Goal: Task Accomplishment & Management: Complete application form

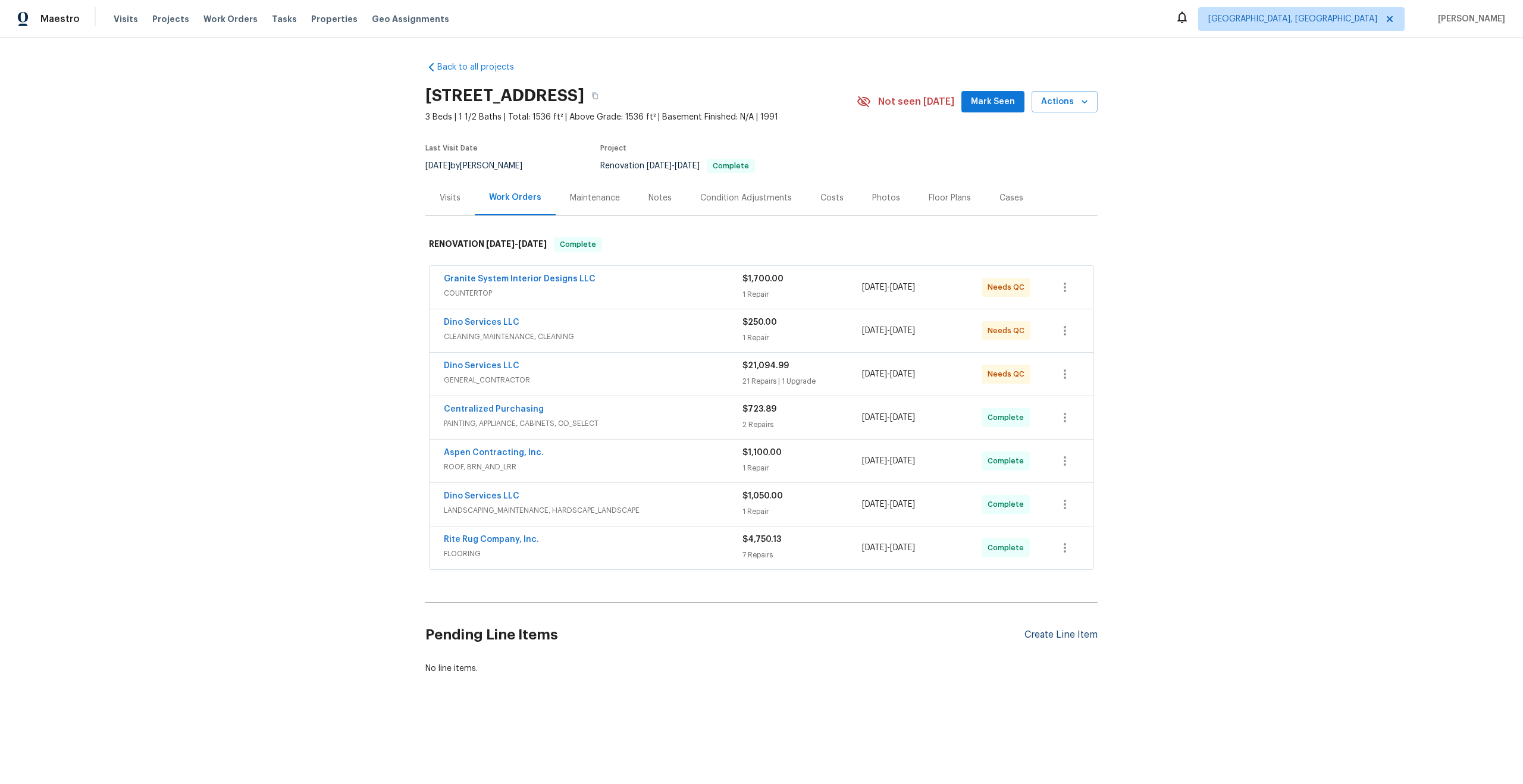
click at [1057, 632] on div "Create Line Item" at bounding box center [1062, 634] width 73 height 11
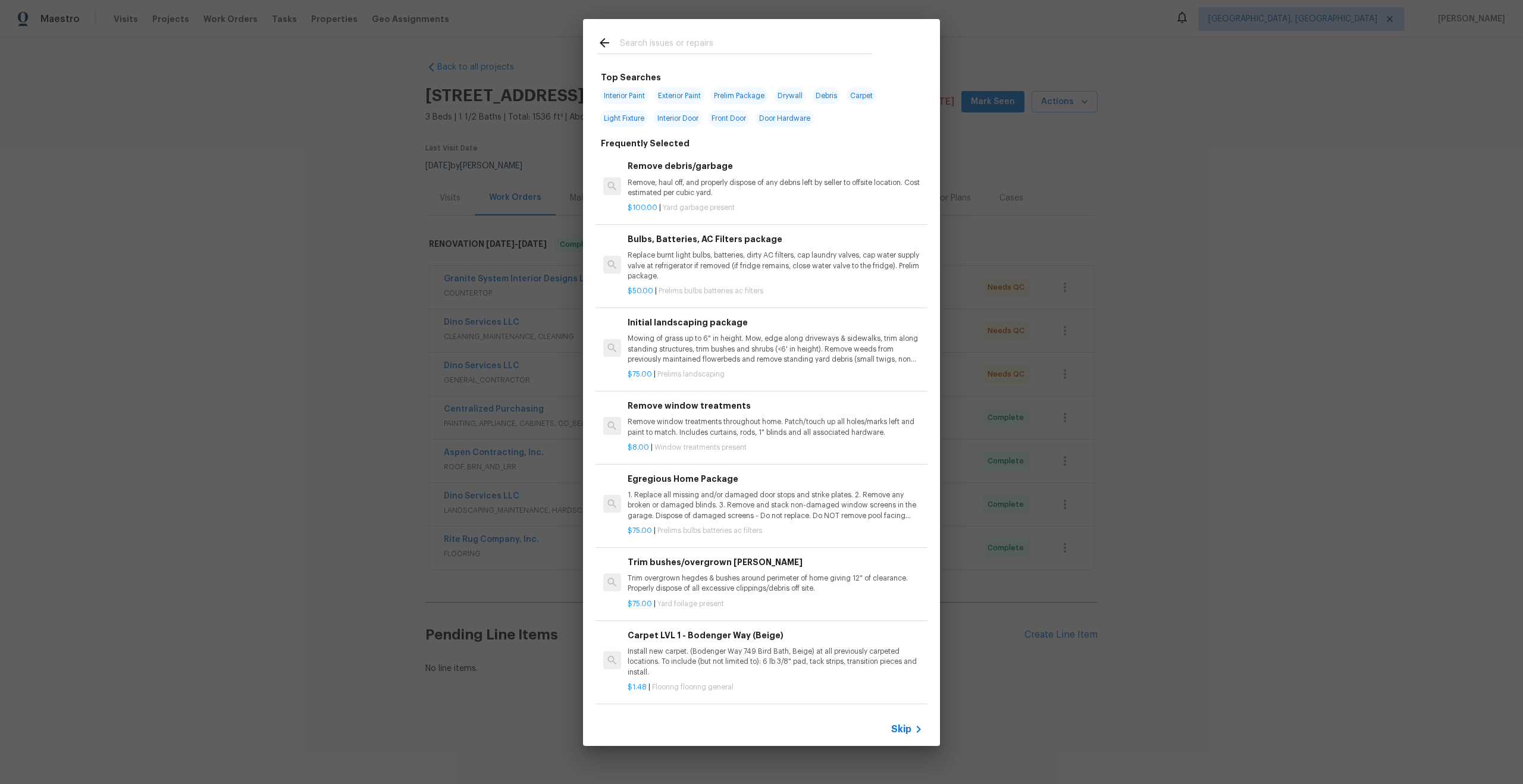
click at [899, 729] on span "Skip" at bounding box center [901, 729] width 20 height 12
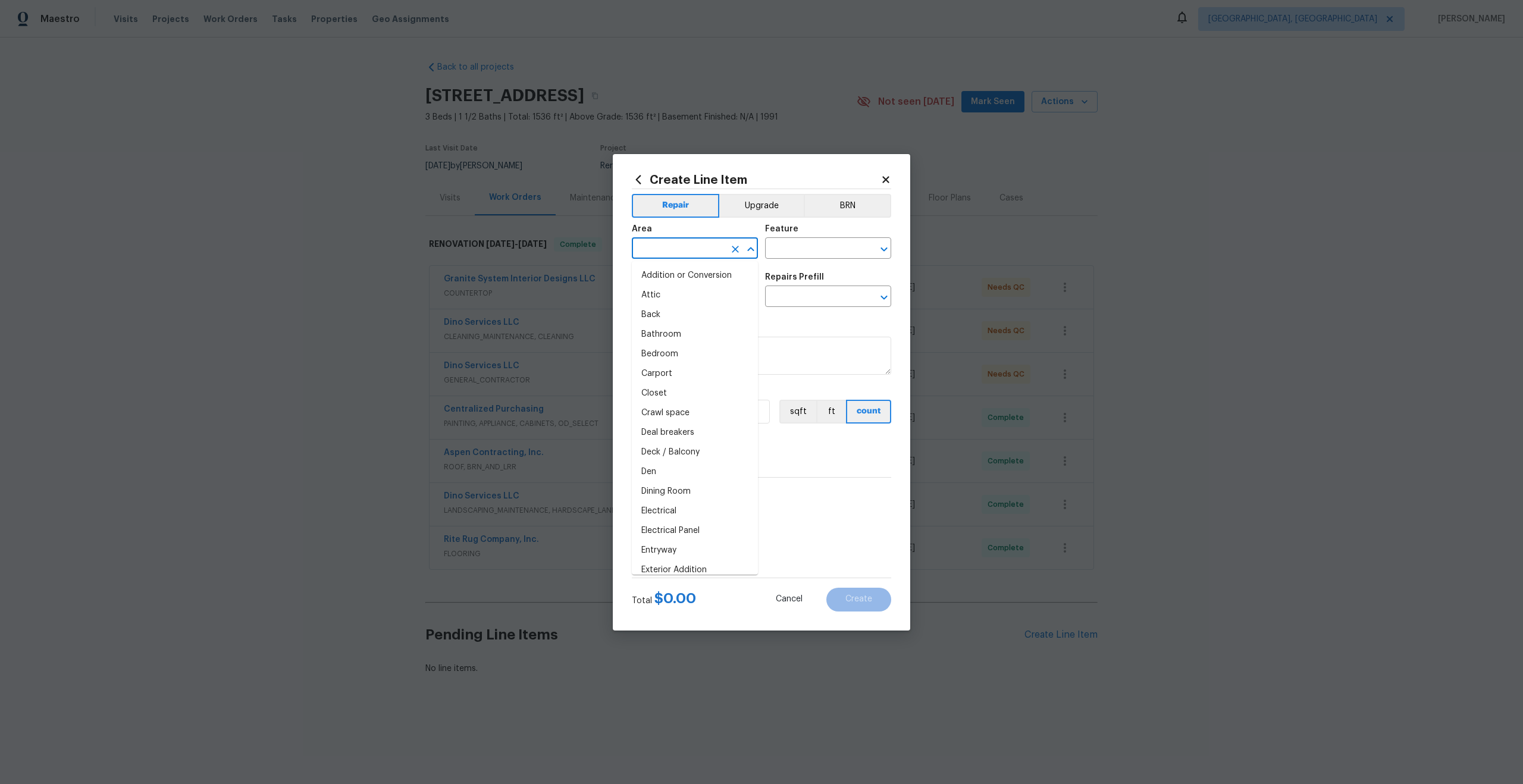
click at [718, 257] on input "text" at bounding box center [678, 249] width 93 height 19
click at [882, 179] on icon at bounding box center [886, 179] width 10 height 10
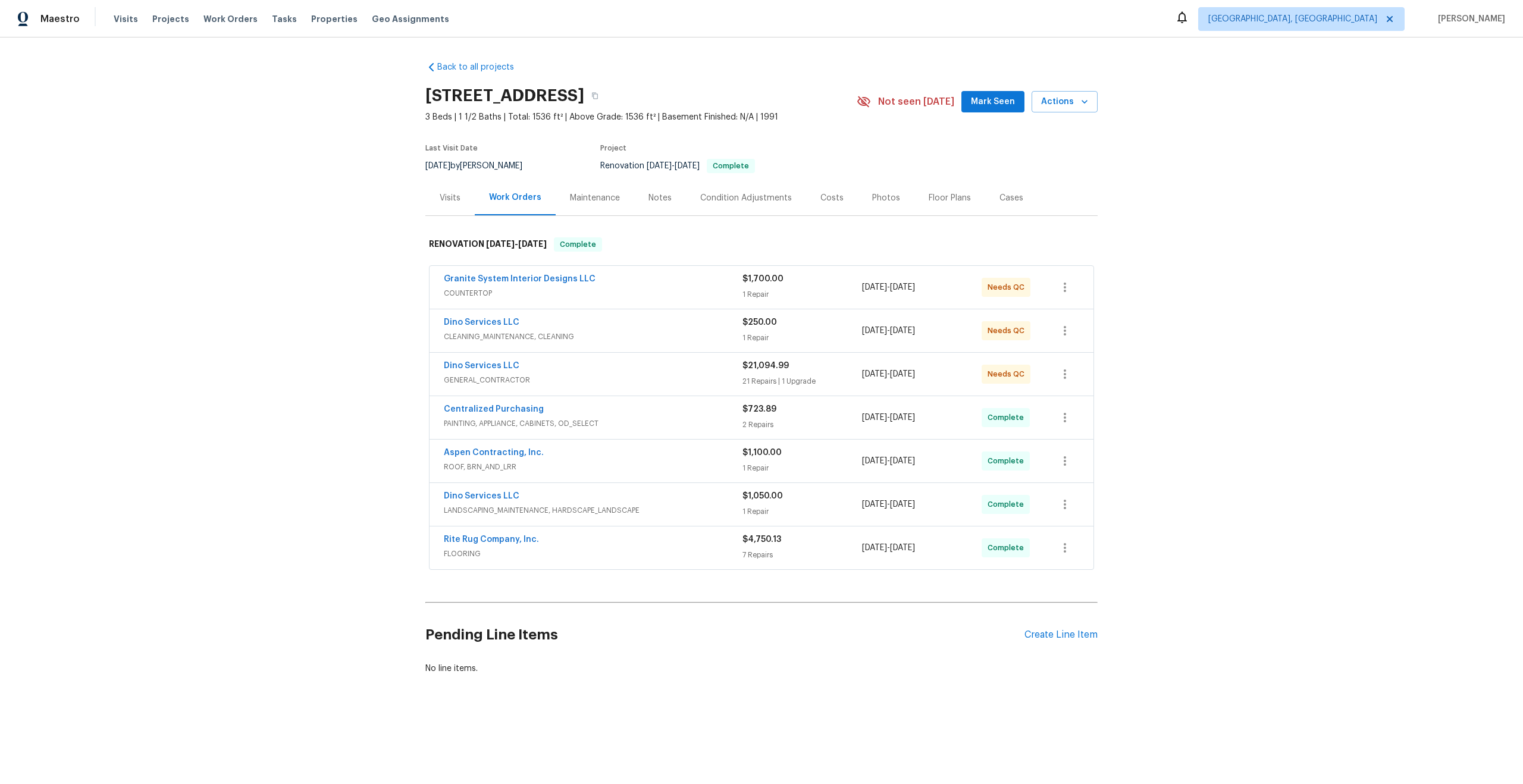
click at [1059, 626] on div "Pending Line Items Create Line Item" at bounding box center [762, 635] width 672 height 55
click at [1058, 632] on div "Create Line Item" at bounding box center [1062, 634] width 73 height 11
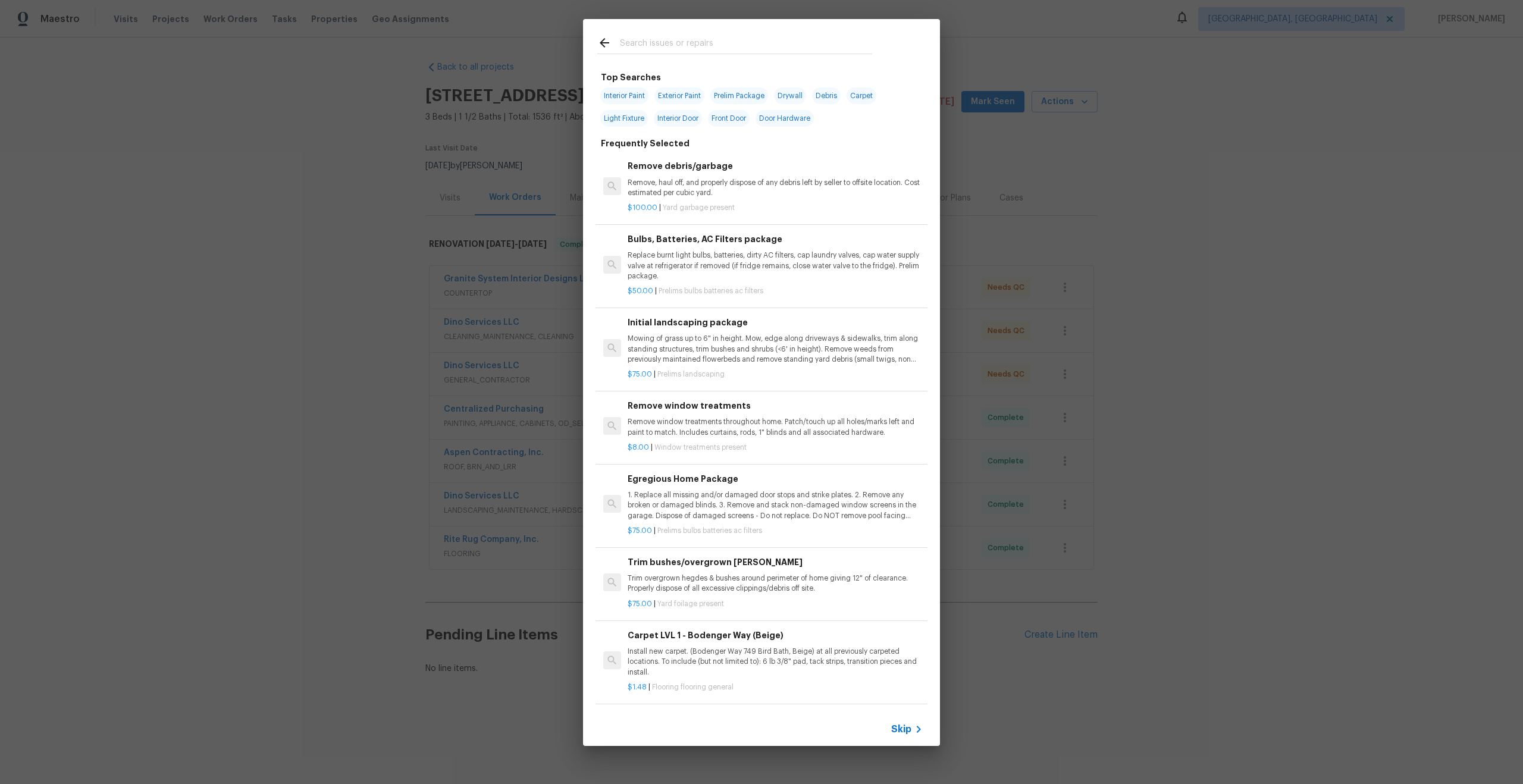
click at [905, 721] on div "Skip" at bounding box center [761, 729] width 357 height 33
click at [905, 733] on span "Skip" at bounding box center [901, 729] width 20 height 12
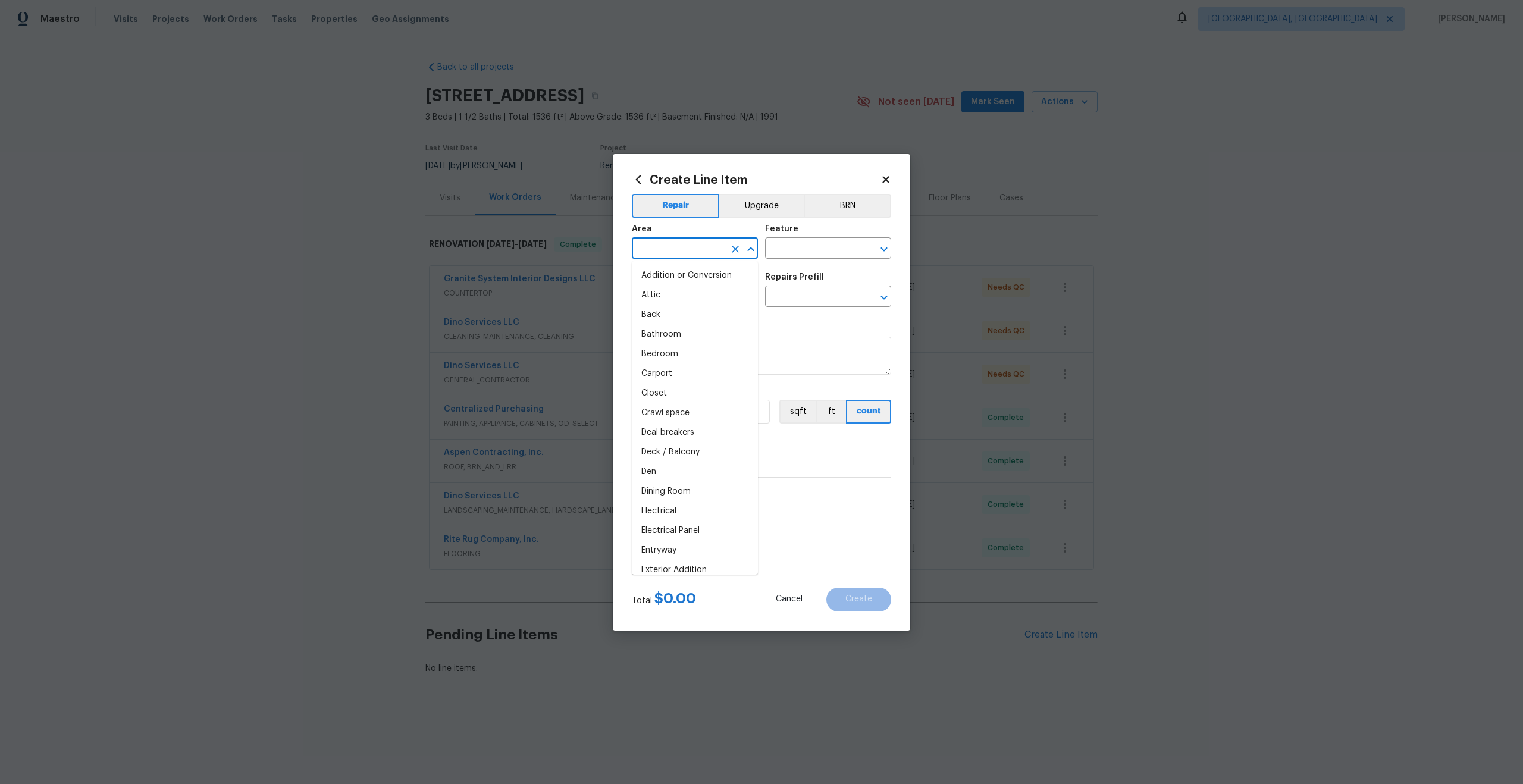
click at [710, 254] on input "text" at bounding box center [678, 249] width 93 height 19
click at [689, 299] on li "Interior Overall" at bounding box center [695, 295] width 126 height 19
type input "Interior Overall"
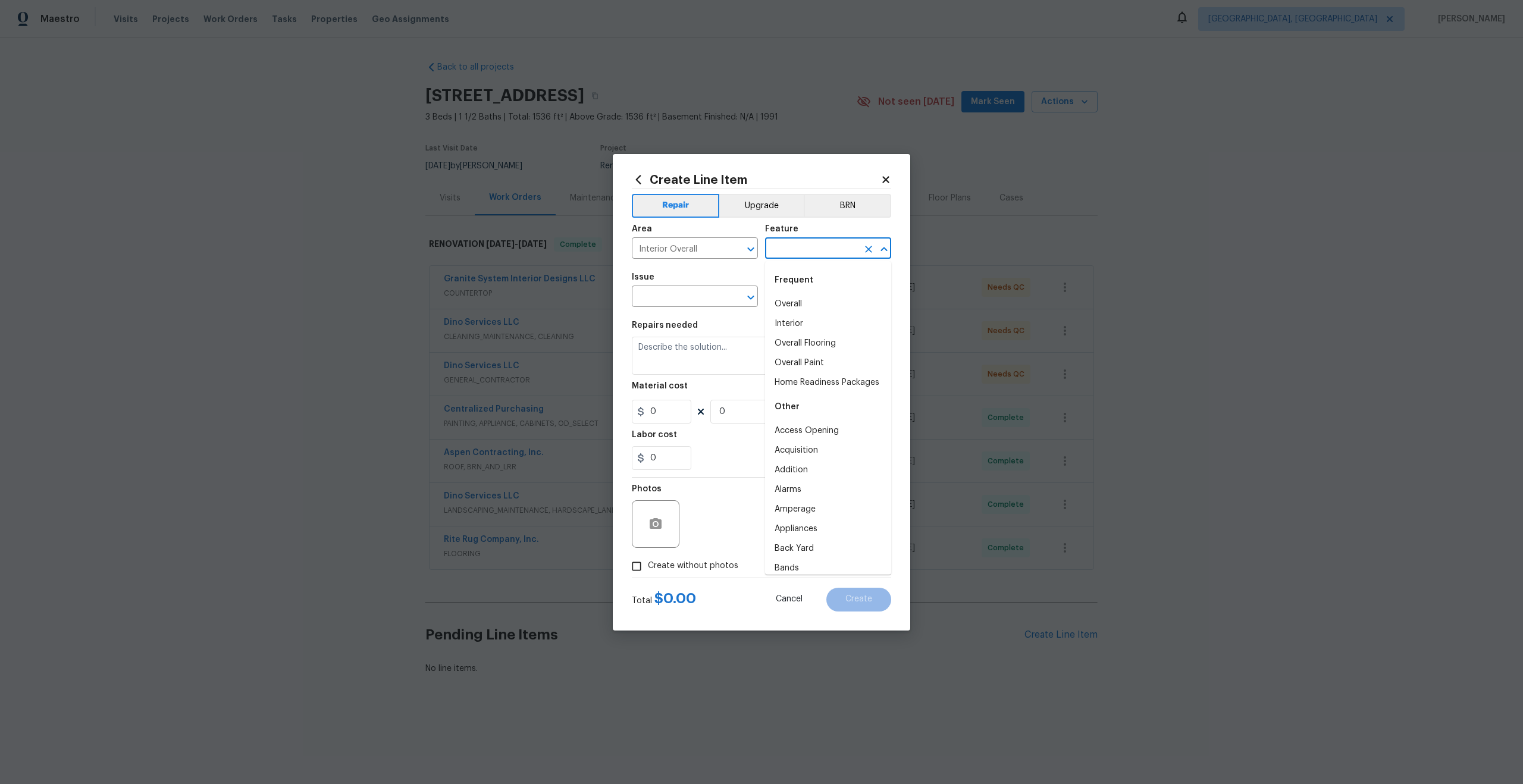
click at [829, 246] on input "text" at bounding box center [811, 249] width 93 height 19
click at [814, 296] on li "Overall" at bounding box center [828, 304] width 126 height 19
type input "Overall"
click at [707, 295] on input "text" at bounding box center [678, 297] width 93 height 19
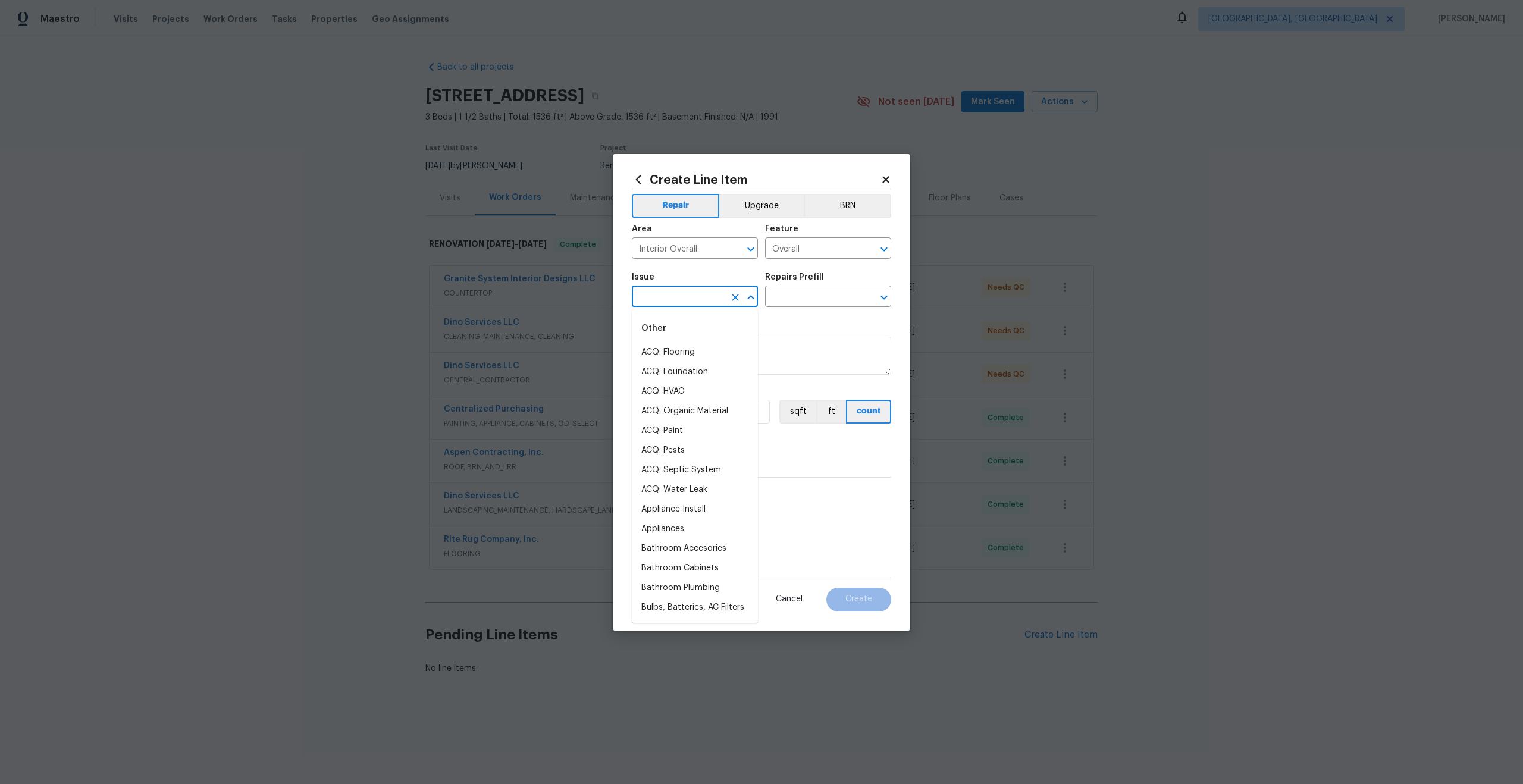
type input "p"
click at [667, 362] on ul "Other Photos" at bounding box center [695, 337] width 126 height 57
click at [674, 351] on li "Photos" at bounding box center [695, 353] width 126 height 19
type input "Photos"
click at [831, 290] on input "text" at bounding box center [811, 297] width 93 height 19
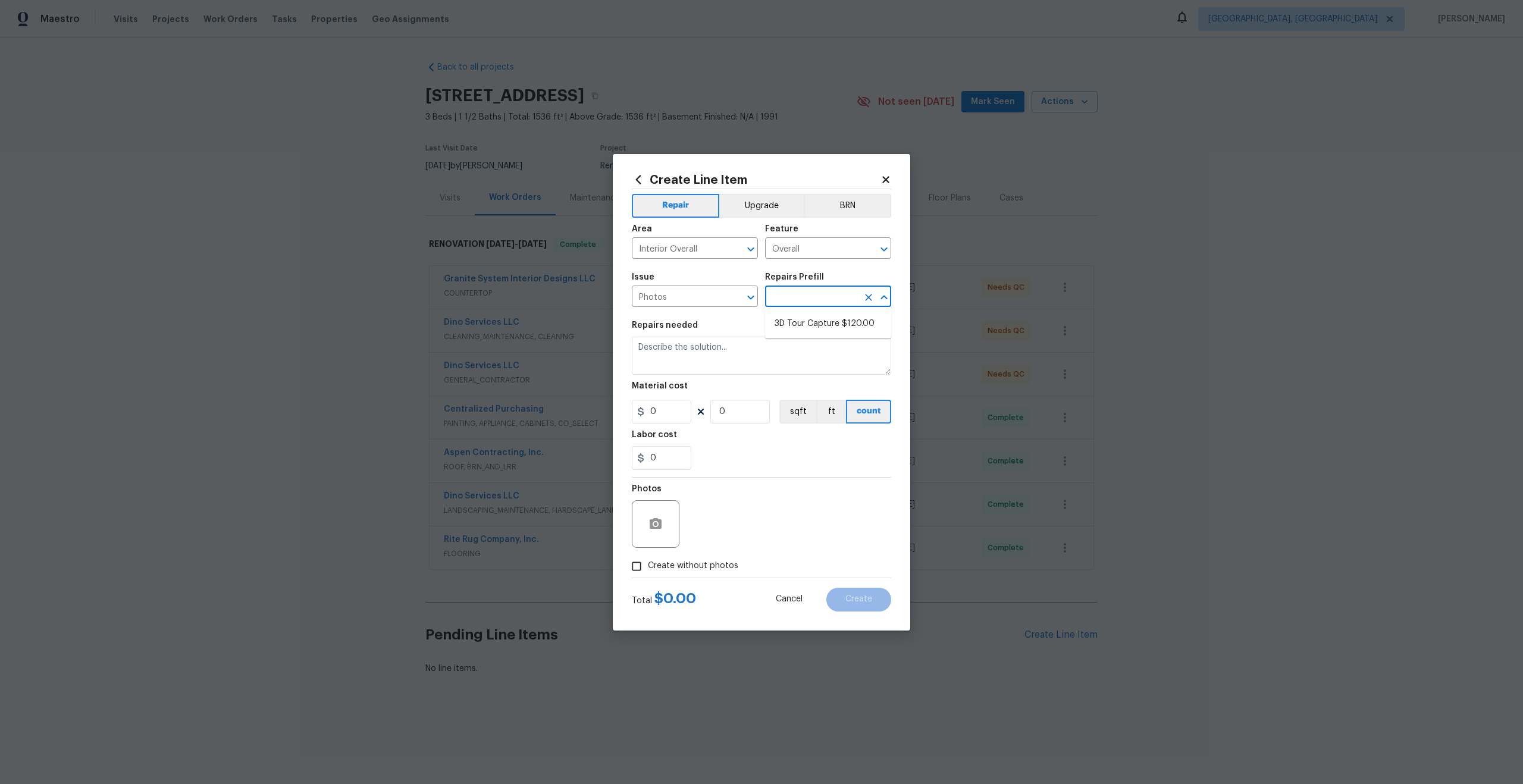
click at [814, 317] on li "3D Tour Capture $120.00" at bounding box center [828, 323] width 126 height 19
type input "3D Tour Capture $120.00"
type textarea "Capture 3D tour of home"
type input "1"
type input "120"
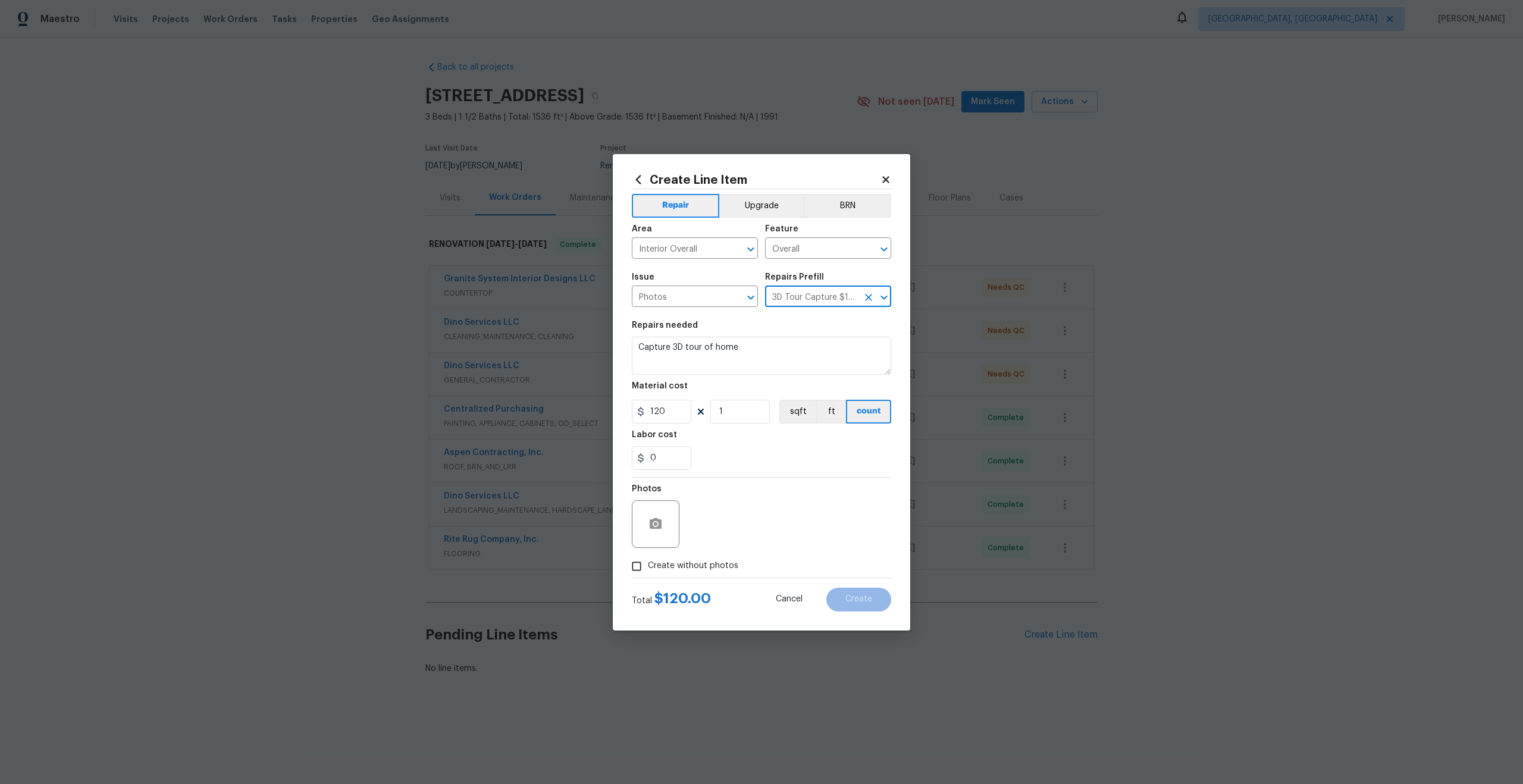
click at [636, 564] on input "Create without photos" at bounding box center [636, 566] width 23 height 23
checkbox input "true"
click at [734, 517] on textarea at bounding box center [790, 524] width 202 height 48
type textarea "."
click at [854, 597] on span "Create" at bounding box center [859, 599] width 27 height 9
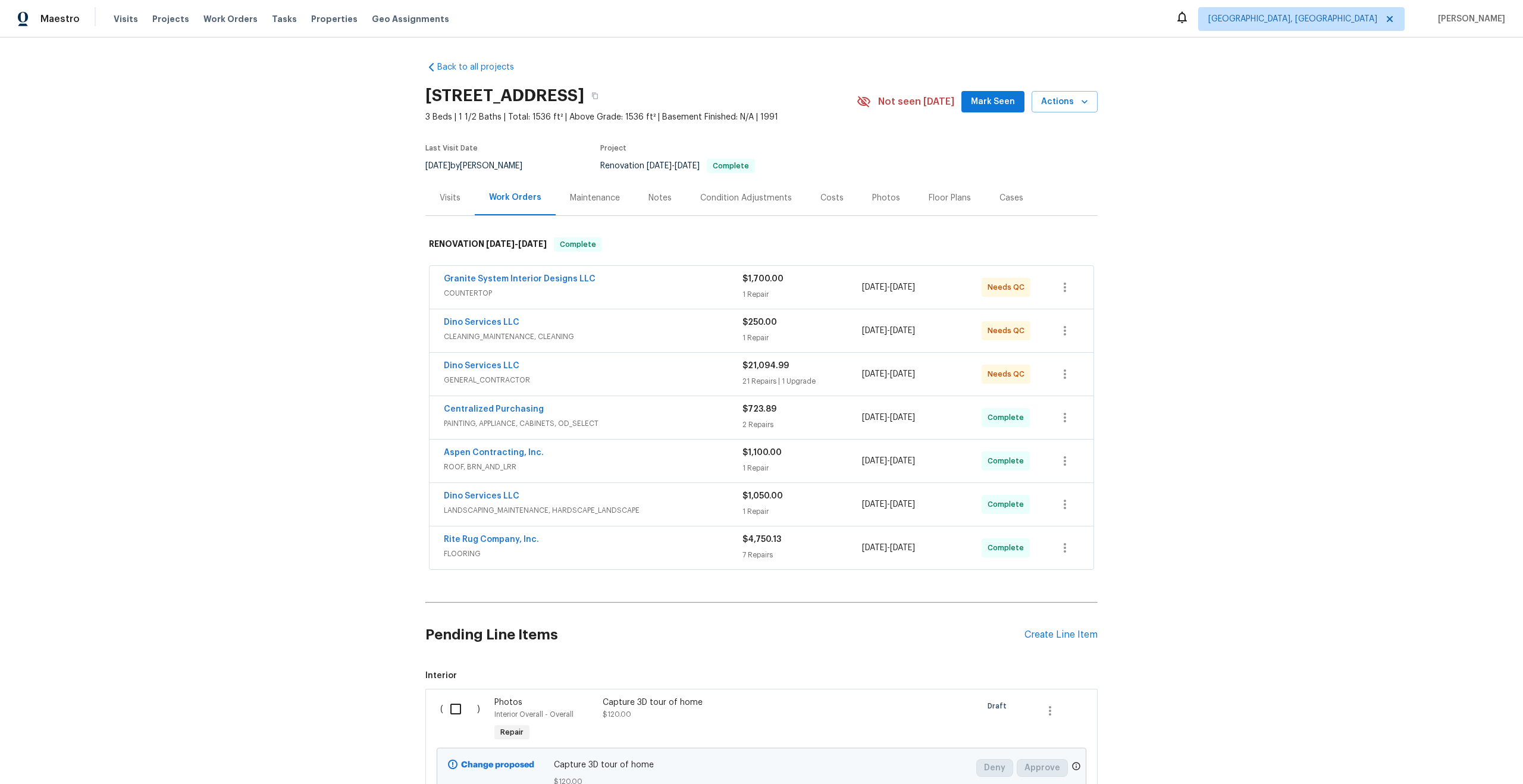
click at [452, 713] on input "checkbox" at bounding box center [460, 709] width 34 height 25
checkbox input "true"
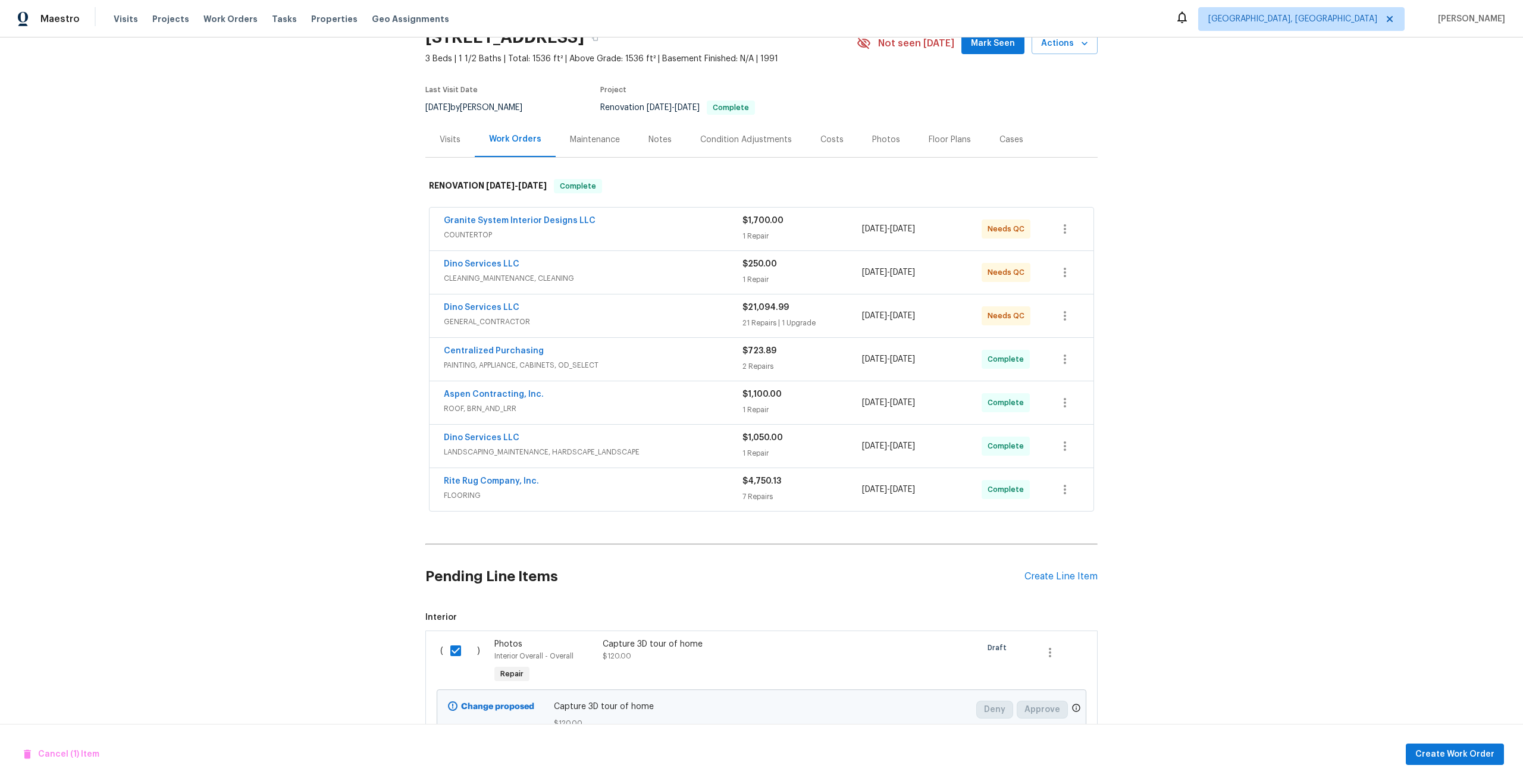
scroll to position [107, 0]
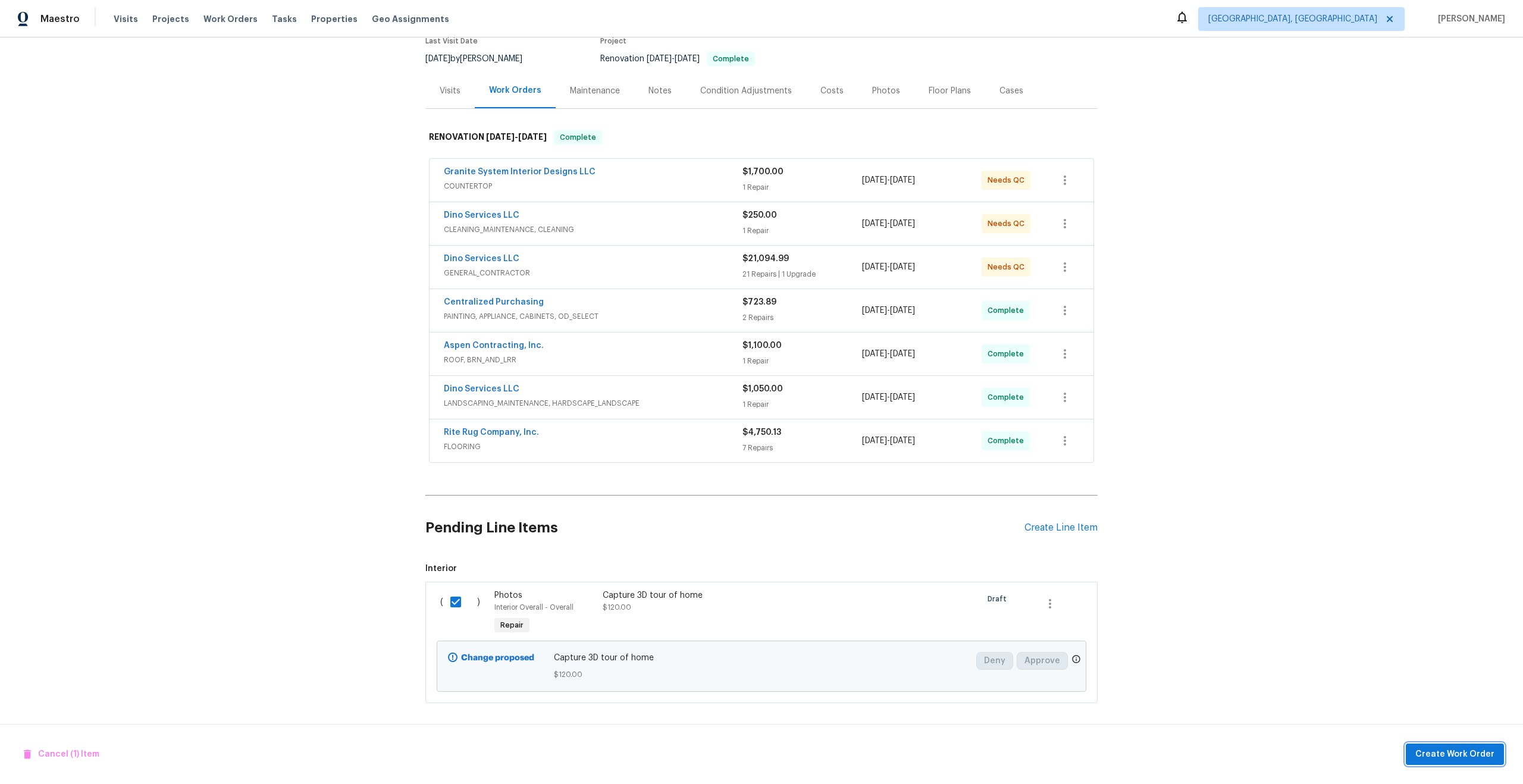
click at [1450, 759] on span "Create Work Order" at bounding box center [1455, 754] width 79 height 15
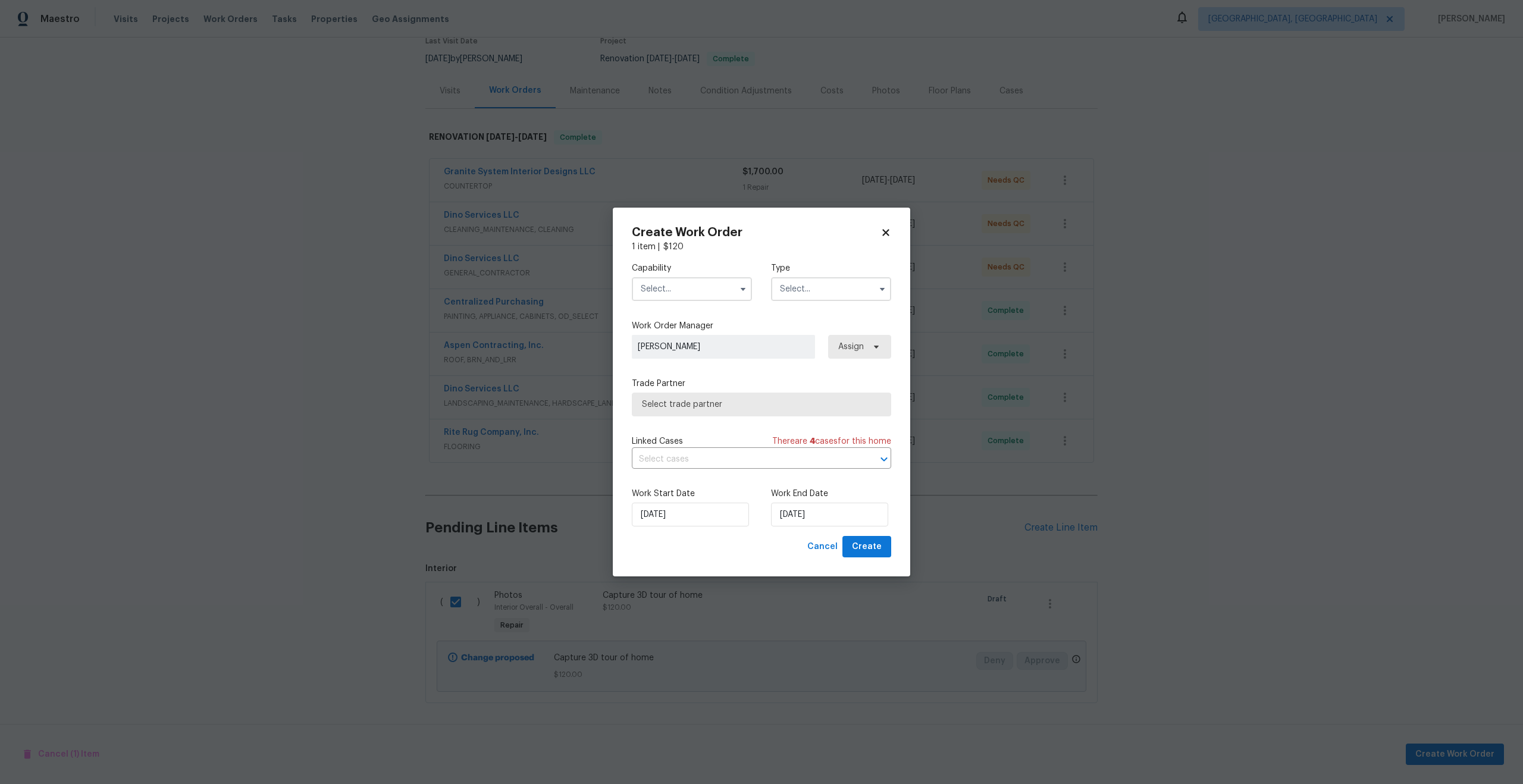
click at [700, 291] on input "text" at bounding box center [692, 289] width 120 height 24
click at [701, 377] on div "Photography" at bounding box center [692, 378] width 114 height 21
type input "Photography"
click at [811, 285] on input "text" at bounding box center [831, 289] width 120 height 24
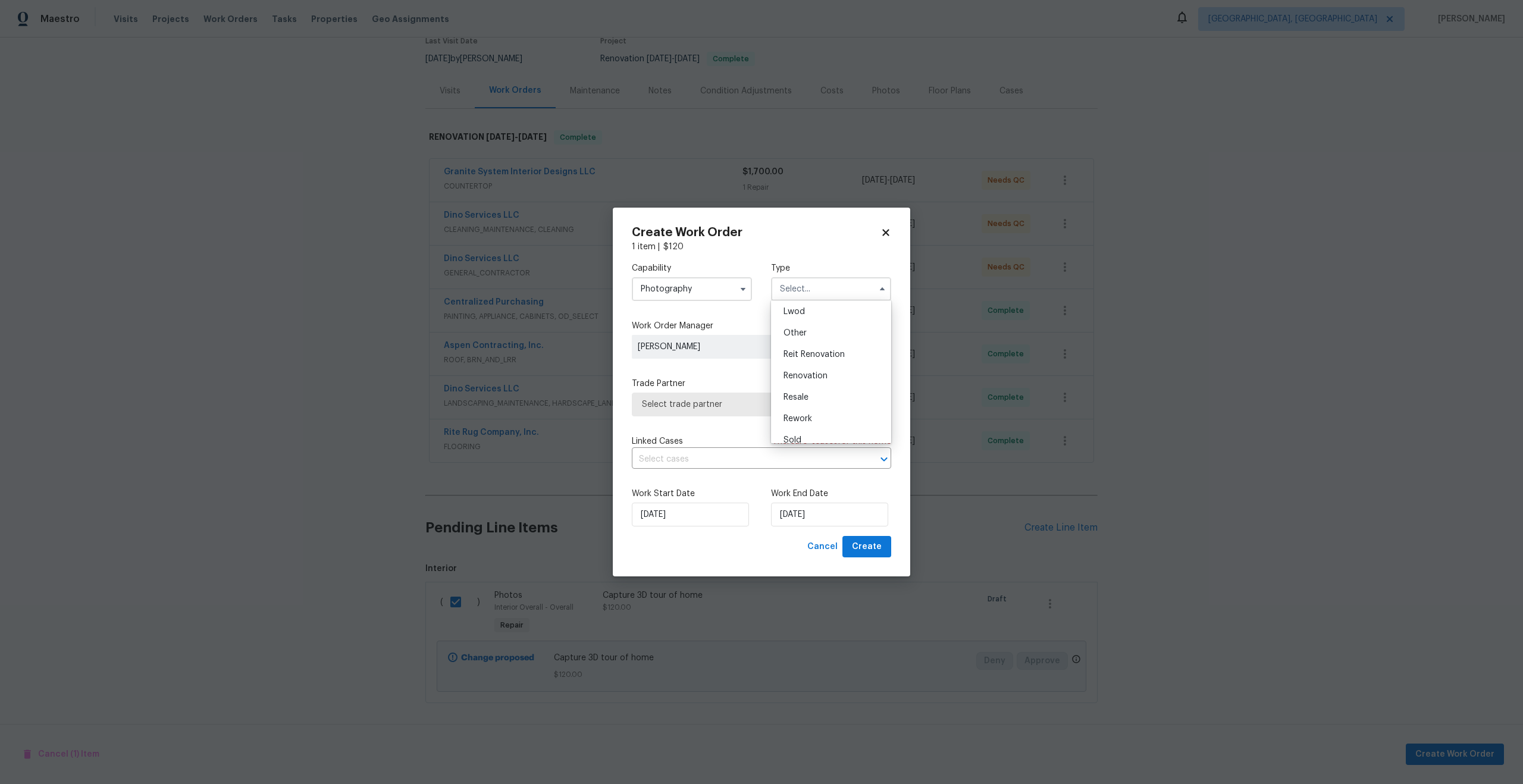
scroll to position [132, 0]
click at [807, 332] on div "Other" at bounding box center [831, 332] width 114 height 21
type input "Other"
click at [707, 406] on span "Select trade partner" at bounding box center [752, 404] width 222 height 12
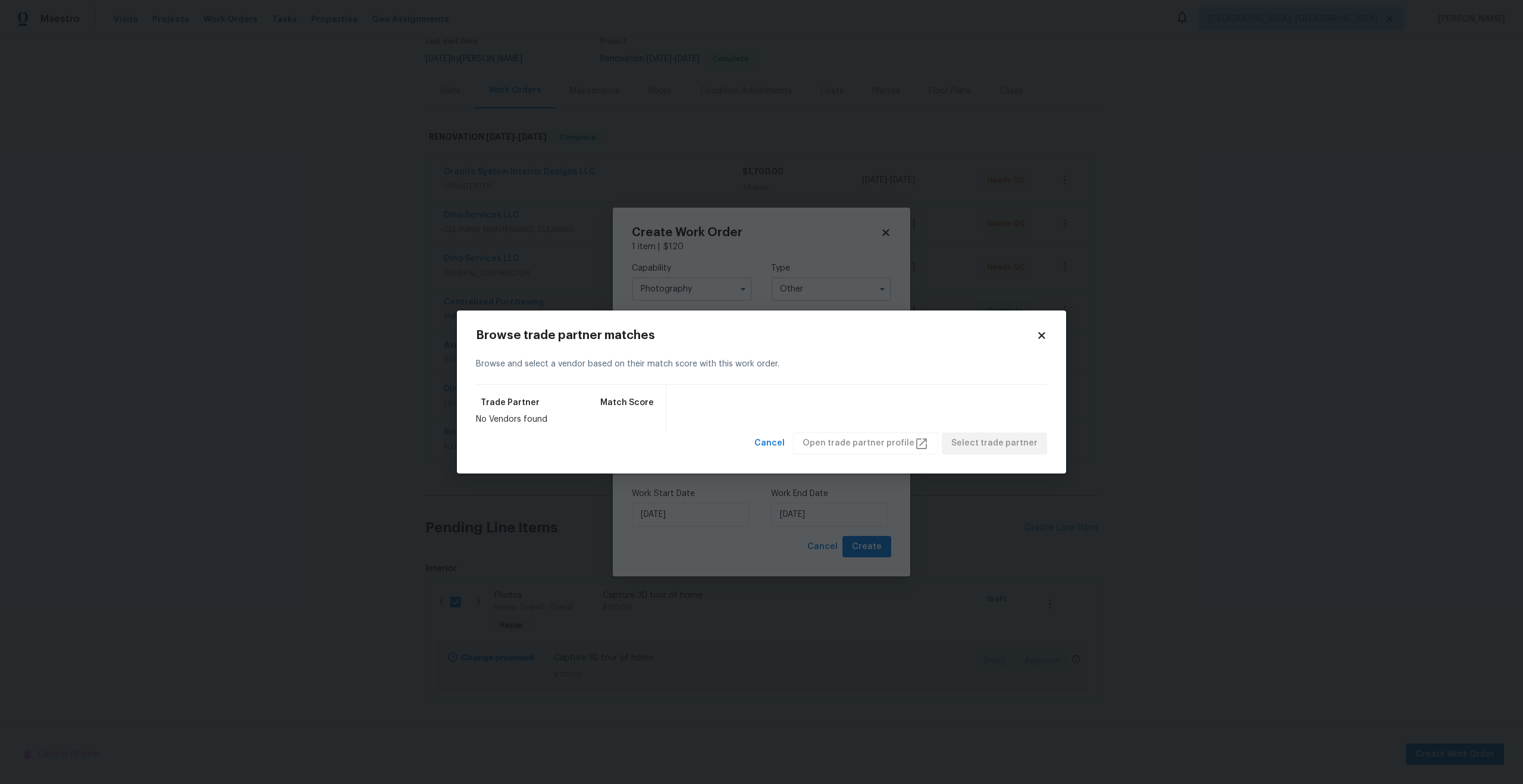
click at [1041, 332] on icon at bounding box center [1041, 335] width 10 height 10
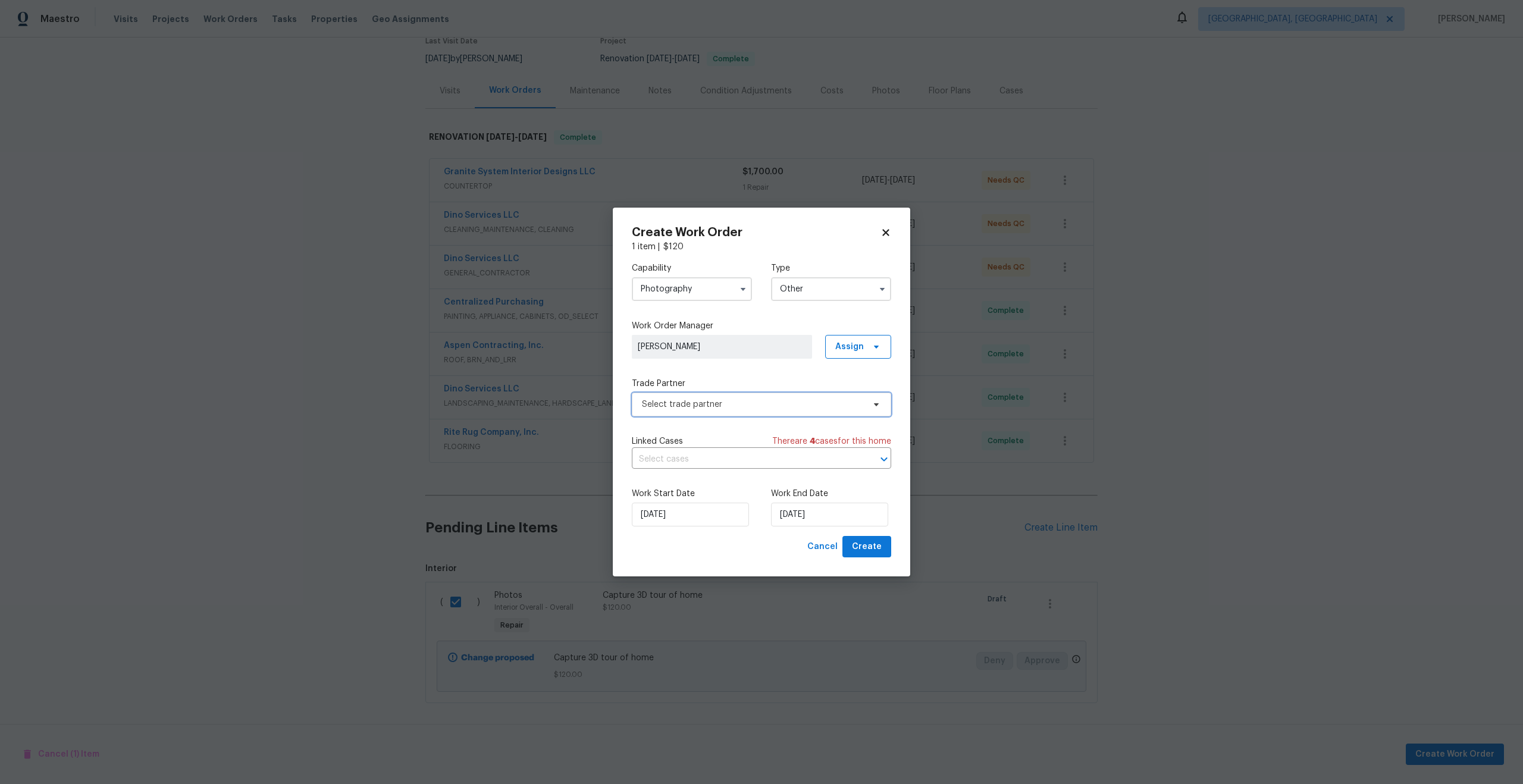
click at [738, 399] on span "Select trade partner" at bounding box center [752, 404] width 222 height 12
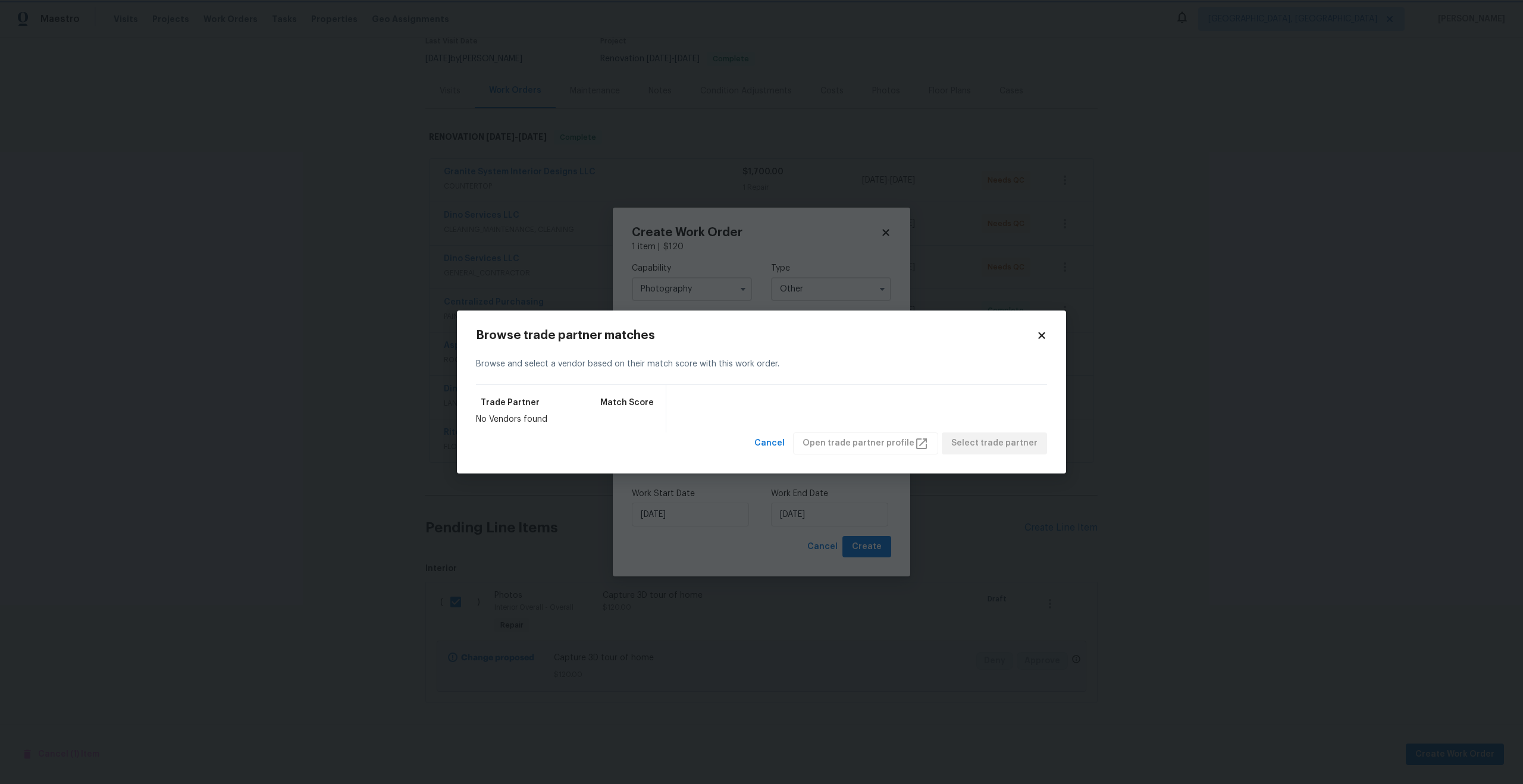
click at [884, 178] on body "Maestro Visits Projects Work Orders Tasks Properties Geo Assignments Albuquerqu…" at bounding box center [762, 392] width 1523 height 784
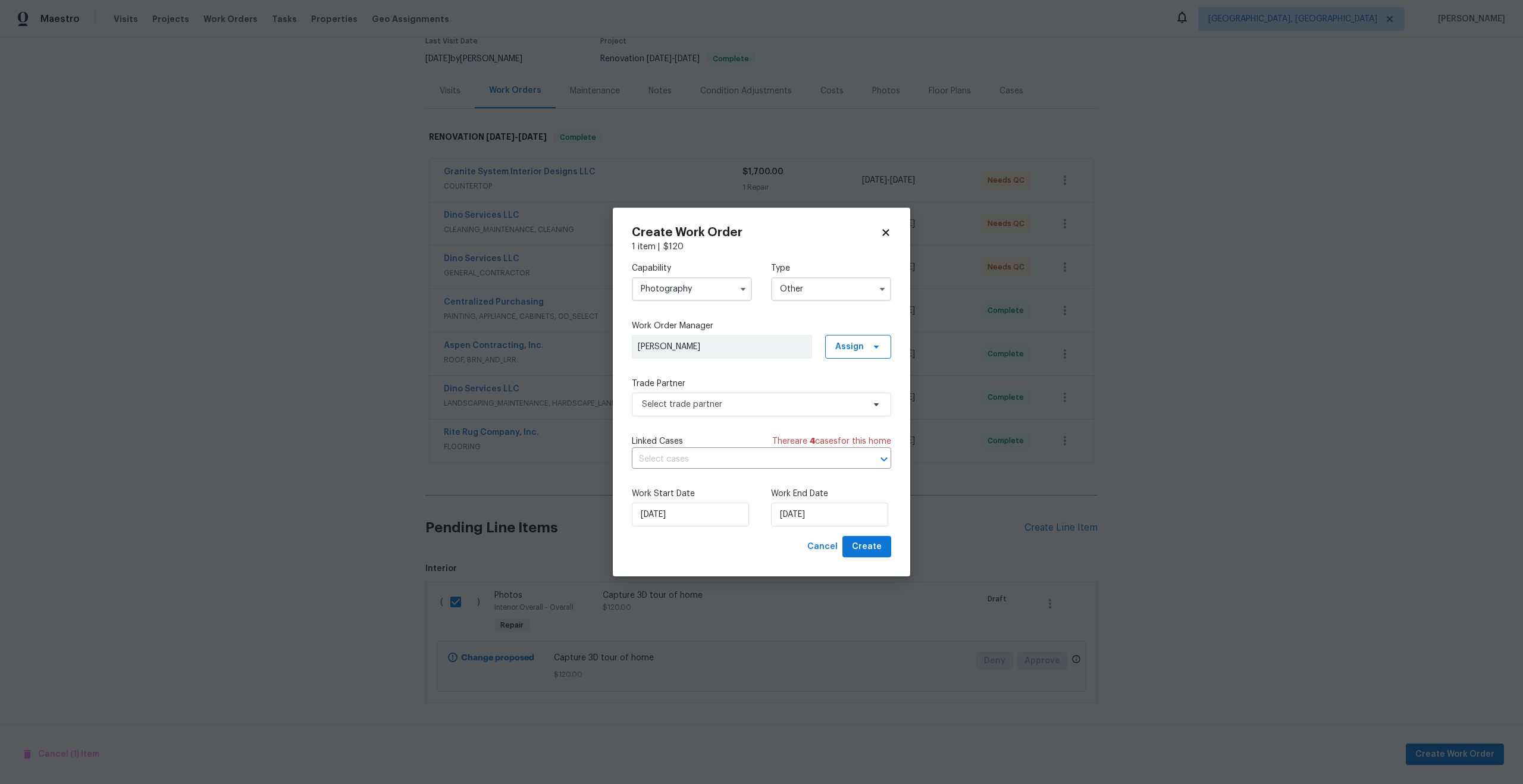
click at [887, 231] on icon at bounding box center [885, 232] width 6 height 6
checkbox input "false"
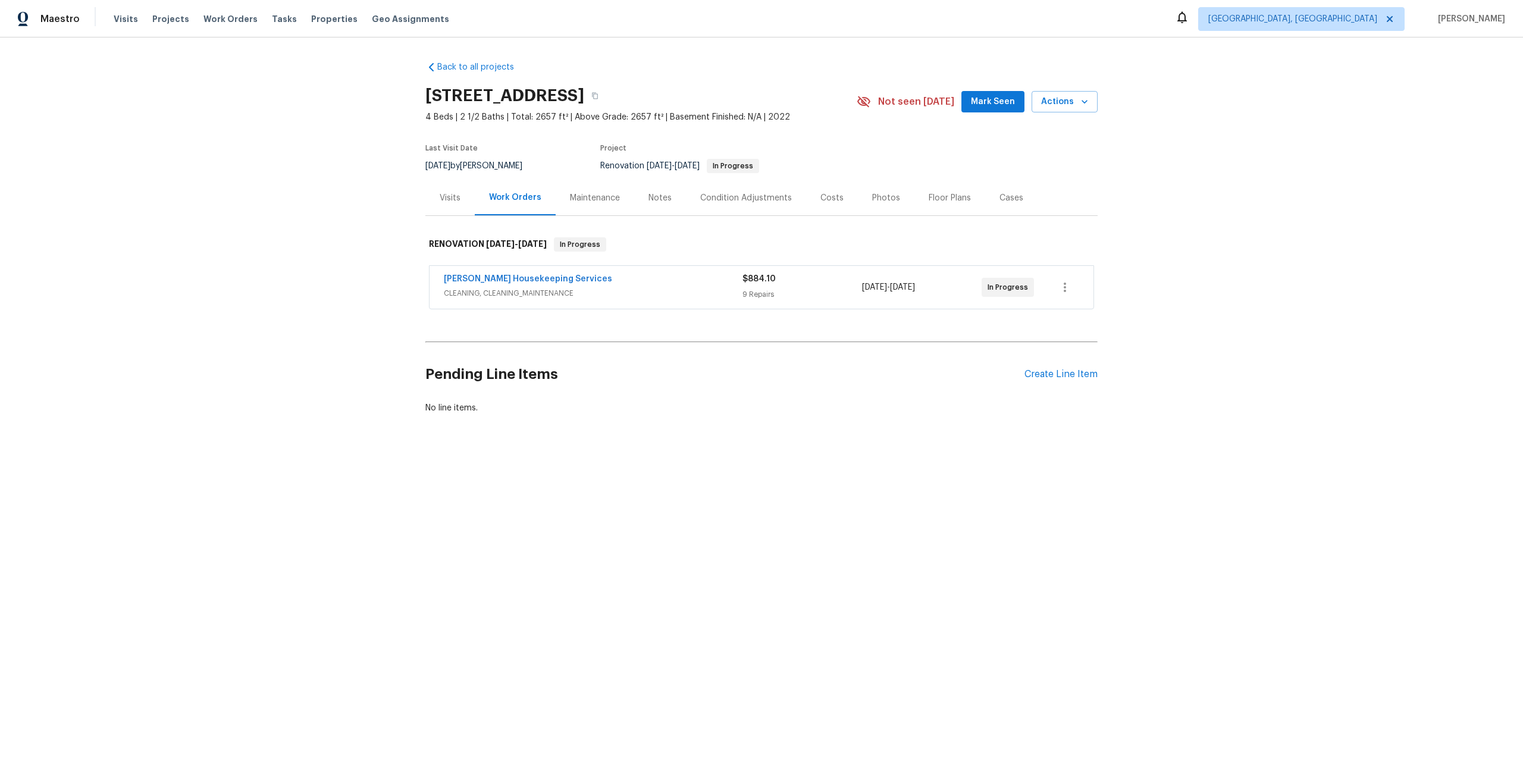
click at [672, 280] on div "Arelis Housekeeping Services" at bounding box center [593, 280] width 299 height 15
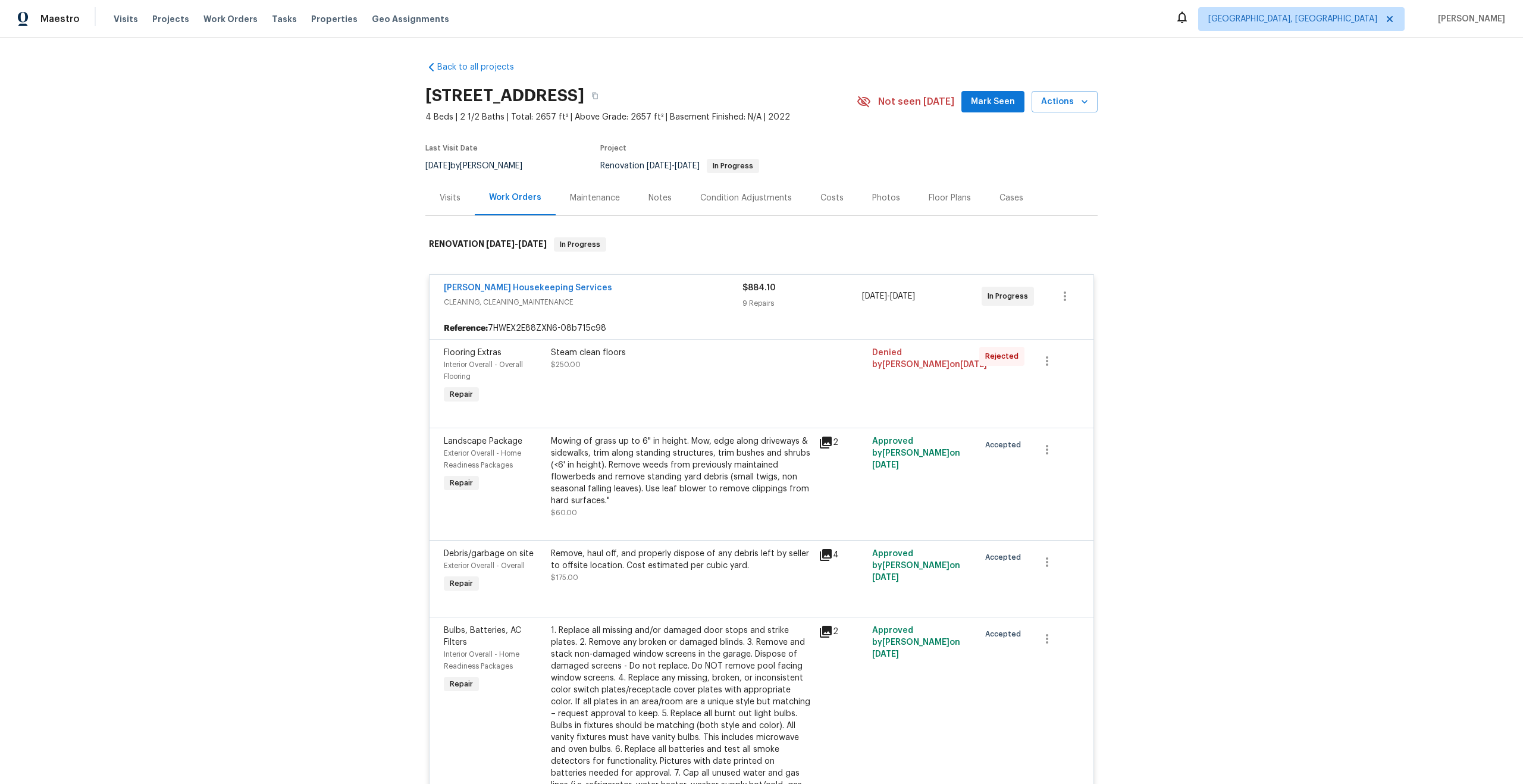
click at [673, 283] on div "Arelis Housekeeping Services" at bounding box center [593, 289] width 299 height 15
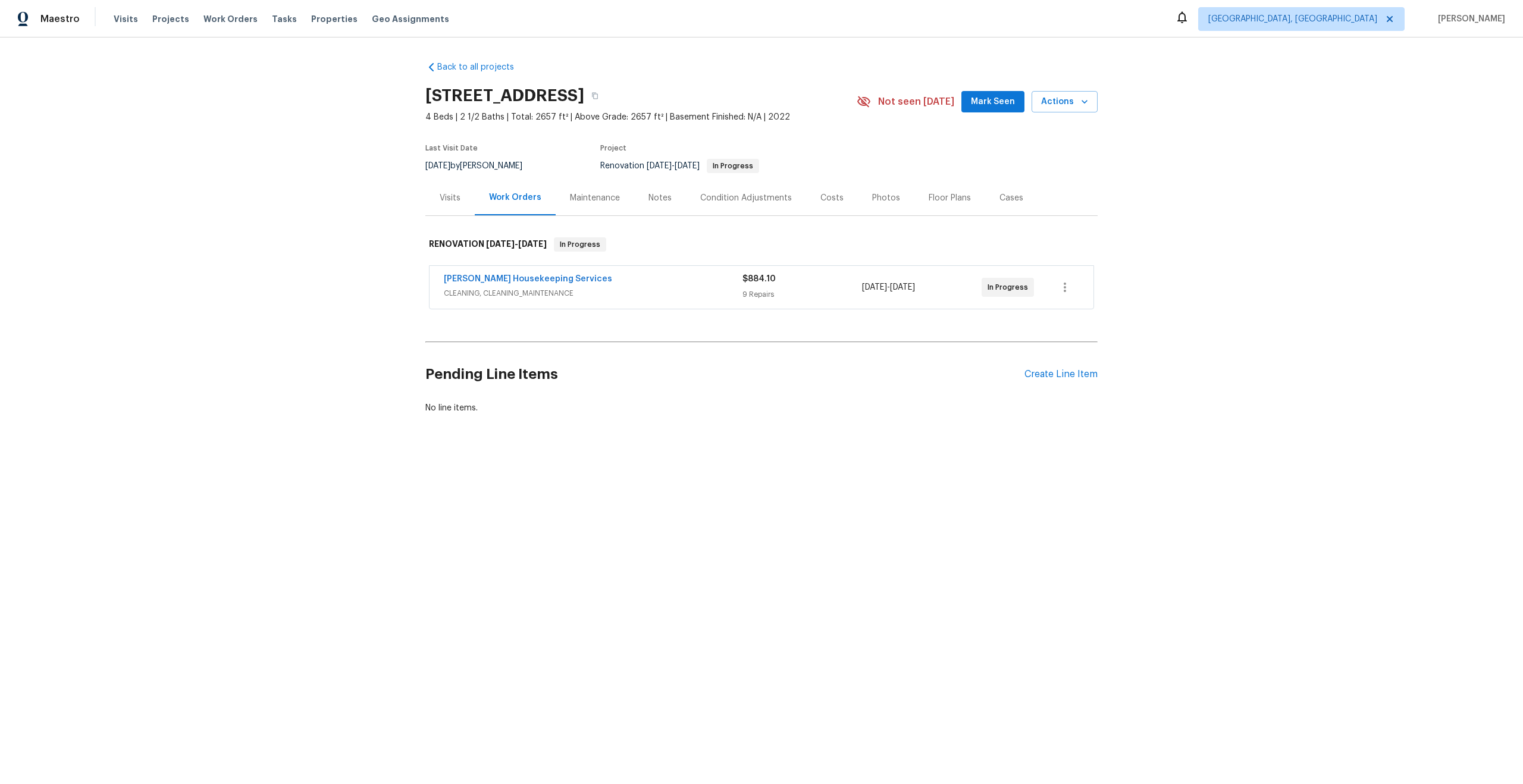
drag, startPoint x: 568, startPoint y: 94, endPoint x: 426, endPoint y: 95, distance: 142.0
click at [426, 95] on h2 "[STREET_ADDRESS]" at bounding box center [504, 96] width 159 height 12
copy h2 "220 Sun Grove Trl"
click at [1066, 372] on div "Create Line Item" at bounding box center [1062, 374] width 73 height 11
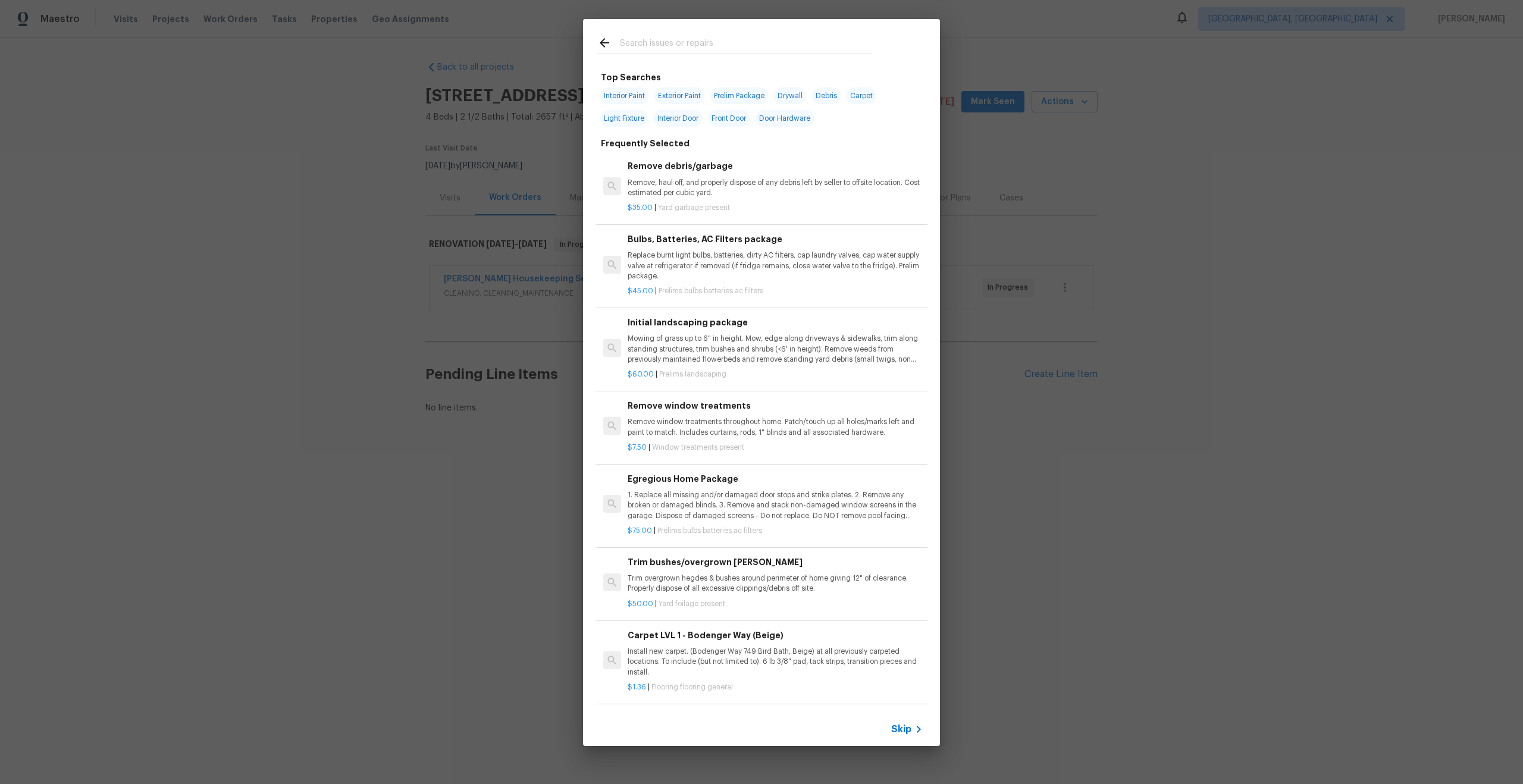
click at [907, 726] on span "Skip" at bounding box center [901, 729] width 20 height 12
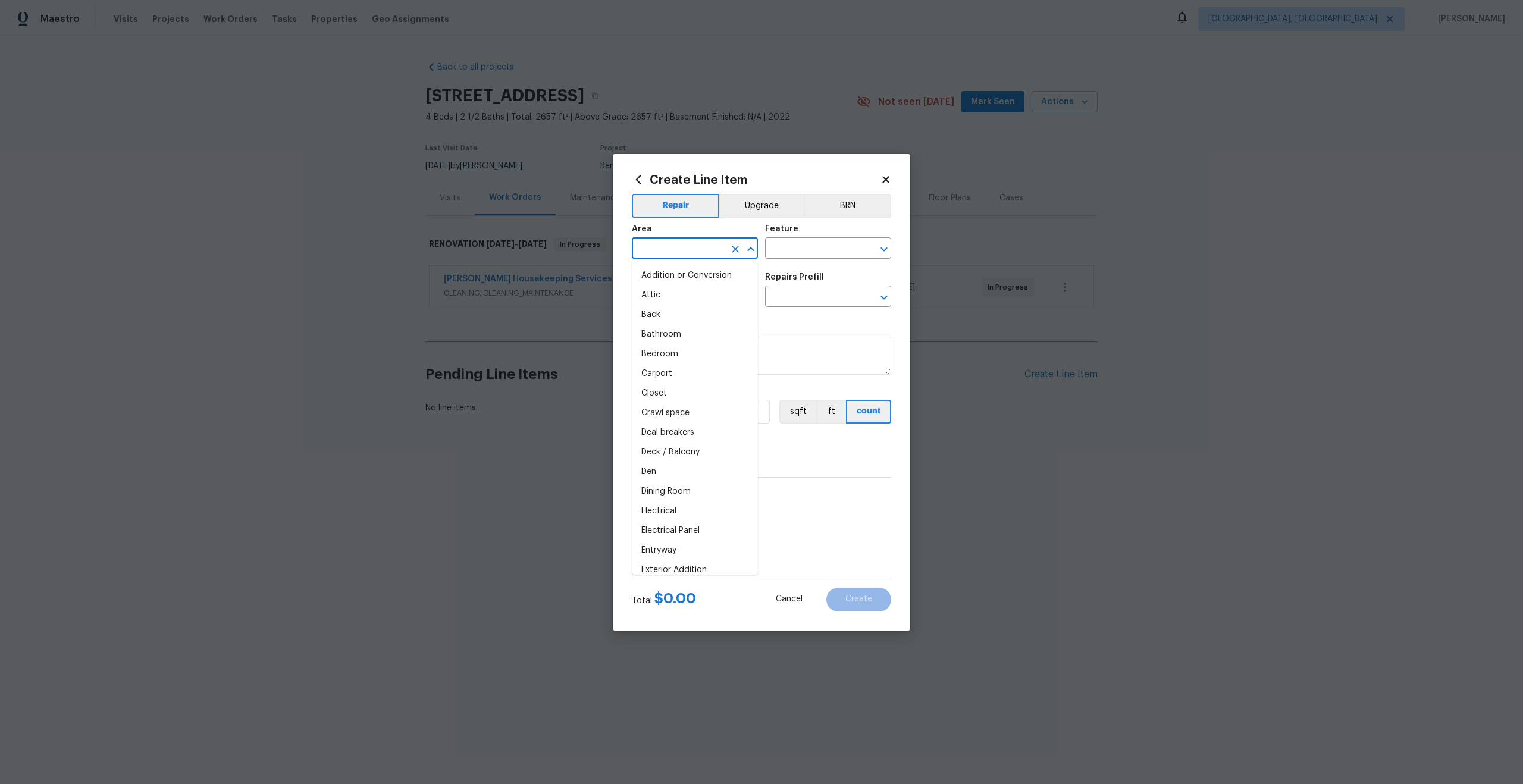
click at [700, 251] on input "text" at bounding box center [678, 249] width 93 height 19
click at [689, 292] on li "Interior Overall" at bounding box center [695, 295] width 126 height 19
type input "Interior Overall"
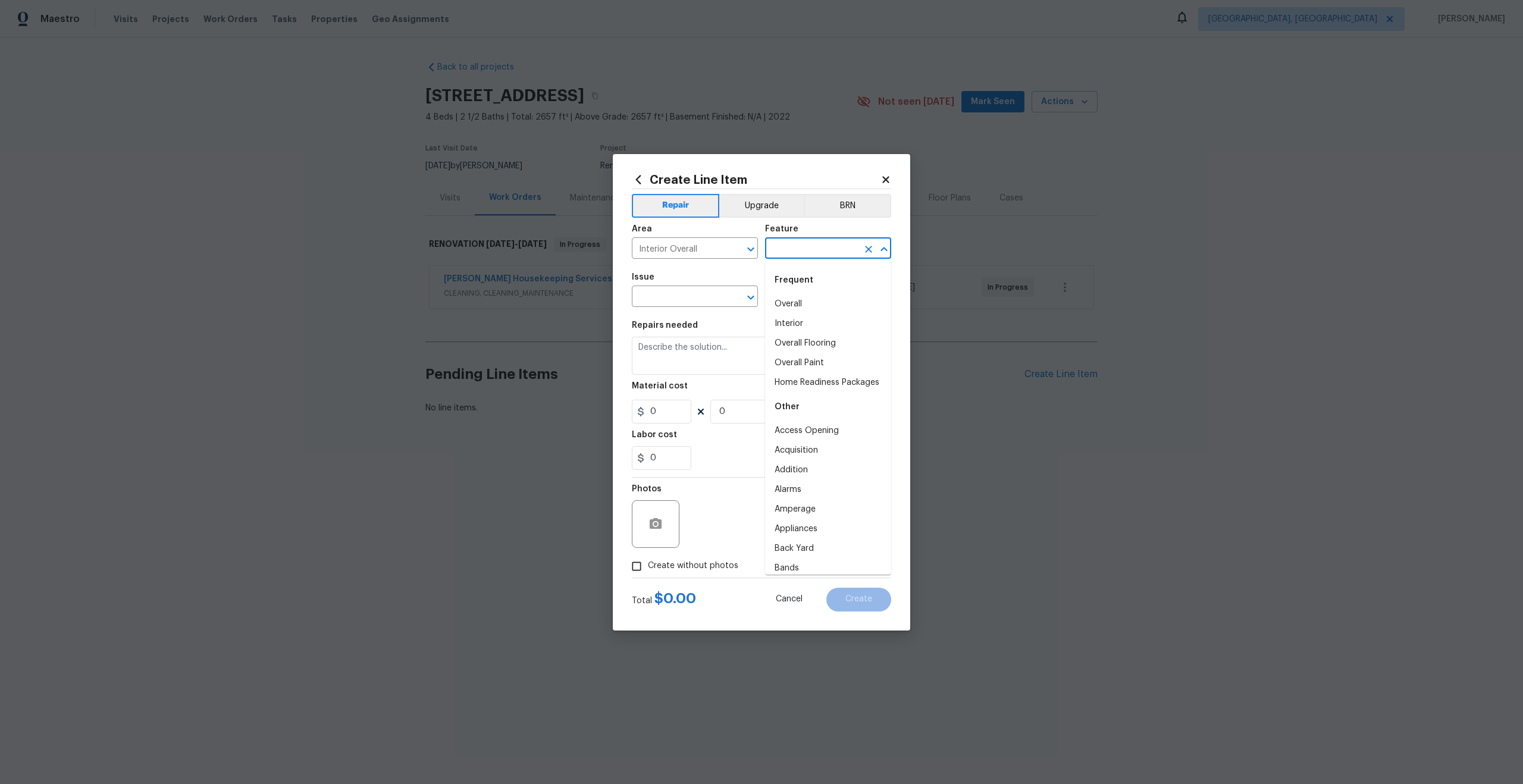
click at [791, 256] on input "text" at bounding box center [811, 249] width 93 height 19
drag, startPoint x: 791, startPoint y: 299, endPoint x: 772, endPoint y: 300, distance: 19.0
click at [791, 300] on li "Overall" at bounding box center [828, 304] width 126 height 19
type input "Overall"
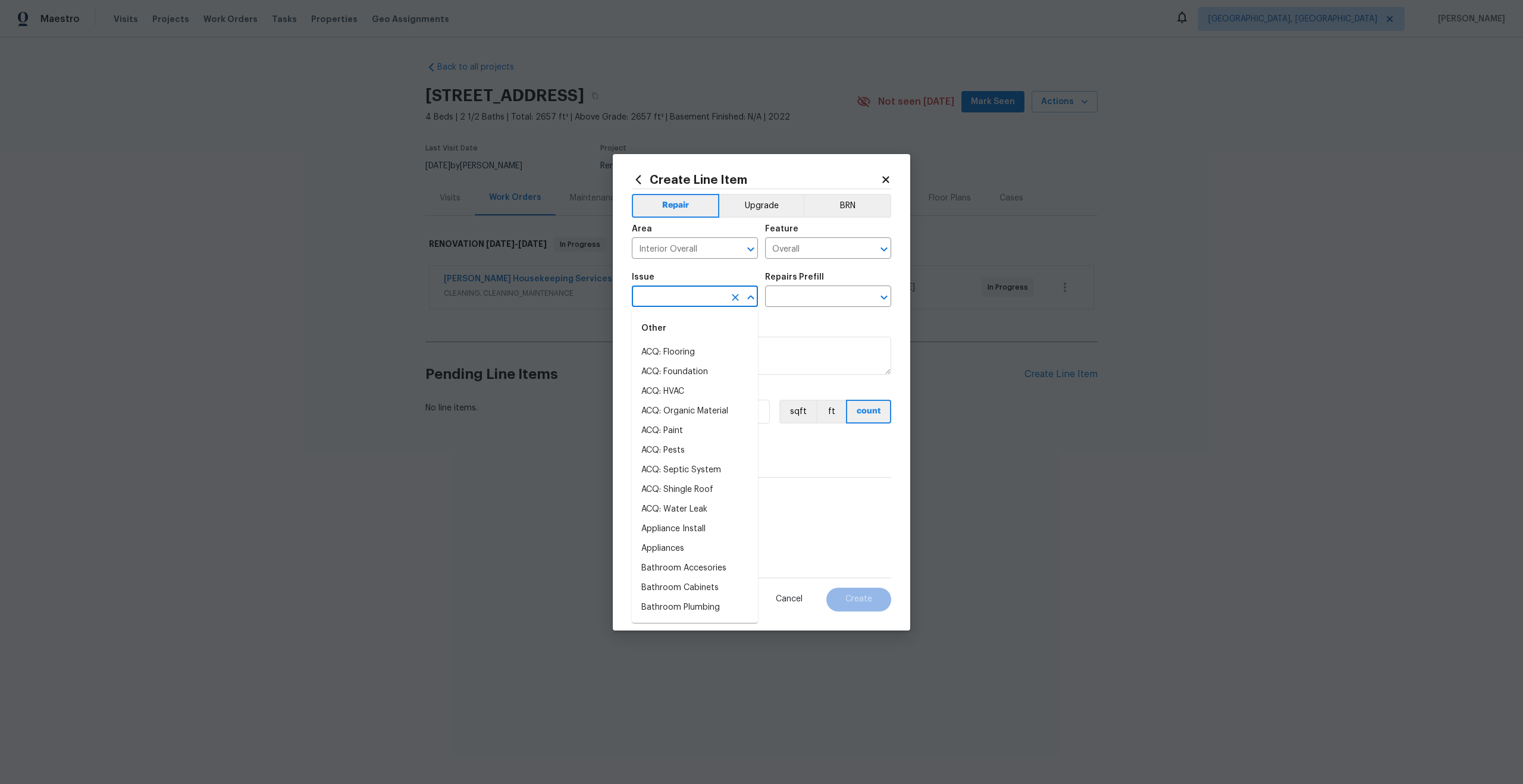
click at [701, 299] on input "text" at bounding box center [678, 297] width 93 height 19
drag, startPoint x: 692, startPoint y: 348, endPoint x: 701, endPoint y: 345, distance: 9.5
click at [692, 348] on li "Photos" at bounding box center [695, 353] width 126 height 19
type input "Photos"
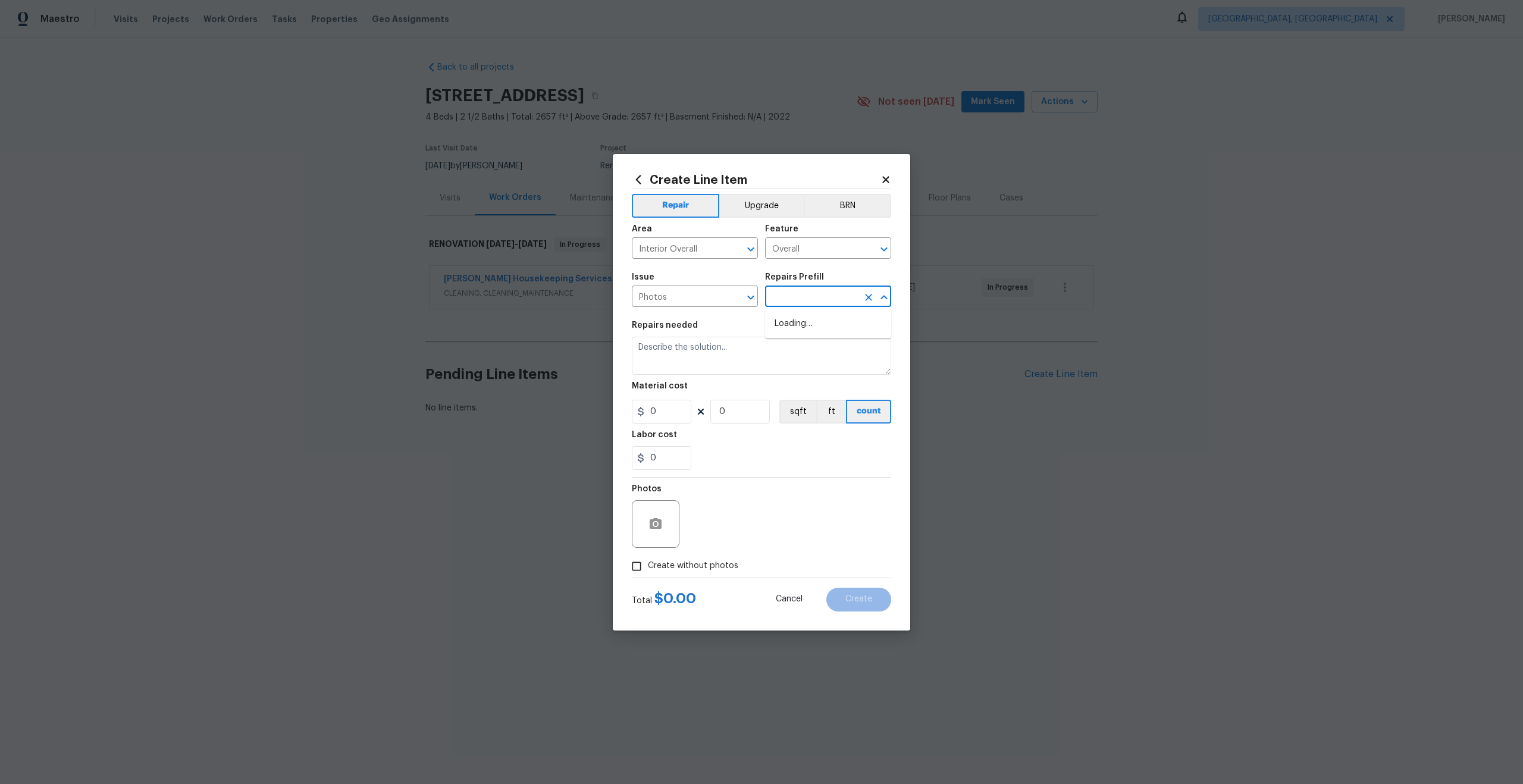
click at [807, 305] on input "text" at bounding box center [811, 297] width 93 height 19
click at [804, 330] on li "3D Tour Capture $120.00" at bounding box center [828, 323] width 126 height 19
type input "3D Tour Capture $120.00"
type textarea "Capture 3D tour of home"
type input "1"
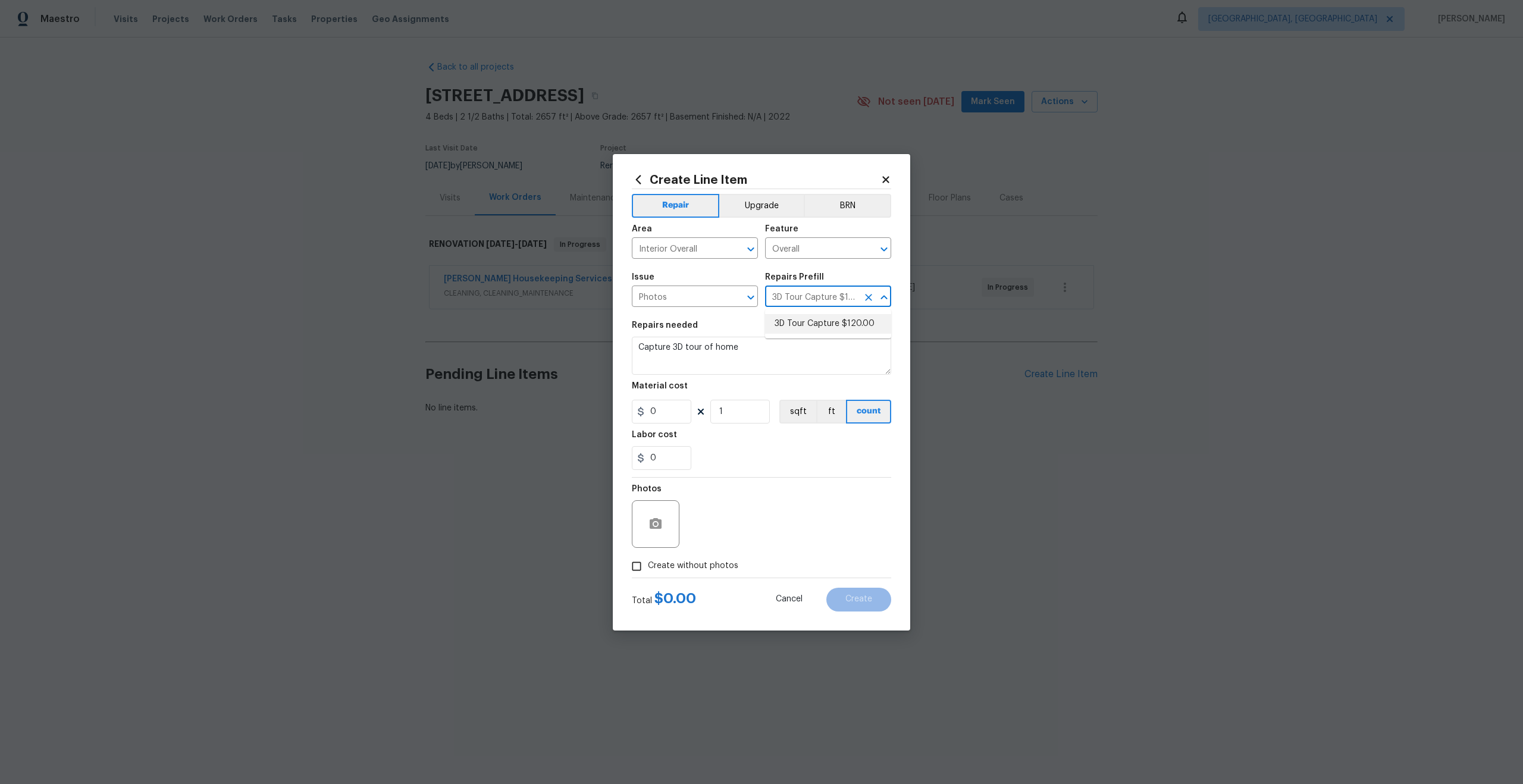
type input "120"
click at [640, 562] on input "Create without photos" at bounding box center [636, 566] width 23 height 23
checkbox input "true"
click at [734, 515] on textarea at bounding box center [790, 524] width 202 height 48
type textarea "."
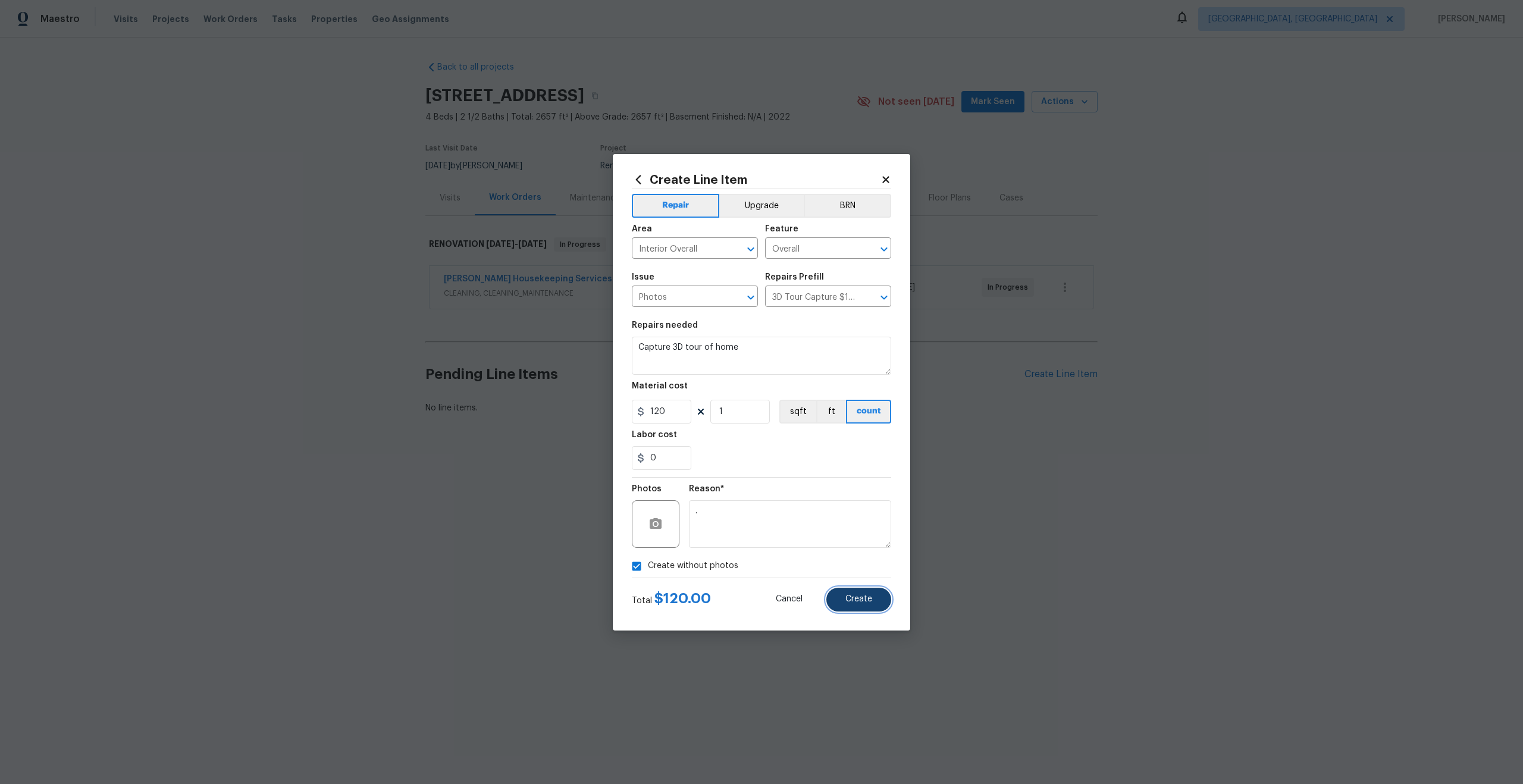
click at [854, 598] on span "Create" at bounding box center [859, 599] width 27 height 9
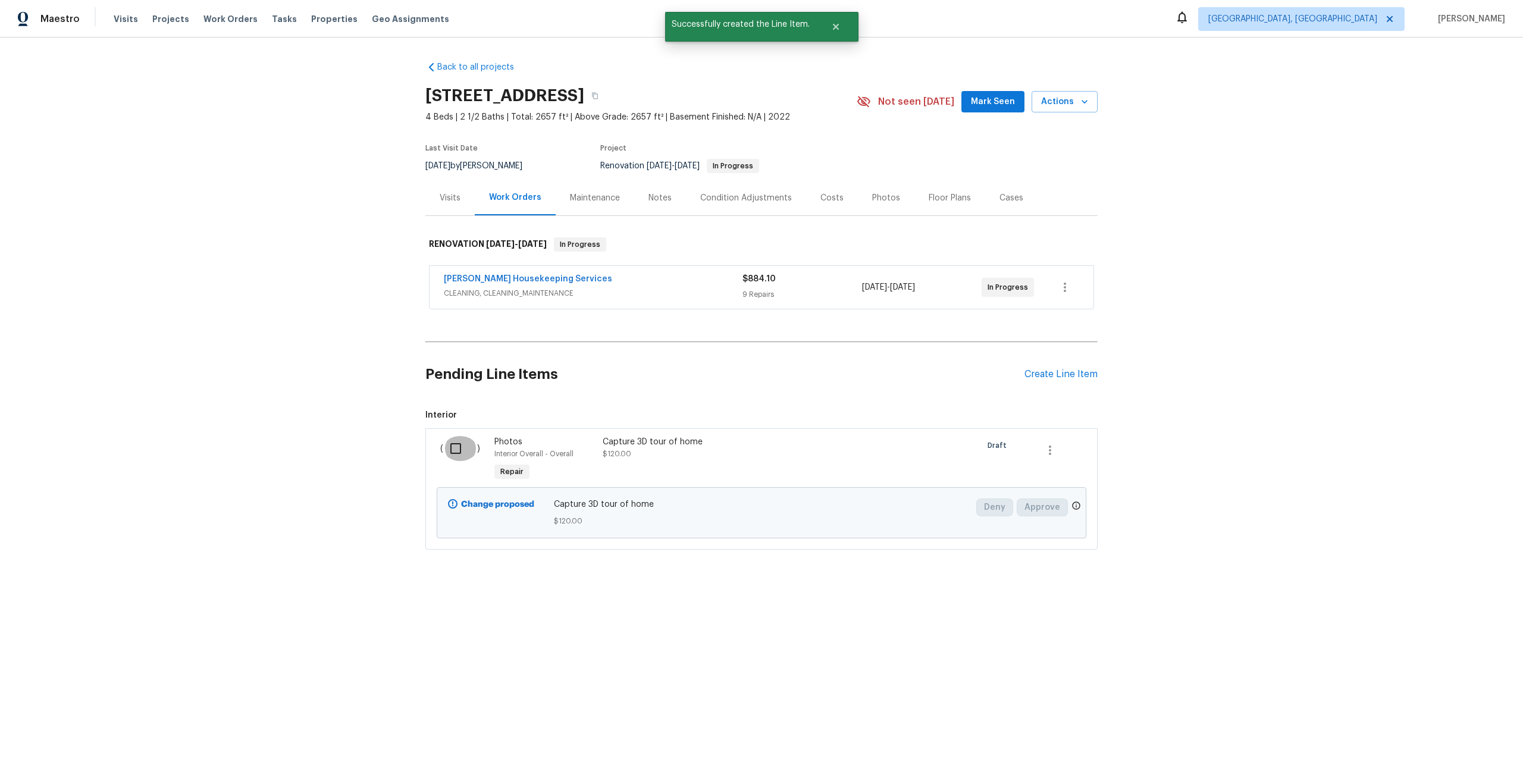
click at [459, 445] on input "checkbox" at bounding box center [460, 448] width 34 height 25
checkbox input "true"
click at [1453, 756] on span "Create Work Order" at bounding box center [1455, 754] width 79 height 15
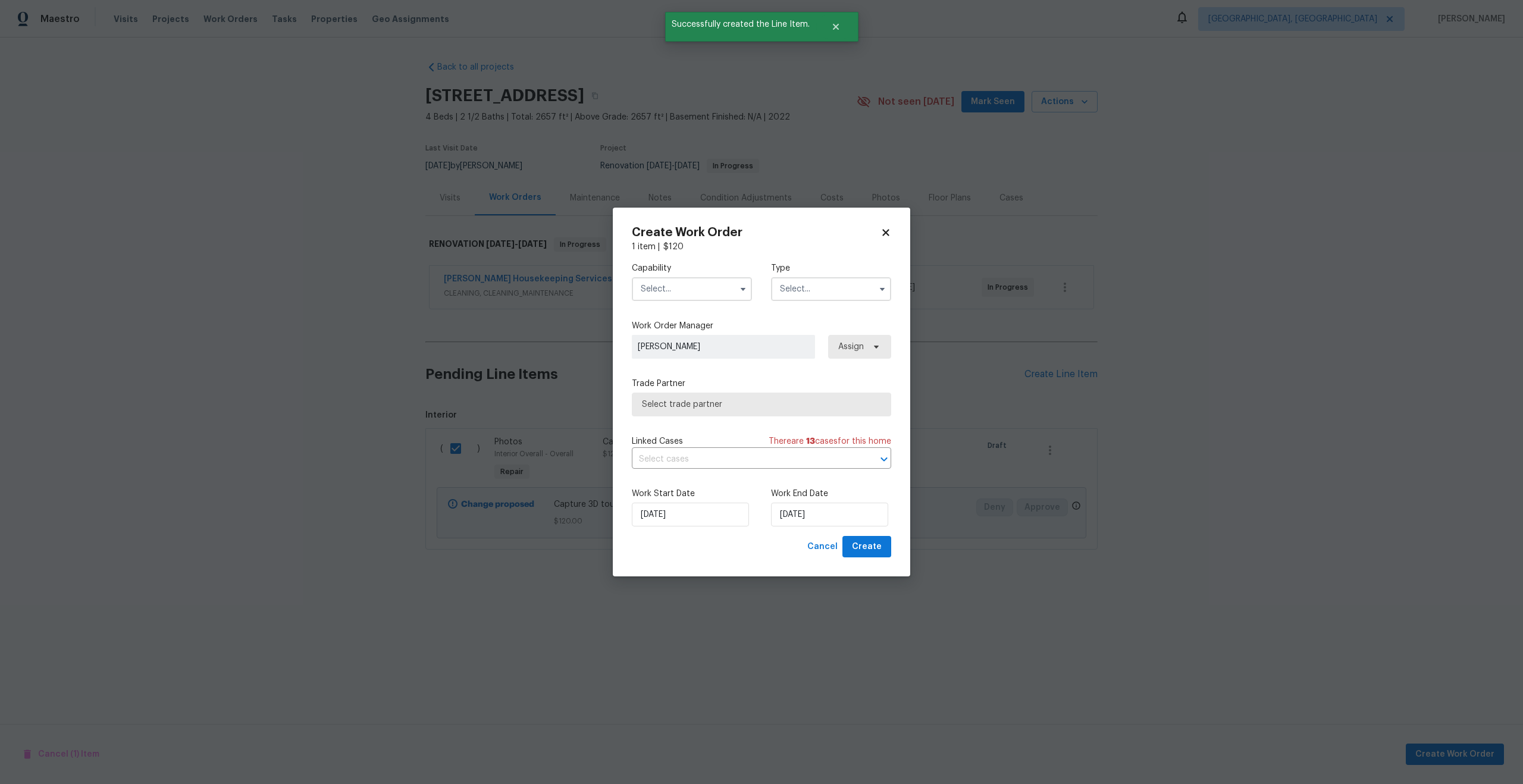
click at [694, 292] on input "text" at bounding box center [692, 289] width 120 height 24
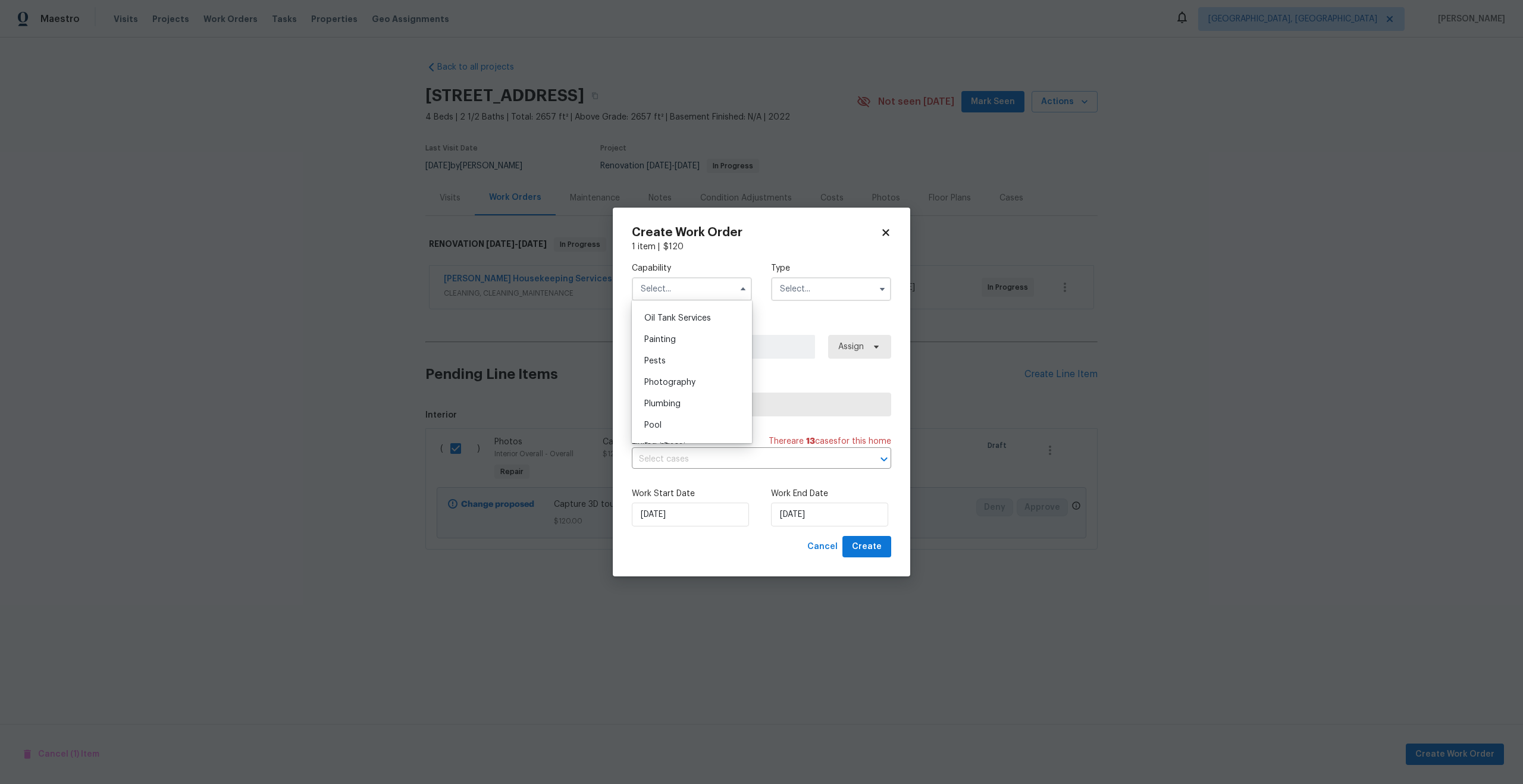
scroll to position [953, 0]
click at [678, 397] on div "Photography" at bounding box center [692, 402] width 114 height 21
type input "Photography"
click at [795, 282] on input "text" at bounding box center [831, 289] width 120 height 24
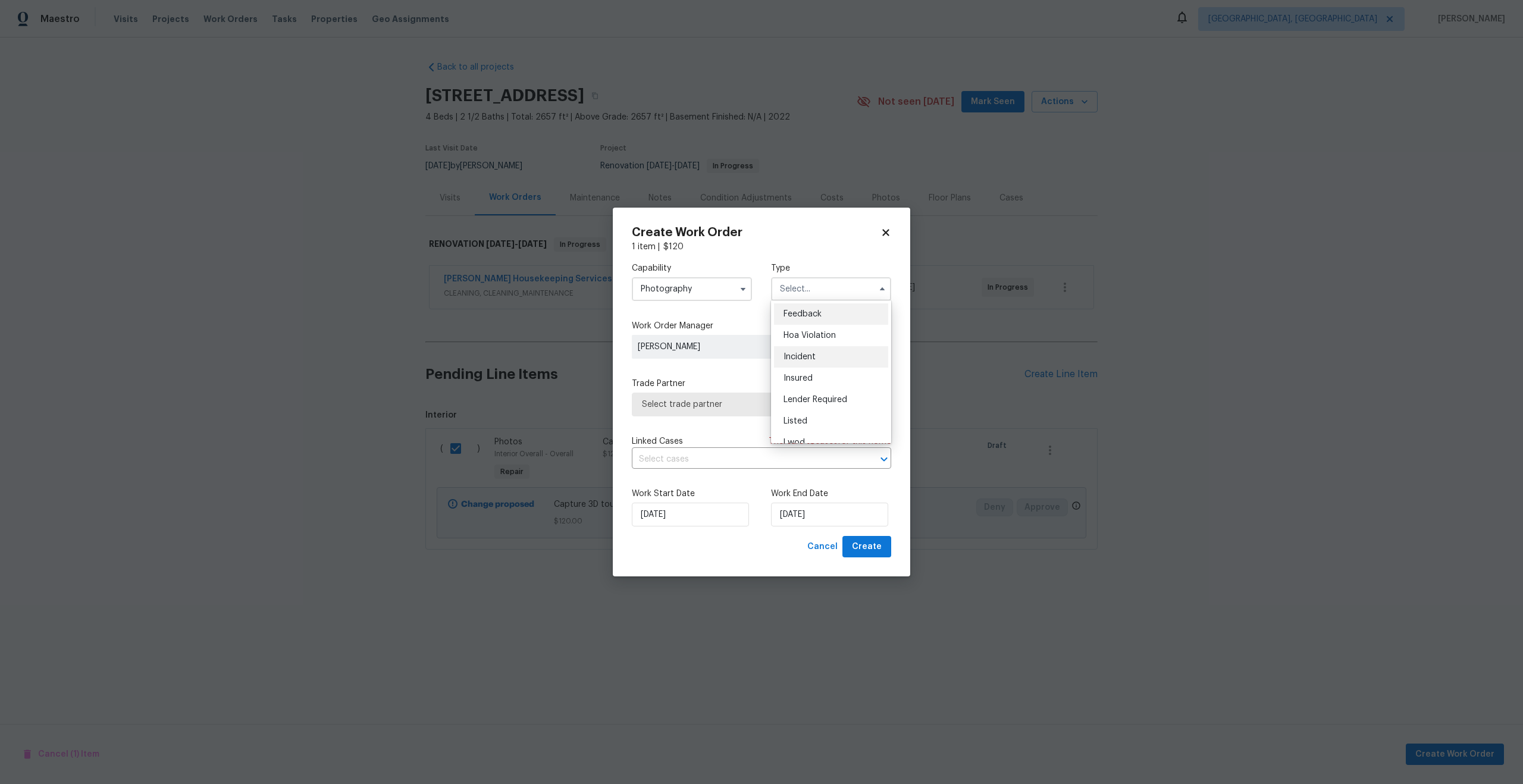
scroll to position [141, 0]
click at [796, 312] on div "Other" at bounding box center [831, 322] width 114 height 21
type input "Other"
click at [692, 346] on span "[PERSON_NAME]" at bounding box center [721, 346] width 168 height 12
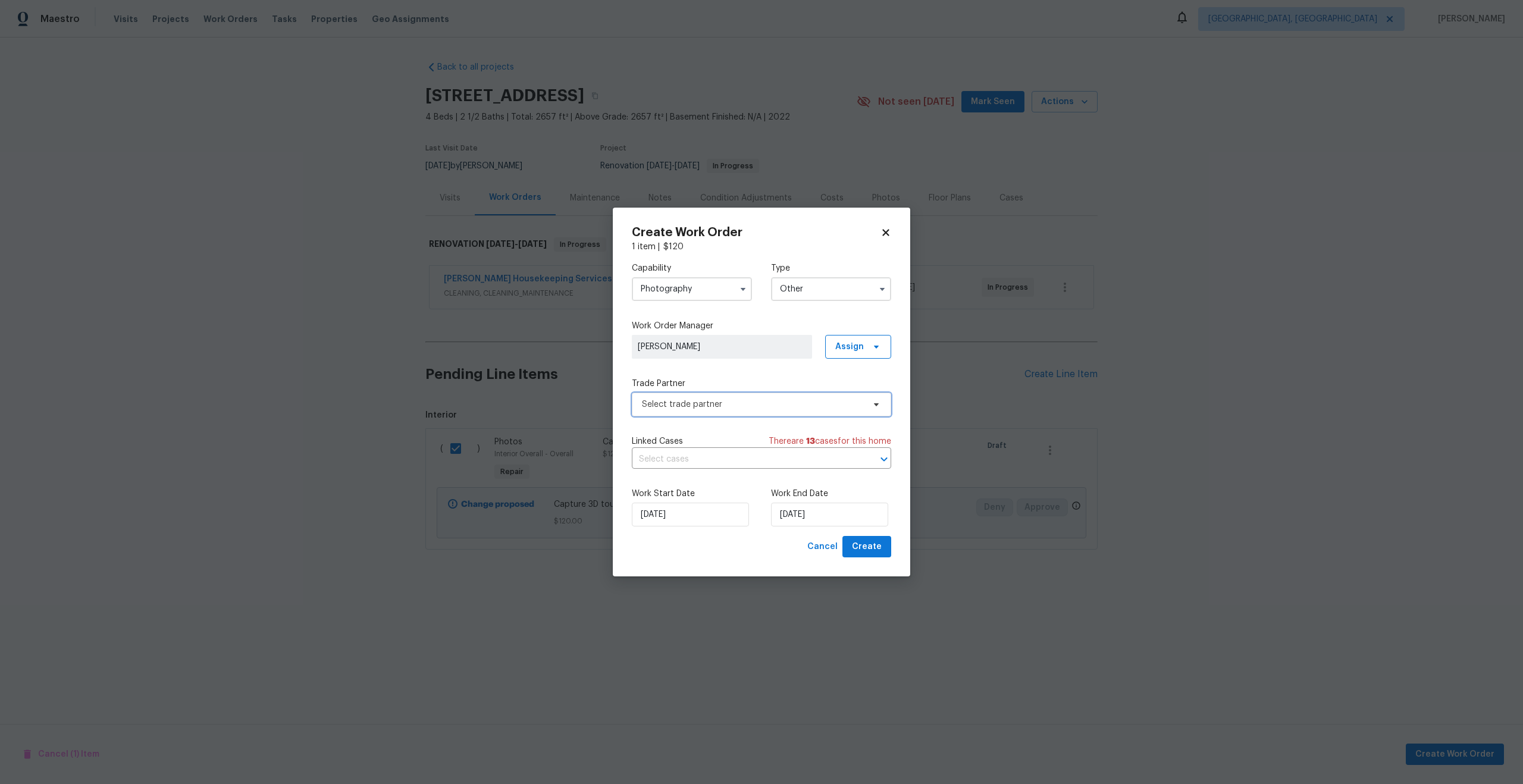
click at [702, 402] on span "Select trade partner" at bounding box center [752, 404] width 222 height 12
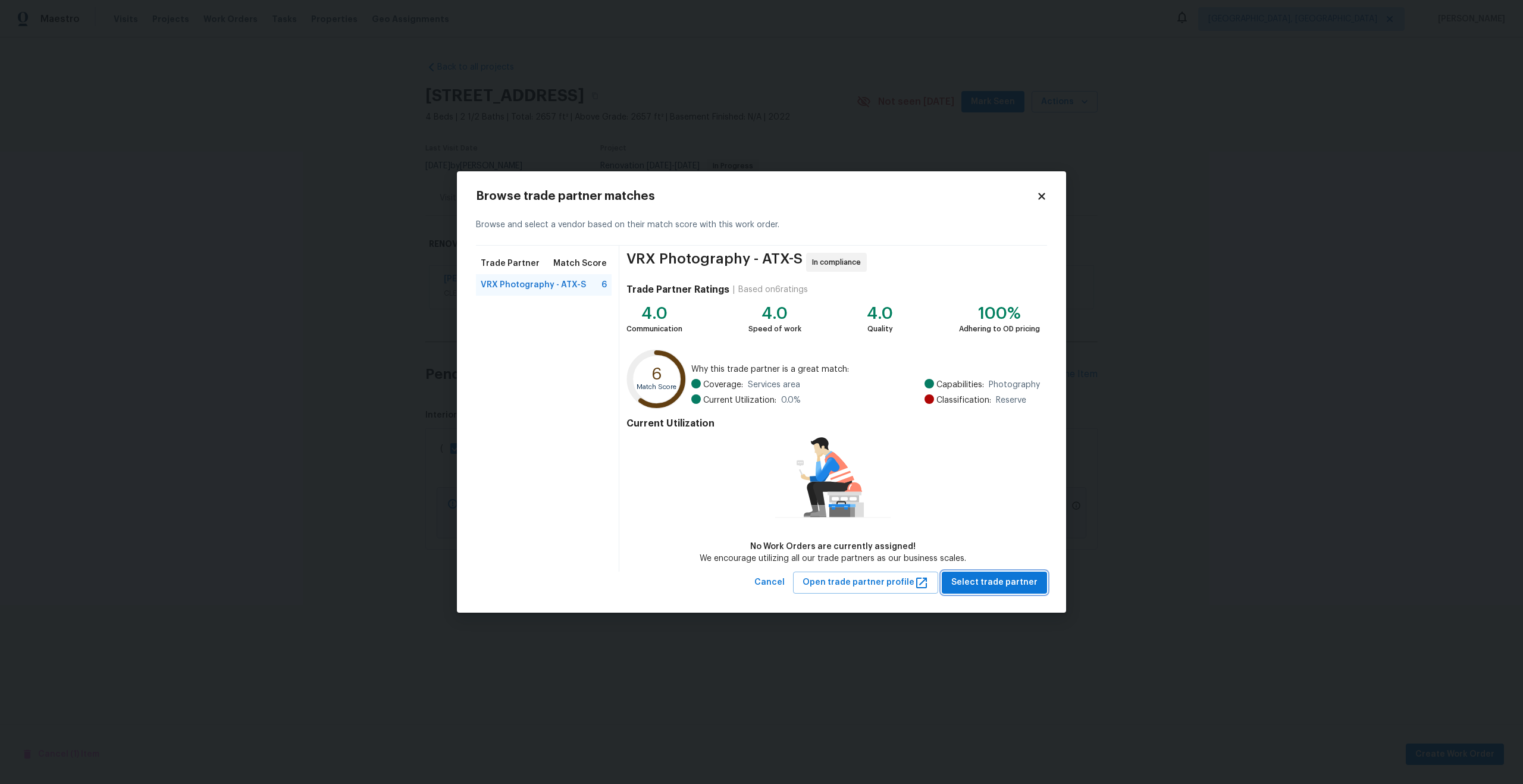
click at [1008, 580] on span "Select trade partner" at bounding box center [994, 582] width 87 height 15
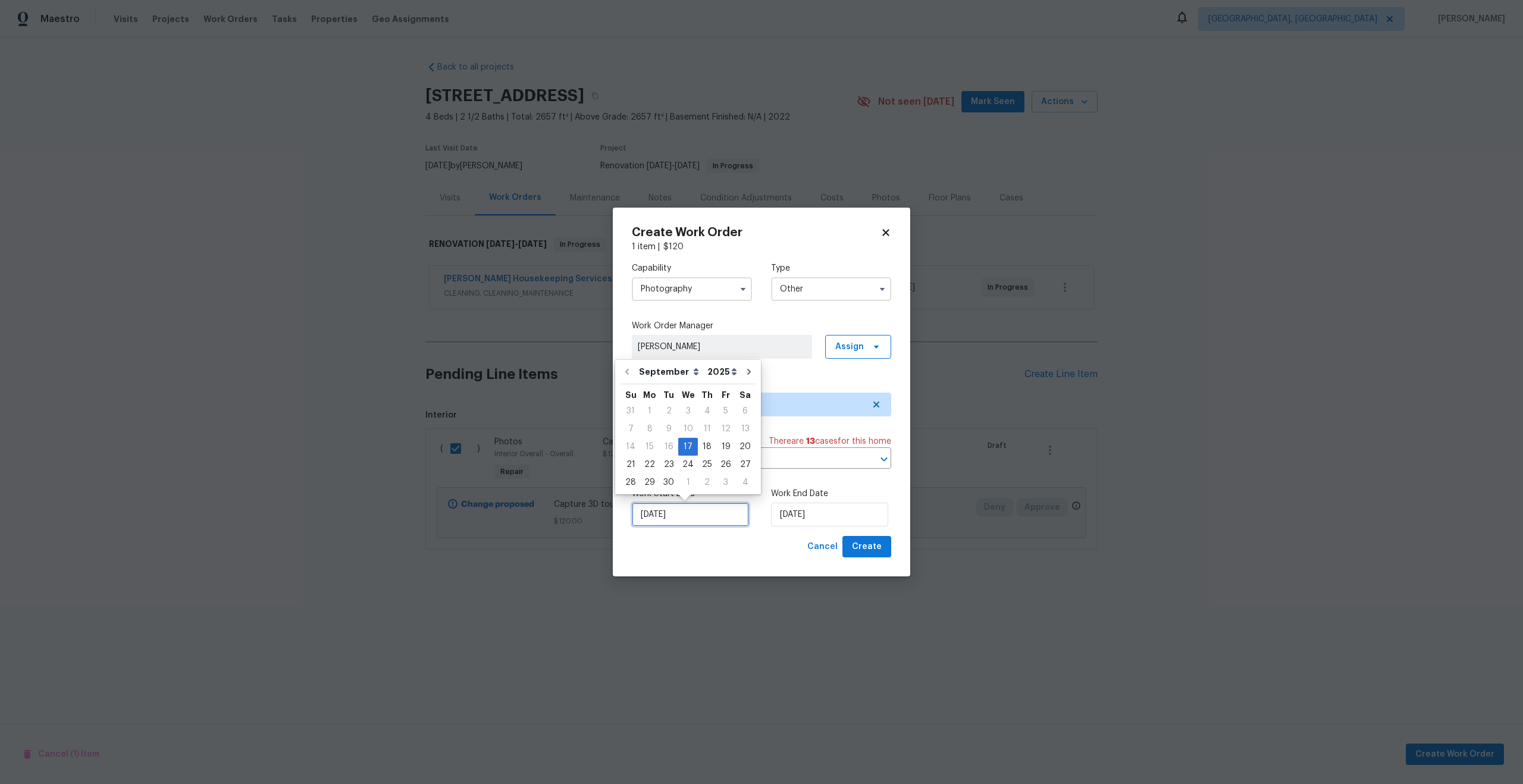
click at [722, 514] on input "17/09/2025" at bounding box center [690, 515] width 117 height 24
click at [703, 452] on div "18" at bounding box center [707, 447] width 19 height 17
type input "18/09/2025"
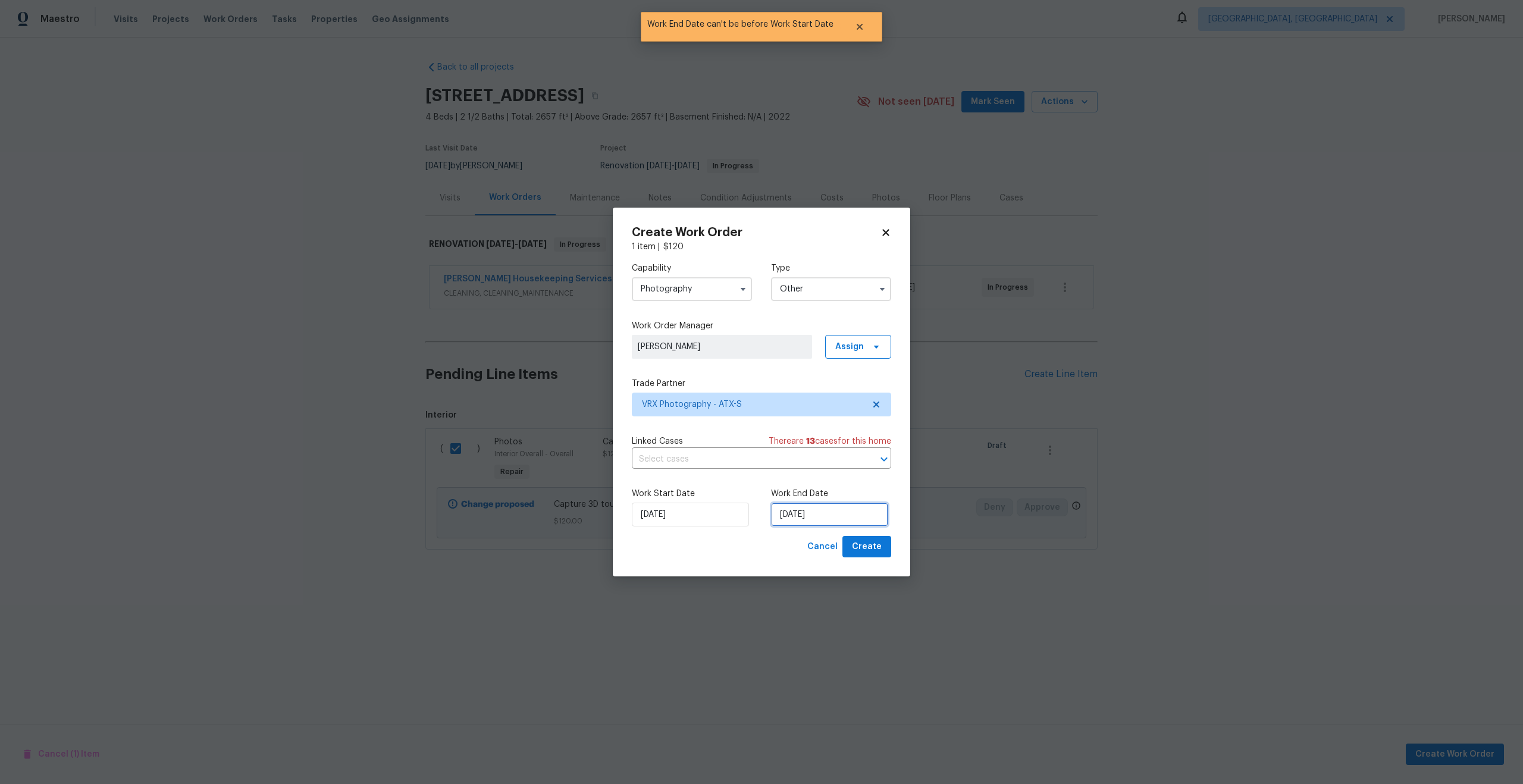
click at [847, 515] on input "18/09/2025" at bounding box center [829, 515] width 117 height 24
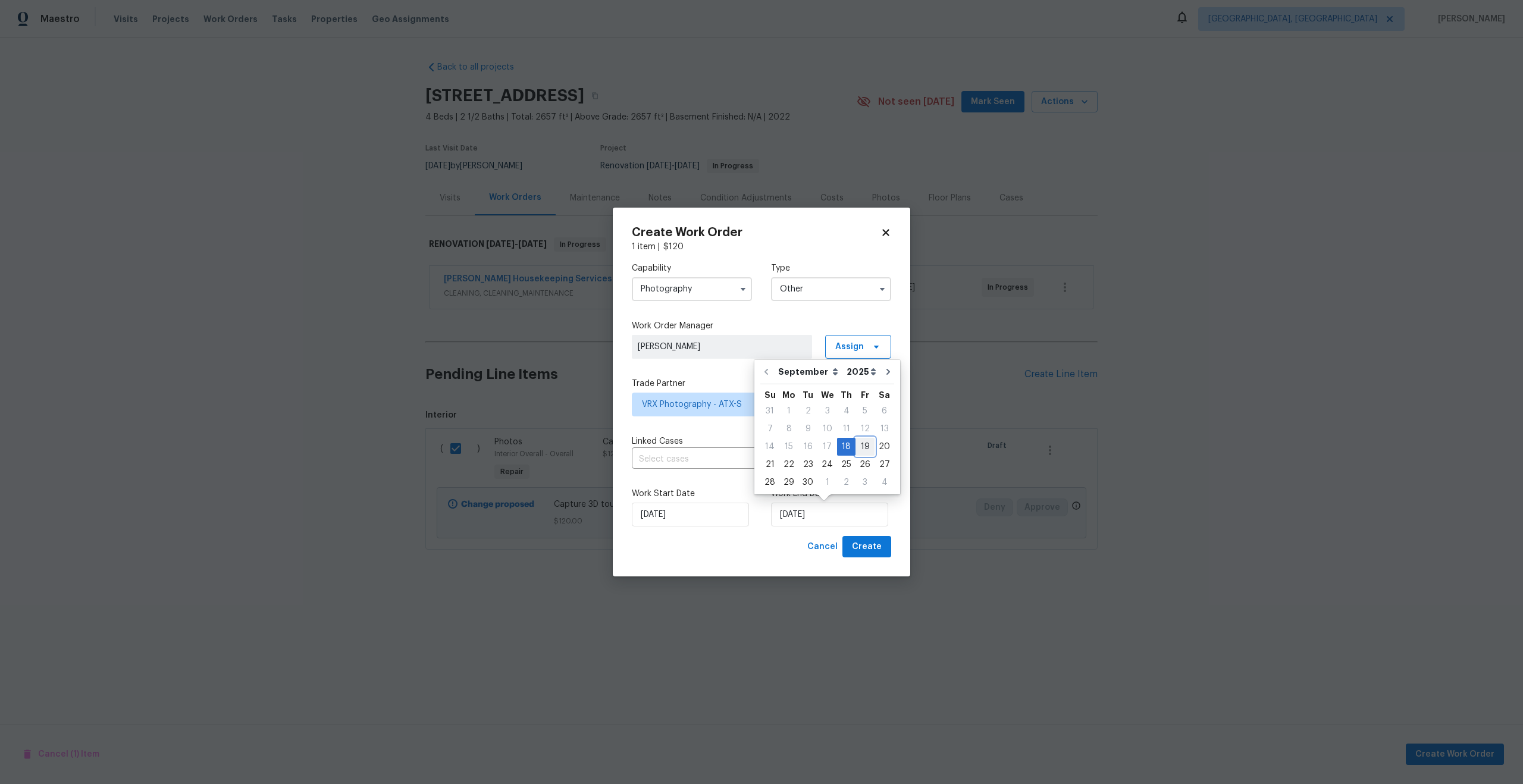
click at [861, 442] on div "19" at bounding box center [865, 447] width 19 height 17
type input "19/09/2025"
click at [869, 542] on span "Create" at bounding box center [867, 546] width 30 height 15
checkbox input "false"
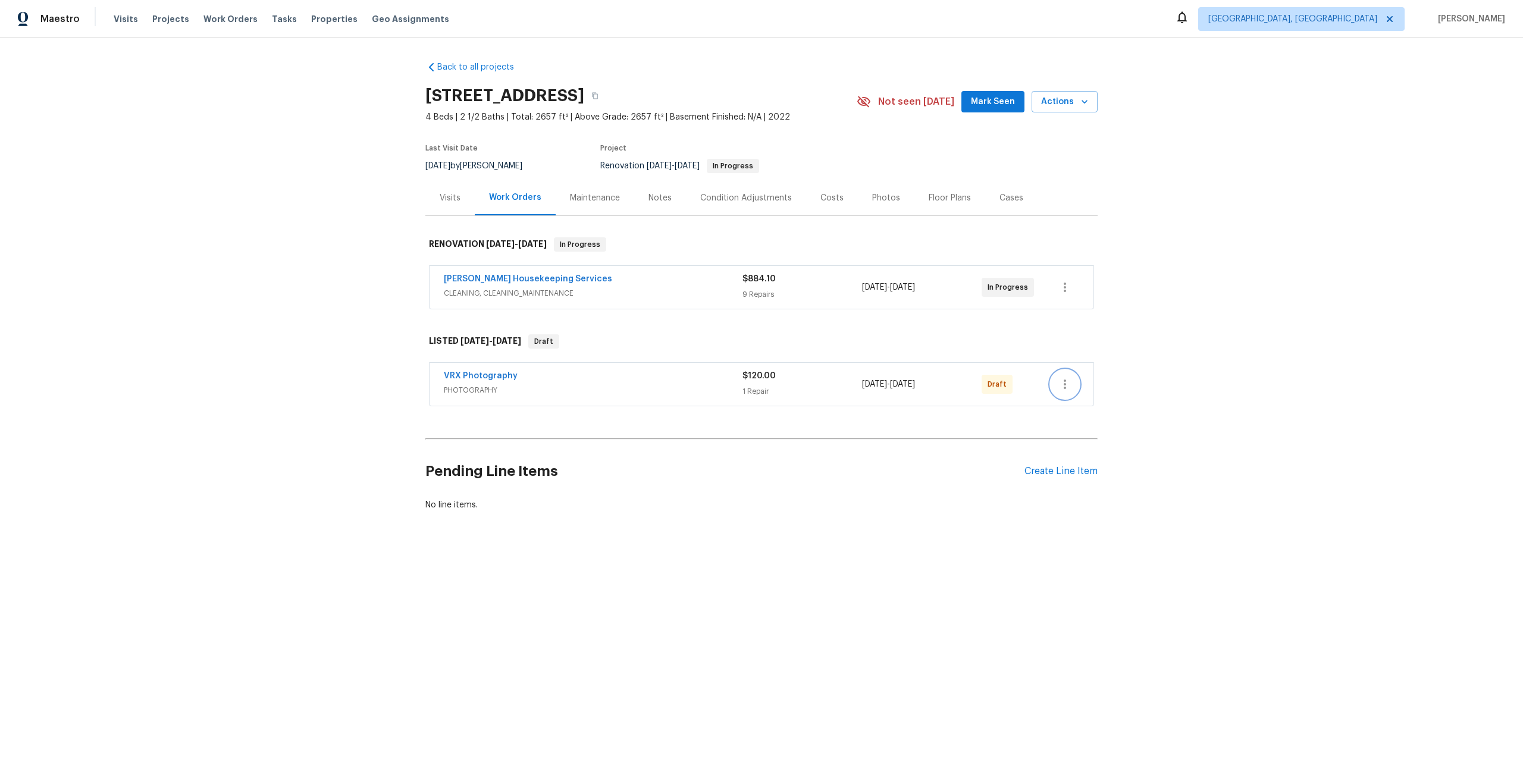
click at [1067, 386] on icon "button" at bounding box center [1065, 384] width 15 height 15
click at [1067, 386] on li "Send to Vendor" at bounding box center [1114, 384] width 128 height 19
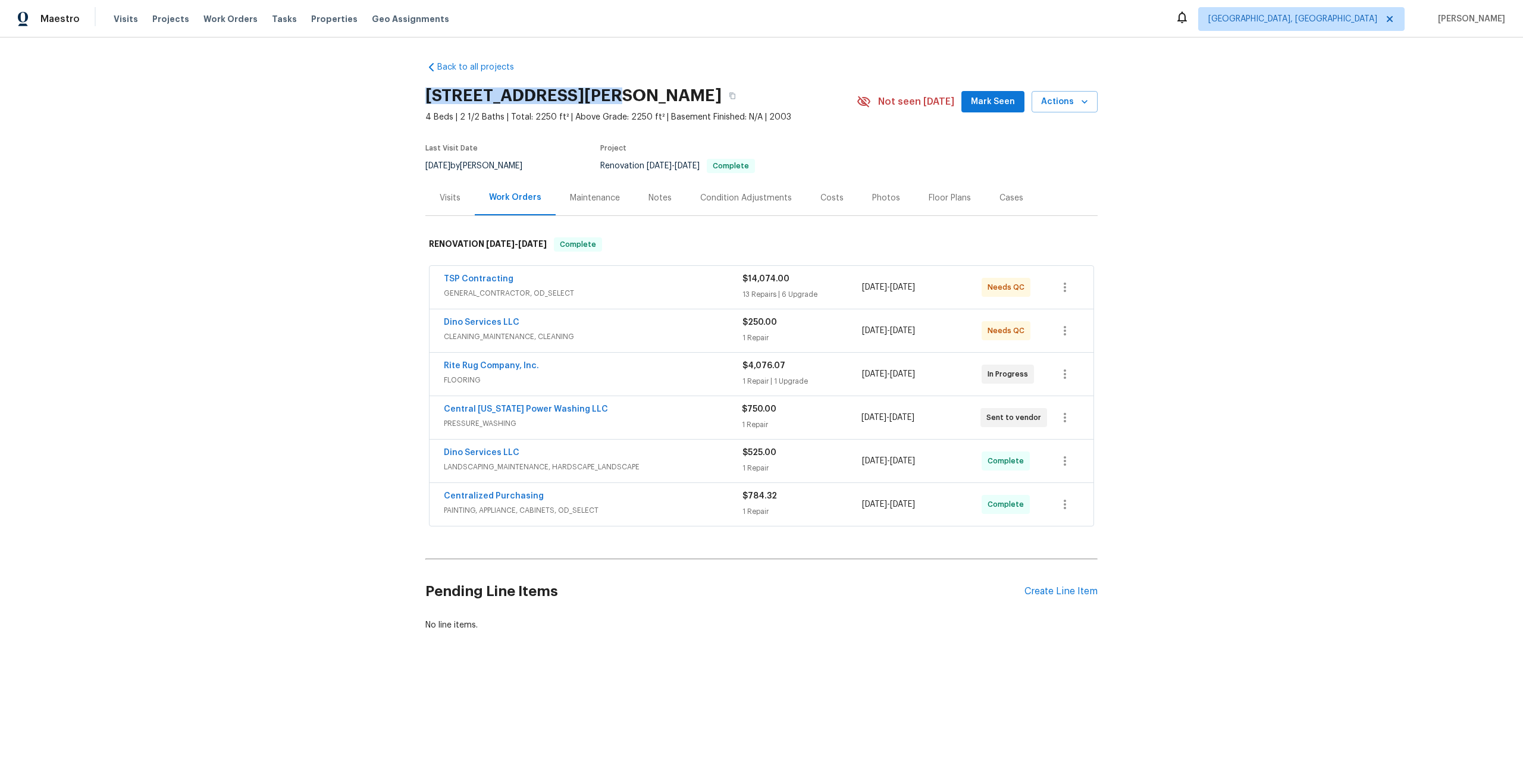
drag, startPoint x: 582, startPoint y: 95, endPoint x: 427, endPoint y: 96, distance: 155.0
click at [427, 96] on h2 "[STREET_ADDRESS][PERSON_NAME]" at bounding box center [574, 96] width 297 height 12
copy h2 "[STREET_ADDRESS]"
click at [575, 53] on div "Back to all projects [STREET_ADDRESS] 4 Beds | 2 1/2 Baths | Total: 2250 ft² | …" at bounding box center [762, 346] width 672 height 589
drag, startPoint x: 583, startPoint y: 95, endPoint x: 415, endPoint y: 95, distance: 168.0
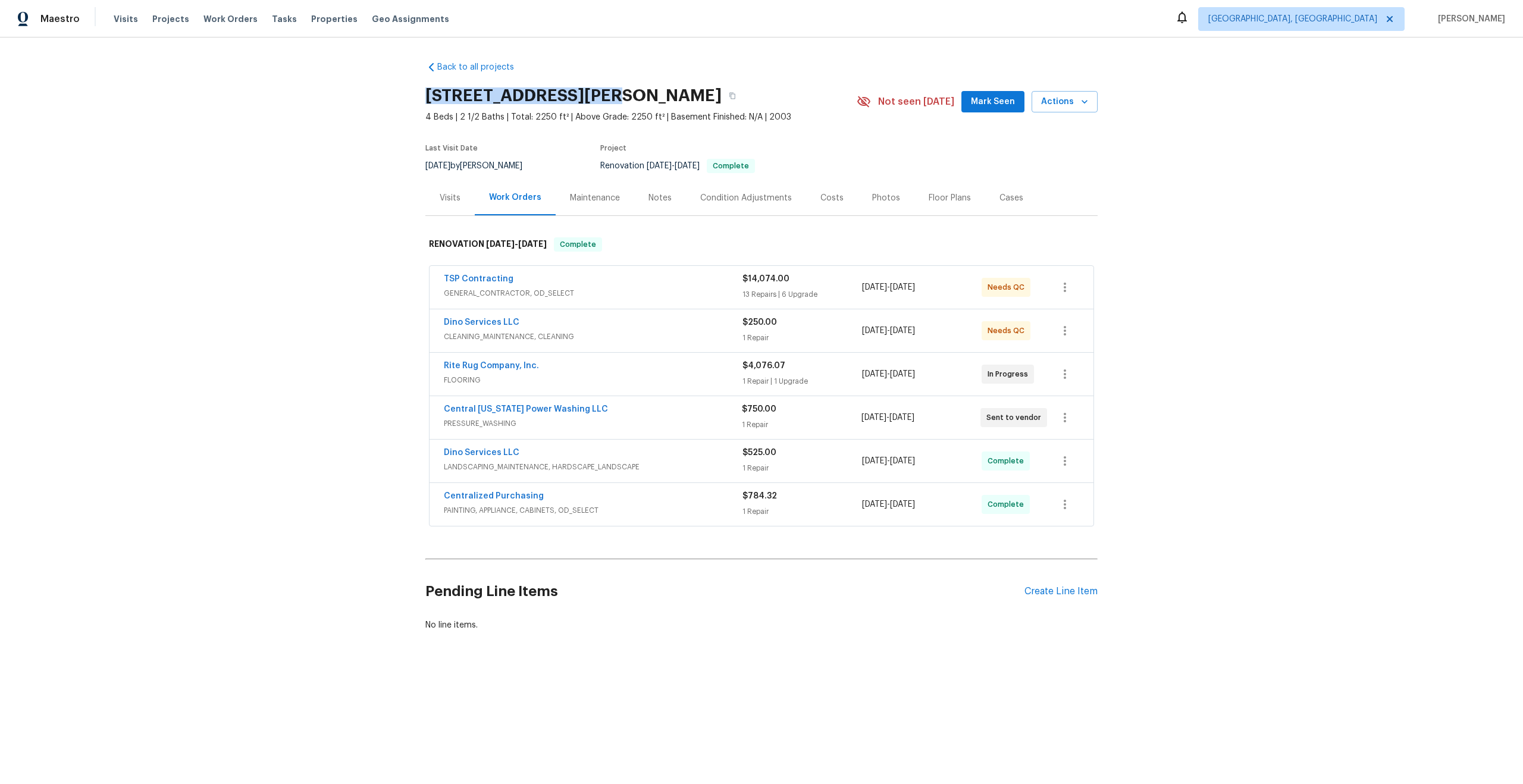
click at [415, 95] on div "Back to all projects [STREET_ADDRESS] 4 Beds | 2 1/2 Baths | Total: 2250 ft² | …" at bounding box center [762, 375] width 1523 height 675
copy h2 "[STREET_ADDRESS]"
click at [613, 65] on div "Back to all projects [STREET_ADDRESS] 4 Beds | 2 1/2 Baths | Total: 2250 ft² | …" at bounding box center [762, 346] width 672 height 589
drag, startPoint x: 583, startPoint y: 95, endPoint x: 425, endPoint y: 95, distance: 158.0
click at [425, 95] on h2 "[STREET_ADDRESS][PERSON_NAME]" at bounding box center [574, 96] width 297 height 12
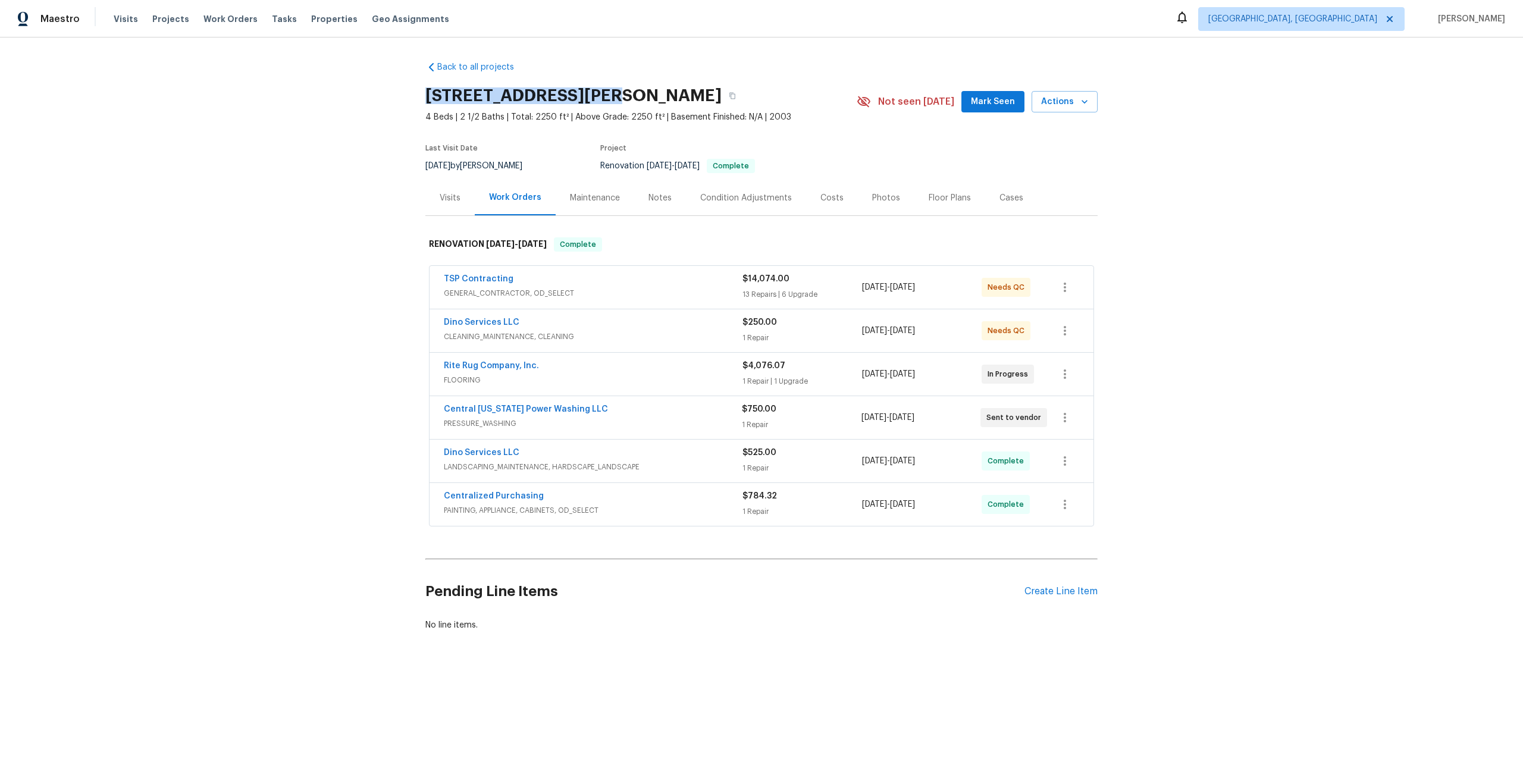
copy h2 "[STREET_ADDRESS]"
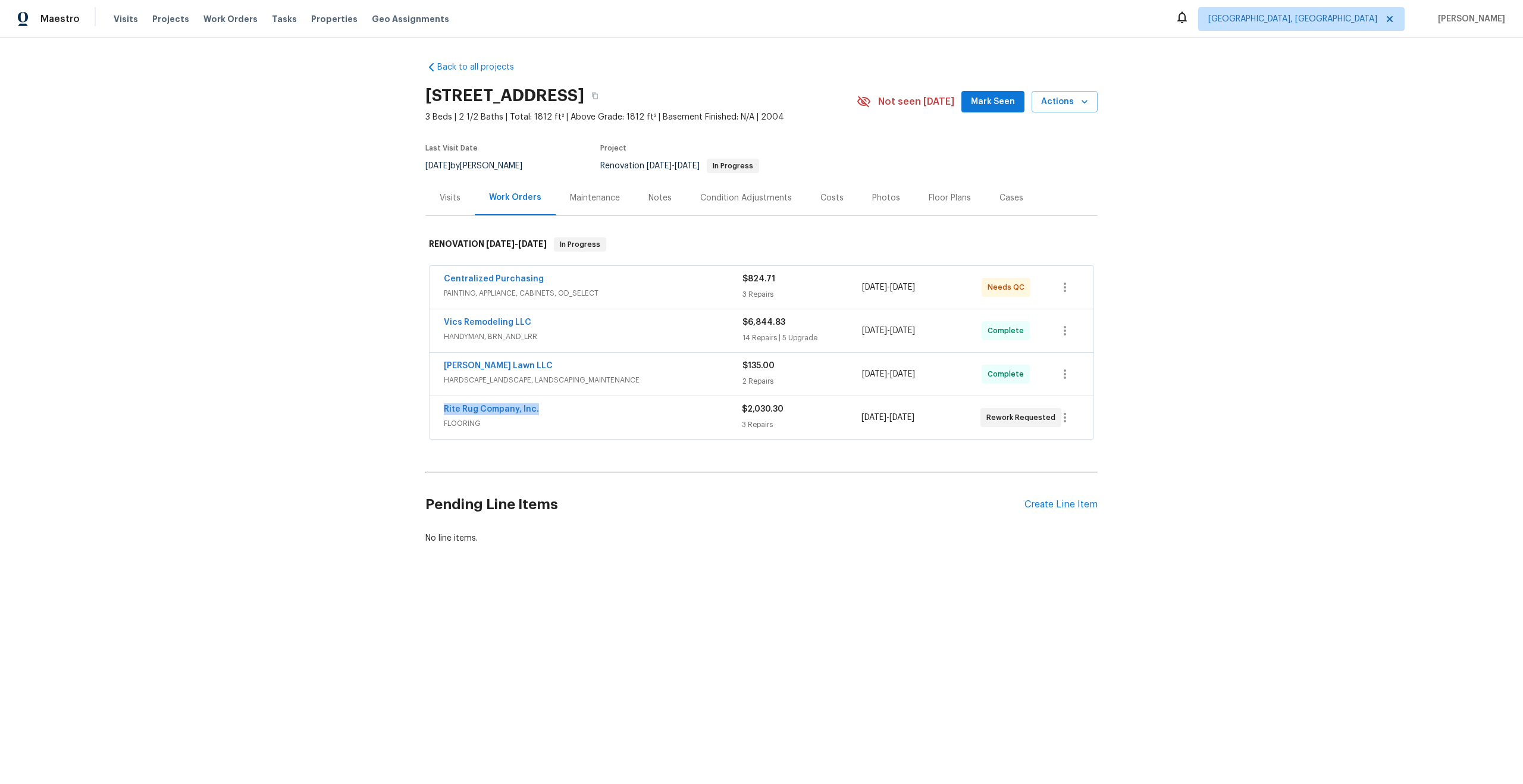
drag, startPoint x: 545, startPoint y: 408, endPoint x: 428, endPoint y: 408, distance: 117.0
click at [429, 408] on div "Rite Rug Company, Inc. FLOORING $2,030.30 3 Repairs [DATE] - [DATE] Rework Requ…" at bounding box center [762, 418] width 665 height 44
copy link "Rite Rug Company, Inc."
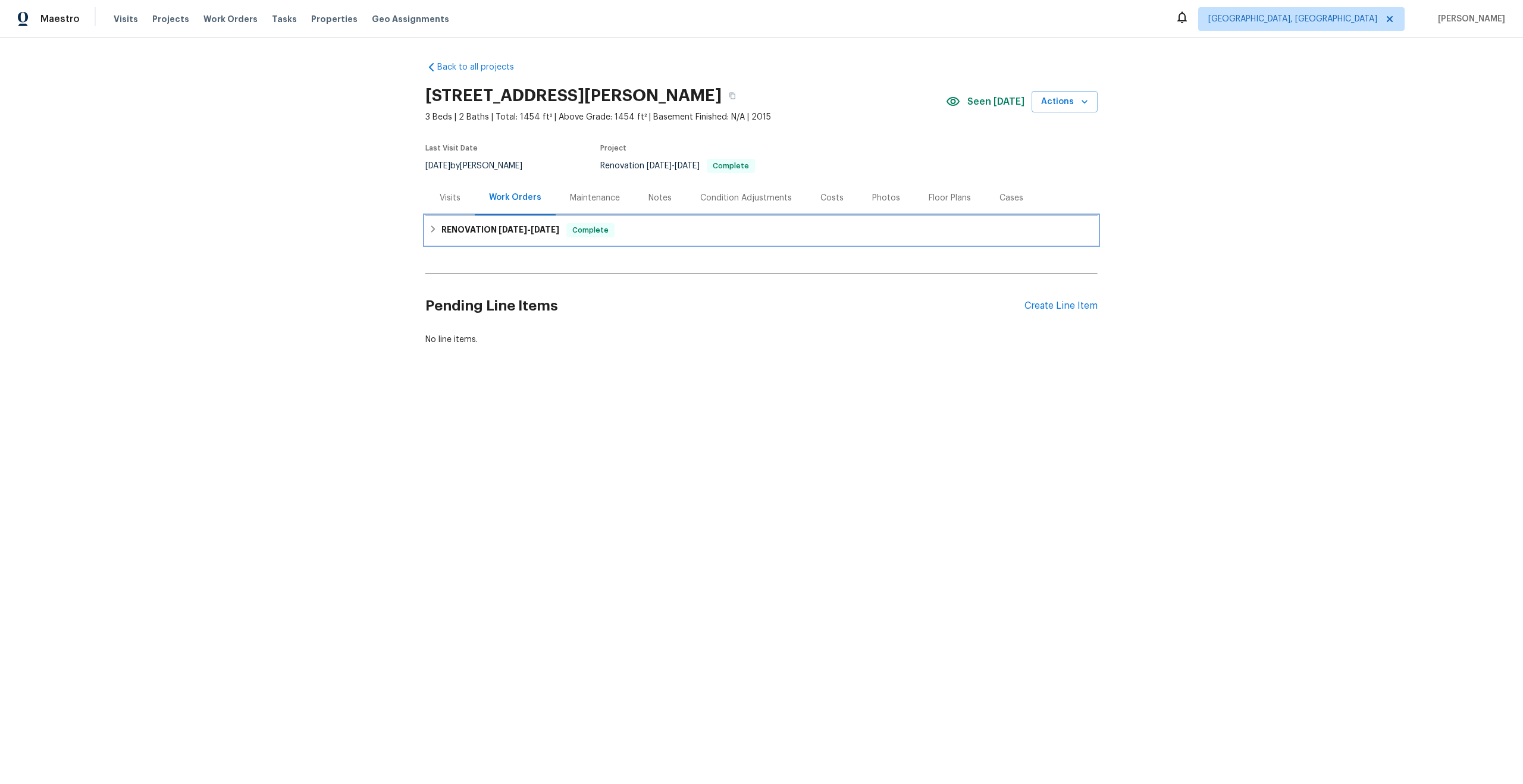
click at [634, 226] on div "RENOVATION 9/8/25 - 9/18/25 Complete" at bounding box center [762, 230] width 665 height 15
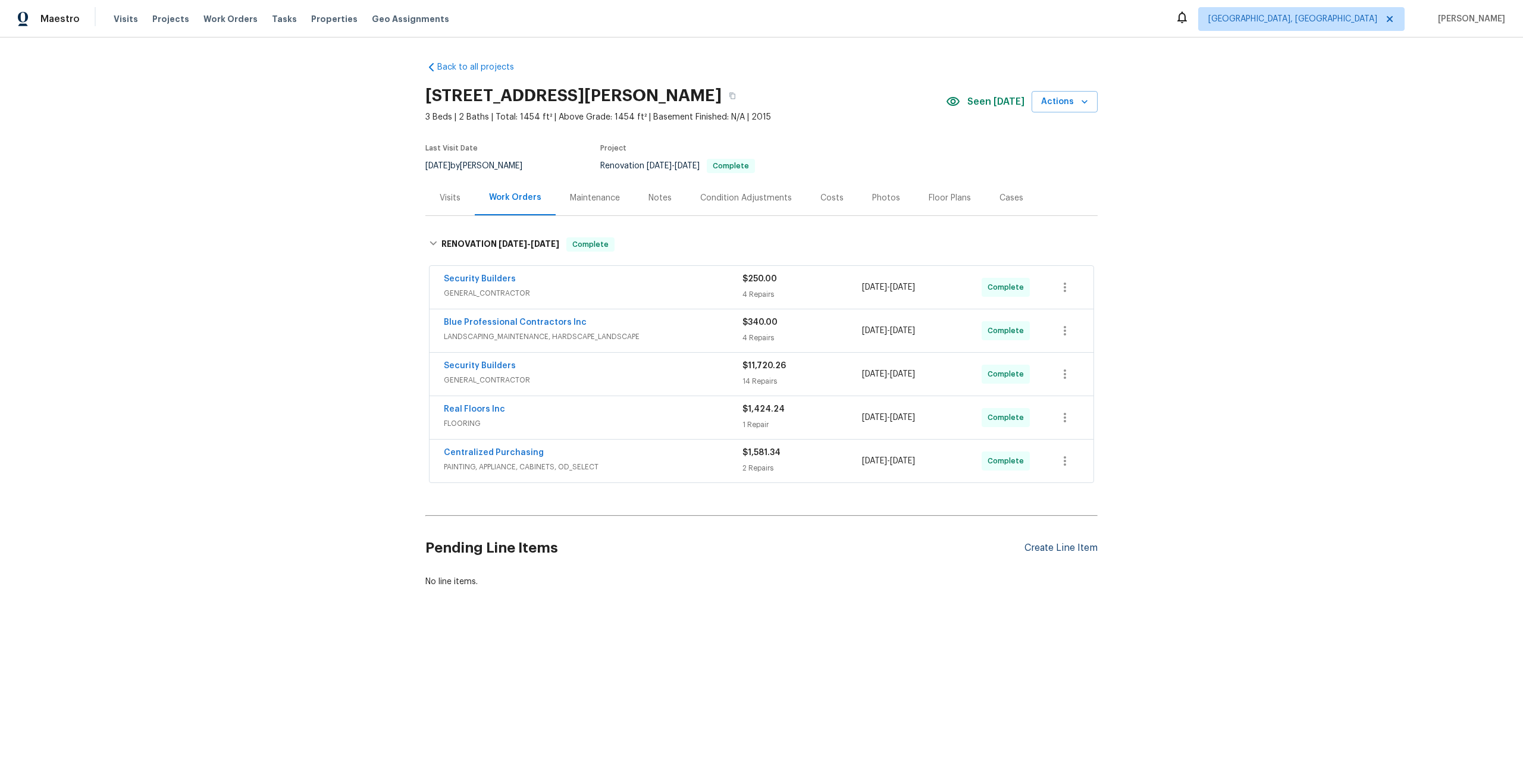
click at [1042, 549] on div "Create Line Item" at bounding box center [1062, 548] width 73 height 11
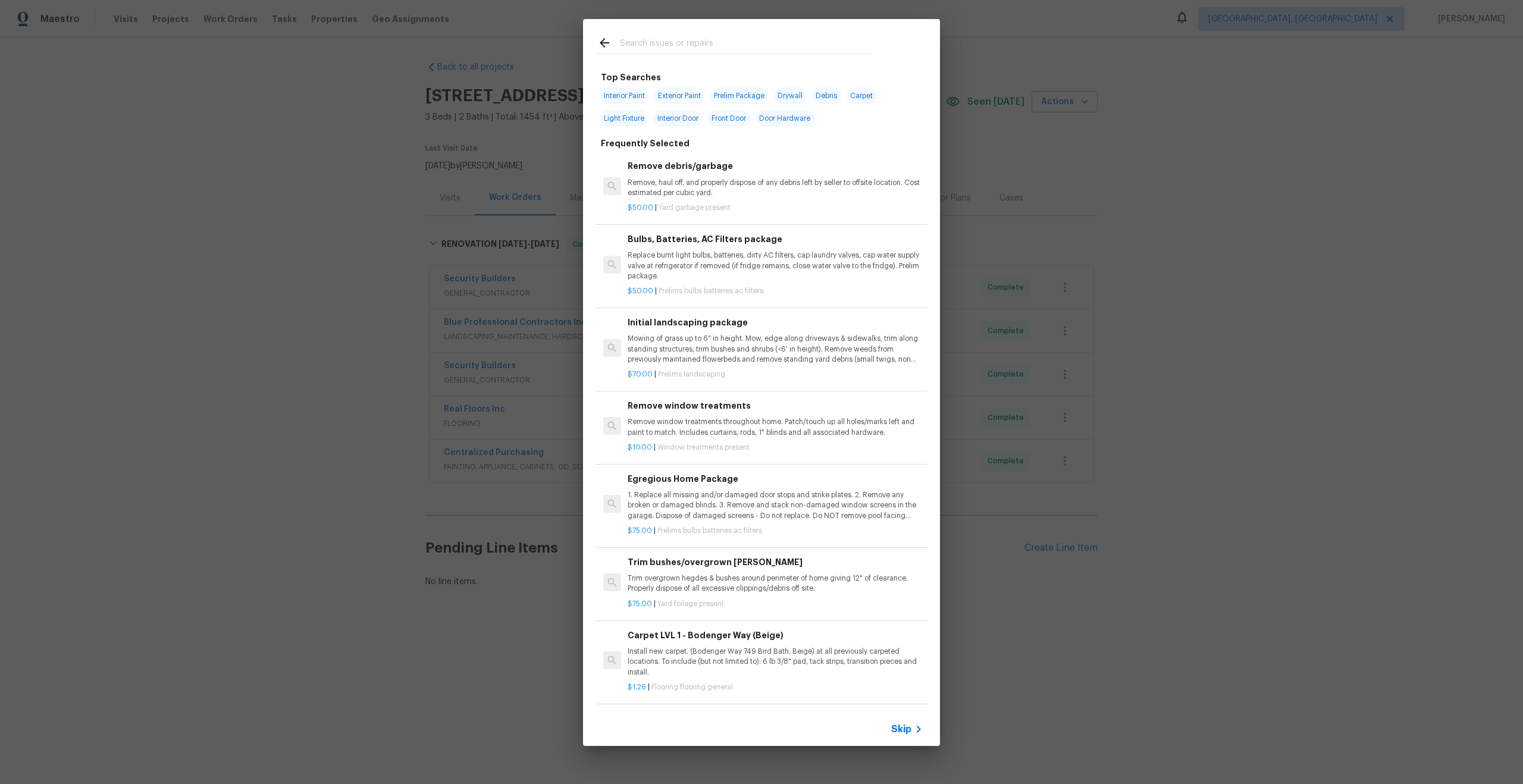
click at [903, 726] on span "Skip" at bounding box center [901, 729] width 20 height 12
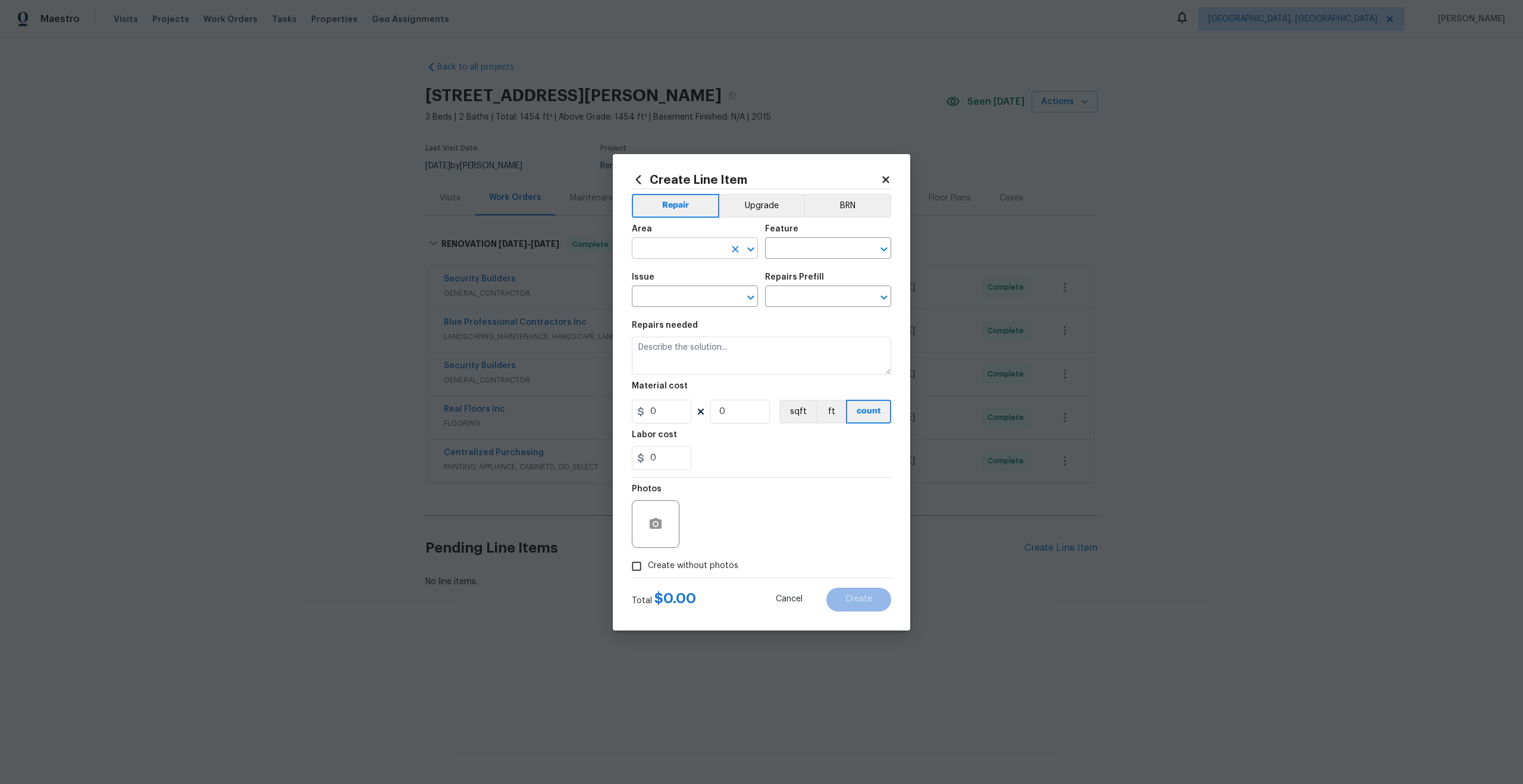
click at [696, 247] on input "text" at bounding box center [678, 249] width 93 height 19
click at [689, 295] on li "Interior Overall" at bounding box center [695, 295] width 126 height 19
type input "Interior Overall"
click at [797, 249] on input "text" at bounding box center [811, 249] width 93 height 19
click at [791, 305] on li "Overall" at bounding box center [828, 304] width 126 height 19
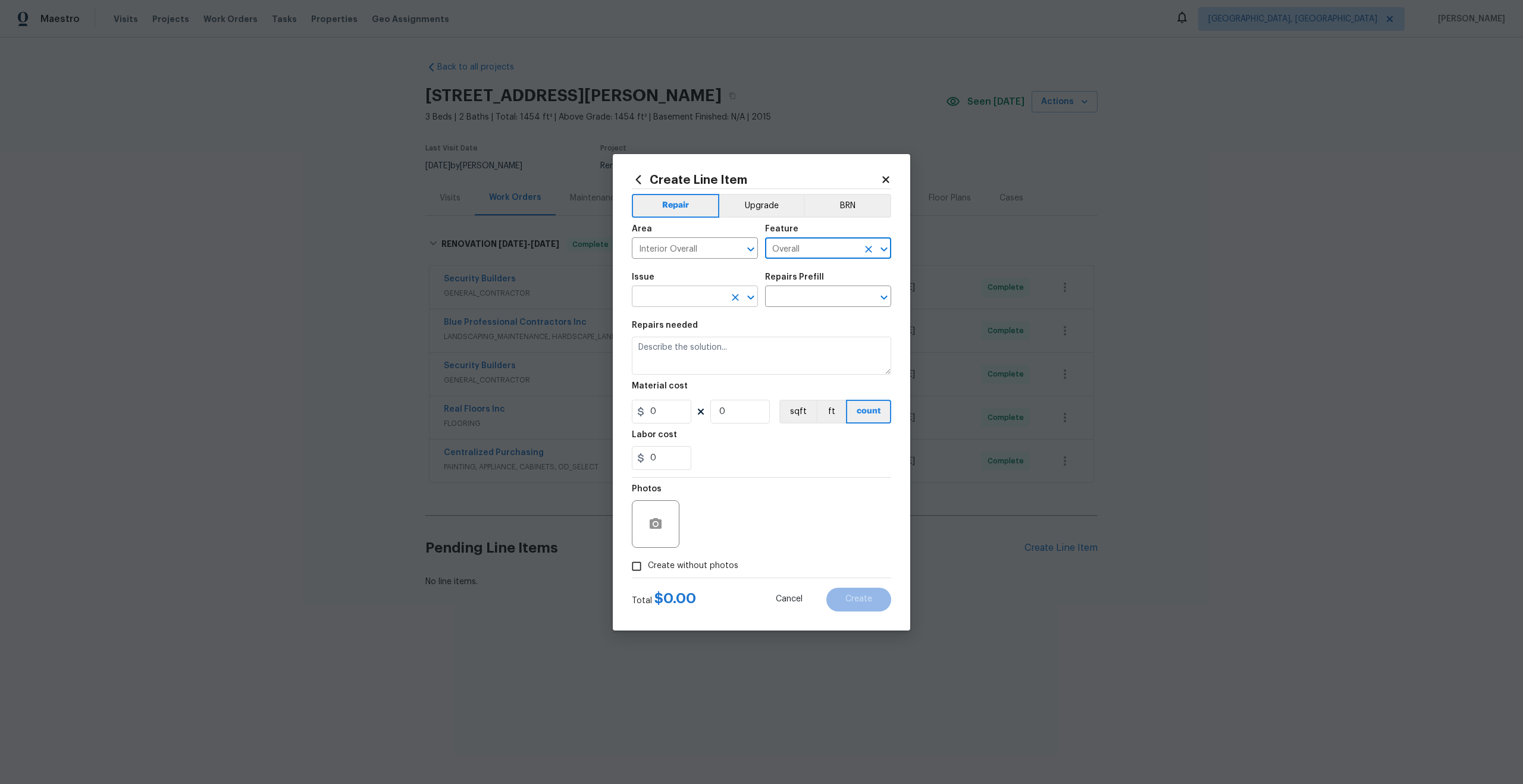
type input "Overall"
click at [678, 294] on input "text" at bounding box center [678, 297] width 93 height 19
click at [671, 350] on li "Photos" at bounding box center [695, 353] width 126 height 19
type input "Photos"
click at [814, 285] on div "Repairs Prefill" at bounding box center [828, 280] width 126 height 15
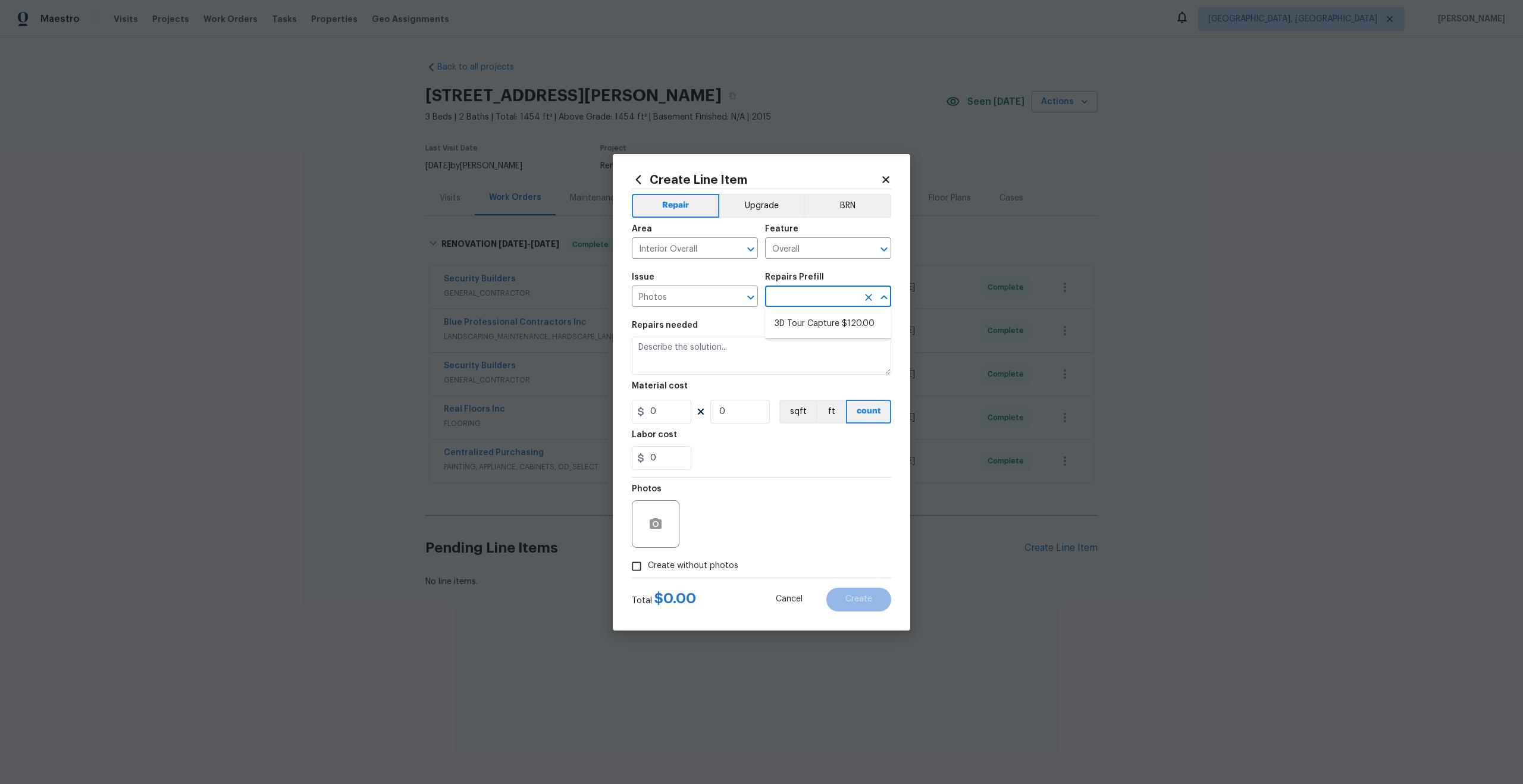
click at [813, 296] on input "text" at bounding box center [811, 297] width 93 height 19
click at [803, 328] on li "3D Tour Capture $120.00" at bounding box center [828, 323] width 126 height 19
type input "3D Tour Capture $120.00"
type textarea "Capture 3D tour of home"
type input "1"
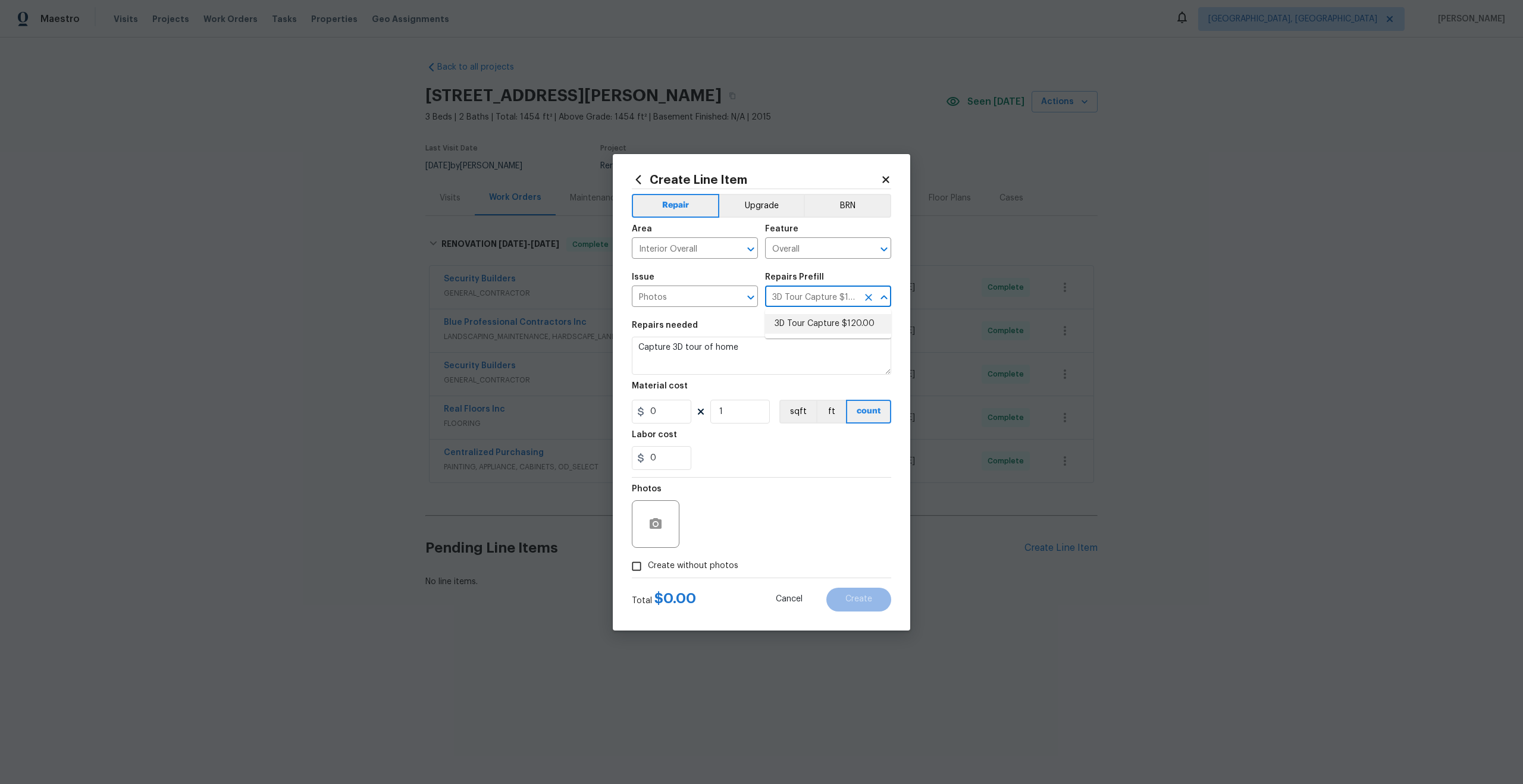
type input "120"
drag, startPoint x: 636, startPoint y: 565, endPoint x: 664, endPoint y: 542, distance: 36.2
click at [636, 565] on input "Create without photos" at bounding box center [636, 566] width 23 height 23
checkbox input "true"
click at [709, 528] on textarea at bounding box center [790, 524] width 202 height 48
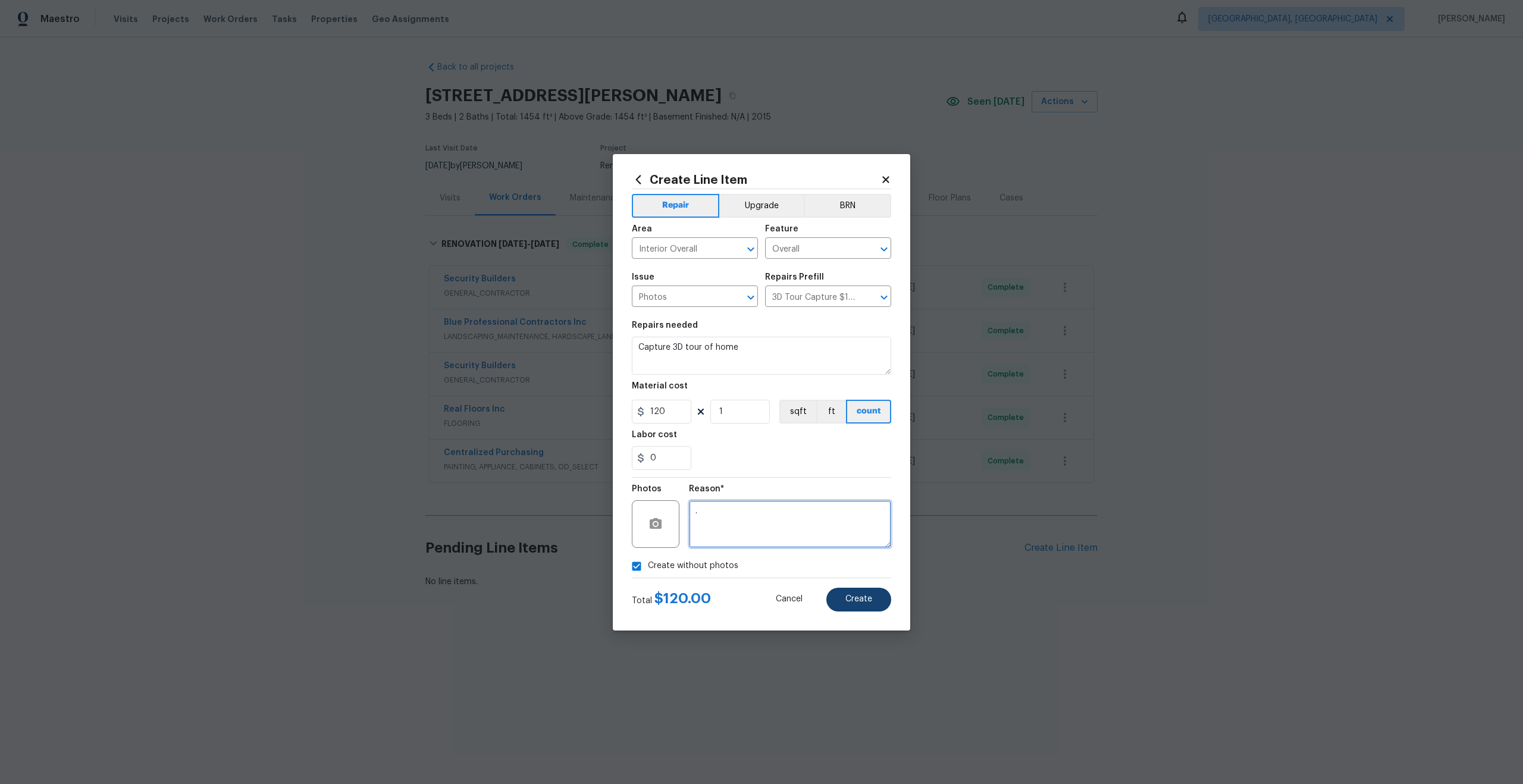
type textarea "."
click at [836, 605] on button "Create" at bounding box center [859, 599] width 65 height 24
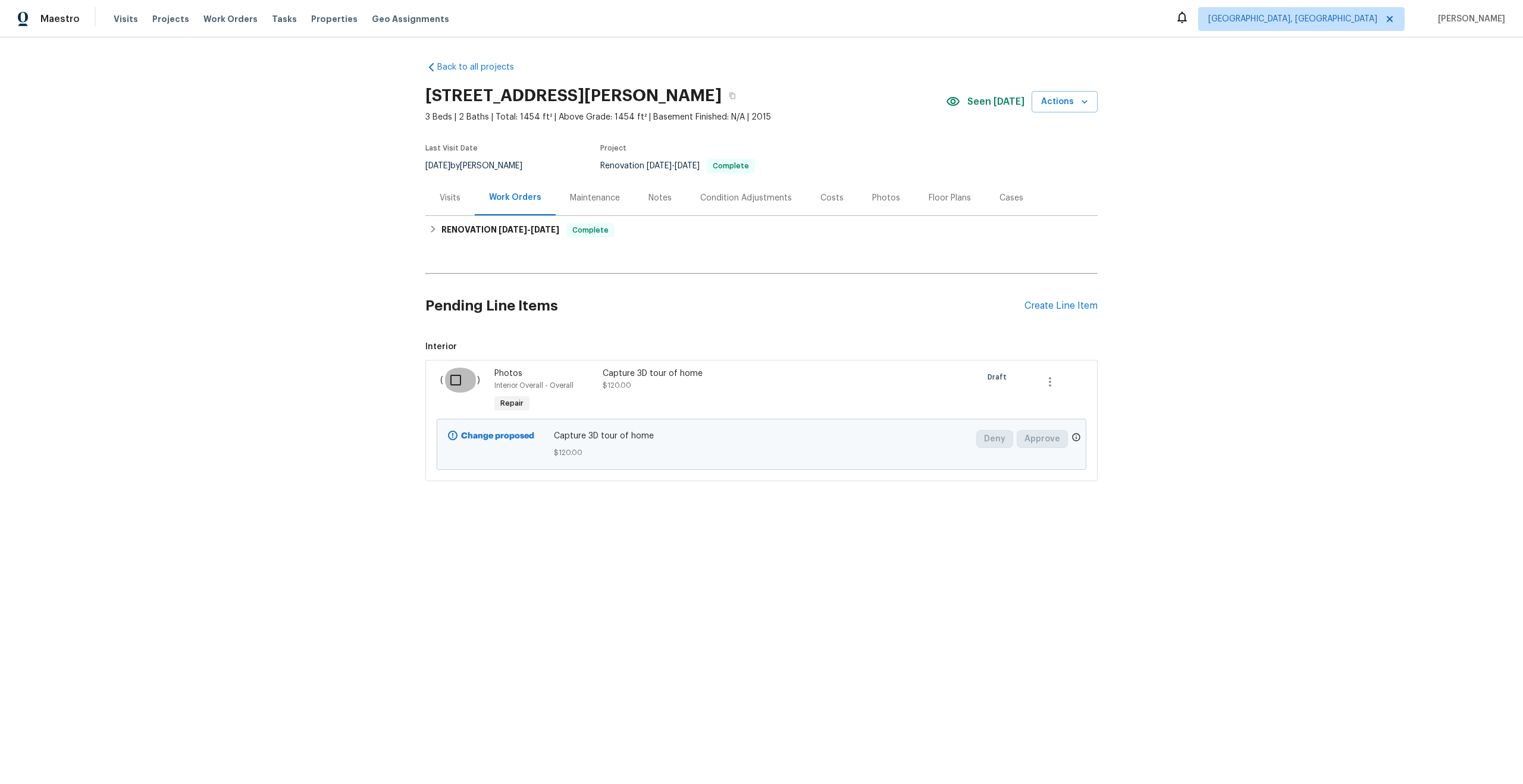
click at [459, 373] on input "checkbox" at bounding box center [460, 380] width 34 height 25
checkbox input "true"
click at [1439, 761] on button "Create Work Order" at bounding box center [1455, 754] width 98 height 22
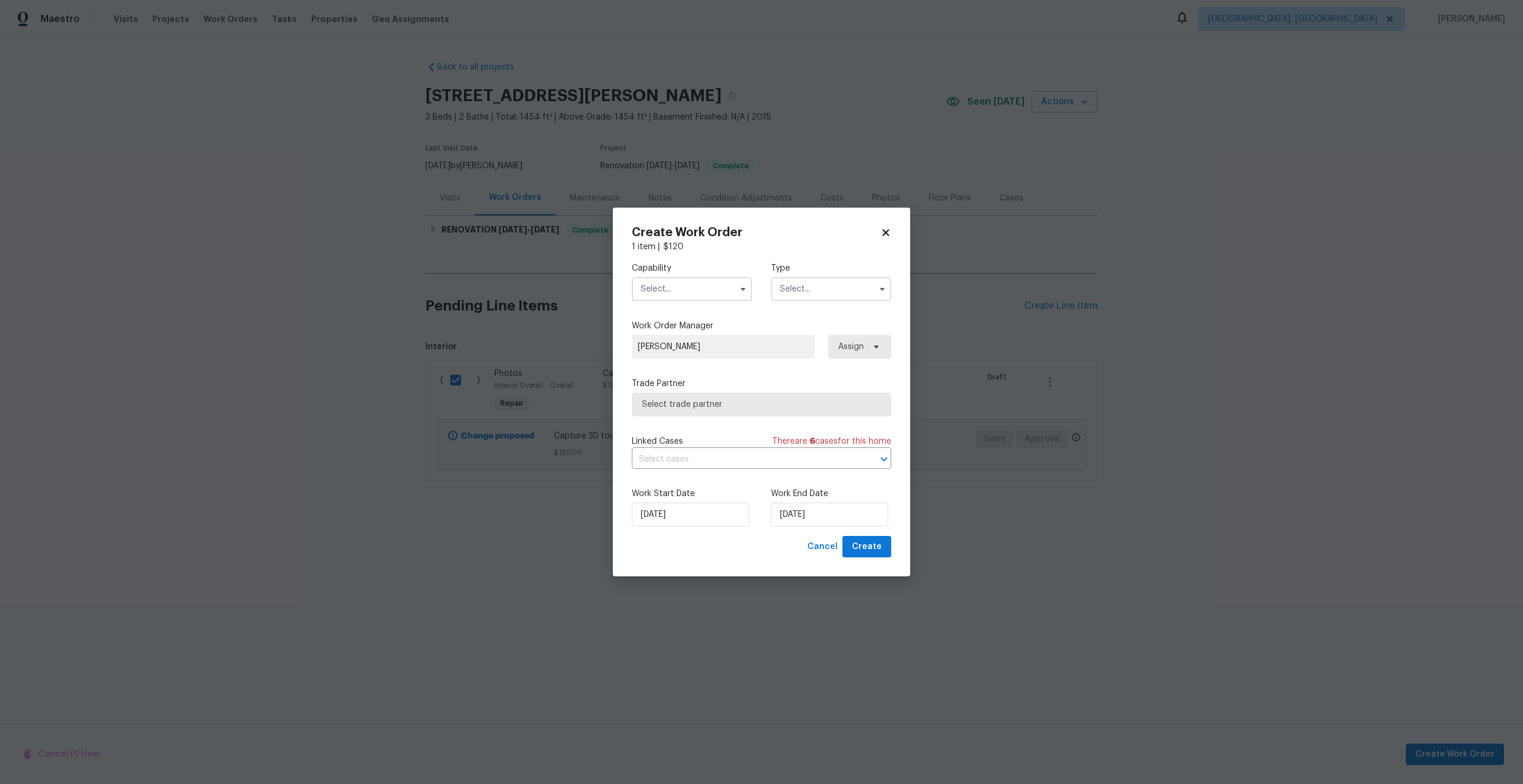
click at [692, 292] on input "text" at bounding box center [692, 289] width 120 height 24
click at [678, 326] on span "Photography" at bounding box center [670, 323] width 51 height 8
type input "Photography"
click at [819, 295] on input "text" at bounding box center [831, 289] width 120 height 24
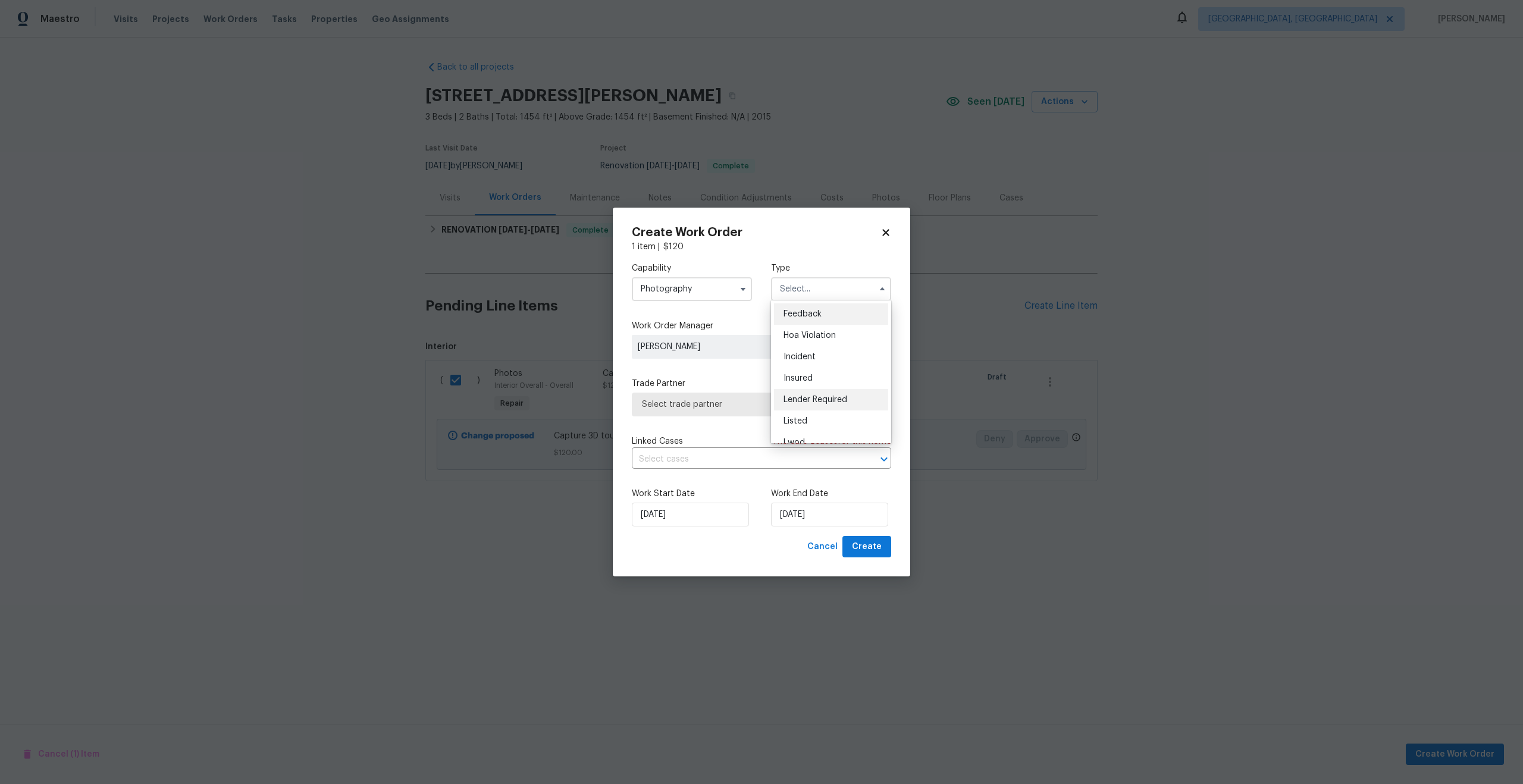
scroll to position [141, 0]
click at [800, 319] on span "Other" at bounding box center [795, 322] width 23 height 8
type input "Other"
click at [731, 403] on span "Select trade partner" at bounding box center [752, 404] width 222 height 12
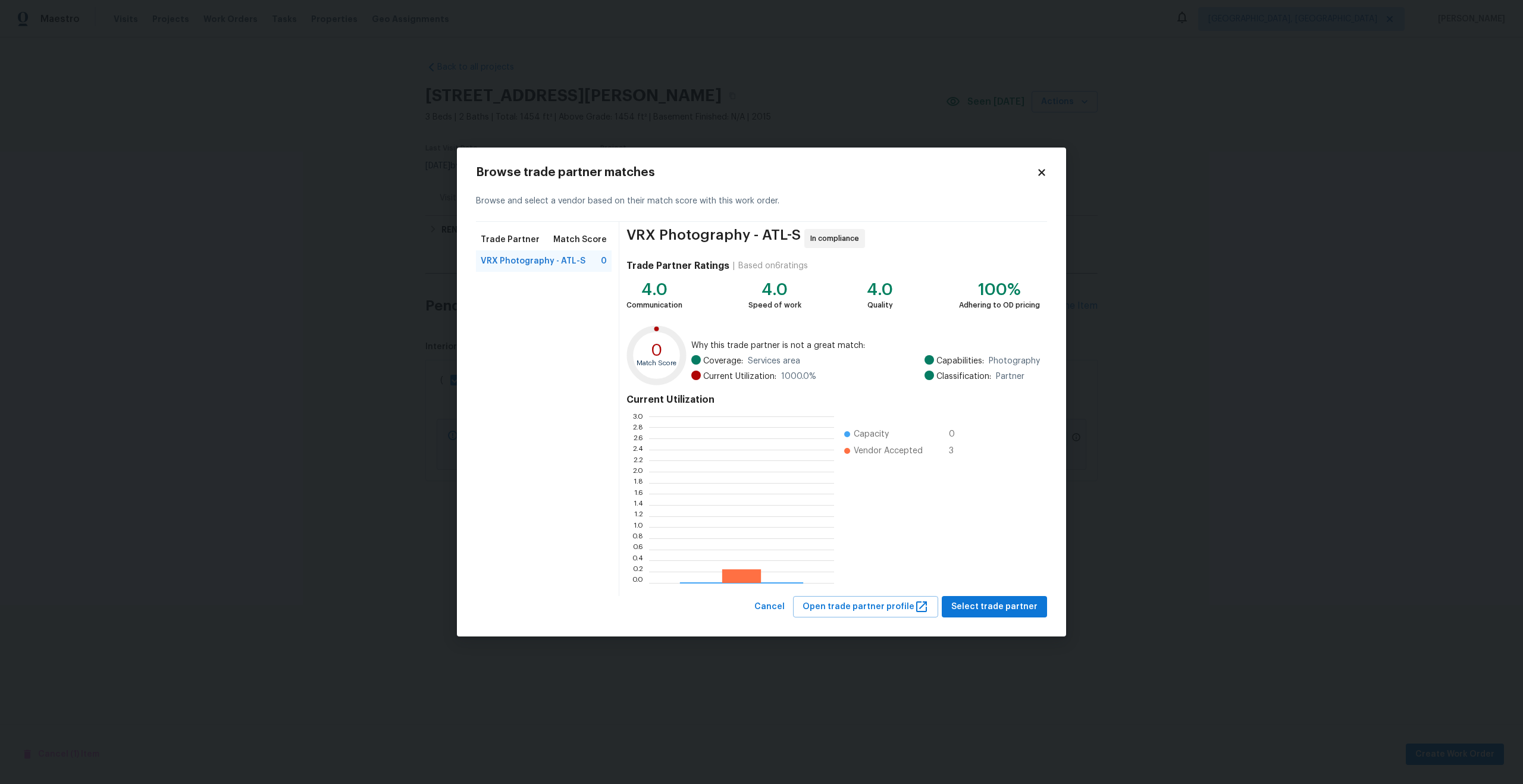
scroll to position [166, 185]
click at [1031, 599] on span "Select trade partner" at bounding box center [994, 606] width 87 height 15
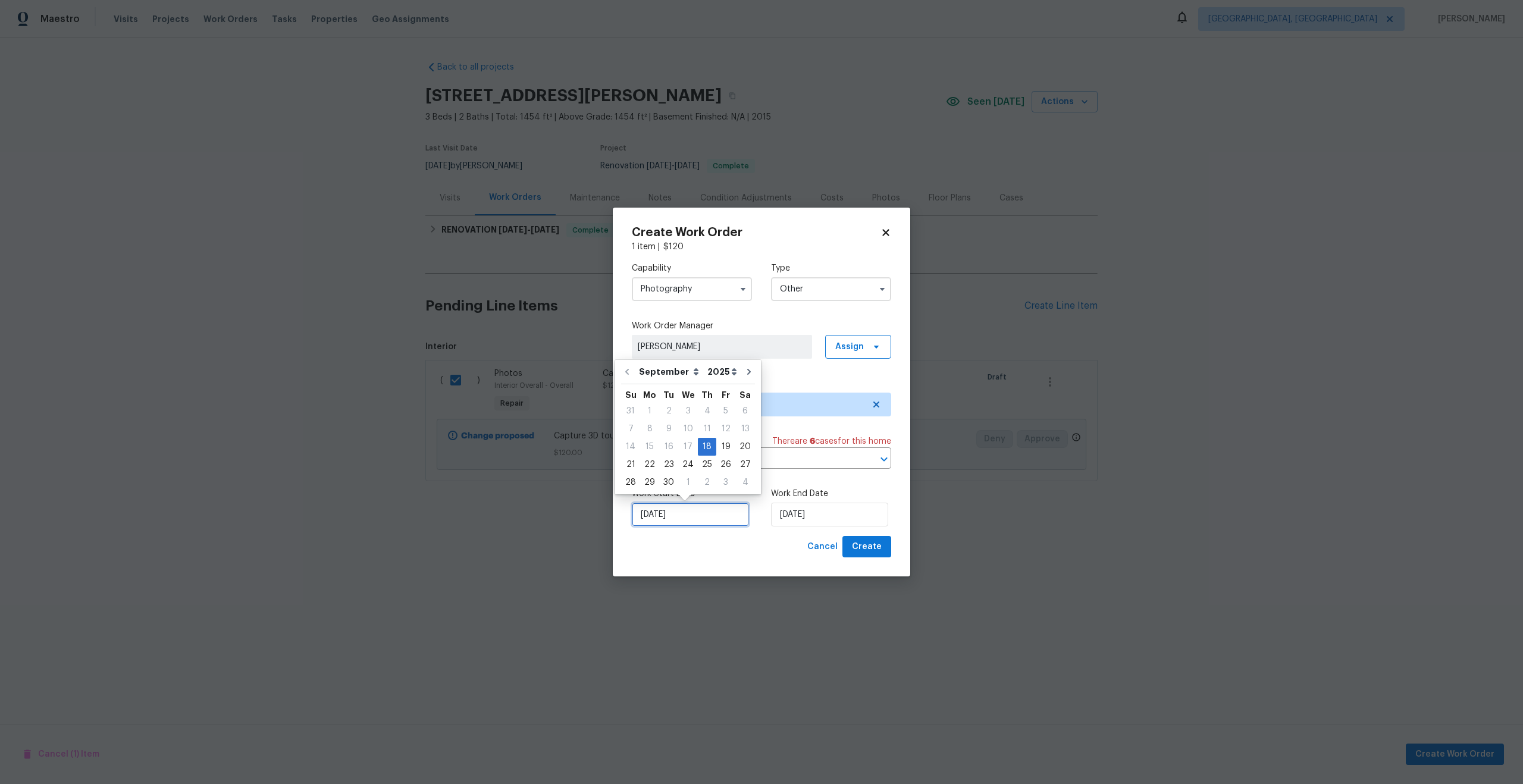
click at [697, 519] on input "18/09/2025" at bounding box center [690, 515] width 117 height 24
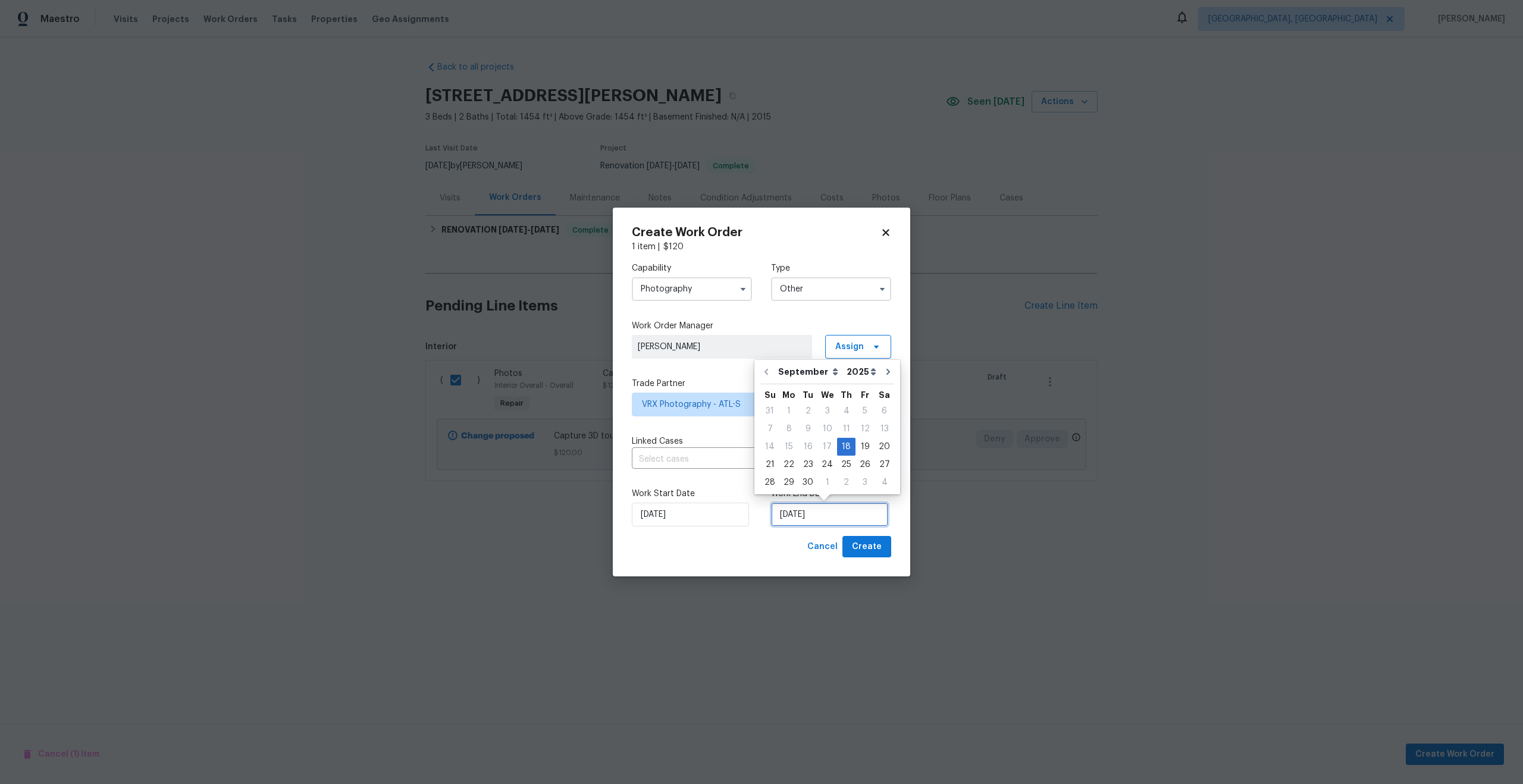
click at [840, 513] on input "18/09/2025" at bounding box center [829, 515] width 117 height 24
click at [861, 444] on div "19" at bounding box center [865, 447] width 19 height 17
type input "19/09/2025"
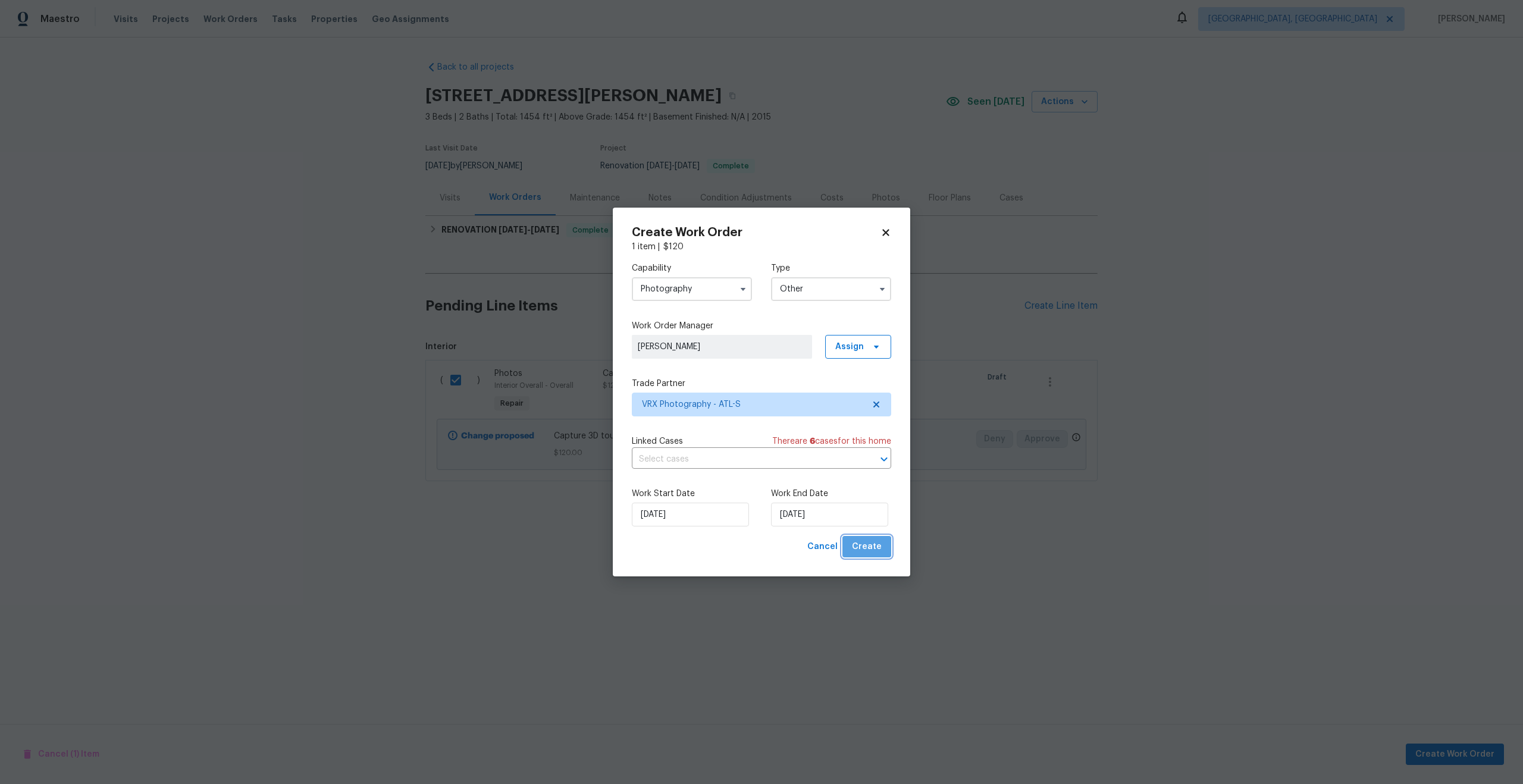
click at [874, 550] on span "Create" at bounding box center [867, 546] width 30 height 15
checkbox input "false"
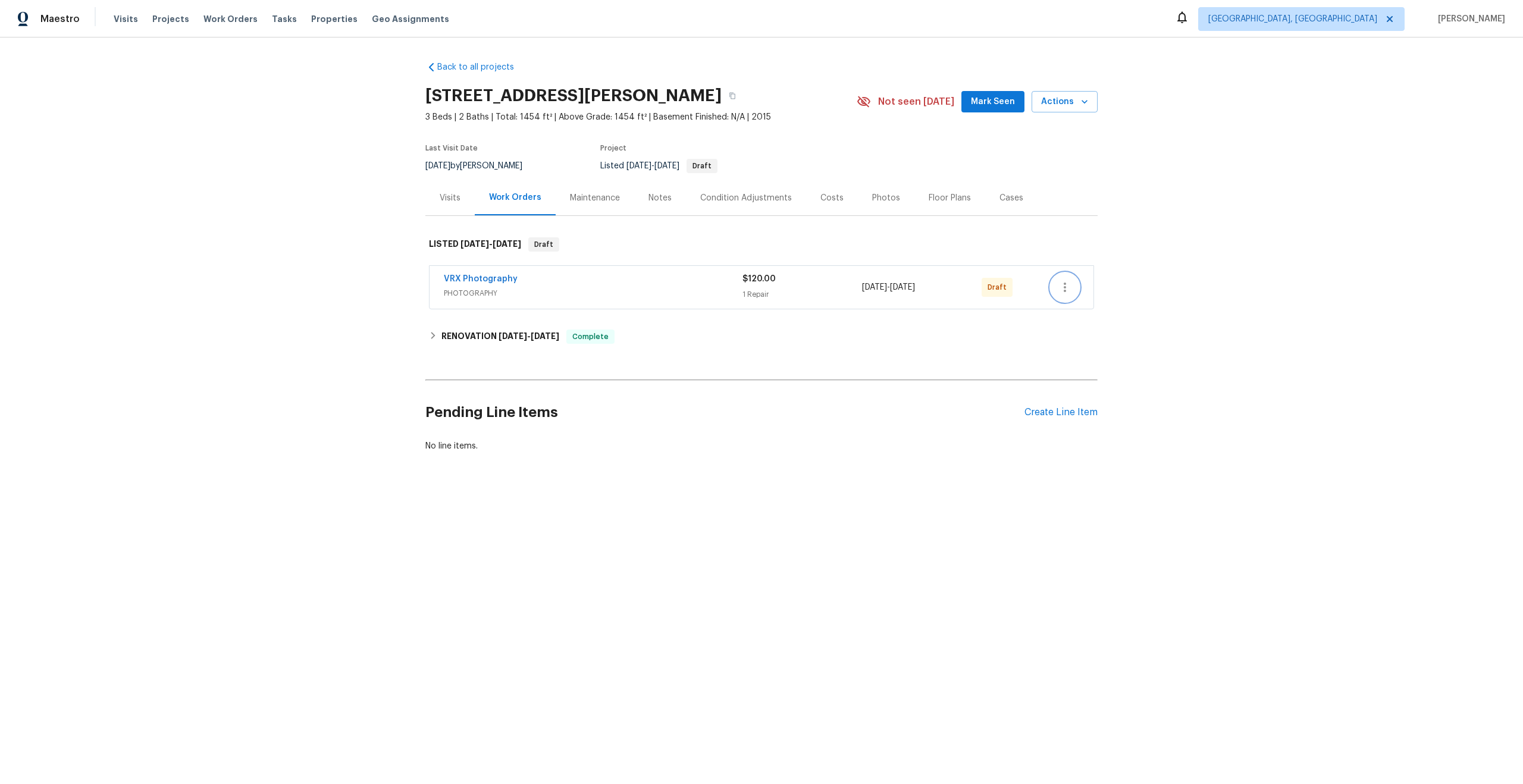
click at [1071, 285] on icon "button" at bounding box center [1065, 287] width 15 height 15
click at [1071, 285] on li "Send to Vendor" at bounding box center [1116, 287] width 132 height 19
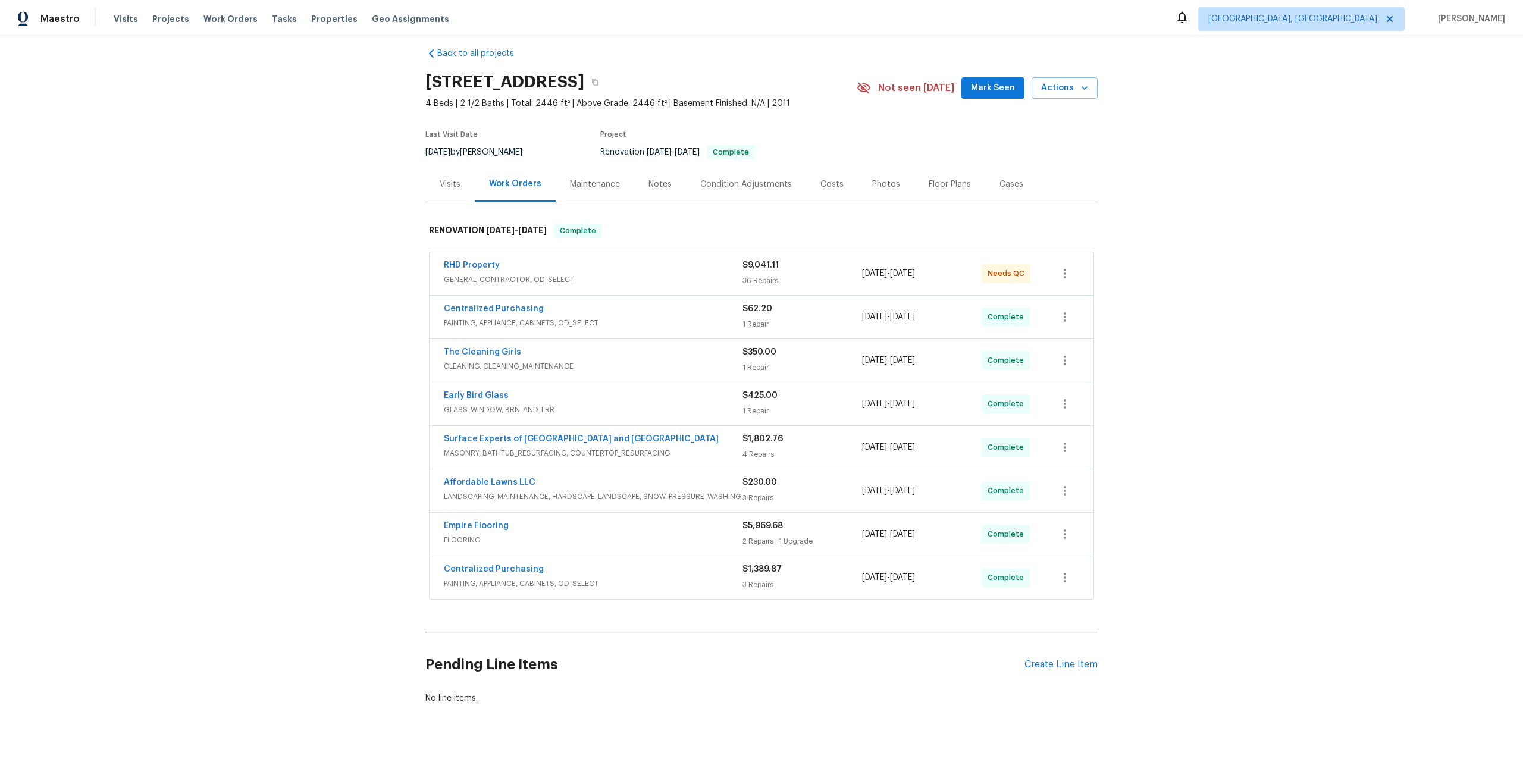
scroll to position [15, 0]
click at [1075, 663] on div "Create Line Item" at bounding box center [1062, 663] width 73 height 11
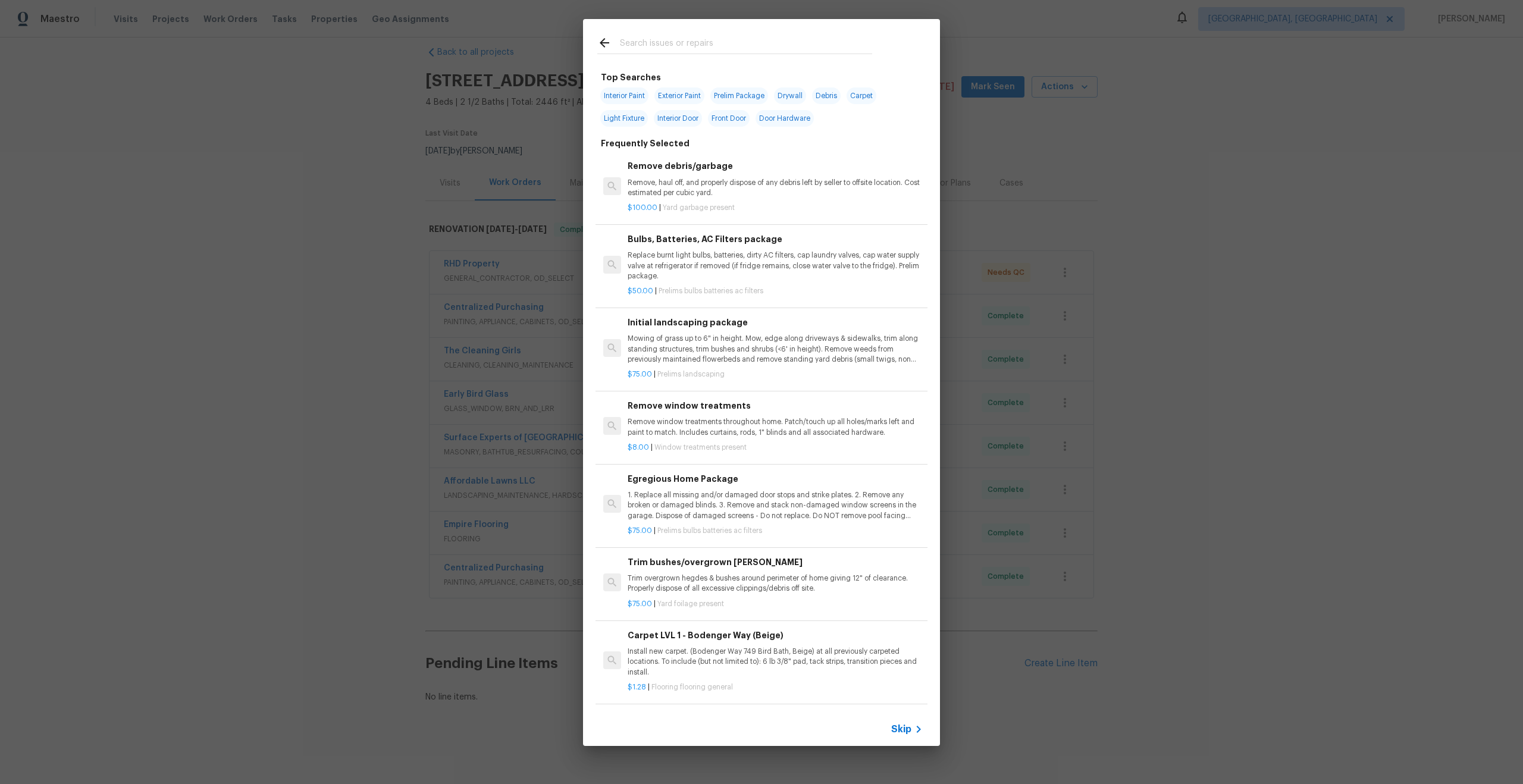
click at [905, 724] on span "Skip" at bounding box center [901, 729] width 20 height 12
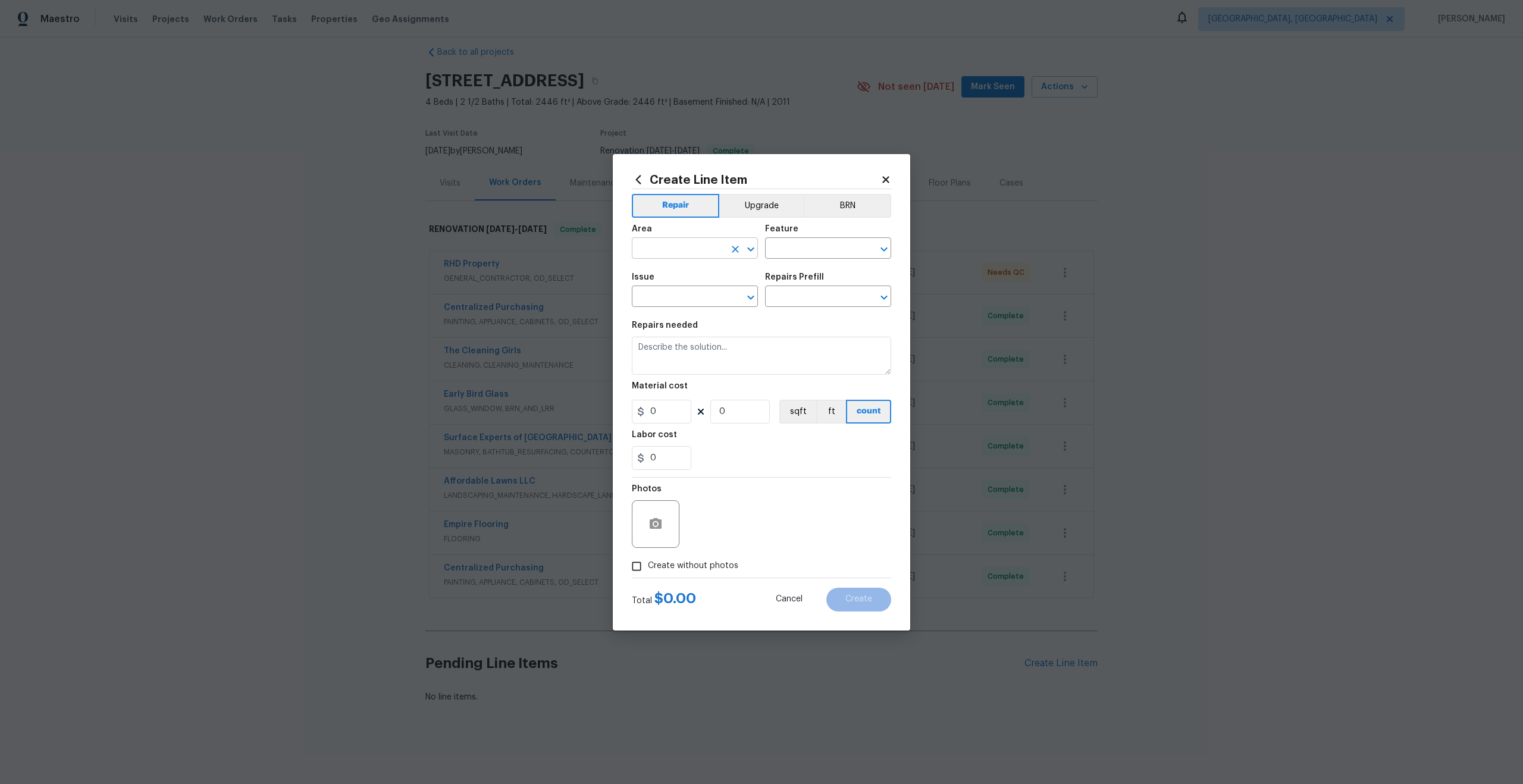
click at [688, 258] on body "Maestro Visits Projects Work Orders Tasks Properties Geo Assignments Albuquerqu…" at bounding box center [762, 392] width 1523 height 784
click at [687, 294] on li "Interior Overall" at bounding box center [695, 295] width 126 height 19
type input "Interior Overall"
click at [810, 250] on input "text" at bounding box center [811, 249] width 93 height 19
click at [807, 300] on li "Overall" at bounding box center [828, 304] width 126 height 19
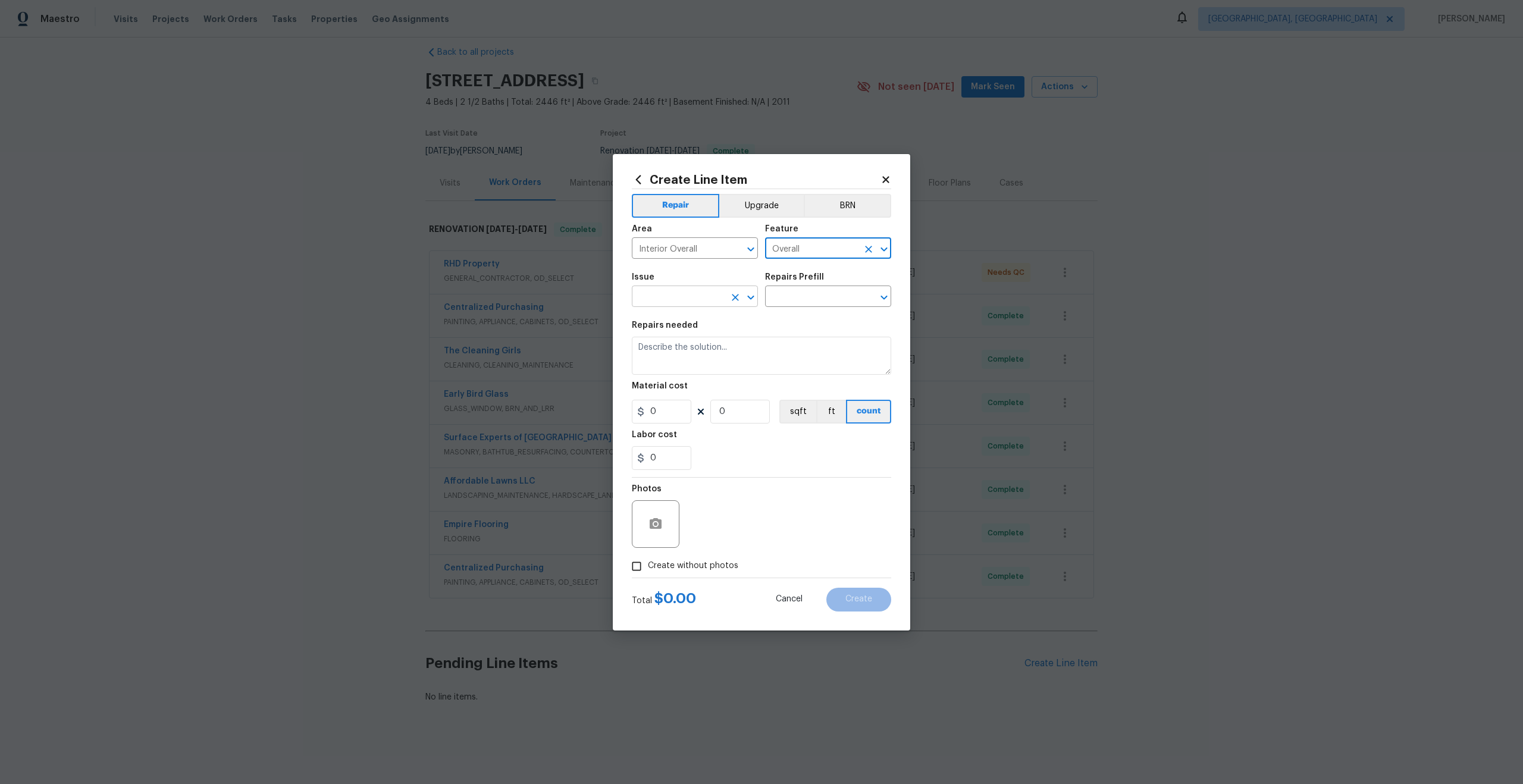
type input "Overall"
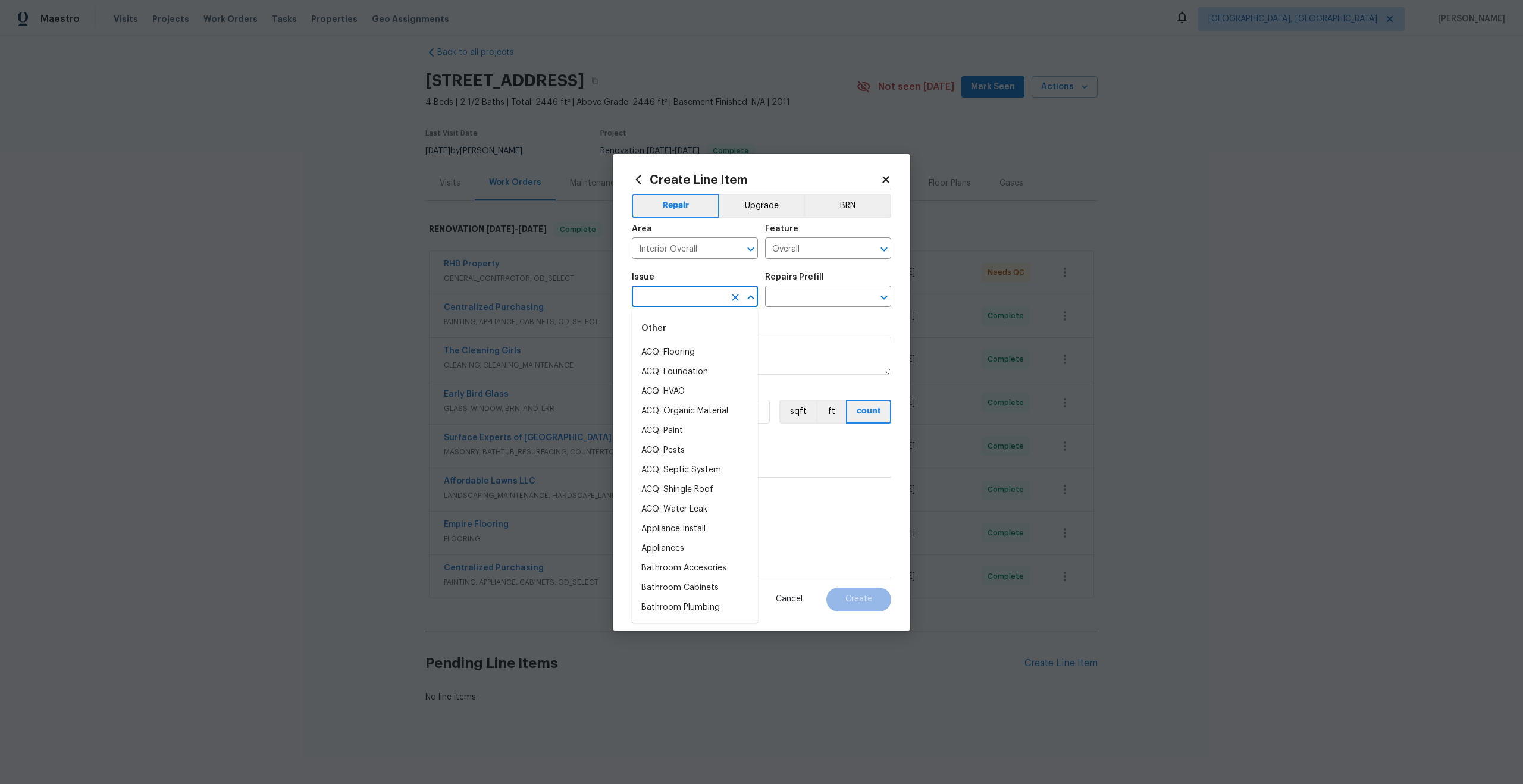
click at [693, 292] on input "text" at bounding box center [678, 297] width 93 height 19
click at [672, 350] on li "Photos" at bounding box center [695, 353] width 126 height 19
type input "Photos"
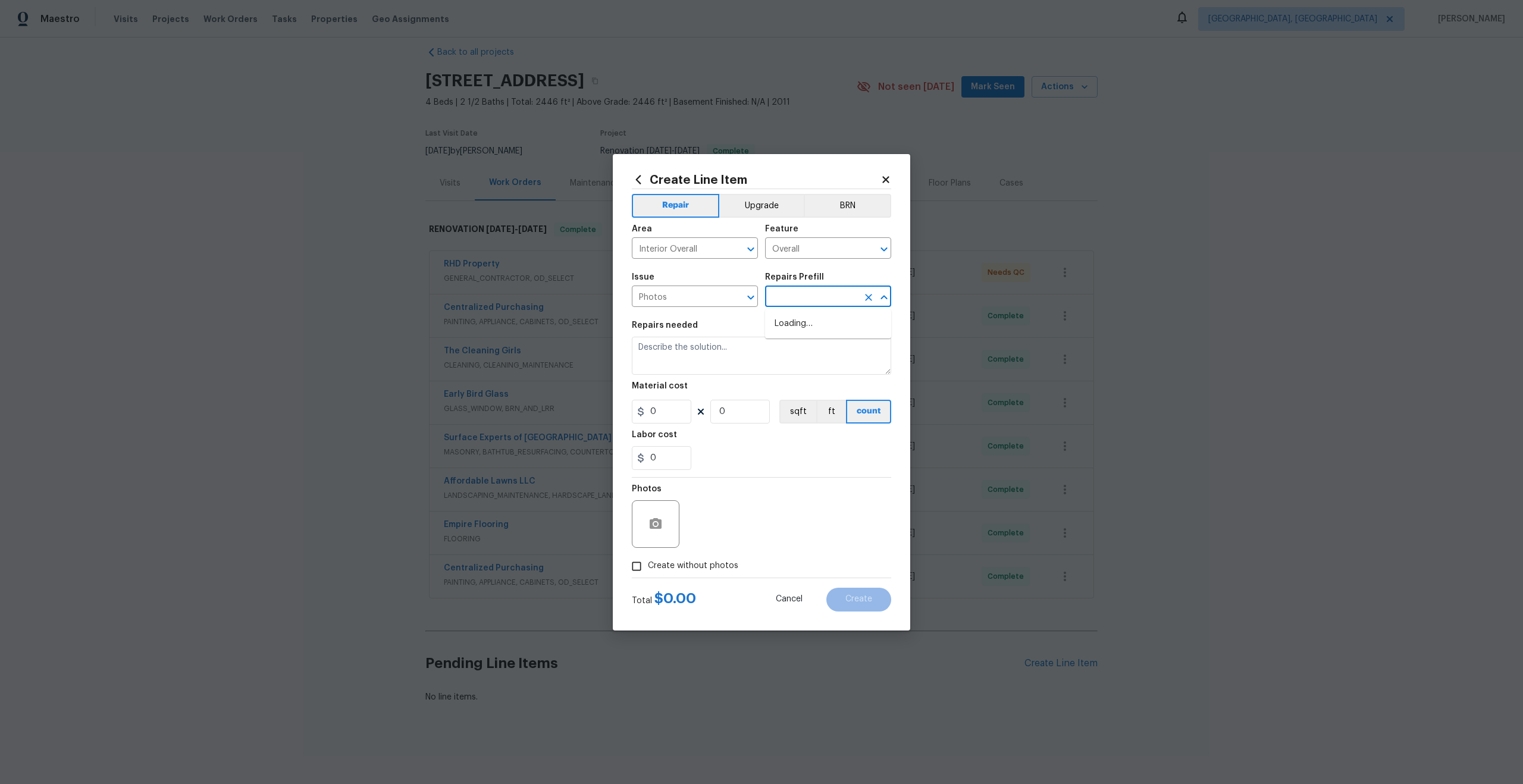
click at [824, 291] on input "text" at bounding box center [811, 297] width 93 height 19
click at [813, 323] on li "3D Tour Capture $120.00" at bounding box center [828, 323] width 126 height 19
type input "3D Tour Capture $120.00"
type textarea "Capture 3D tour of home"
type input "1"
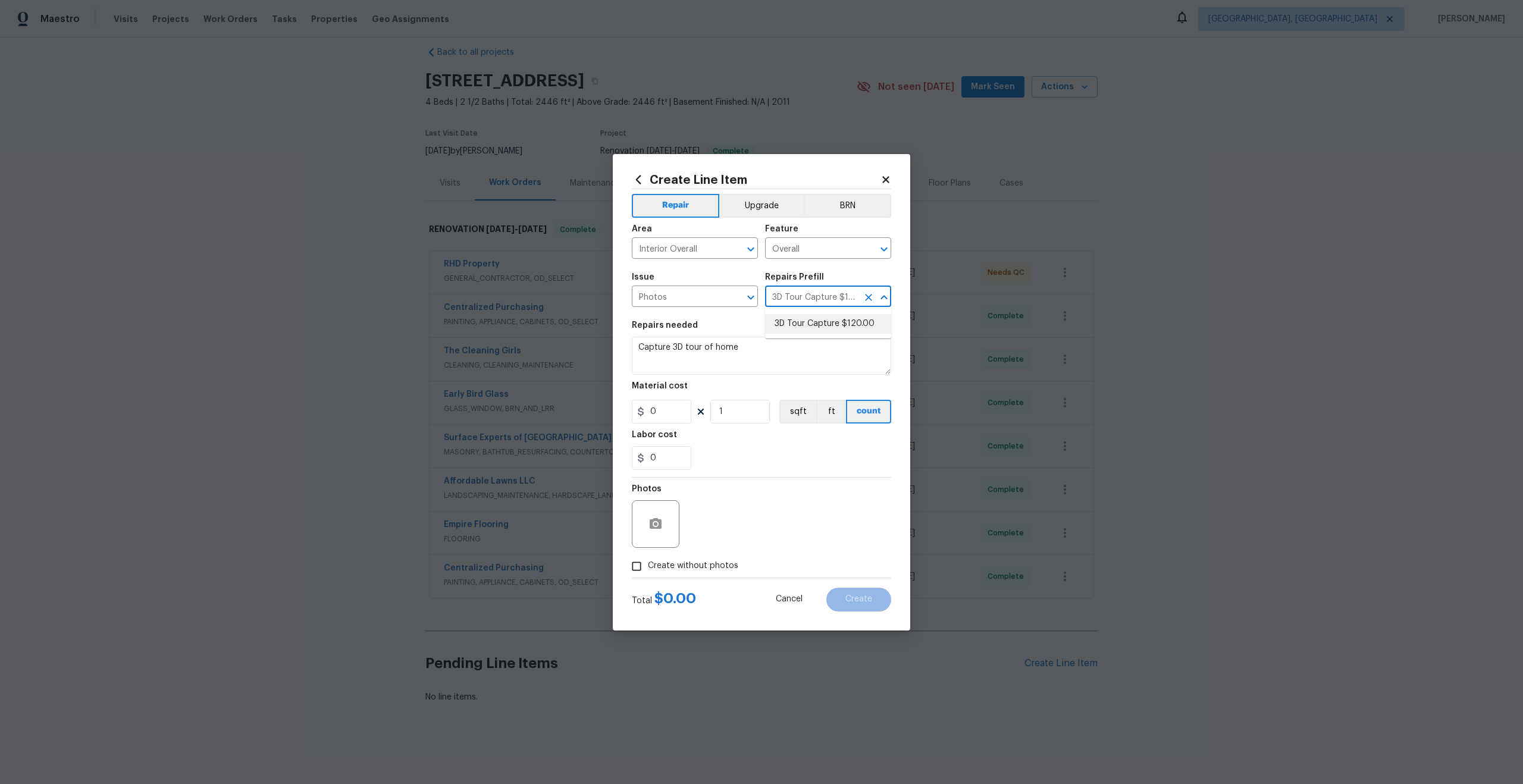
type input "120"
click at [641, 563] on input "Create without photos" at bounding box center [636, 566] width 23 height 23
checkbox input "true"
click at [730, 522] on textarea at bounding box center [790, 524] width 202 height 48
type textarea "."
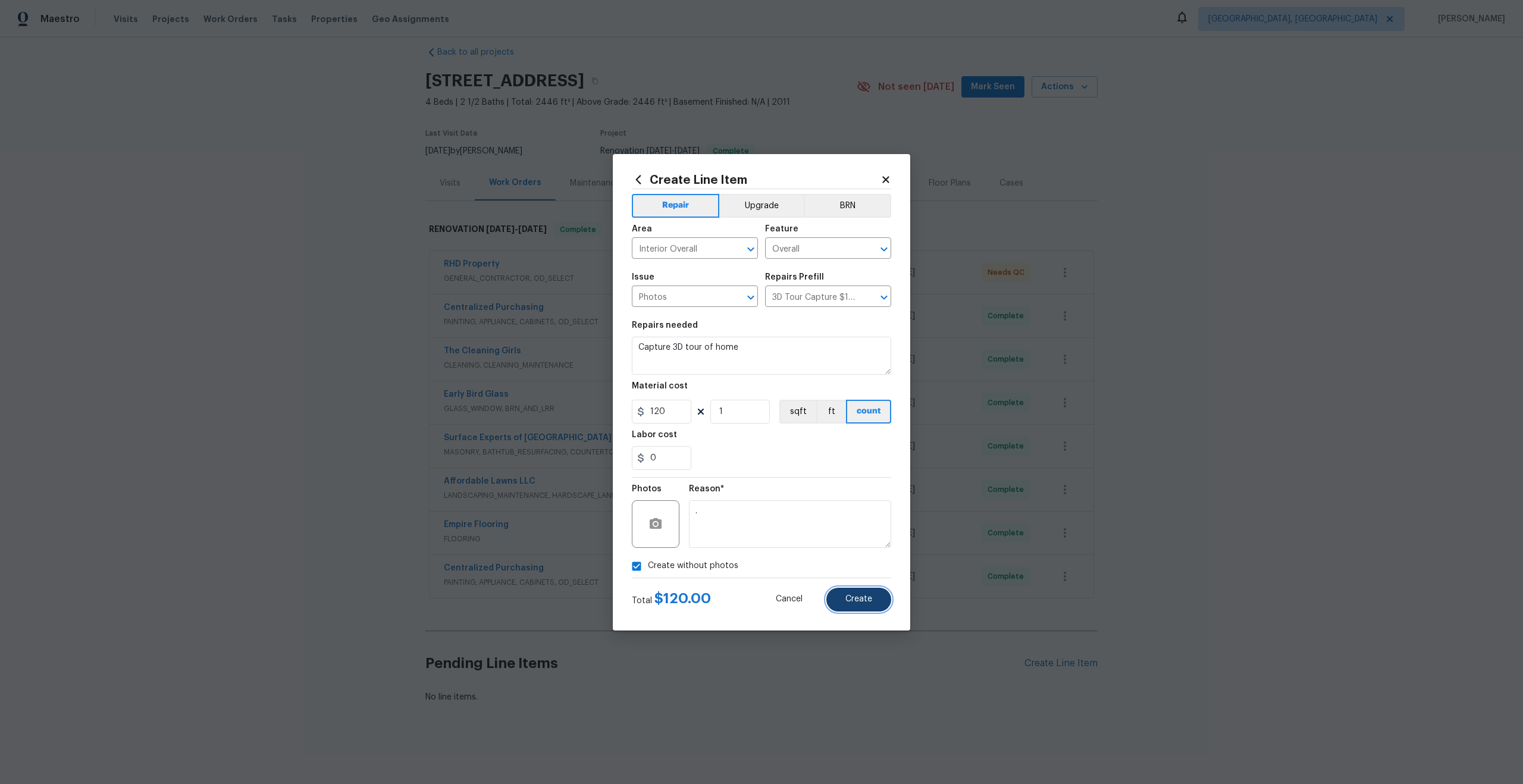
click at [865, 598] on span "Create" at bounding box center [859, 599] width 27 height 9
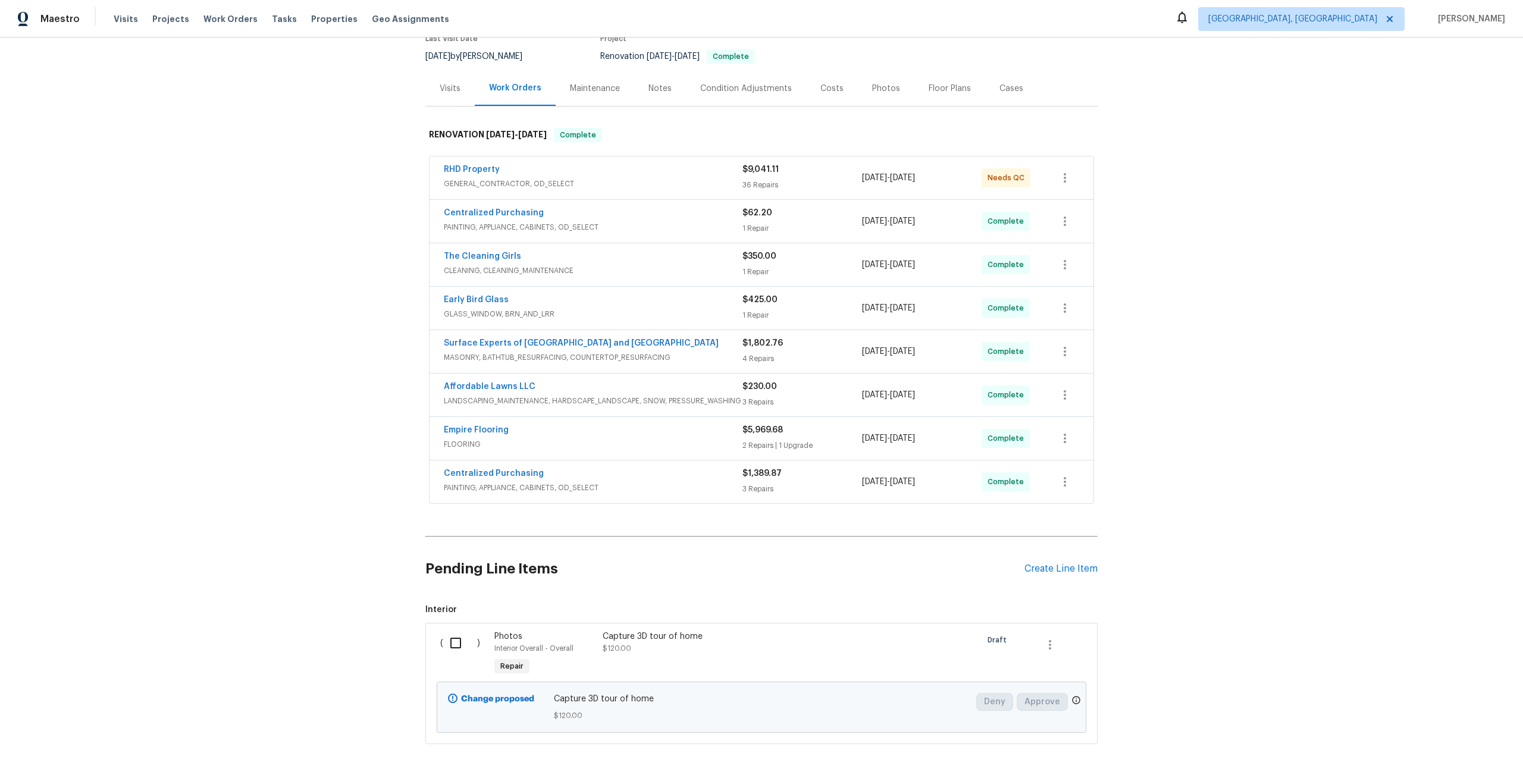
scroll to position [150, 0]
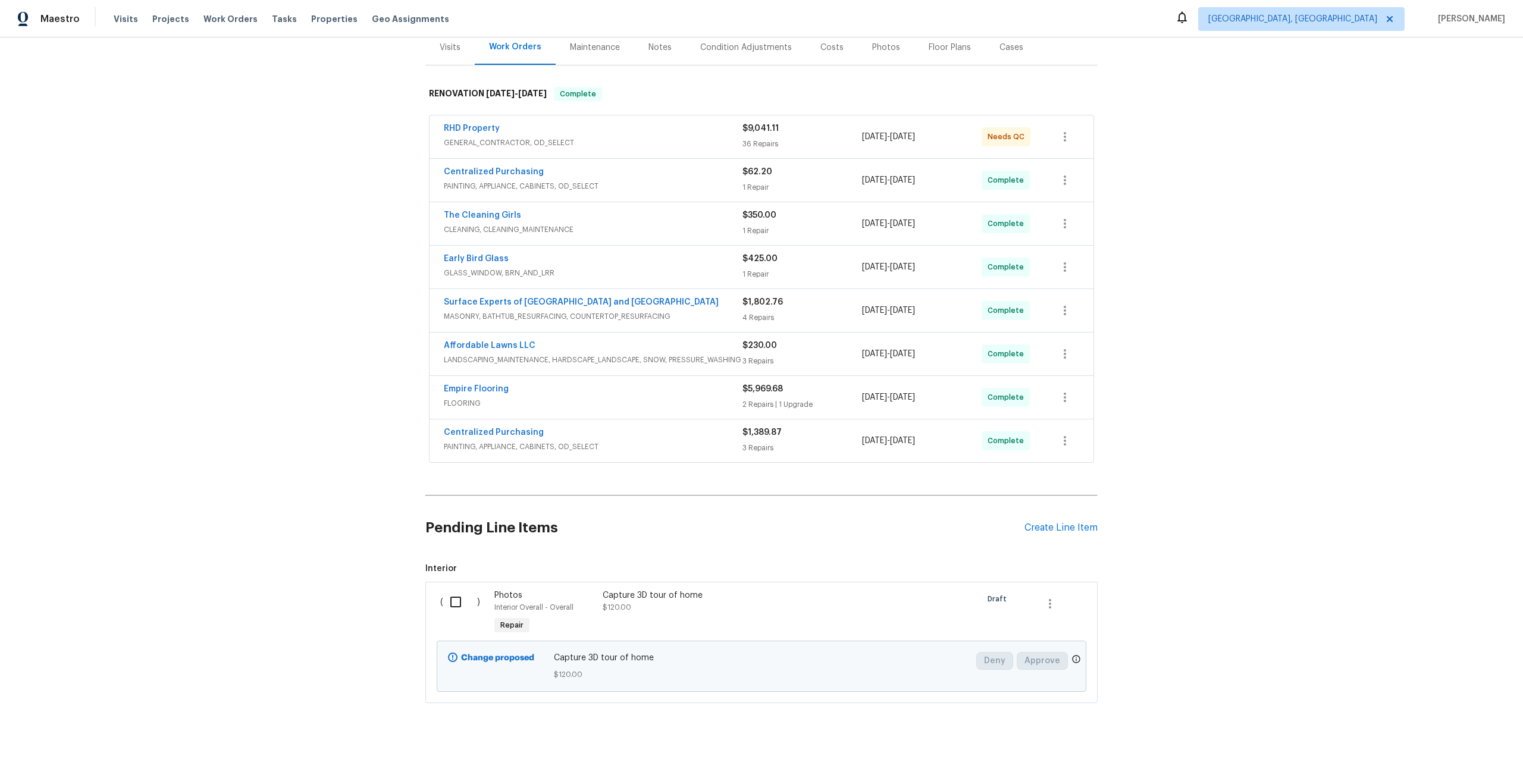
click at [460, 604] on input "checkbox" at bounding box center [460, 602] width 34 height 25
checkbox input "true"
click at [1455, 757] on span "Create Work Order" at bounding box center [1455, 754] width 79 height 15
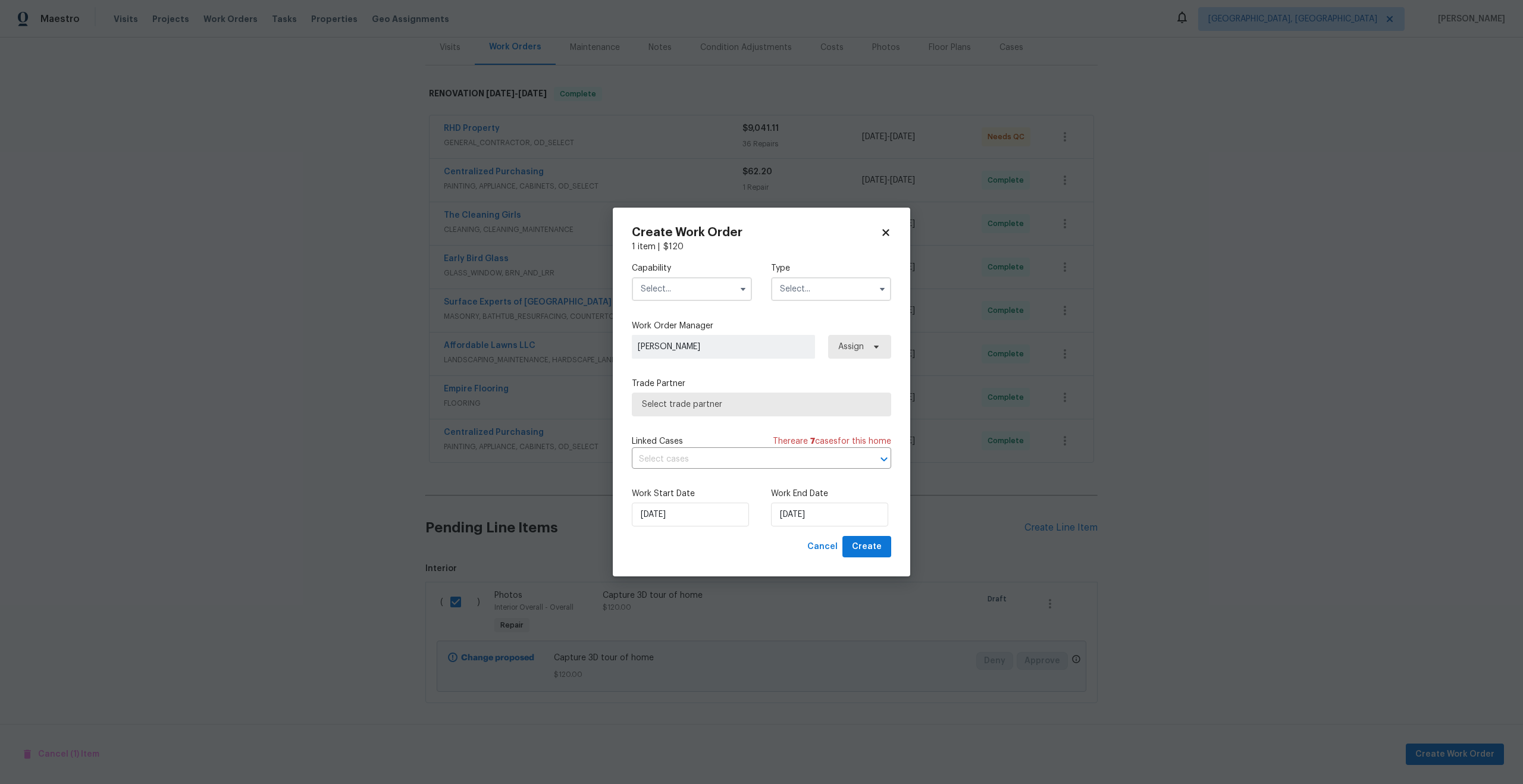
click at [692, 289] on input "text" at bounding box center [692, 289] width 120 height 24
click at [684, 385] on span "Photography" at bounding box center [670, 382] width 51 height 8
type input "Photography"
click at [840, 286] on input "text" at bounding box center [831, 289] width 120 height 24
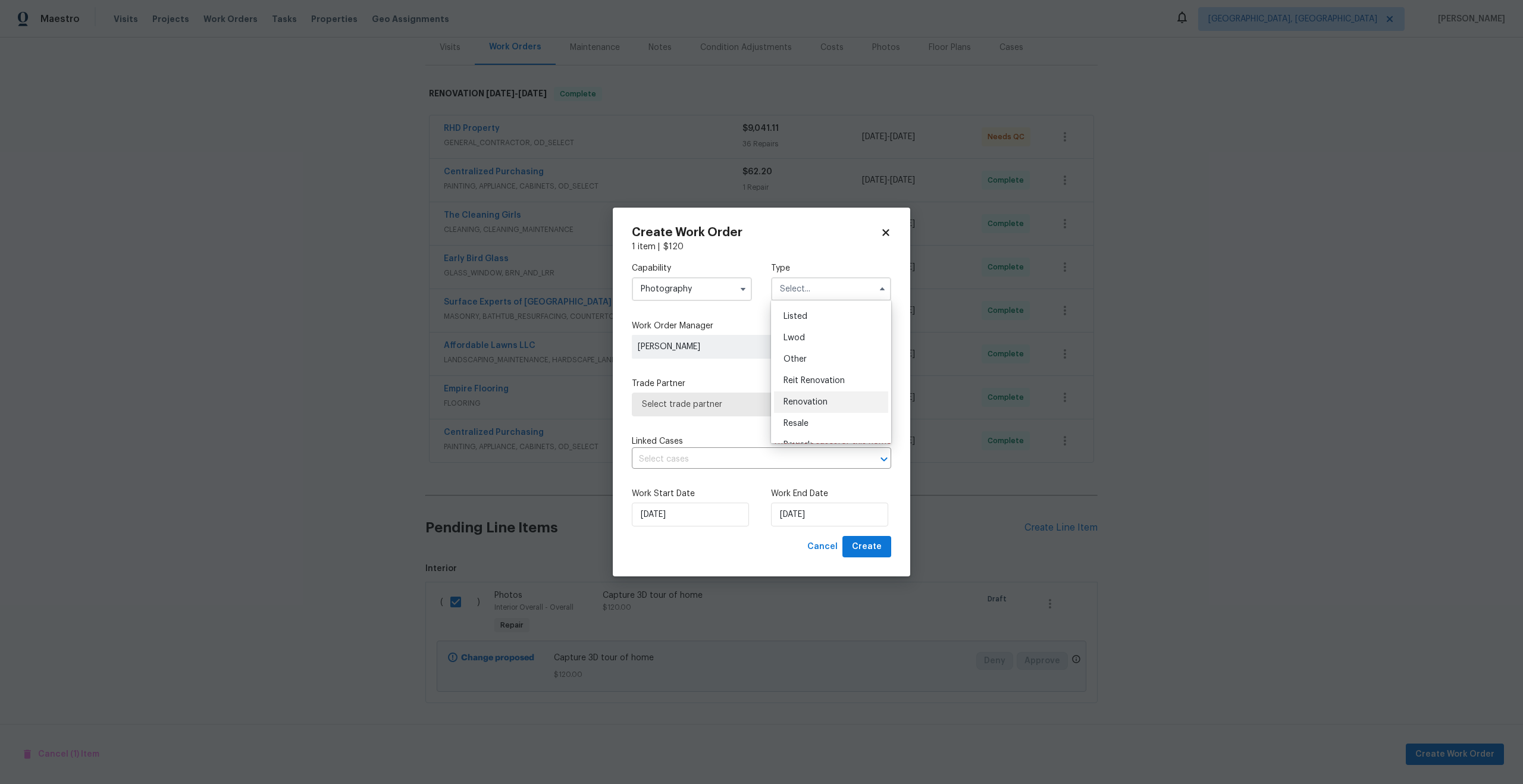
scroll to position [107, 0]
click at [813, 364] on div "Other" at bounding box center [831, 357] width 114 height 21
type input "Other"
click at [747, 406] on span "Select trade partner" at bounding box center [752, 404] width 222 height 12
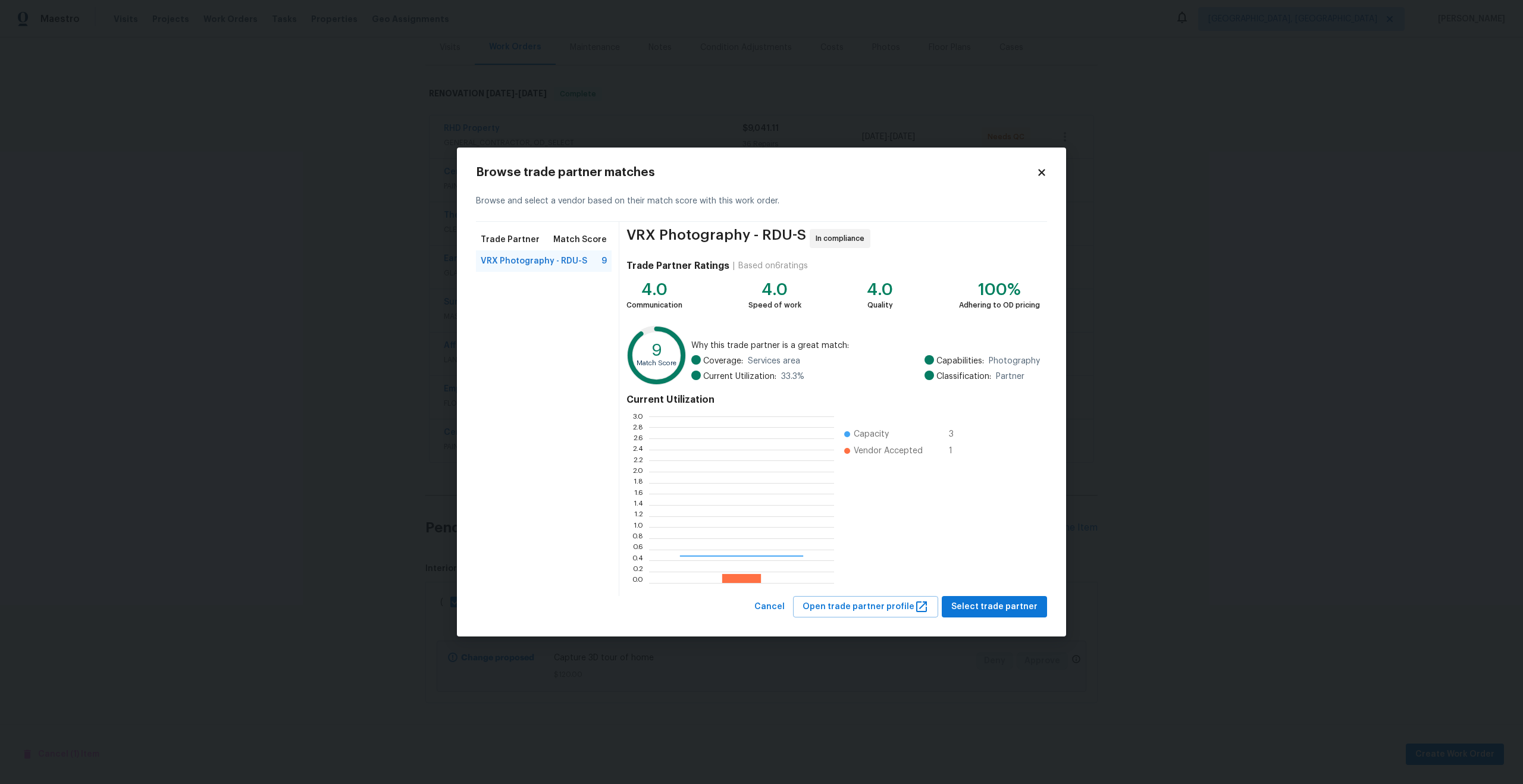
scroll to position [166, 185]
click at [984, 615] on button "Select trade partner" at bounding box center [994, 607] width 105 height 22
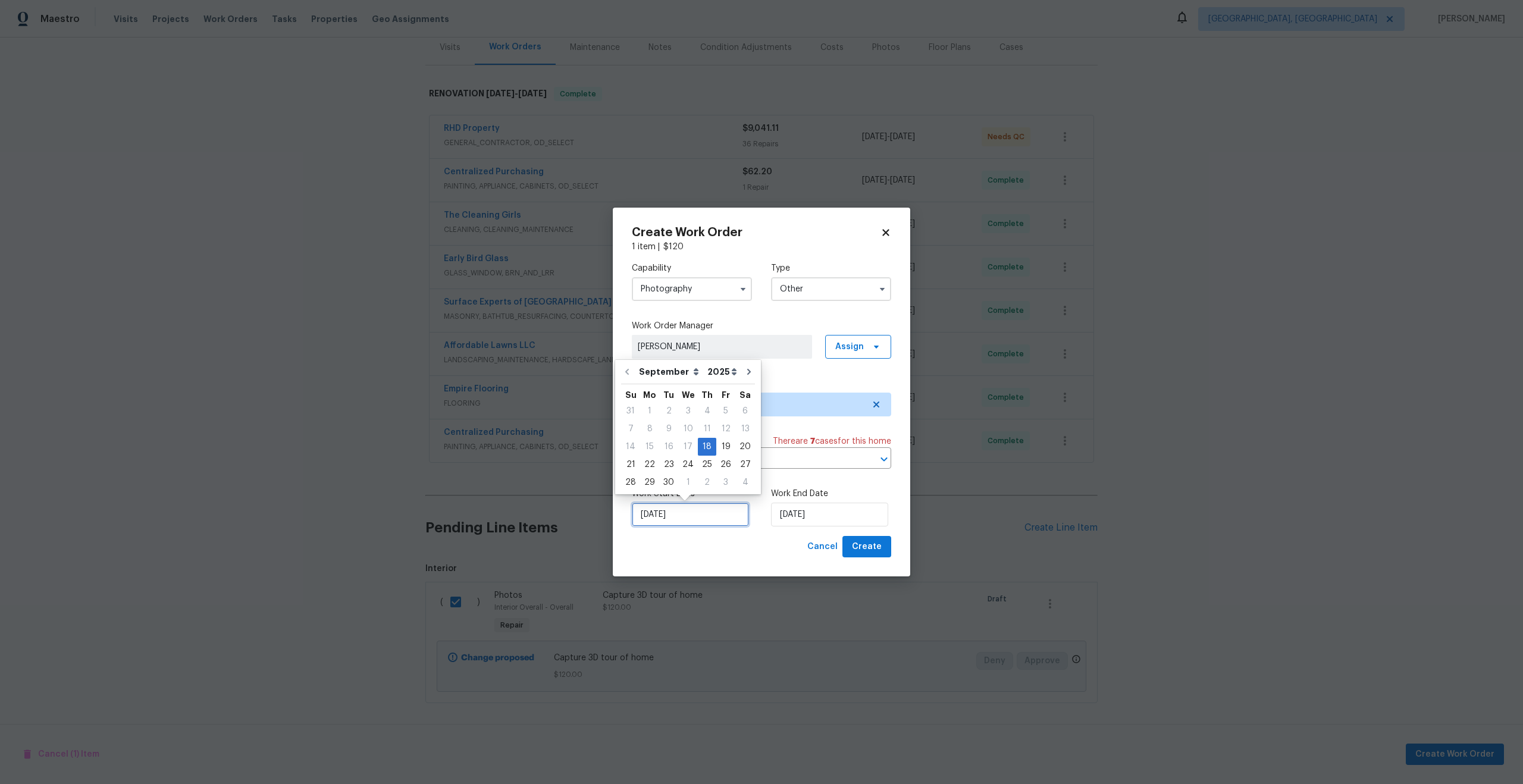
click at [706, 524] on input "[DATE]" at bounding box center [690, 515] width 117 height 24
click at [835, 519] on input "[DATE]" at bounding box center [829, 515] width 117 height 24
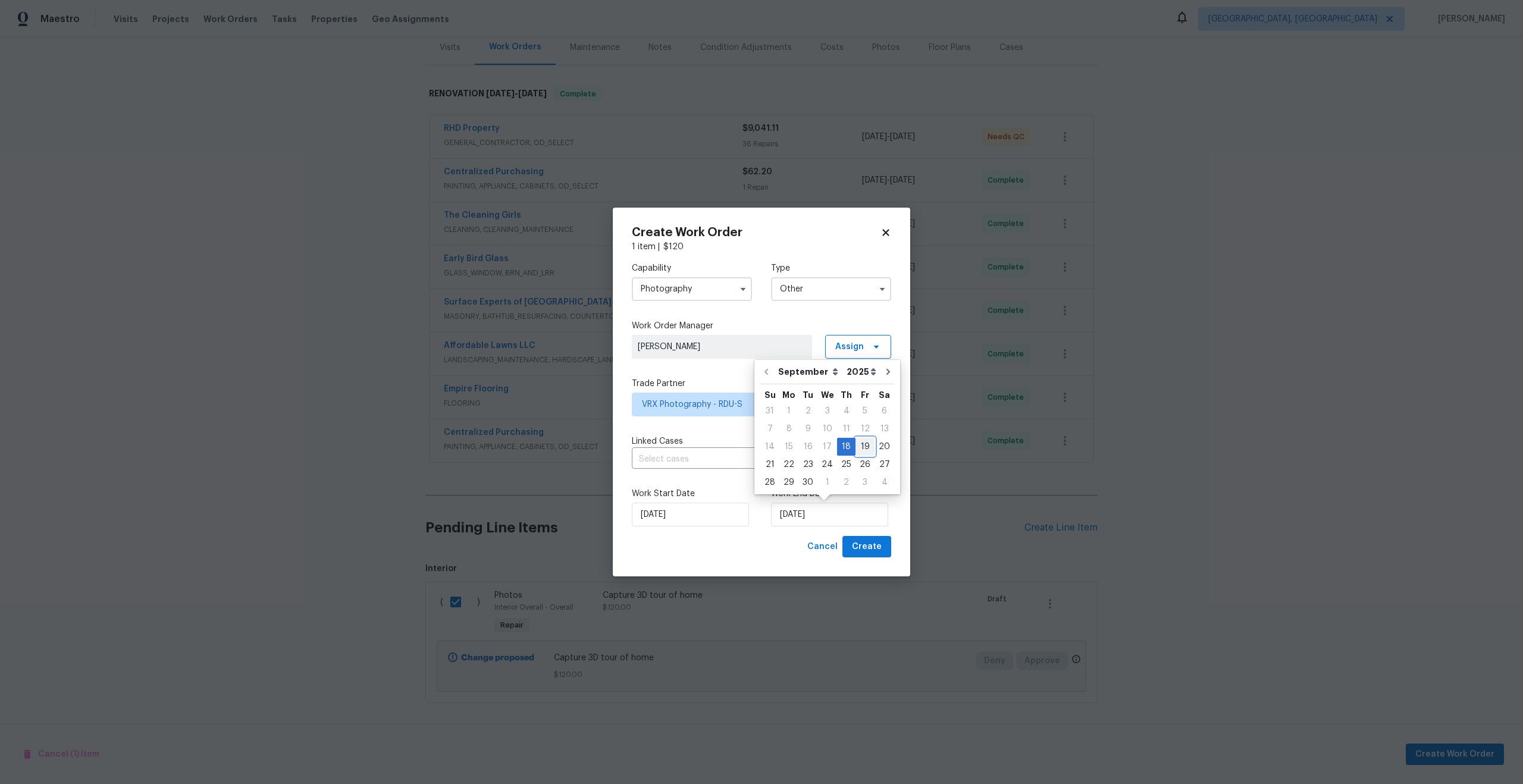
click at [862, 448] on div "19" at bounding box center [865, 447] width 19 height 17
type input "[DATE]"
click at [859, 549] on span "Create" at bounding box center [867, 546] width 30 height 15
checkbox input "false"
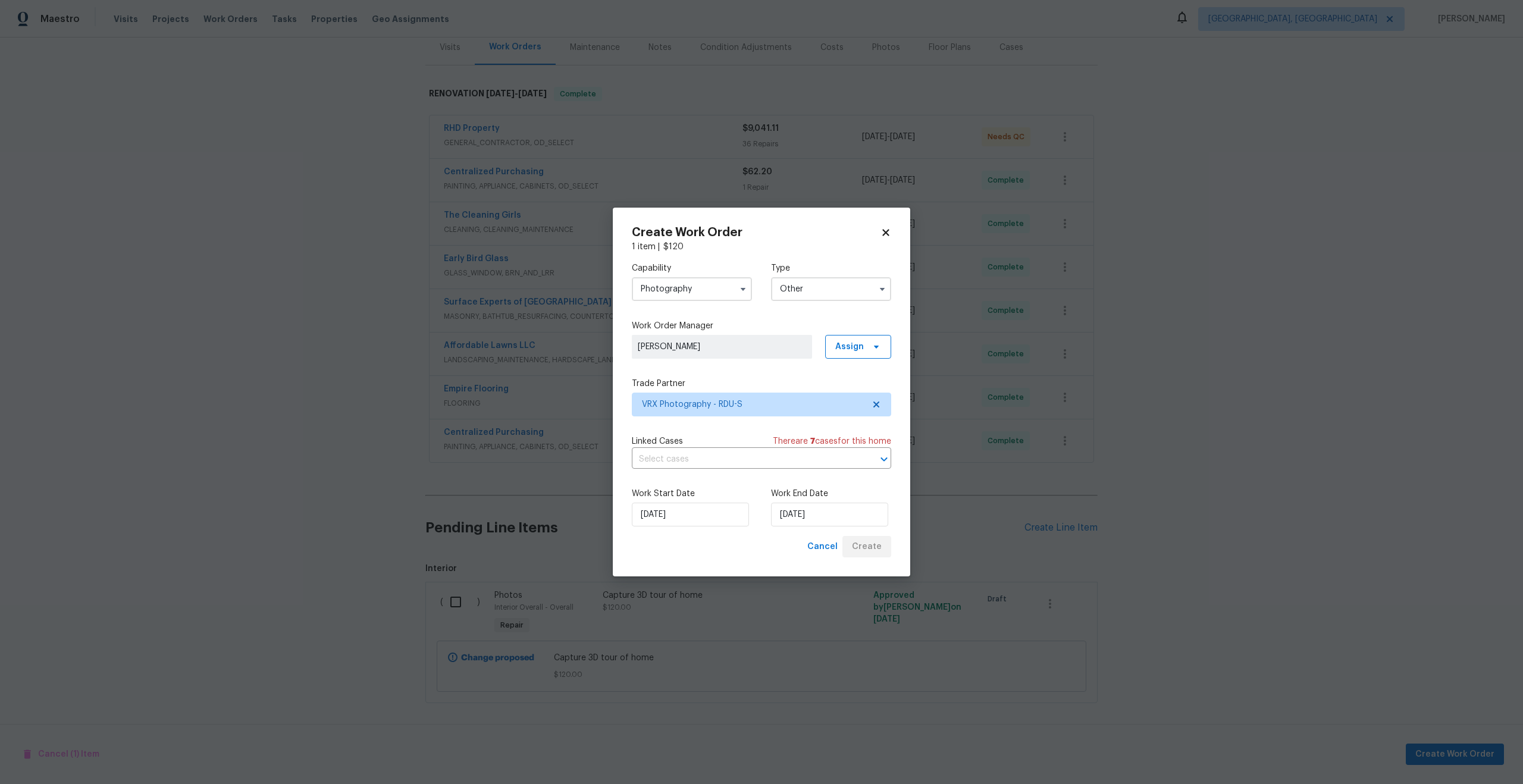
scroll to position [112, 0]
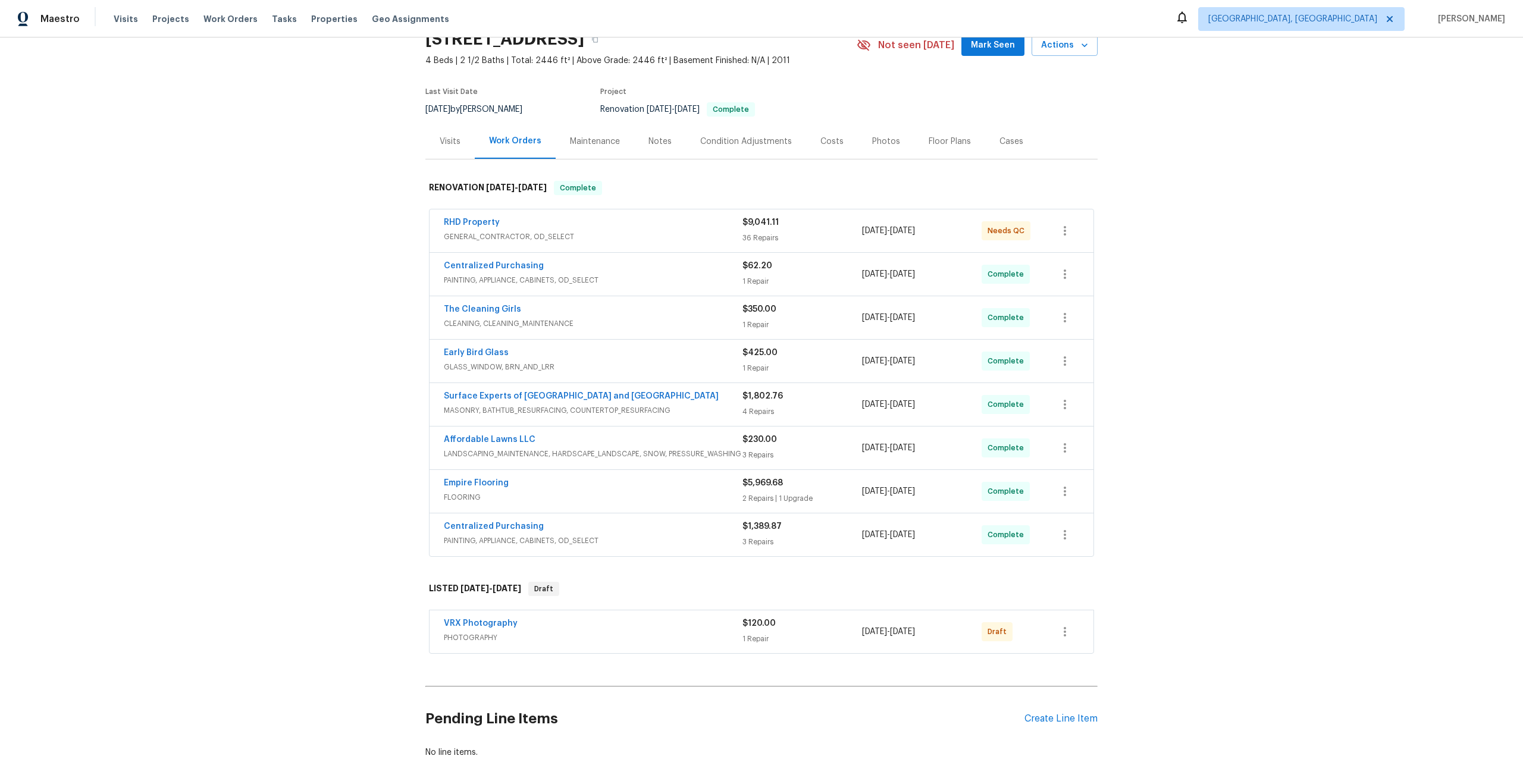
scroll to position [112, 0]
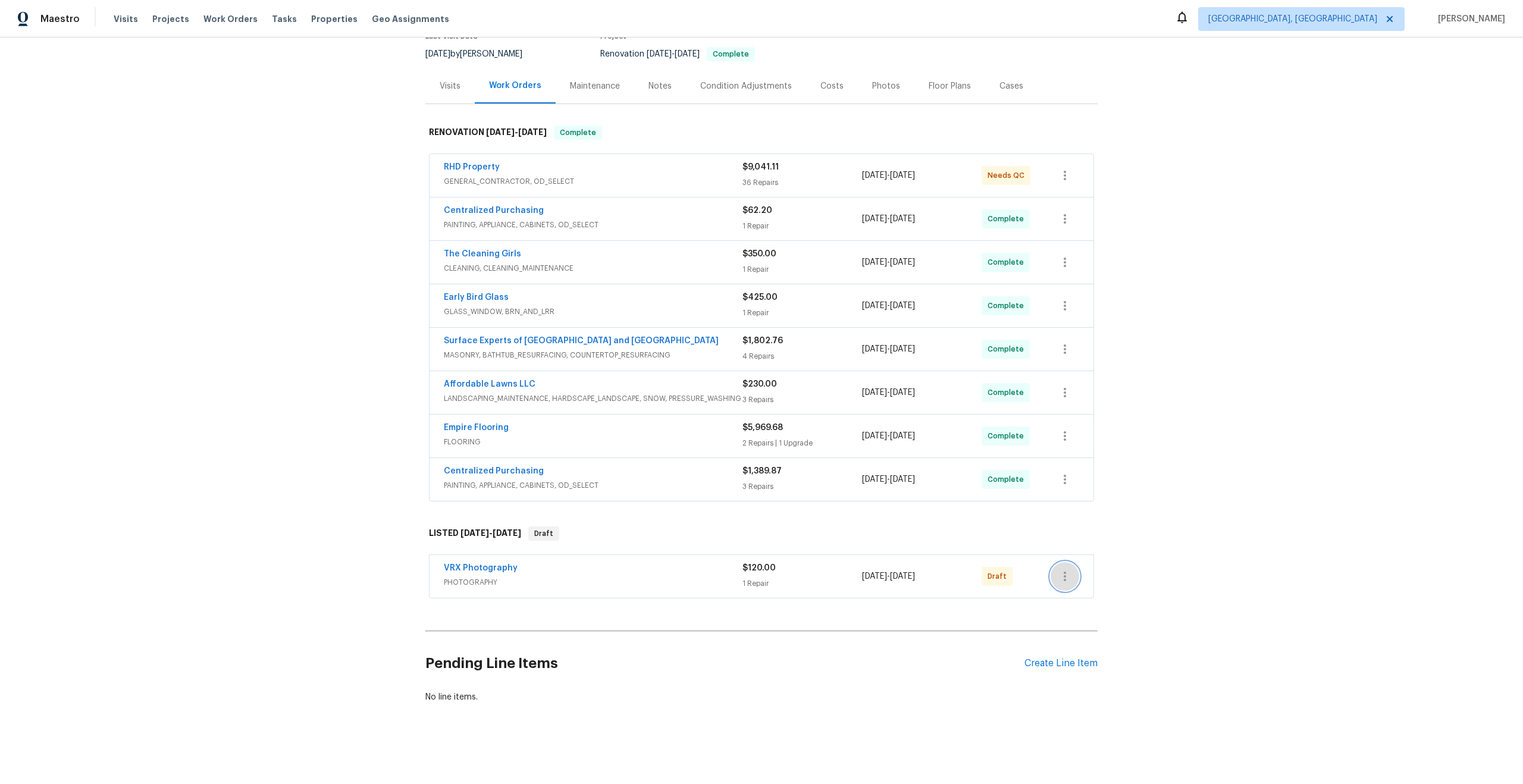
click at [1059, 572] on icon "button" at bounding box center [1065, 576] width 15 height 15
click at [1071, 572] on li "Send to Vendor" at bounding box center [1114, 576] width 128 height 19
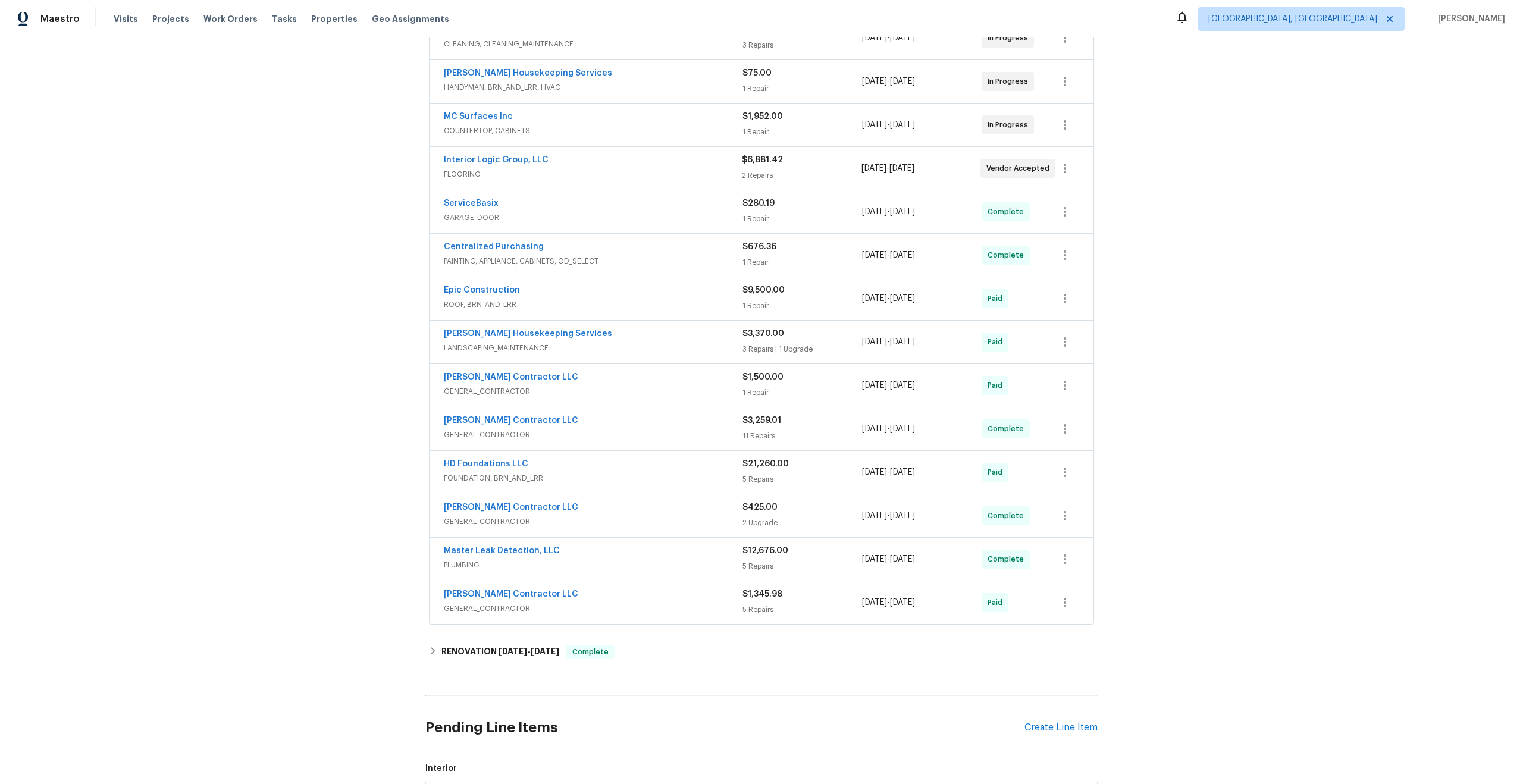
scroll to position [440, 0]
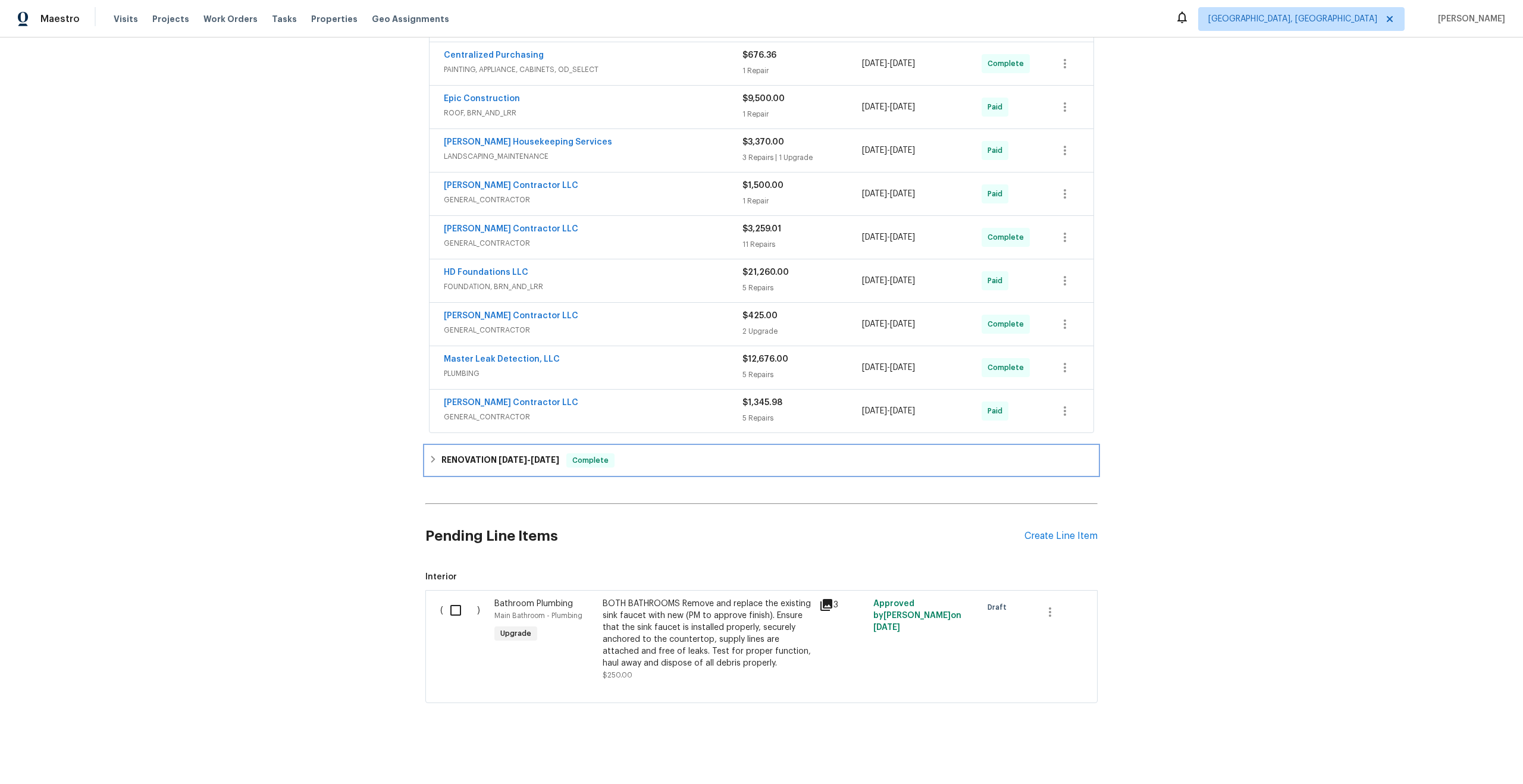
click at [472, 453] on h6 "RENOVATION [DATE] - [DATE]" at bounding box center [500, 460] width 118 height 15
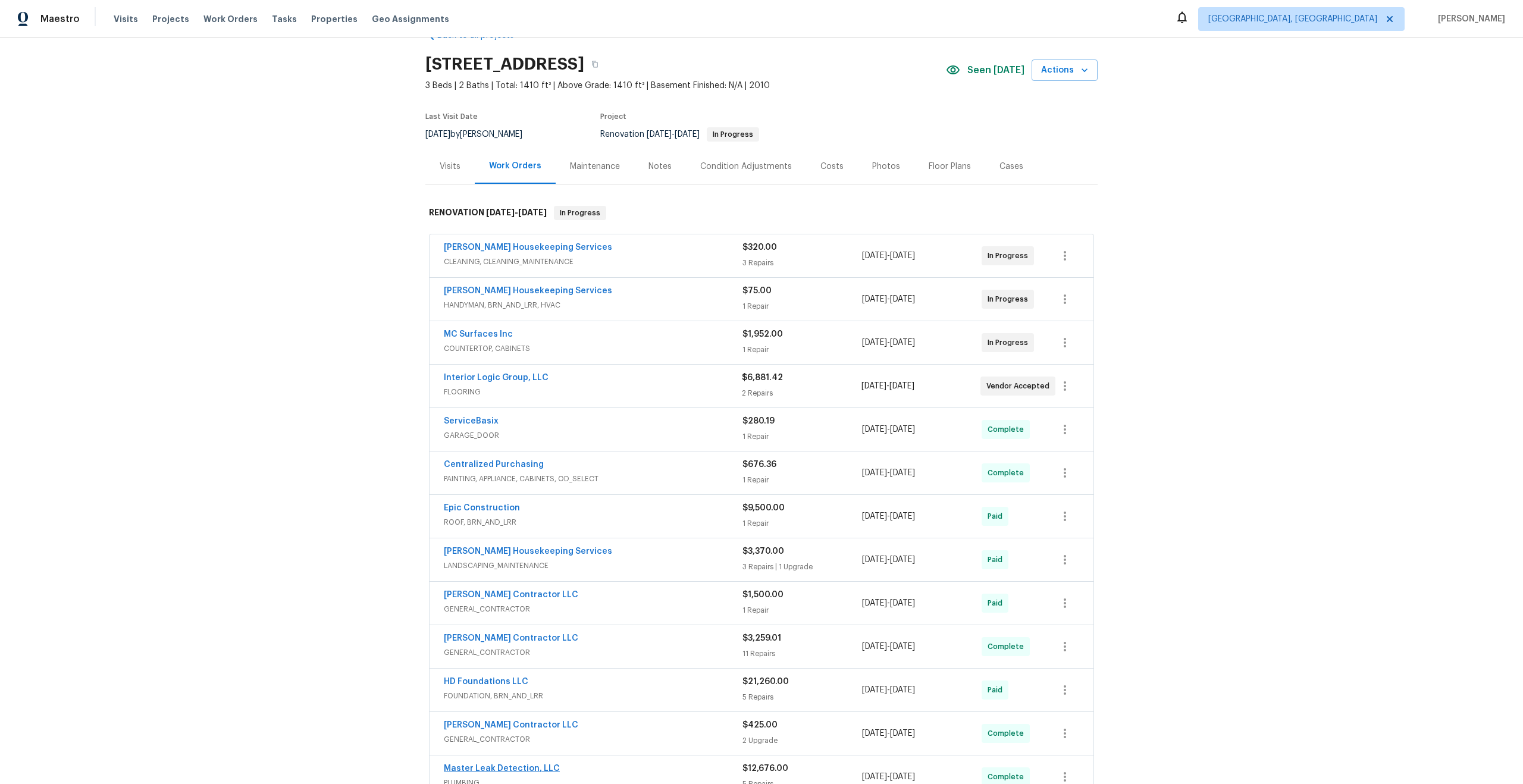
scroll to position [0, 0]
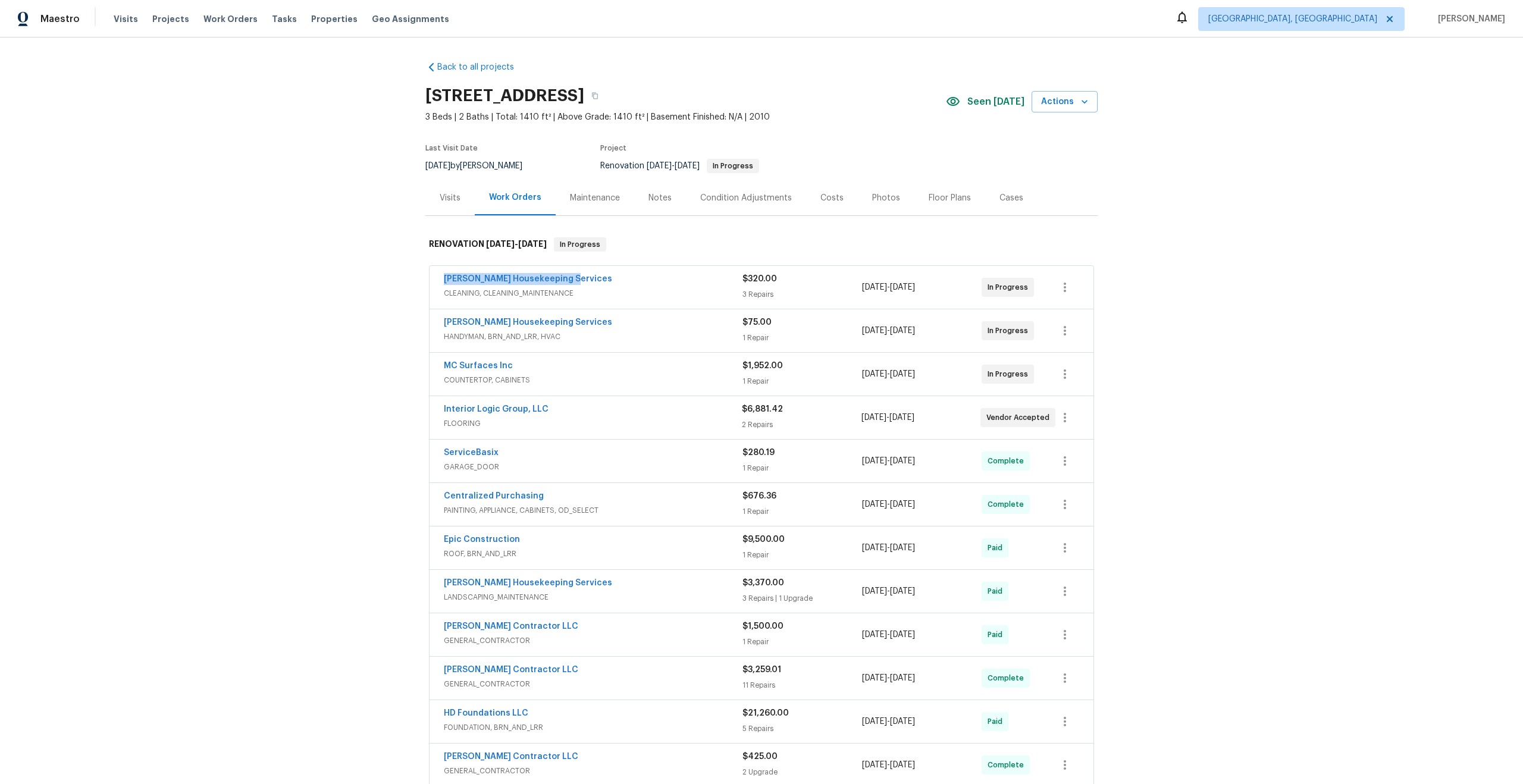
drag, startPoint x: 566, startPoint y: 275, endPoint x: 430, endPoint y: 274, distance: 136.0
click at [430, 274] on div "[PERSON_NAME] Housekeeping Services CLEANING, CLEANING_MAINTENANCE $320.00 3 Re…" at bounding box center [762, 287] width 664 height 43
copy link "[PERSON_NAME] Housekeeping Services"
drag, startPoint x: 514, startPoint y: 365, endPoint x: 347, endPoint y: 364, distance: 167.0
click at [347, 364] on div "Back to all projects 124 Blossom Valley Strm, Buda, TX 78610 3 Beds | 2 Baths |…" at bounding box center [762, 411] width 1523 height 747
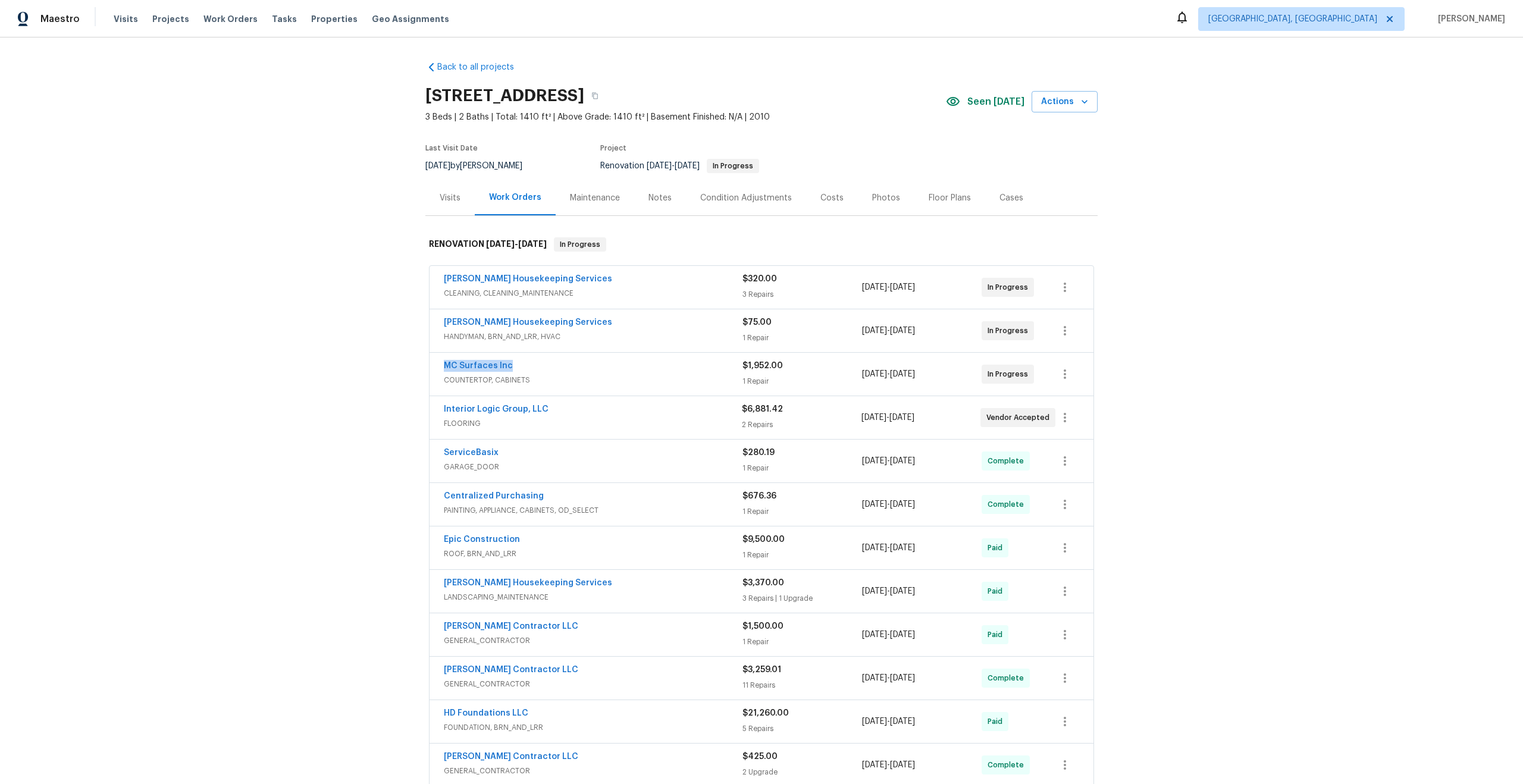
copy link "MC Surfaces Inc"
drag, startPoint x: 549, startPoint y: 406, endPoint x: 406, endPoint y: 407, distance: 143.0
click at [406, 407] on div "Back to all projects 124 Blossom Valley Strm, Buda, TX 78610 3 Beds | 2 Baths |…" at bounding box center [762, 411] width 1523 height 747
copy link "Interior Logic Group, LLC"
click at [598, 93] on icon "button" at bounding box center [595, 96] width 6 height 6
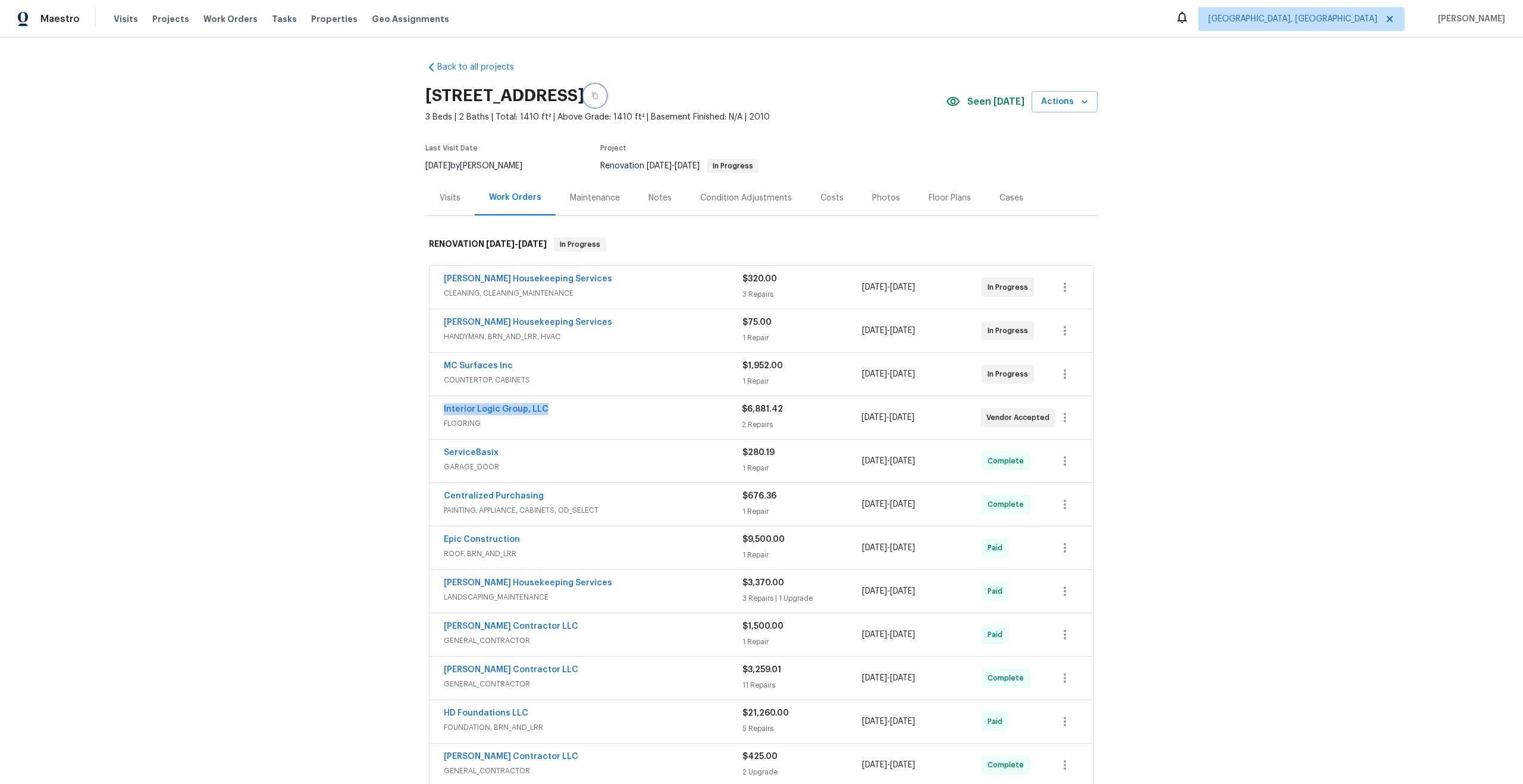
scroll to position [159, 0]
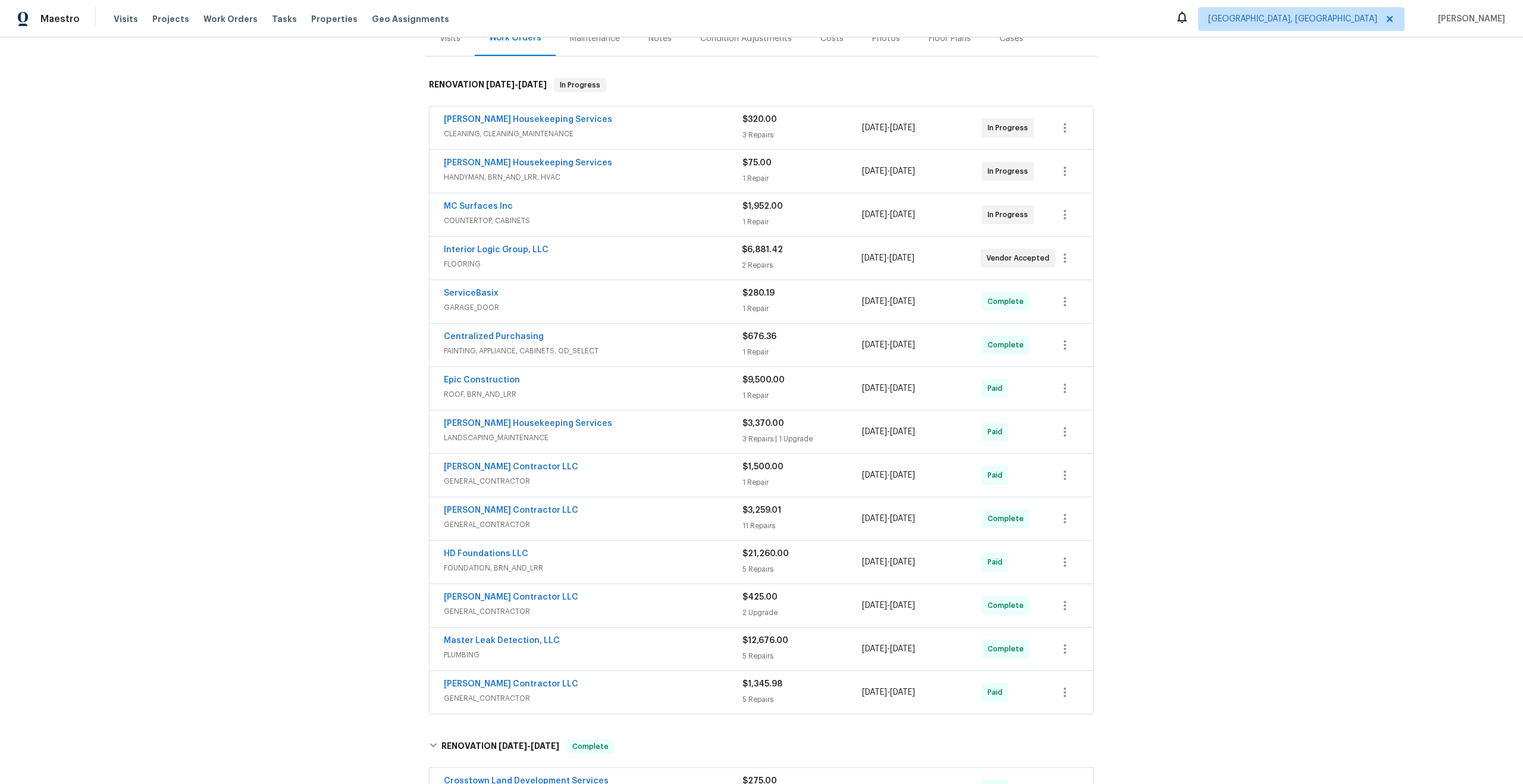
click at [322, 269] on div "Back to all projects 124 Blossom Valley Strm, Buda, TX 78610 3 Beds | 2 Baths |…" at bounding box center [762, 411] width 1523 height 747
drag, startPoint x: 554, startPoint y: 120, endPoint x: 406, endPoint y: 122, distance: 148.0
click at [406, 122] on div "Back to all projects 124 Blossom Valley Strm, Buda, TX 78610 3 Beds | 2 Baths |…" at bounding box center [762, 411] width 1523 height 747
copy link "Arelis Housekeeping Services"
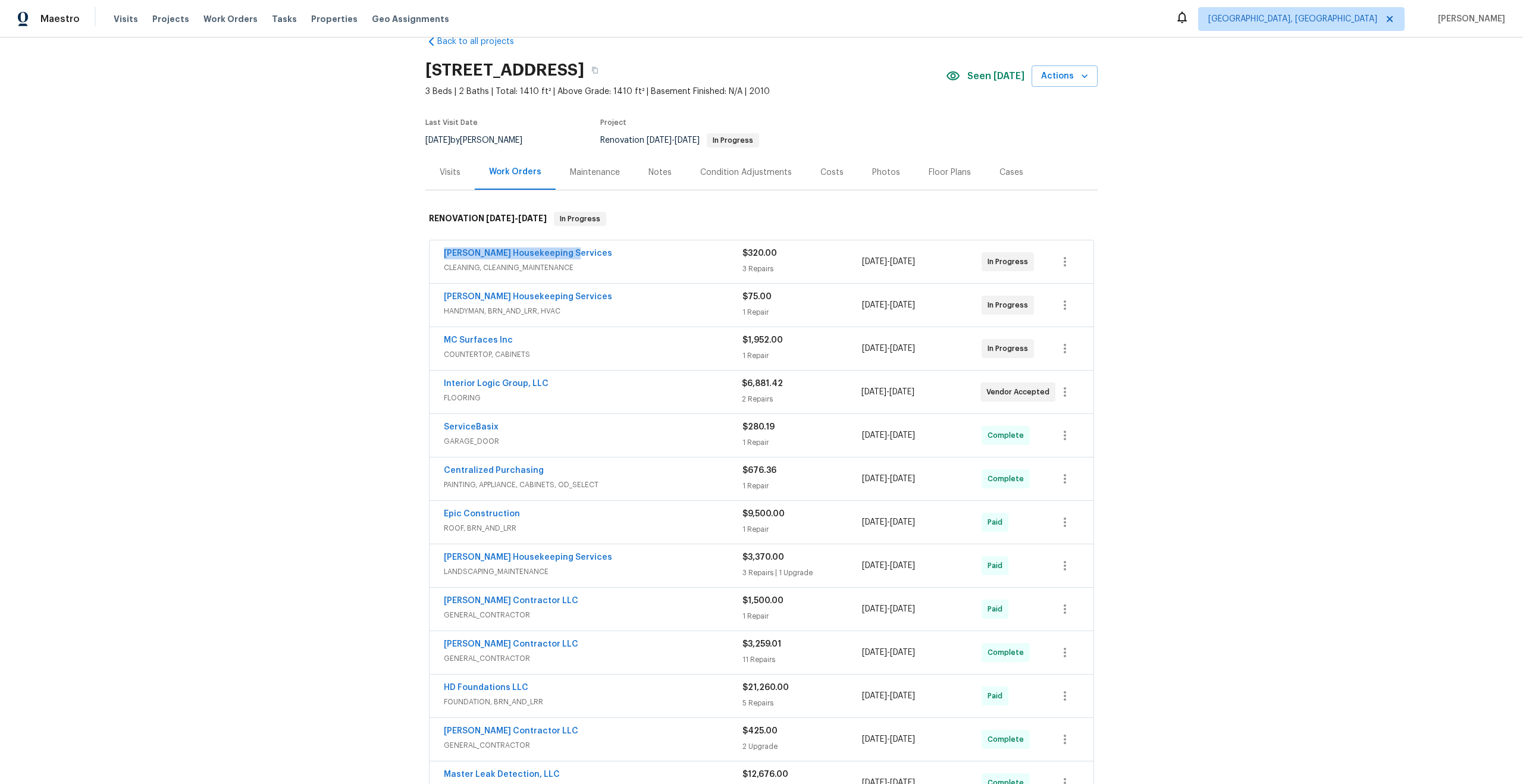
scroll to position [32, 0]
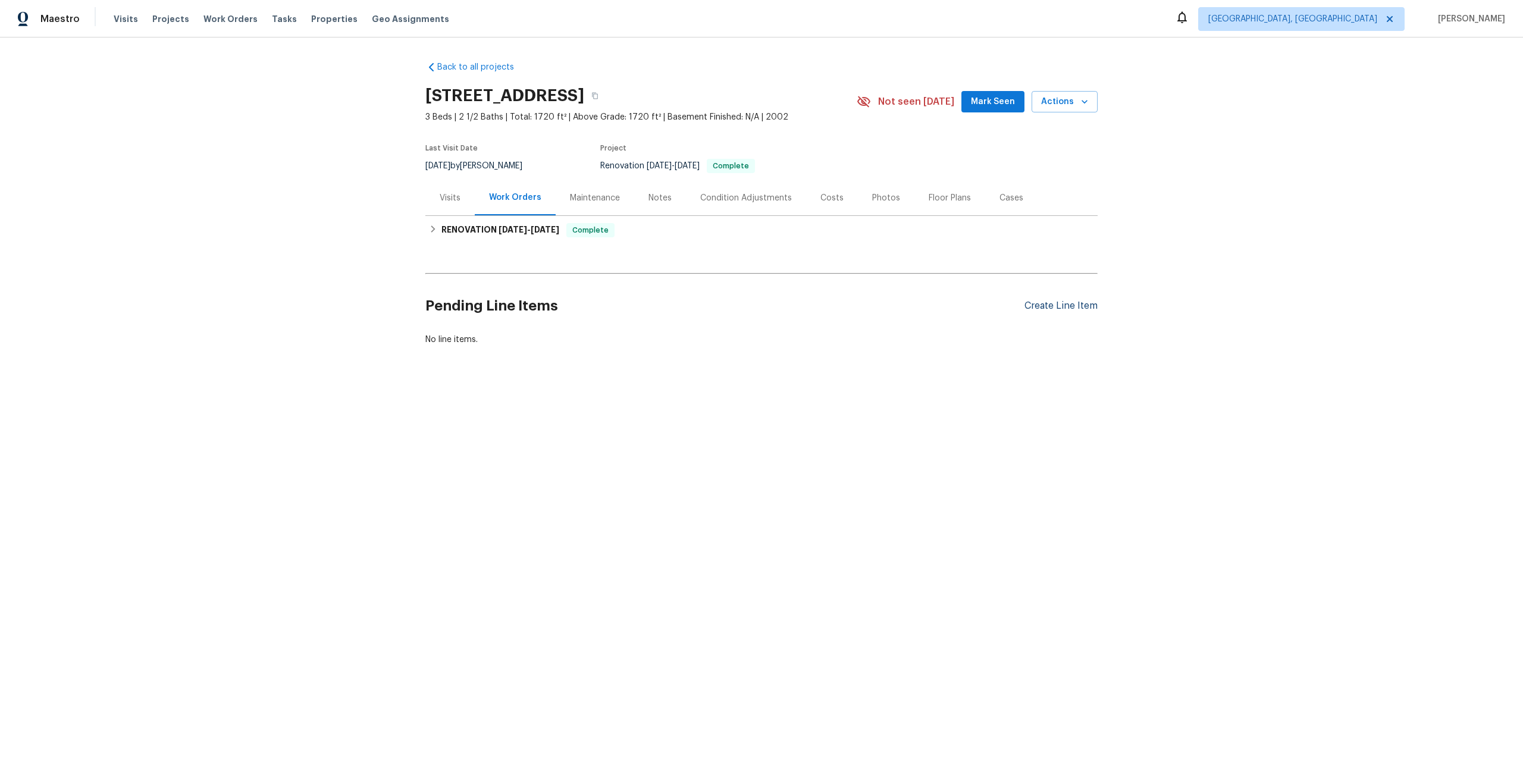
click at [1087, 303] on div "Create Line Item" at bounding box center [1062, 306] width 73 height 11
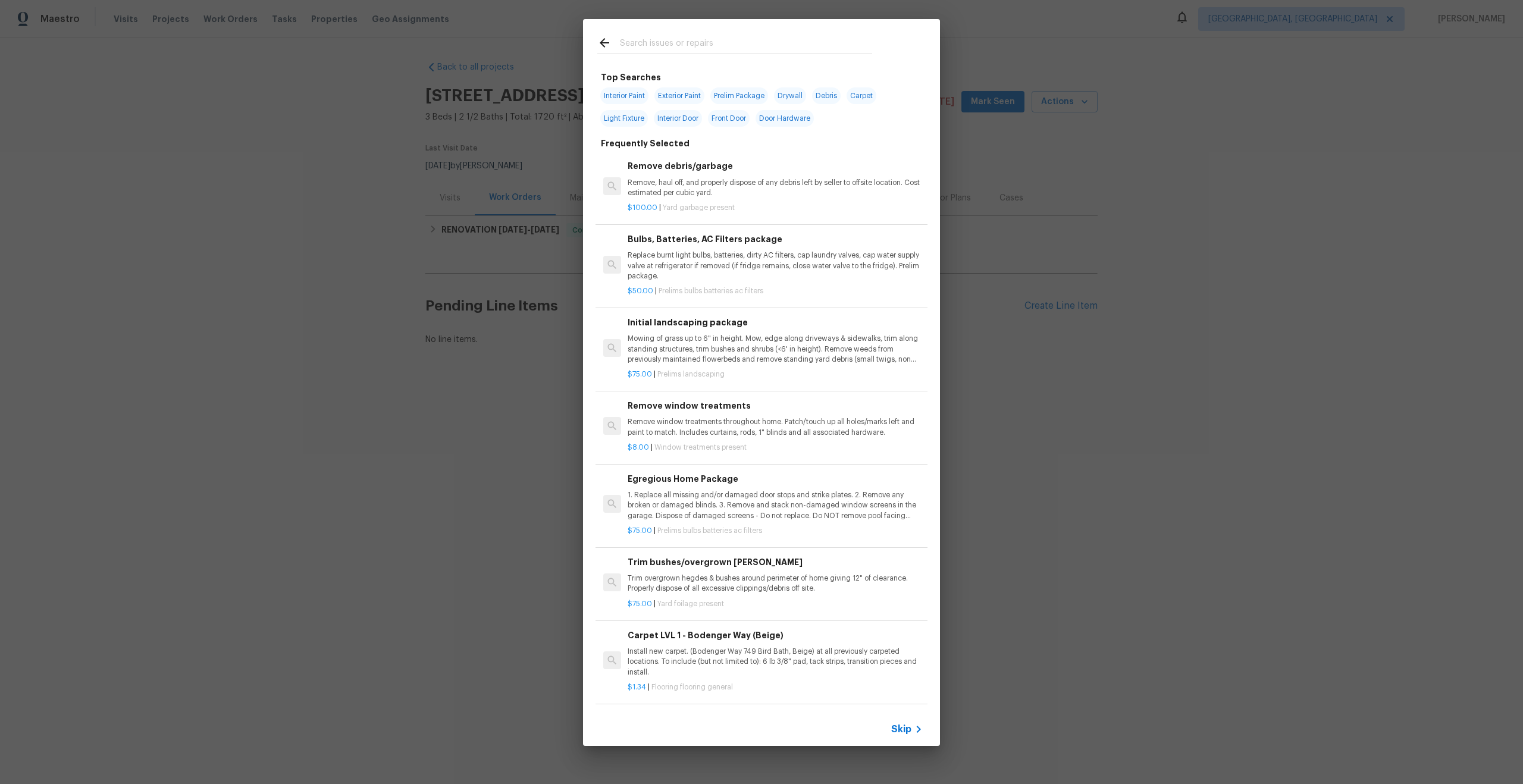
click at [904, 730] on span "Skip" at bounding box center [901, 729] width 20 height 12
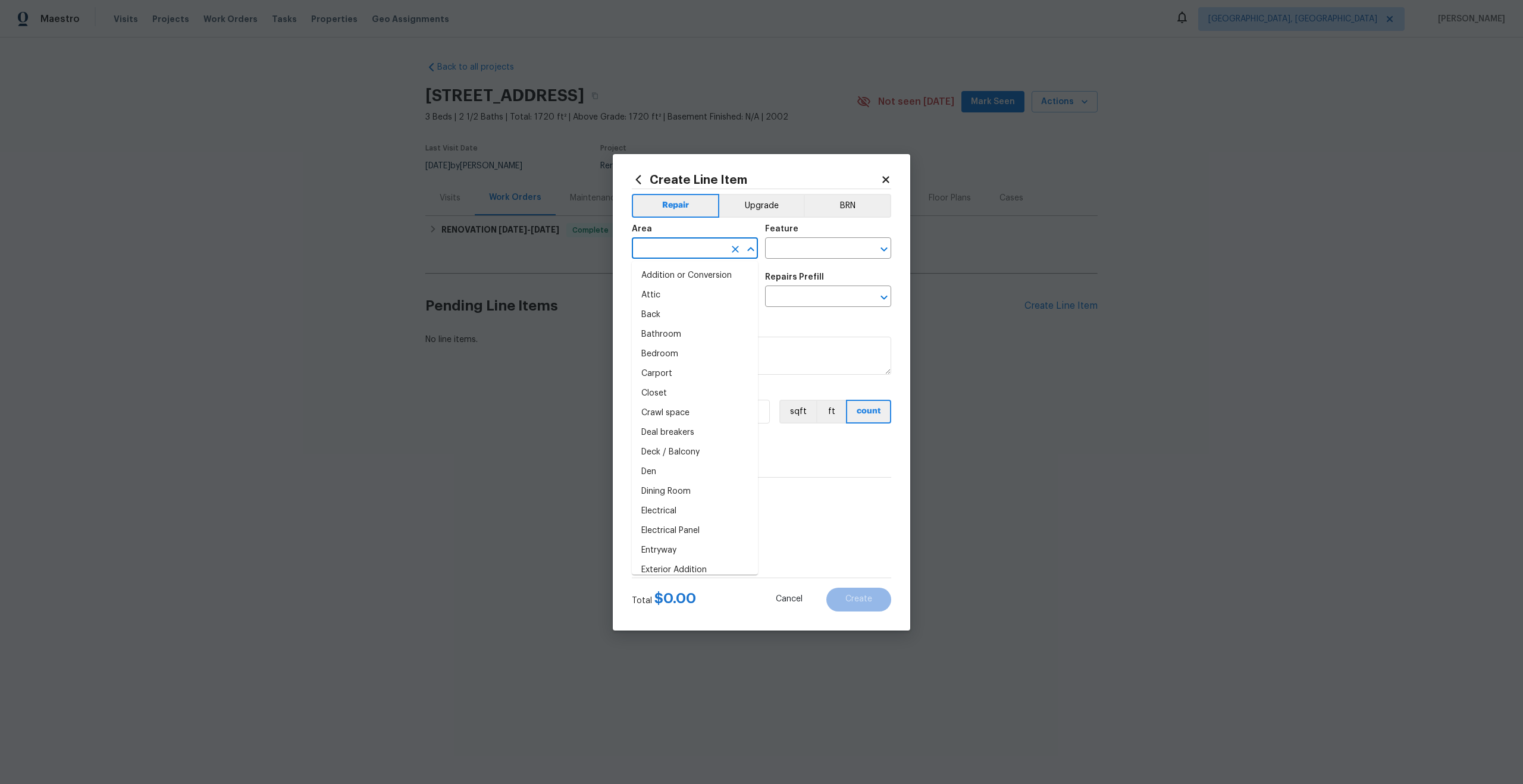
click at [662, 248] on input "text" at bounding box center [678, 249] width 93 height 19
click at [668, 296] on li "Interior Overall" at bounding box center [695, 295] width 126 height 19
type input "Interior Overall"
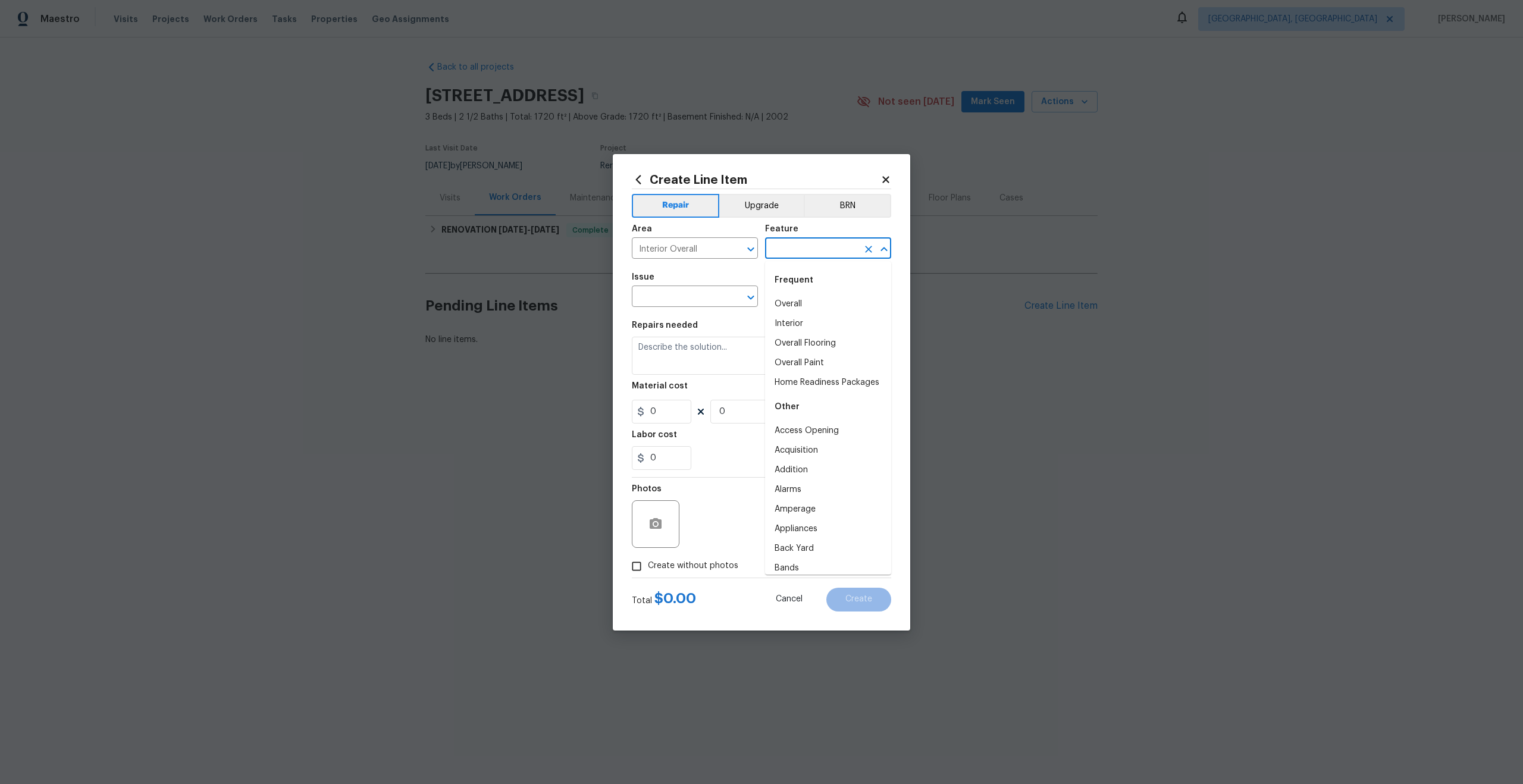
click at [774, 246] on input "text" at bounding box center [811, 249] width 93 height 19
click at [789, 301] on li "Overall" at bounding box center [828, 304] width 126 height 19
type input "Overall"
click at [677, 300] on input "text" at bounding box center [678, 297] width 93 height 19
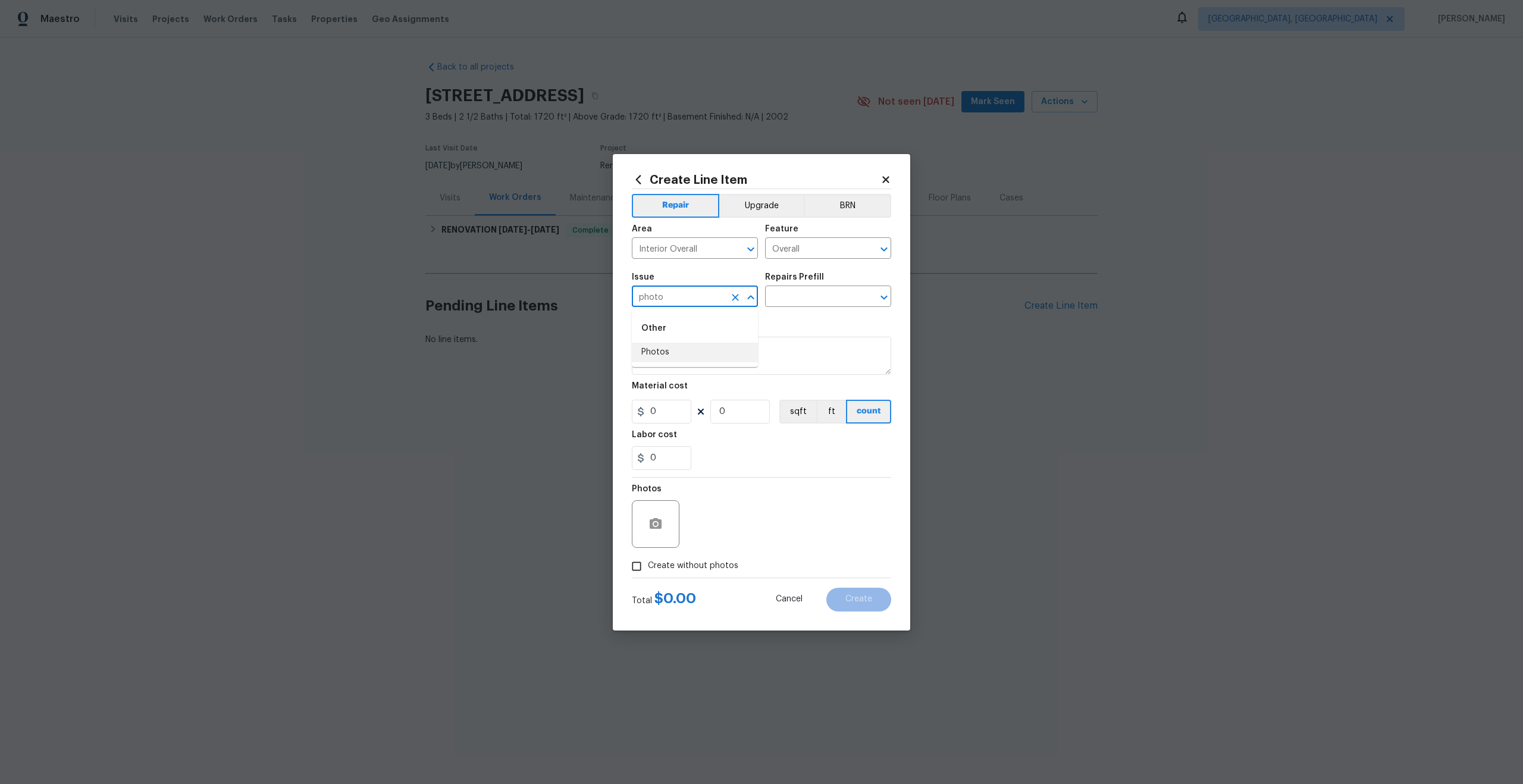
click at [666, 344] on li "Photos" at bounding box center [695, 353] width 126 height 19
type input "Photos"
click at [767, 288] on input "text" at bounding box center [811, 297] width 93 height 19
click at [790, 315] on li "3D Tour Capture $120.00" at bounding box center [828, 323] width 126 height 19
type input "3D Tour Capture $120.00"
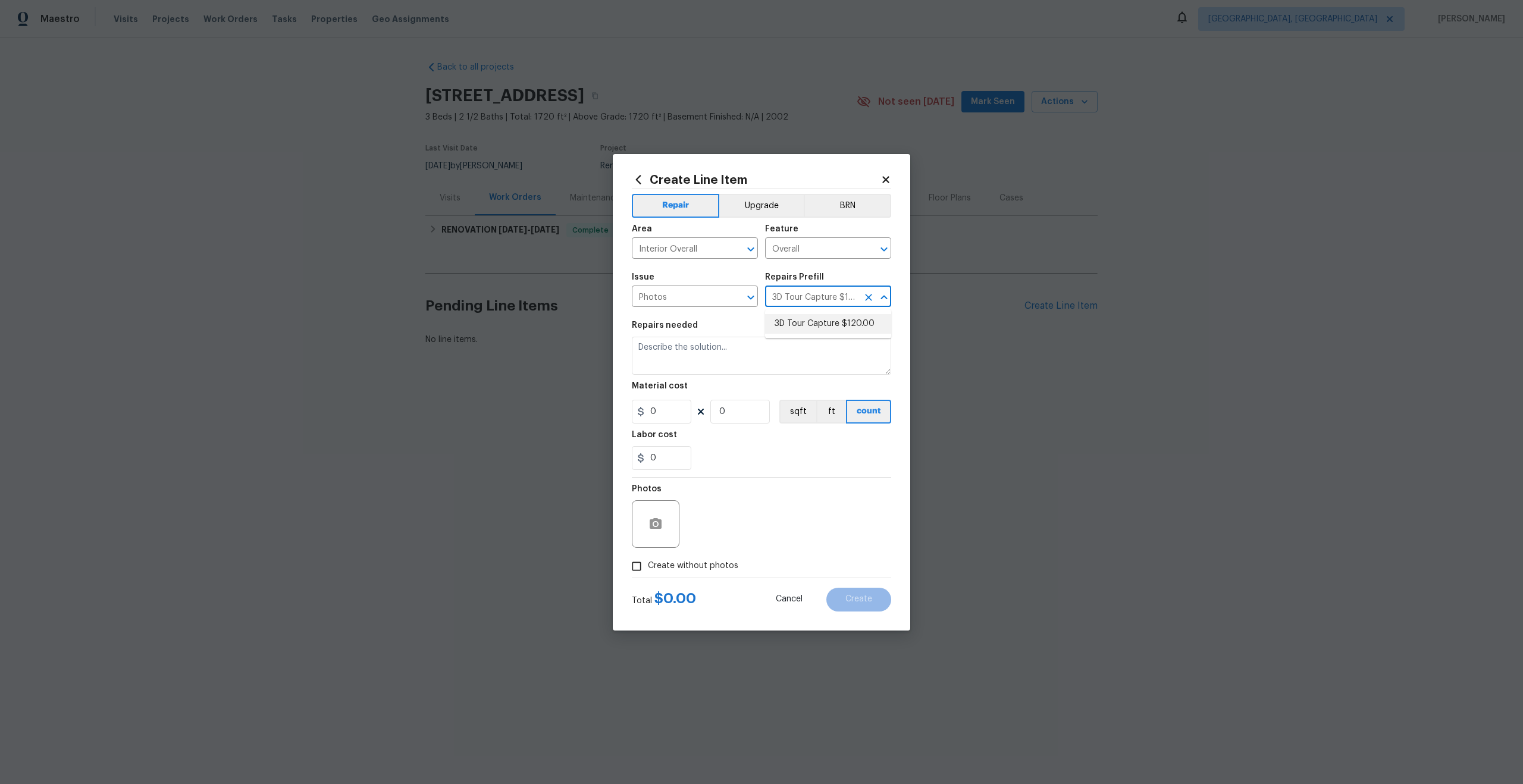
type textarea "Capture 3D tour of home"
type input "1"
type input "120"
click at [634, 562] on input "Create without photos" at bounding box center [636, 566] width 23 height 23
checkbox input "true"
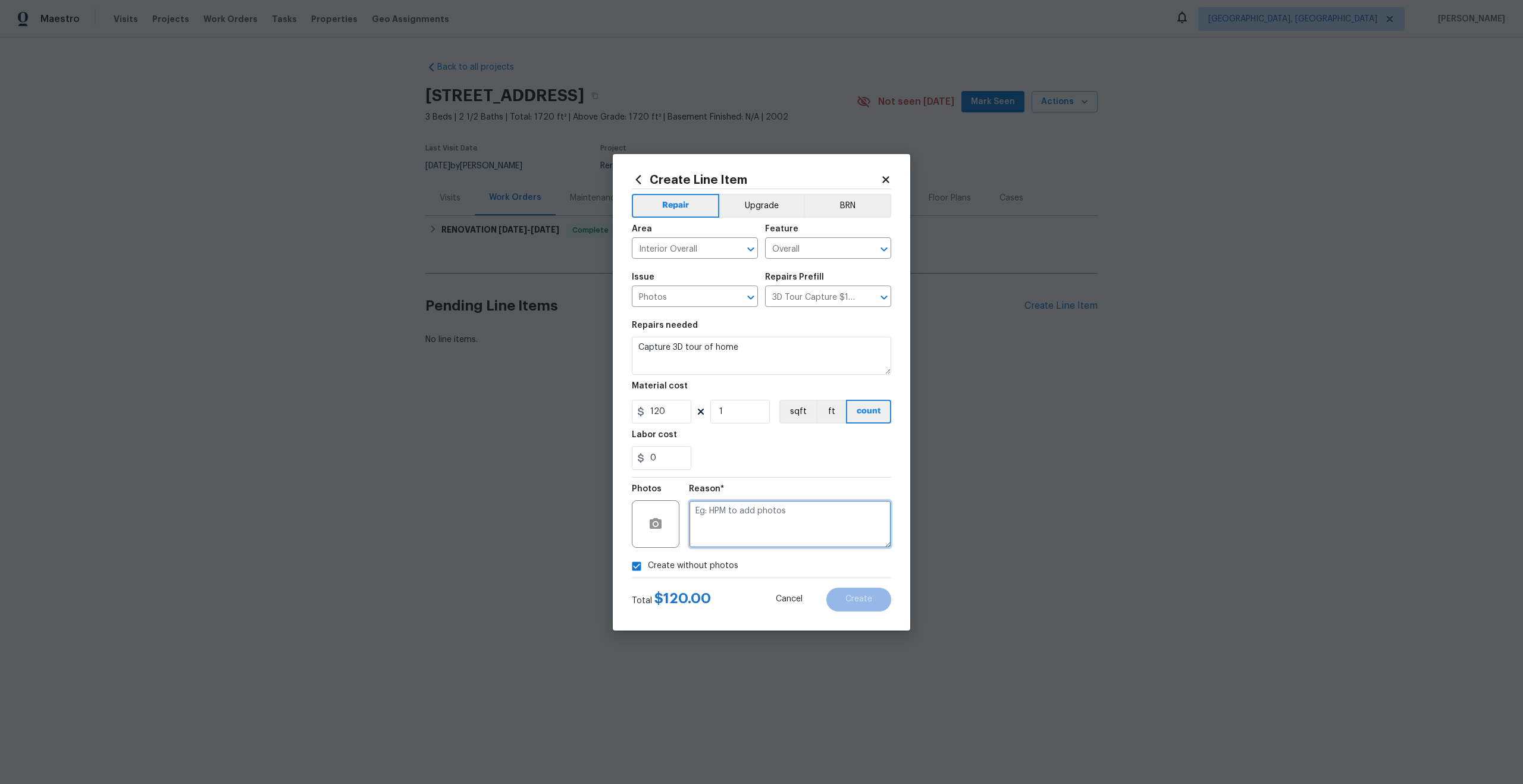
click at [698, 522] on textarea at bounding box center [790, 524] width 202 height 48
click at [687, 515] on div "Photos Reason*" at bounding box center [762, 516] width 259 height 78
click at [722, 517] on textarea at bounding box center [790, 524] width 202 height 48
type textarea "."
click at [871, 593] on button "Create" at bounding box center [859, 599] width 65 height 24
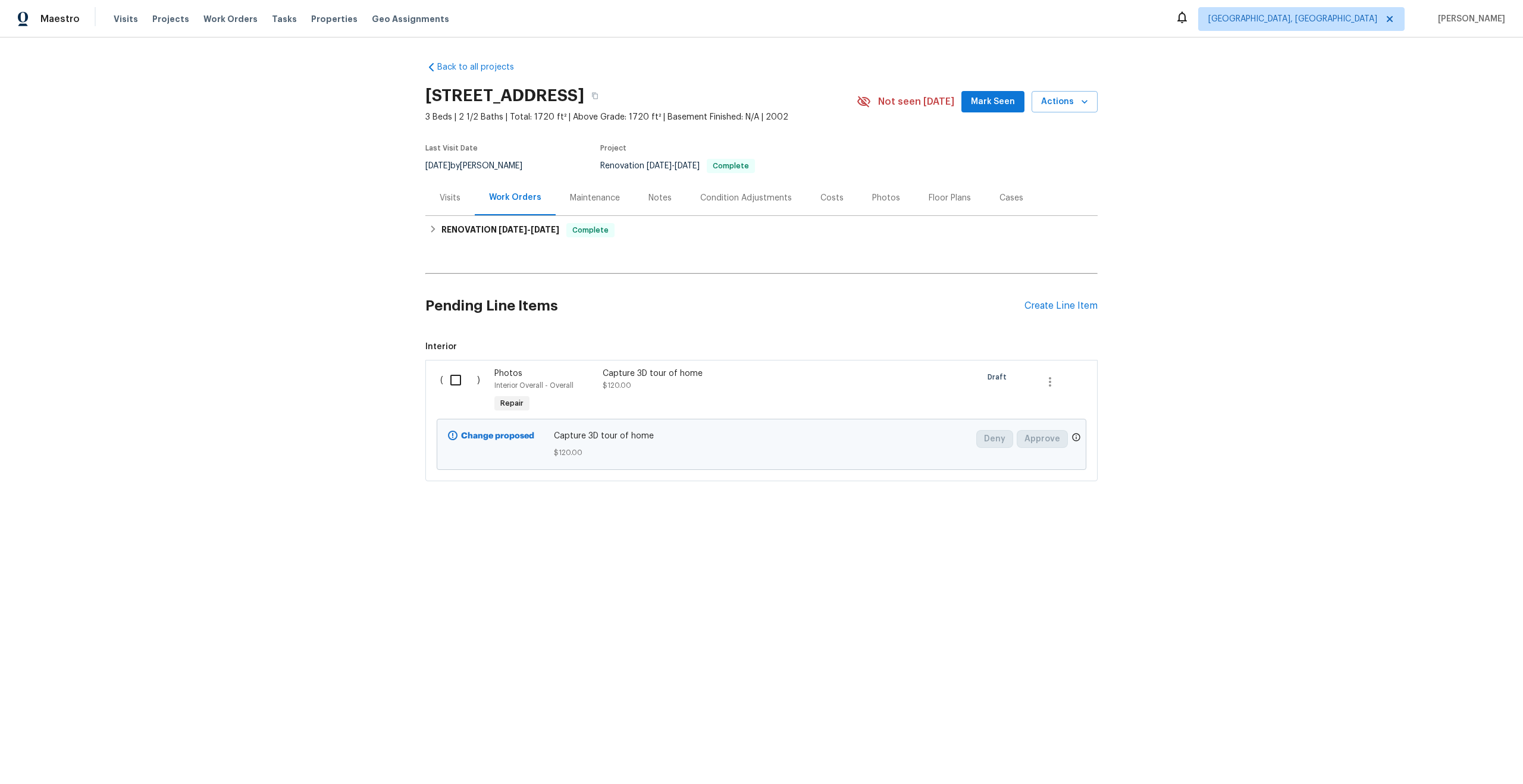
click at [625, 294] on h2 "Pending Line Items" at bounding box center [725, 306] width 599 height 55
click at [791, 120] on span "3 Beds | 2 1/2 Baths | Total: 1720 ft² | Above Grade: 1720 ft² | Basement Finis…" at bounding box center [641, 117] width 432 height 12
click at [470, 371] on input "checkbox" at bounding box center [460, 380] width 34 height 25
checkbox input "true"
click at [1473, 750] on span "Create Work Order" at bounding box center [1455, 754] width 79 height 15
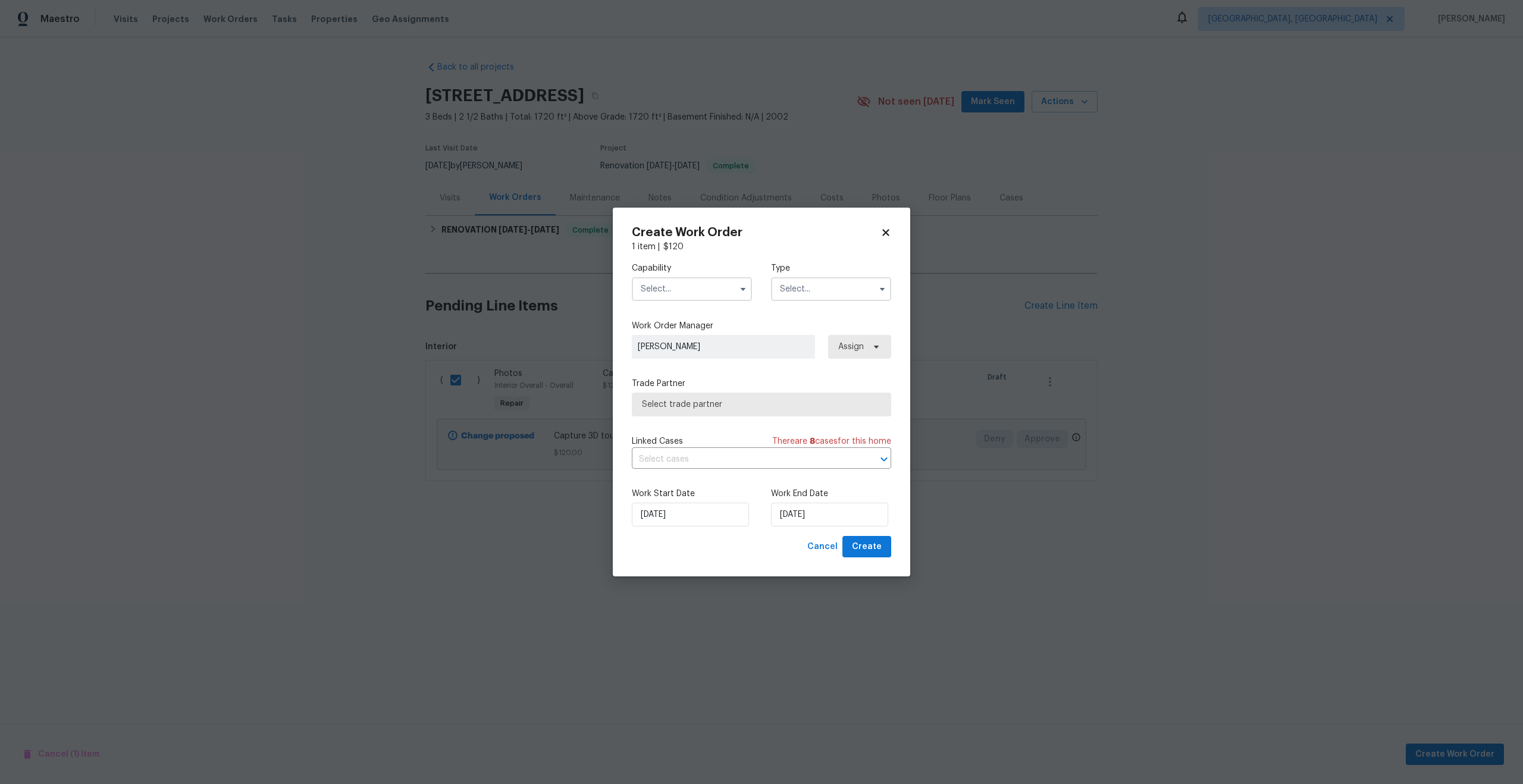
click at [722, 269] on label "Capability" at bounding box center [692, 268] width 120 height 12
click at [714, 287] on input "text" at bounding box center [692, 289] width 120 height 24
click at [700, 407] on div "Photography" at bounding box center [692, 412] width 114 height 21
type input "Photography"
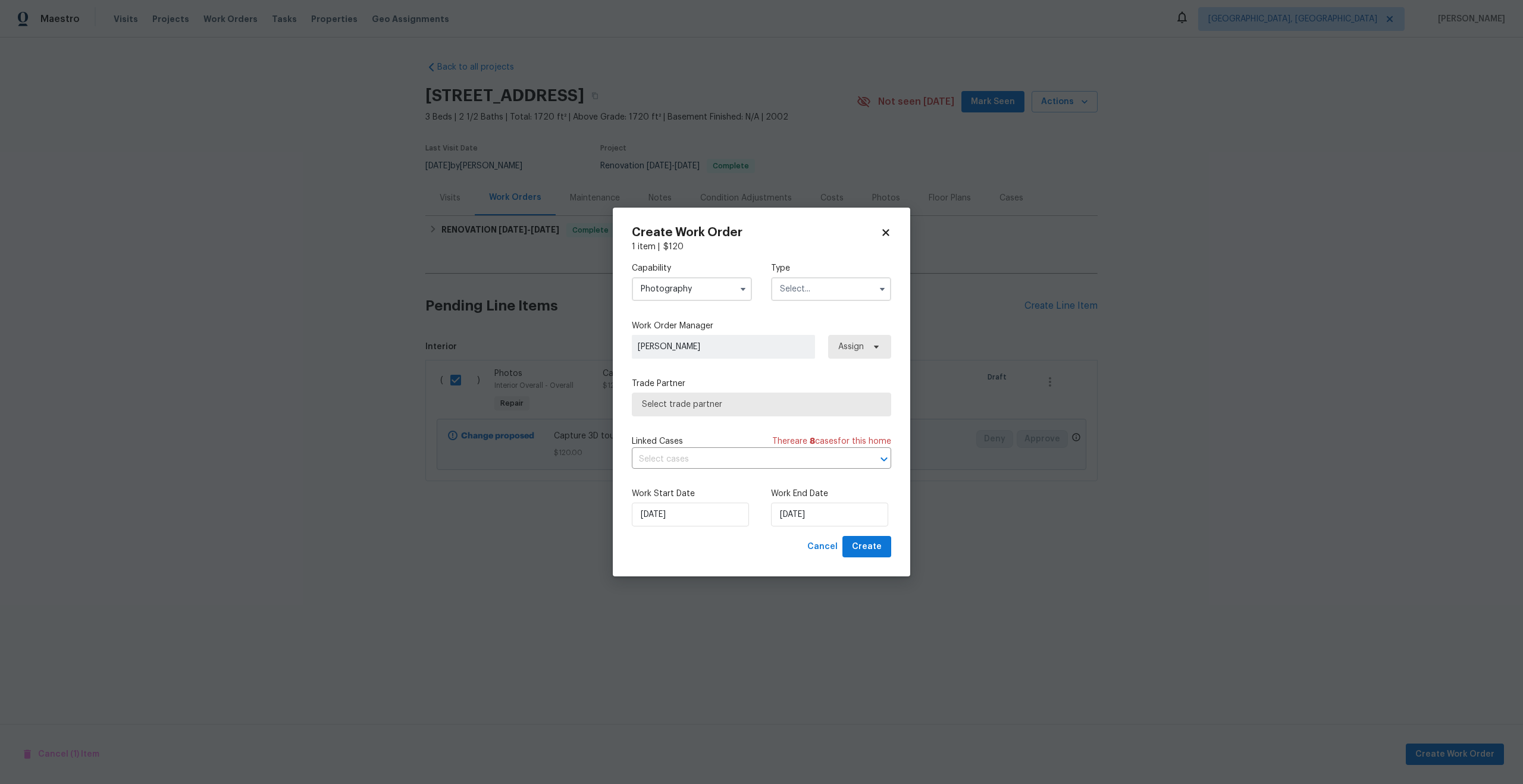
click at [819, 290] on input "text" at bounding box center [831, 289] width 120 height 24
click at [811, 328] on div "Other" at bounding box center [831, 322] width 114 height 21
type input "Other"
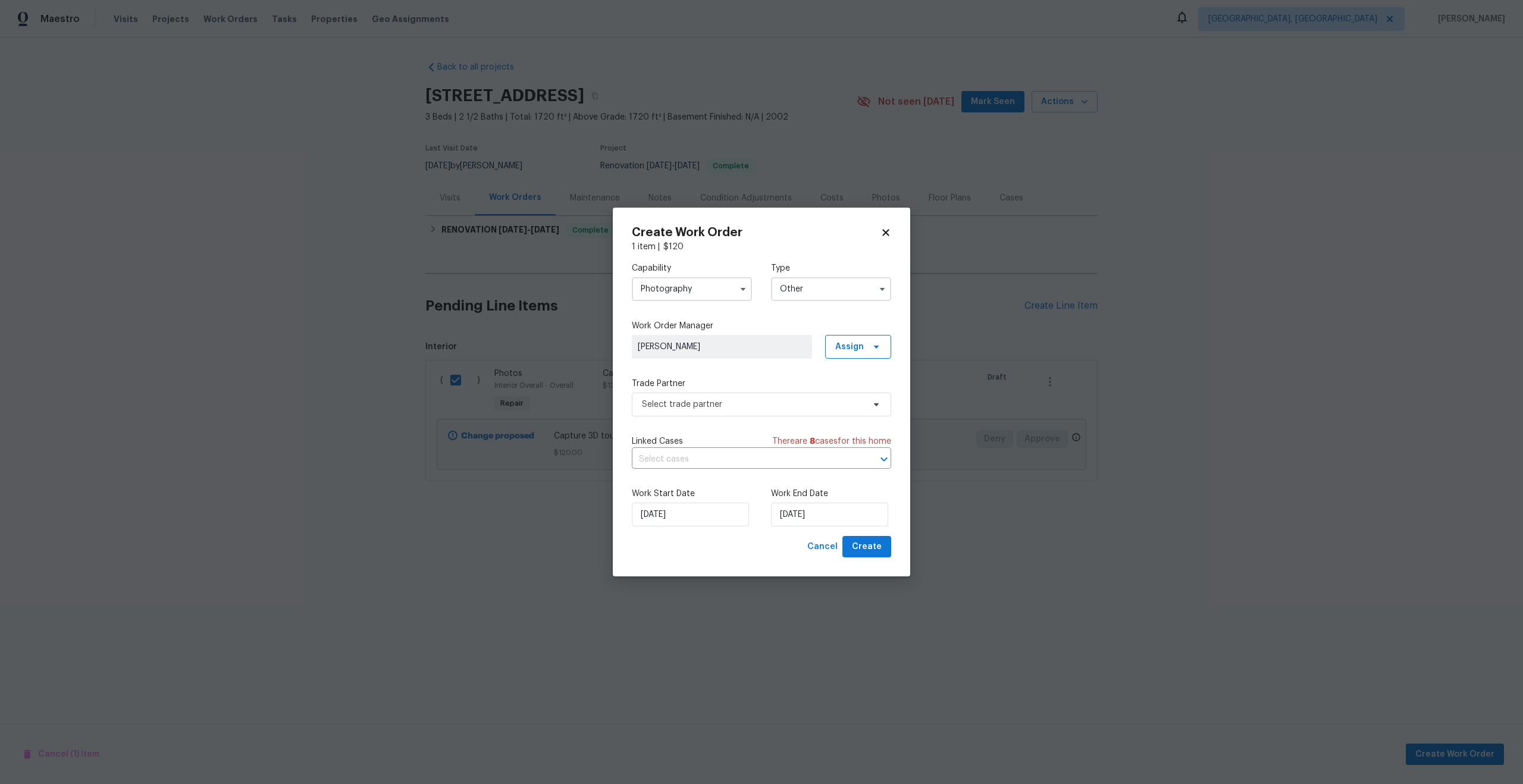
click at [738, 339] on span "[PERSON_NAME]" at bounding box center [722, 346] width 180 height 24
click at [841, 513] on input "[DATE]" at bounding box center [829, 515] width 117 height 24
click at [865, 443] on div "19" at bounding box center [865, 447] width 19 height 17
type input "[DATE]"
click at [879, 552] on span "Create" at bounding box center [867, 546] width 30 height 15
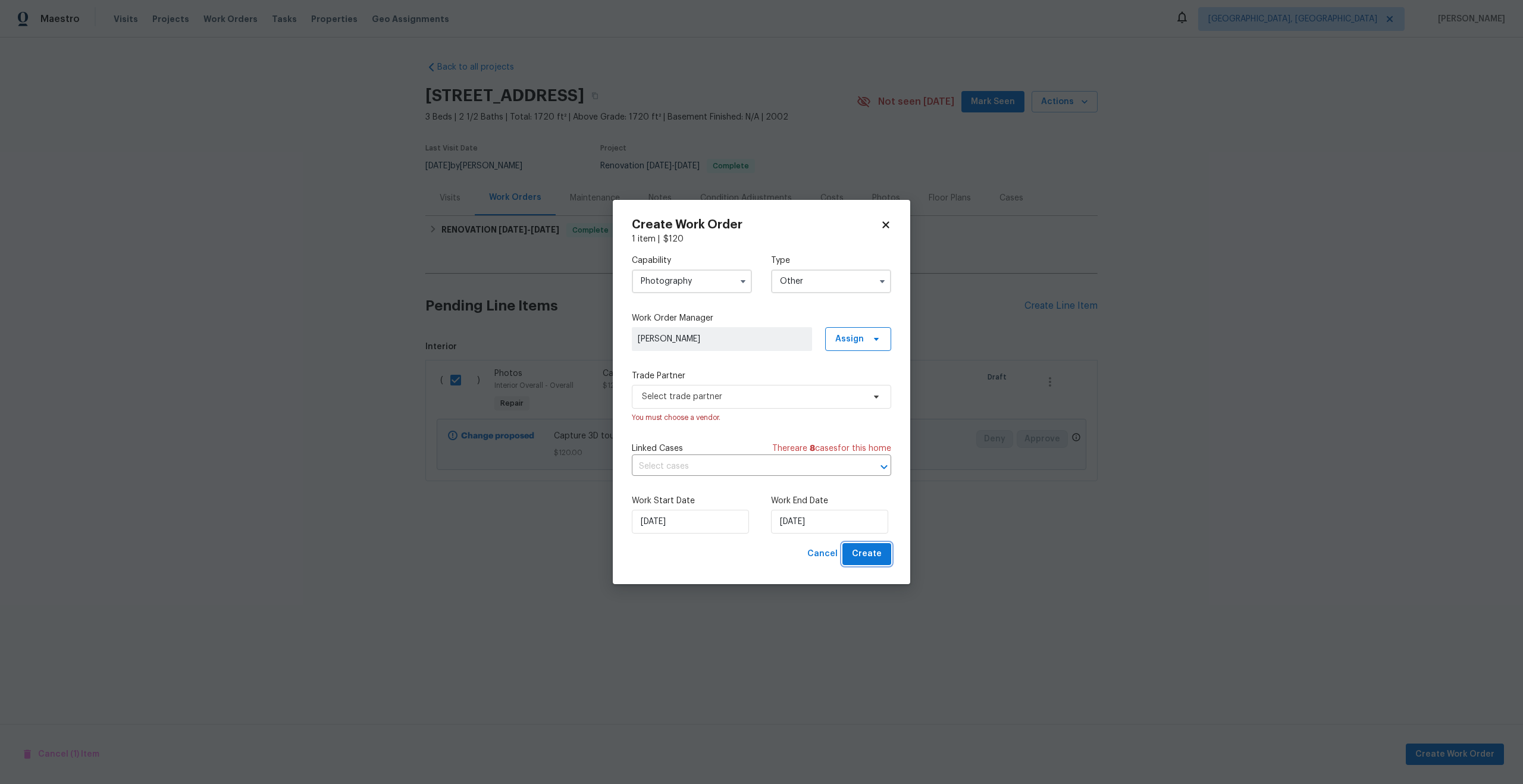
click at [843, 543] on button "Create" at bounding box center [867, 554] width 49 height 22
click at [761, 387] on span "Select trade partner" at bounding box center [762, 397] width 259 height 24
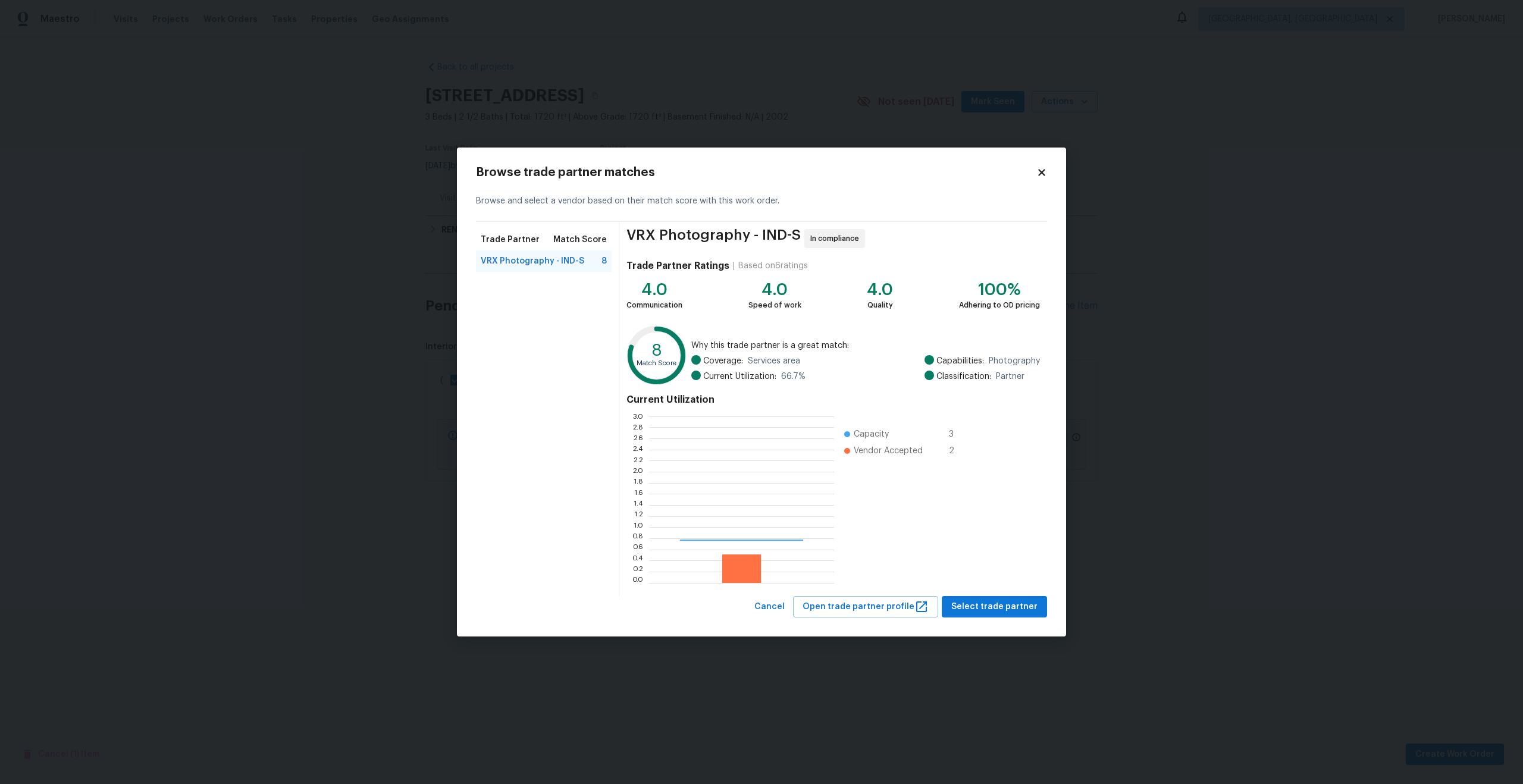
scroll to position [166, 185]
click at [998, 603] on span "Select trade partner" at bounding box center [994, 606] width 87 height 15
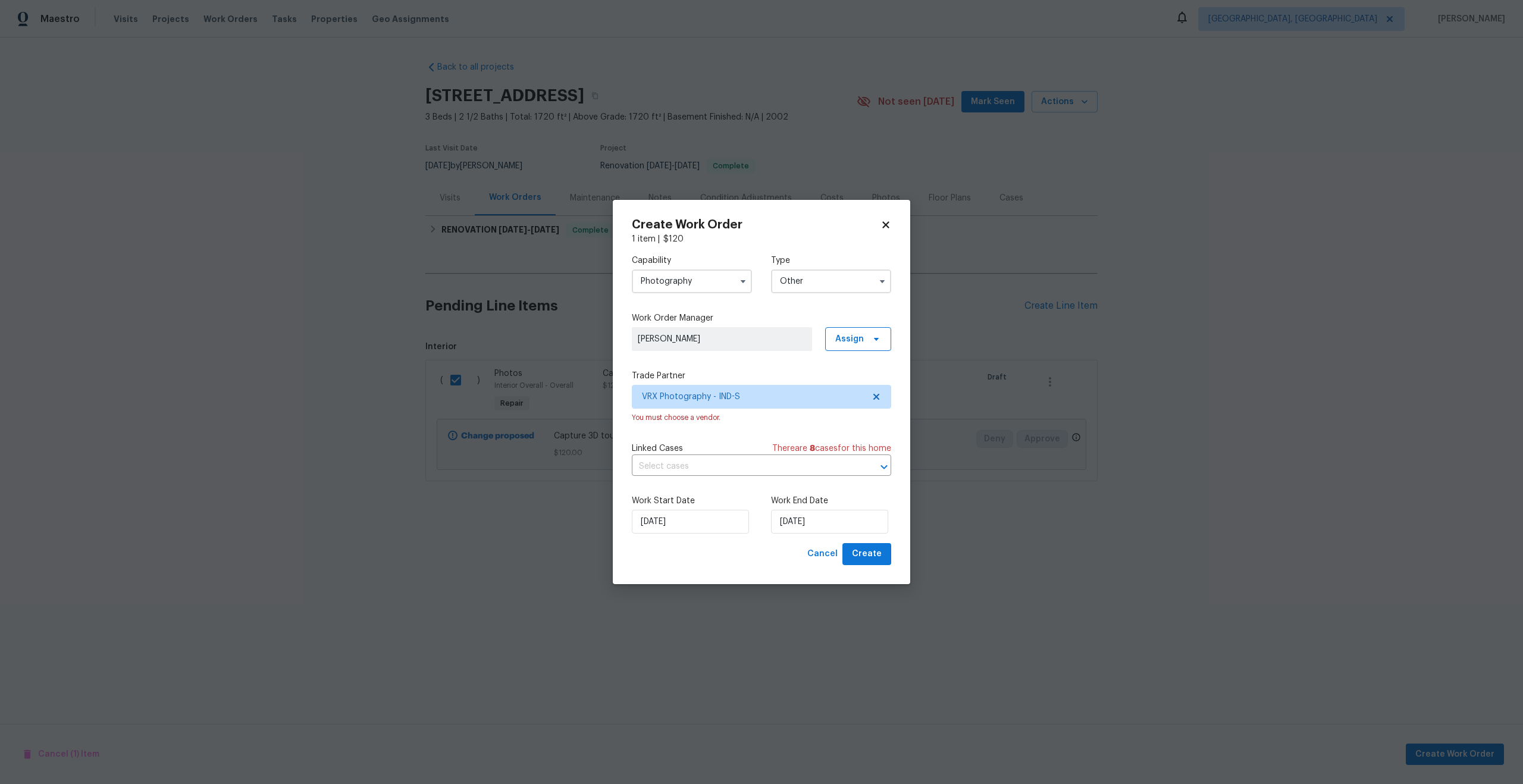
click at [803, 344] on span "[PERSON_NAME]" at bounding box center [721, 339] width 168 height 12
click at [791, 359] on div "Capability Photography Type Other Work Order Manager Rayman Felix Assign Trade …" at bounding box center [762, 394] width 259 height 298
click at [786, 389] on span "VRX Photography - IND-S" at bounding box center [762, 397] width 259 height 24
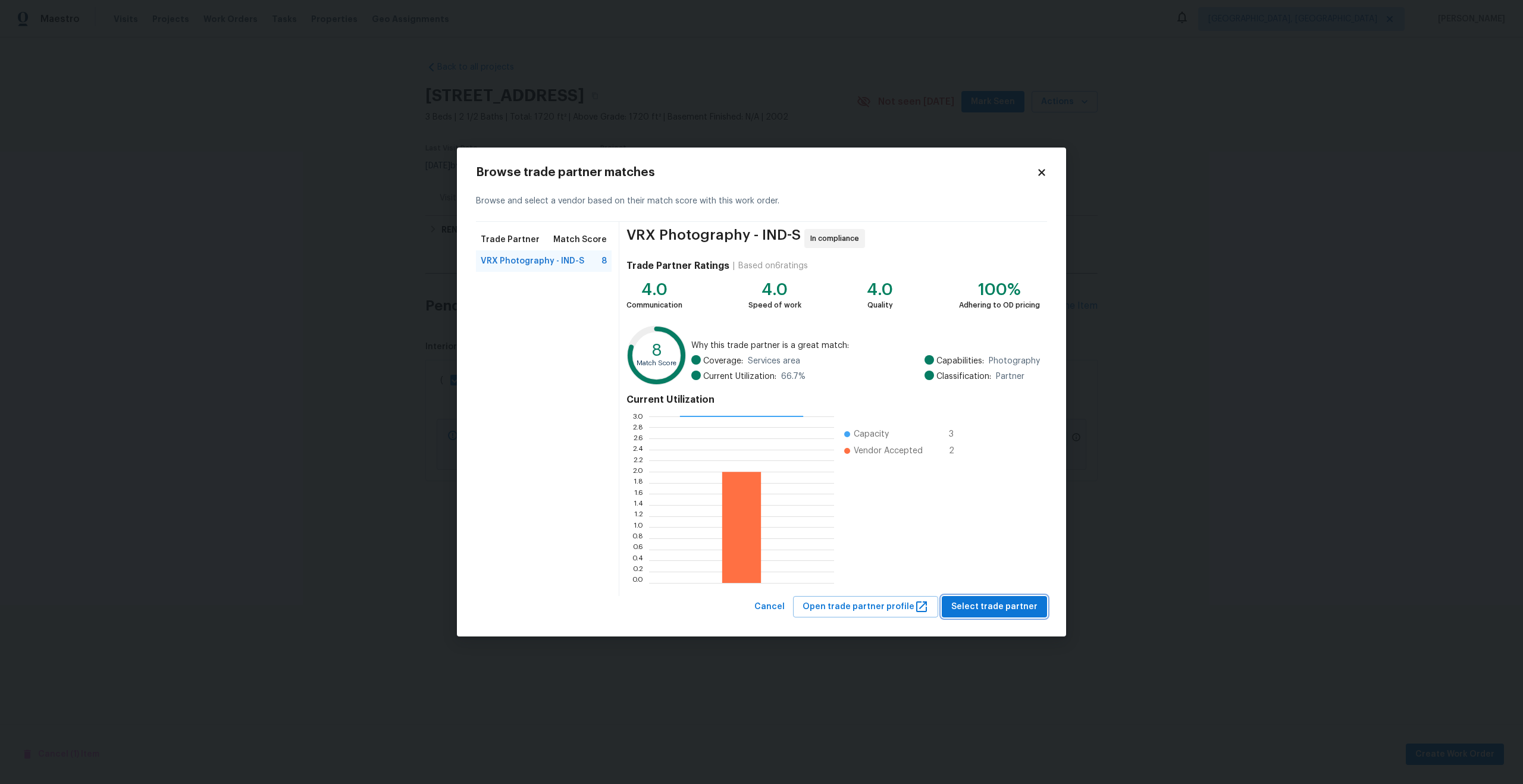
click at [989, 604] on span "Select trade partner" at bounding box center [994, 606] width 87 height 15
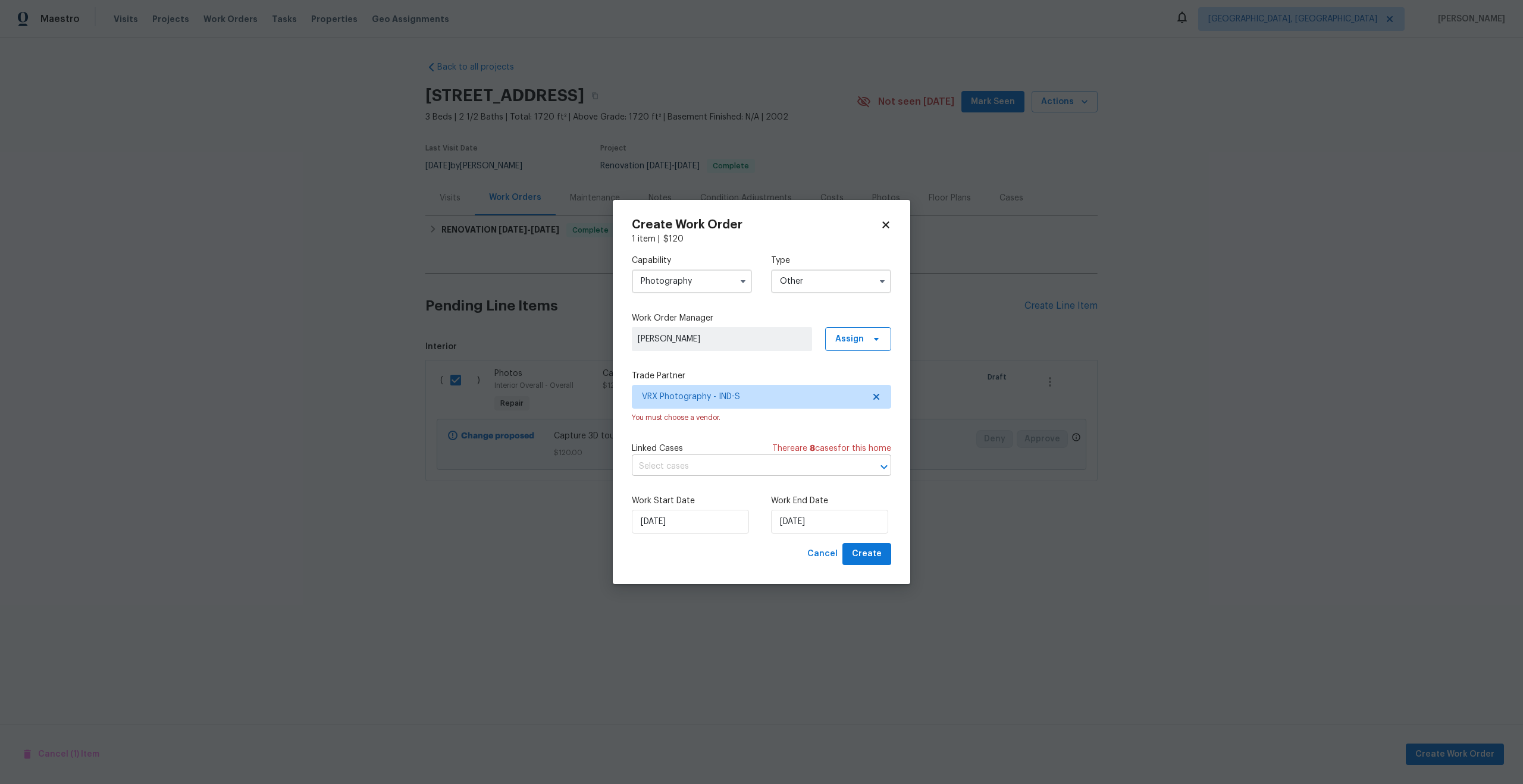
click at [689, 467] on input "text" at bounding box center [745, 466] width 226 height 19
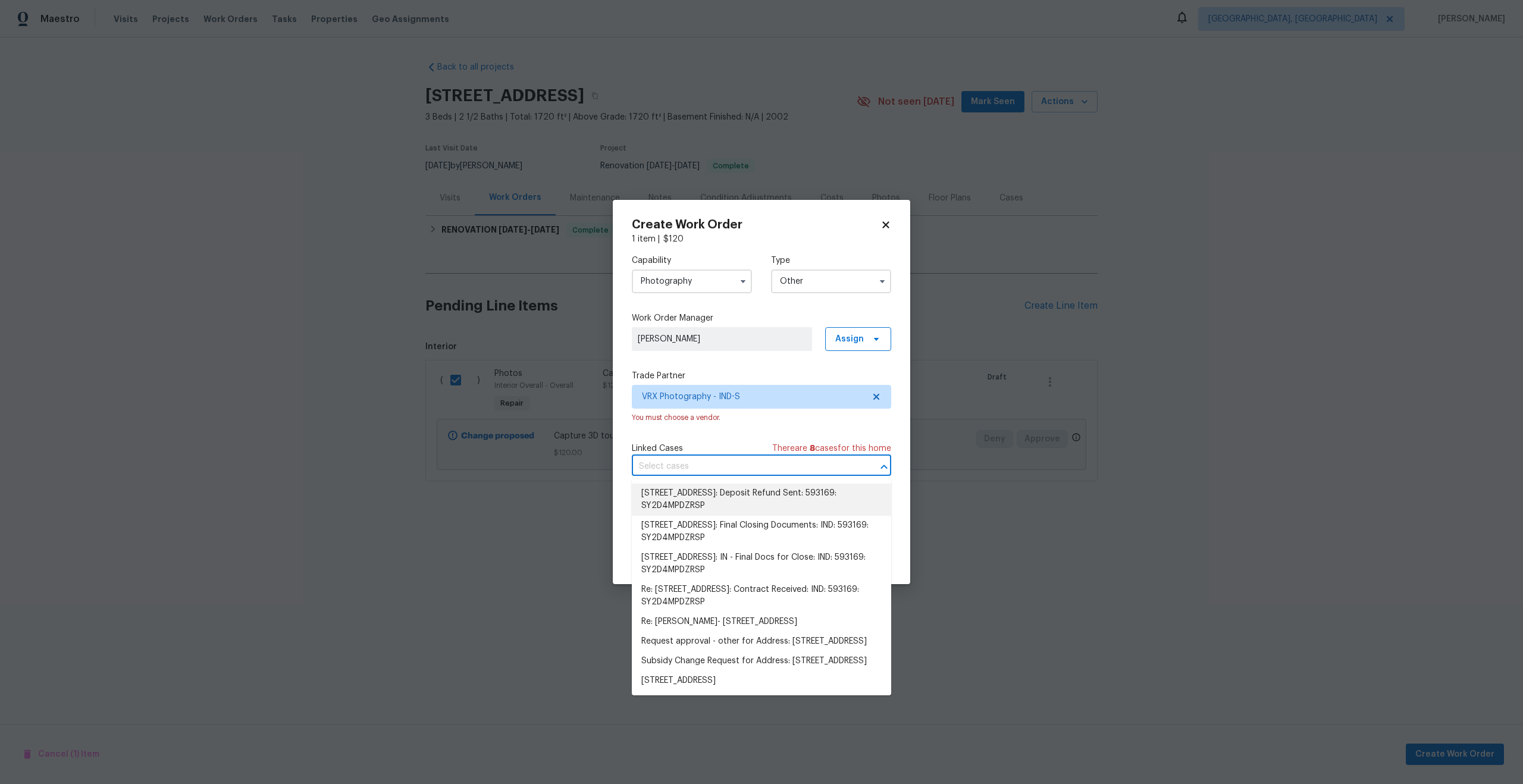
click at [692, 433] on div "Capability Photography Type Other Work Order Manager Rayman Felix Assign Trade …" at bounding box center [762, 394] width 259 height 298
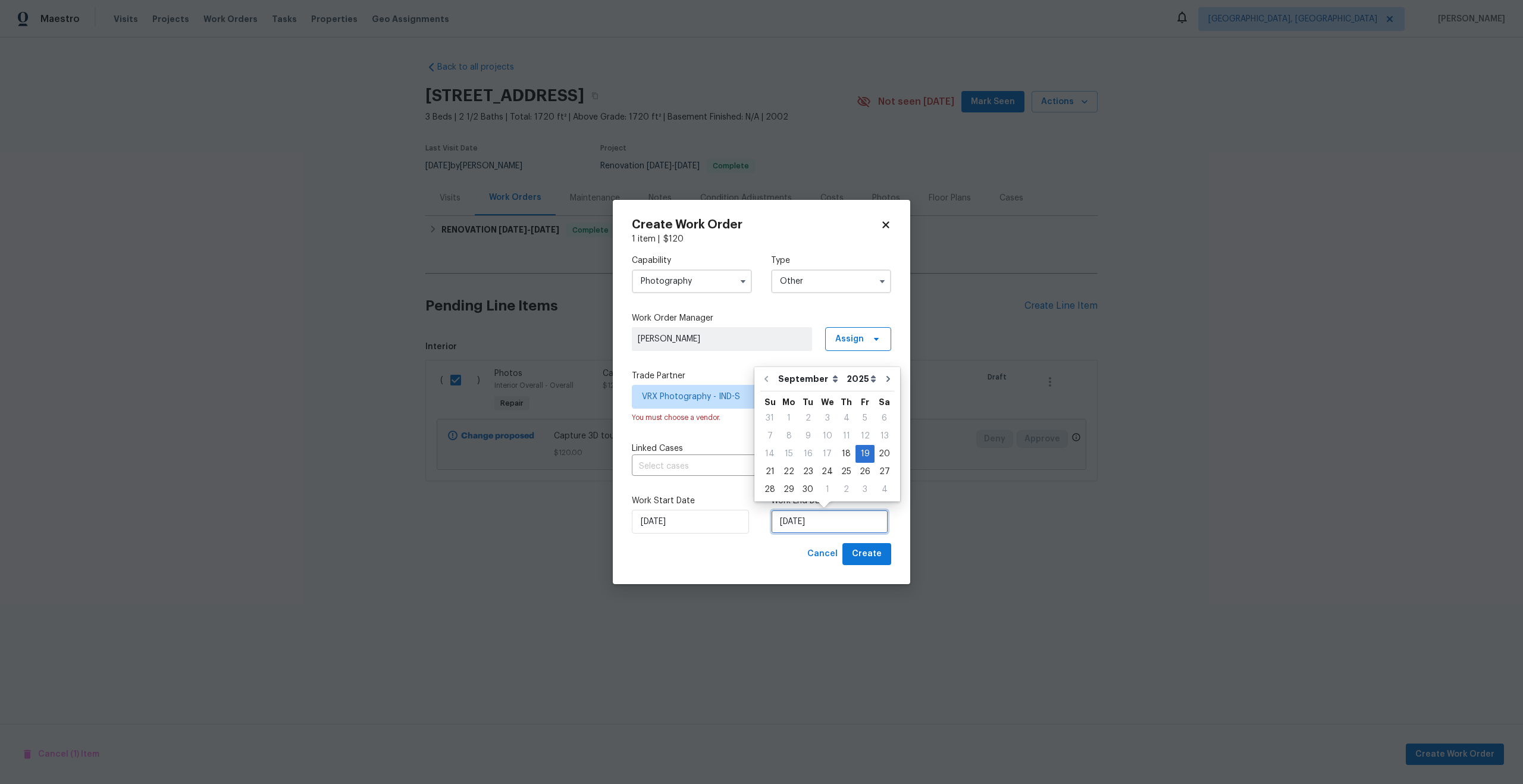
click at [842, 515] on input "19/09/2025" at bounding box center [829, 522] width 117 height 24
click at [865, 455] on div "19" at bounding box center [865, 454] width 19 height 17
click at [861, 452] on div "19" at bounding box center [865, 454] width 19 height 17
click at [845, 454] on div "18" at bounding box center [846, 454] width 19 height 17
click at [831, 456] on div "Linked Cases There are 8 case s for this home ​" at bounding box center [762, 459] width 259 height 33
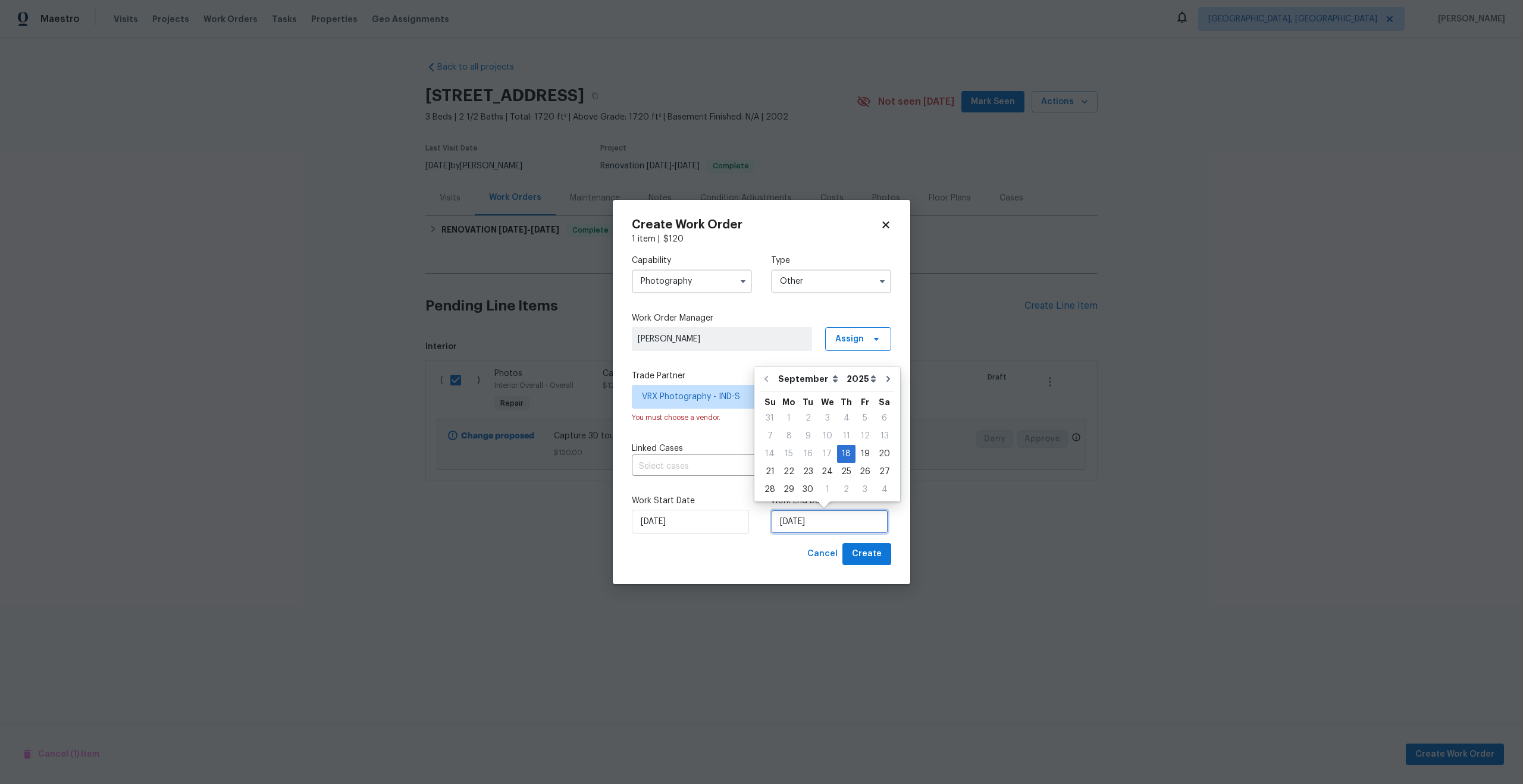
click at [813, 519] on input "[DATE]" at bounding box center [829, 522] width 117 height 24
click at [865, 452] on div "19" at bounding box center [865, 454] width 19 height 17
type input "[DATE]"
click at [730, 338] on span "[PERSON_NAME]" at bounding box center [721, 339] width 168 height 12
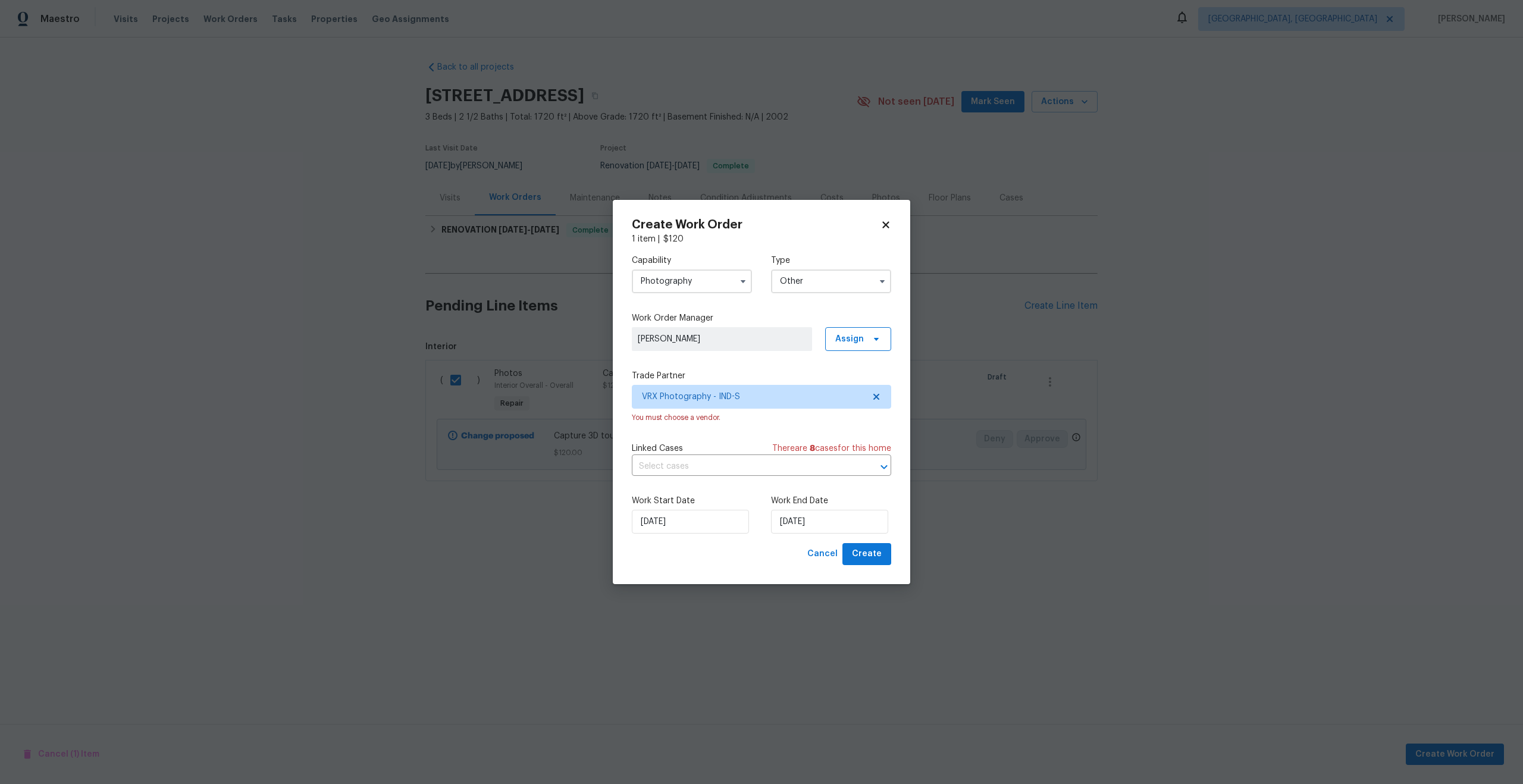
click at [757, 317] on label "Work Order Manager" at bounding box center [762, 318] width 259 height 12
click at [863, 541] on div "Work Start Date 18/09/2025 Work End Date 19/09/2025" at bounding box center [762, 514] width 259 height 57
click at [854, 524] on input "[DATE]" at bounding box center [829, 522] width 117 height 24
click at [865, 454] on div "19" at bounding box center [865, 454] width 19 height 17
click at [870, 558] on span "Create" at bounding box center [867, 553] width 30 height 15
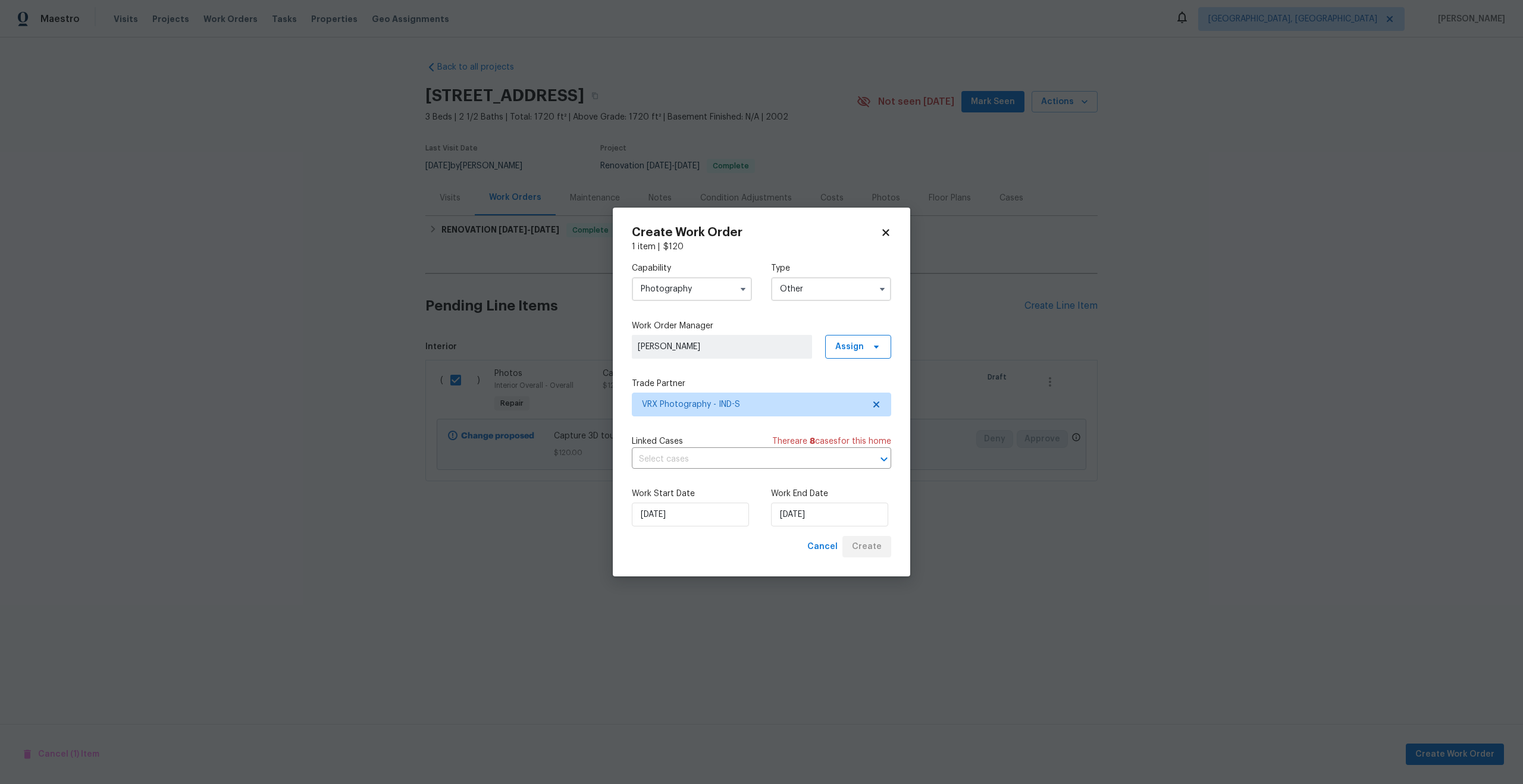
checkbox input "false"
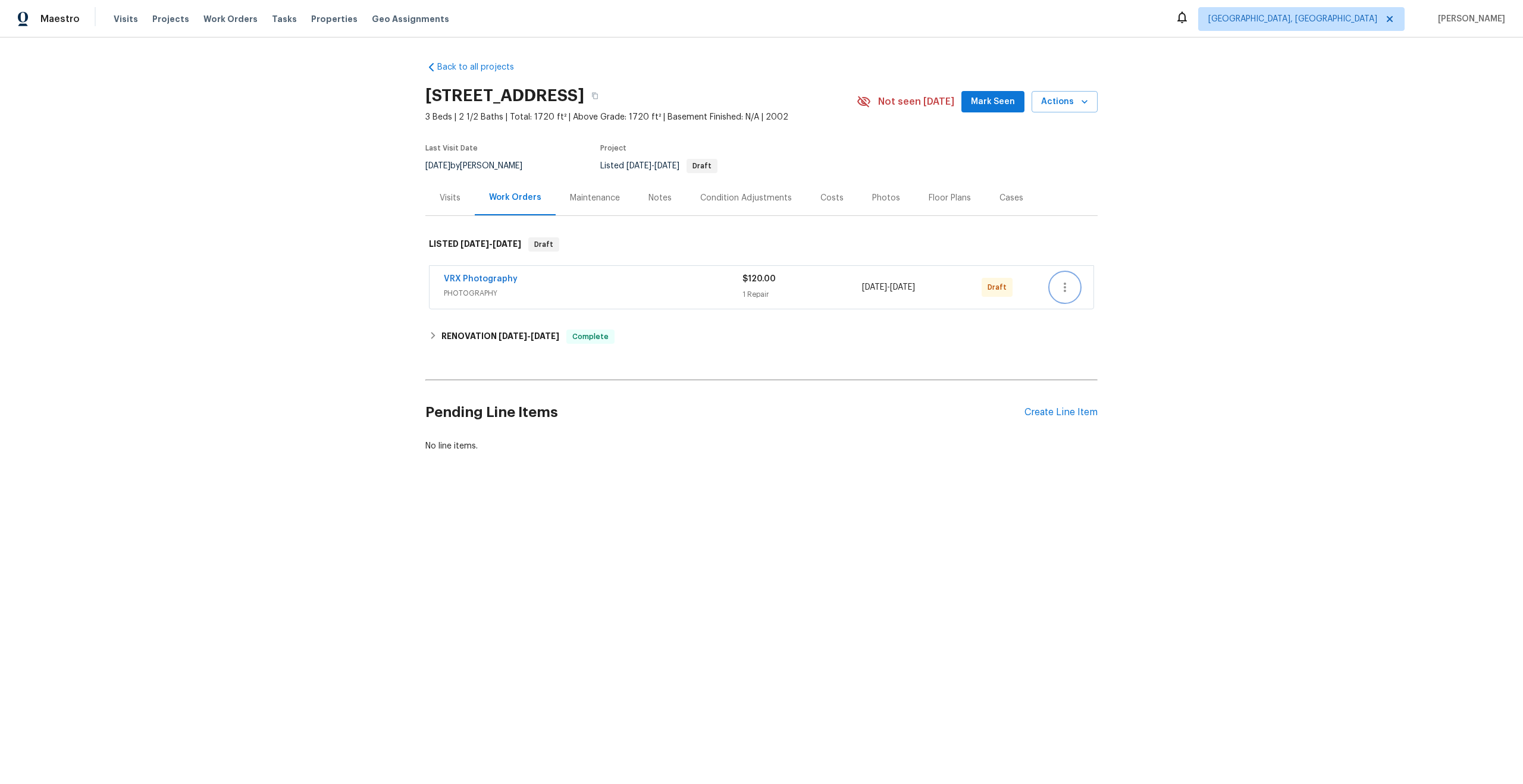
click at [1070, 289] on icon "button" at bounding box center [1065, 287] width 15 height 15
click at [1070, 289] on li "Send to Vendor" at bounding box center [1116, 287] width 132 height 19
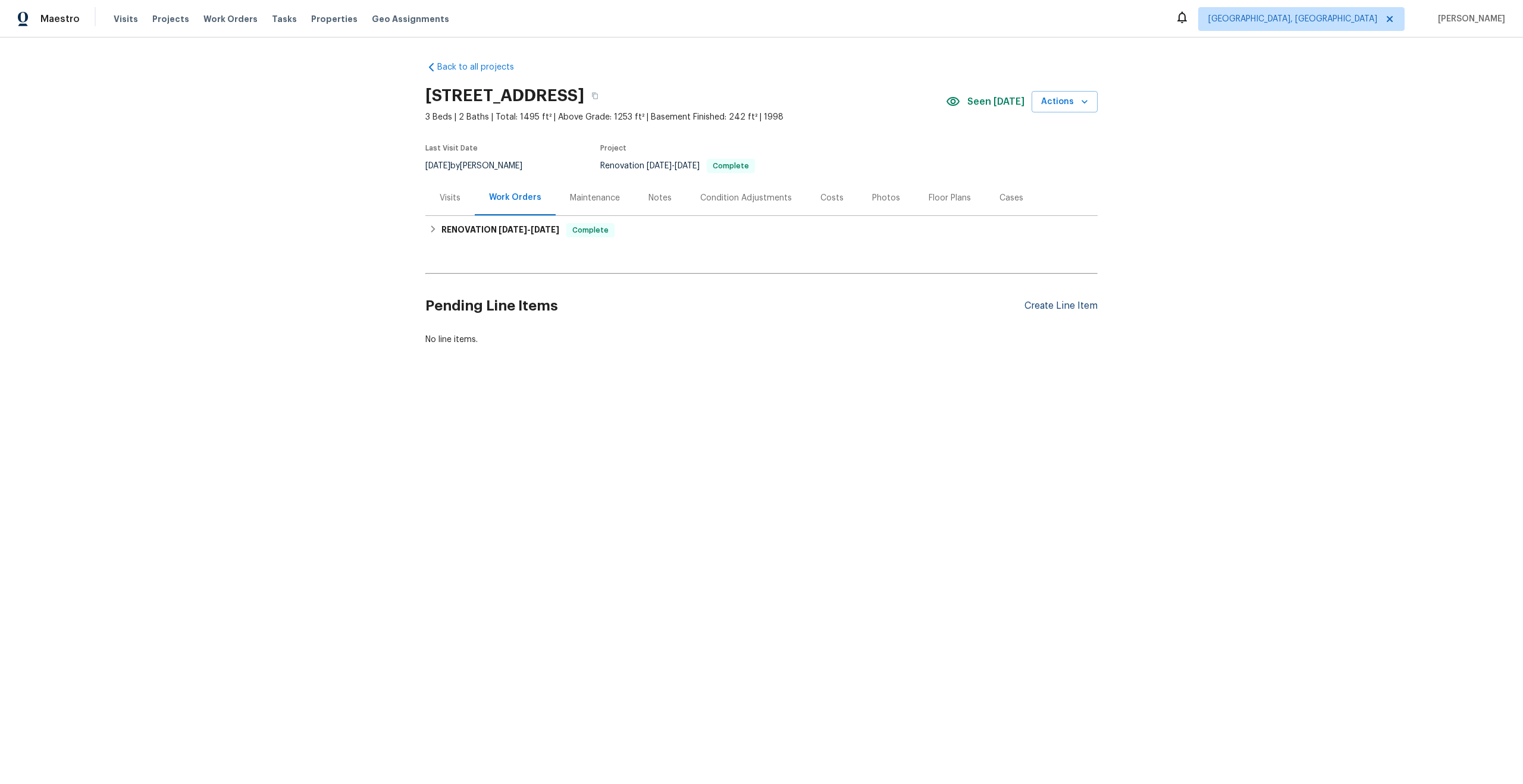
click at [1052, 301] on div "Create Line Item" at bounding box center [1062, 306] width 73 height 11
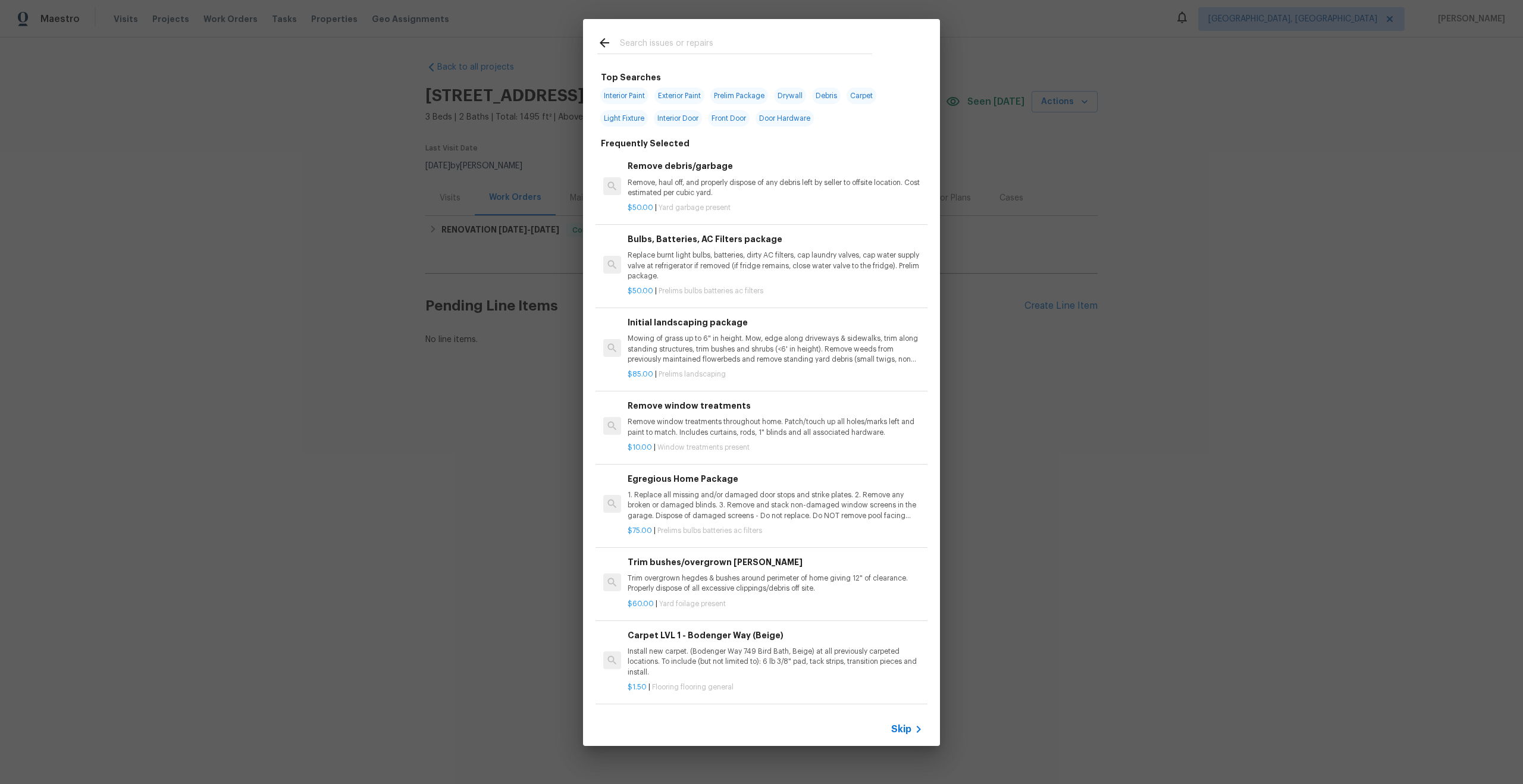
click at [895, 726] on span "Skip" at bounding box center [901, 729] width 20 height 12
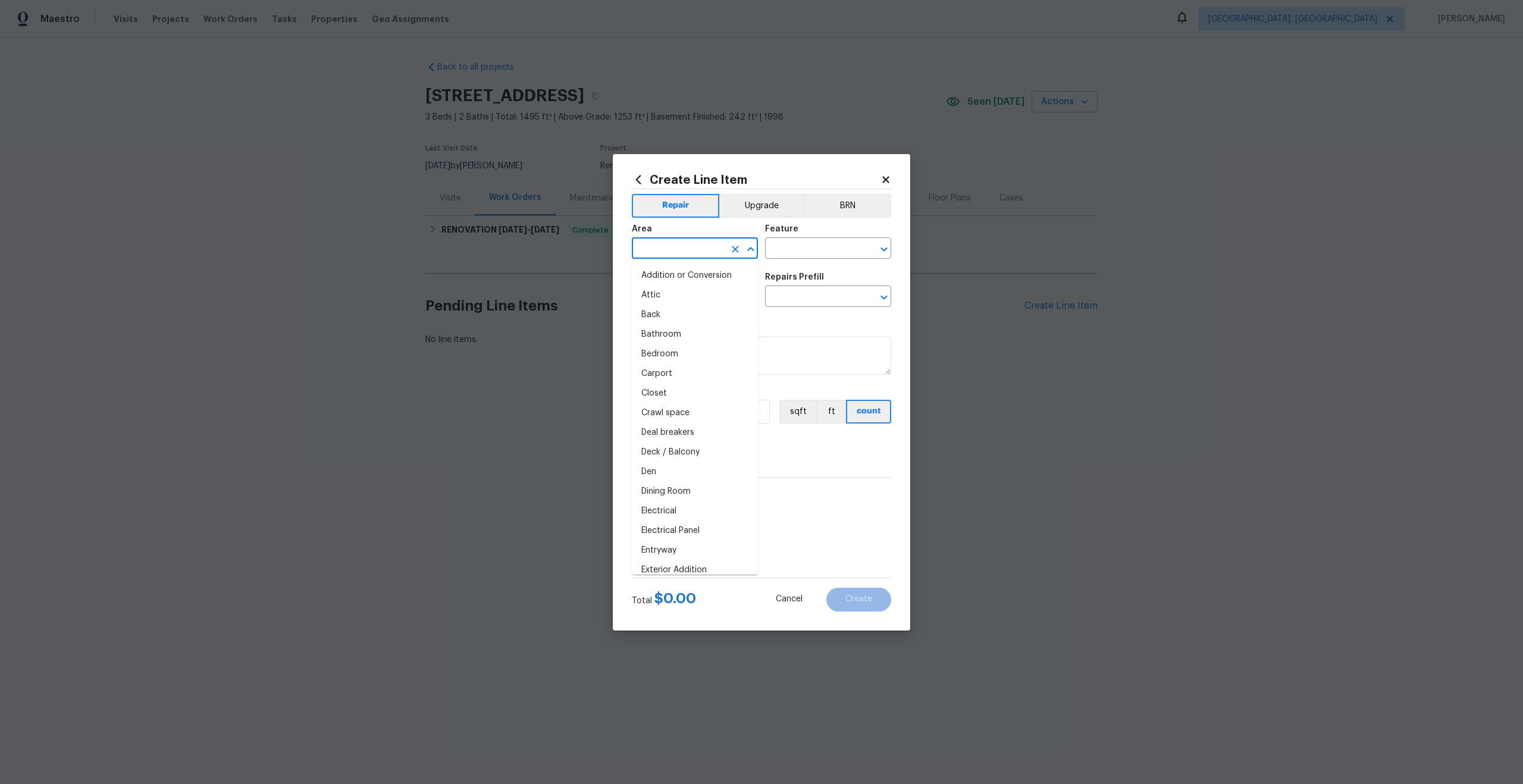
click at [680, 247] on input "text" at bounding box center [678, 249] width 93 height 19
click at [685, 294] on li "Interior Overall" at bounding box center [695, 295] width 126 height 19
type input "Interior Overall"
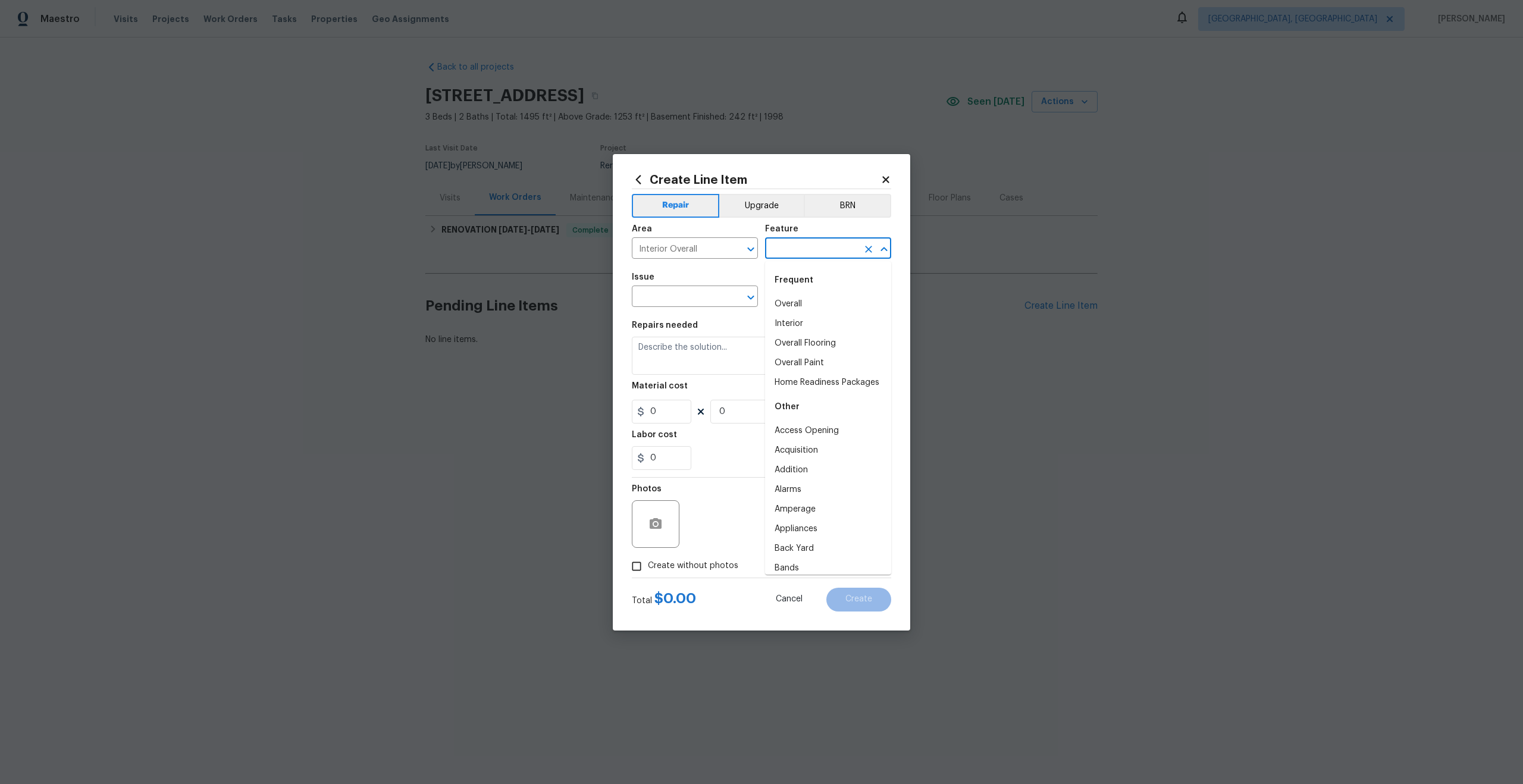
click at [785, 254] on input "text" at bounding box center [811, 249] width 93 height 19
click at [795, 308] on li "Overall" at bounding box center [828, 304] width 126 height 19
type input "Overall"
click at [716, 294] on input "text" at bounding box center [678, 297] width 93 height 19
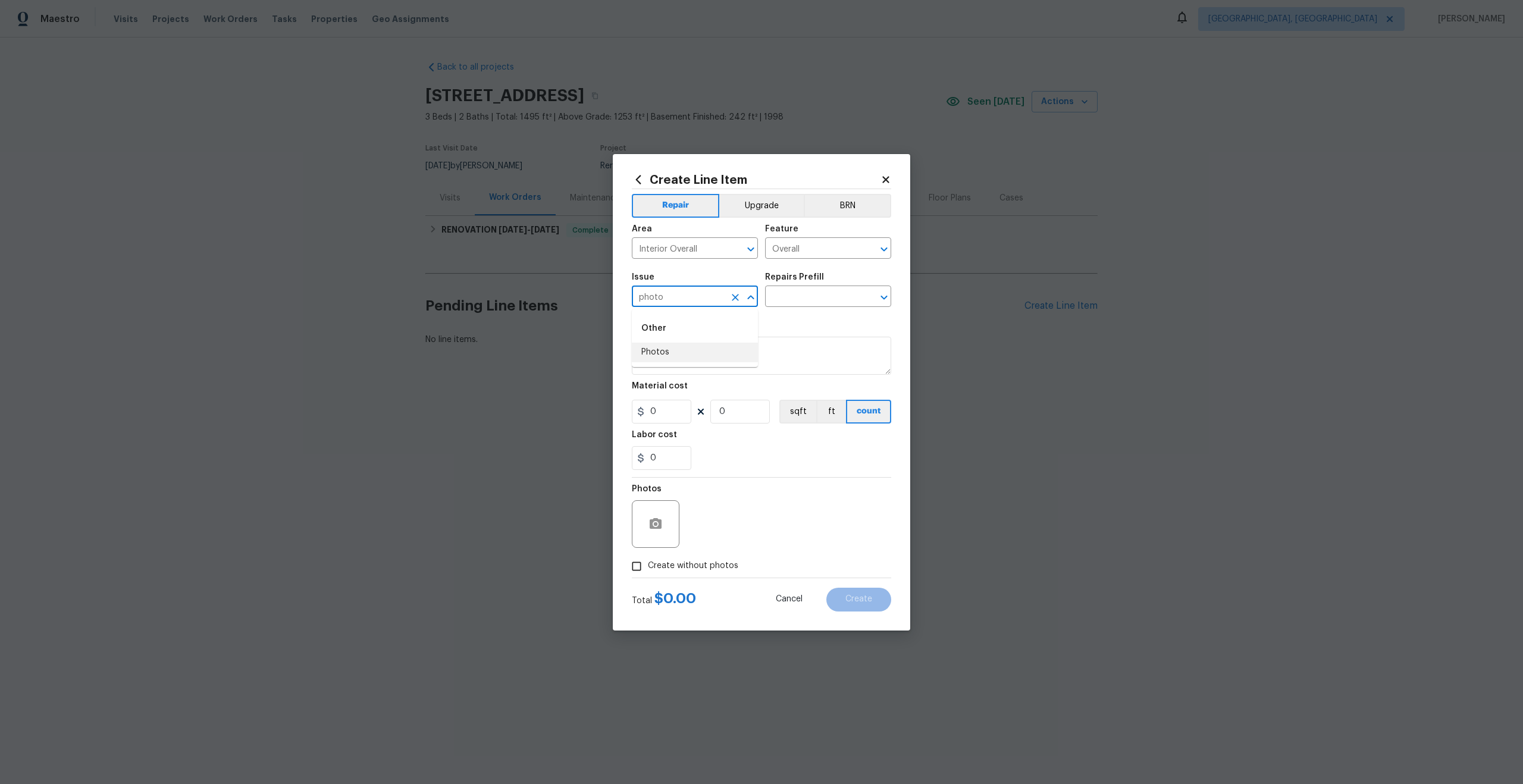
click at [667, 335] on div "Other" at bounding box center [695, 328] width 126 height 28
click at [667, 350] on li "Photos" at bounding box center [695, 353] width 126 height 19
type input "Photos"
click at [800, 287] on div "Repairs Prefill" at bounding box center [828, 280] width 126 height 15
click at [807, 296] on input "text" at bounding box center [811, 297] width 93 height 19
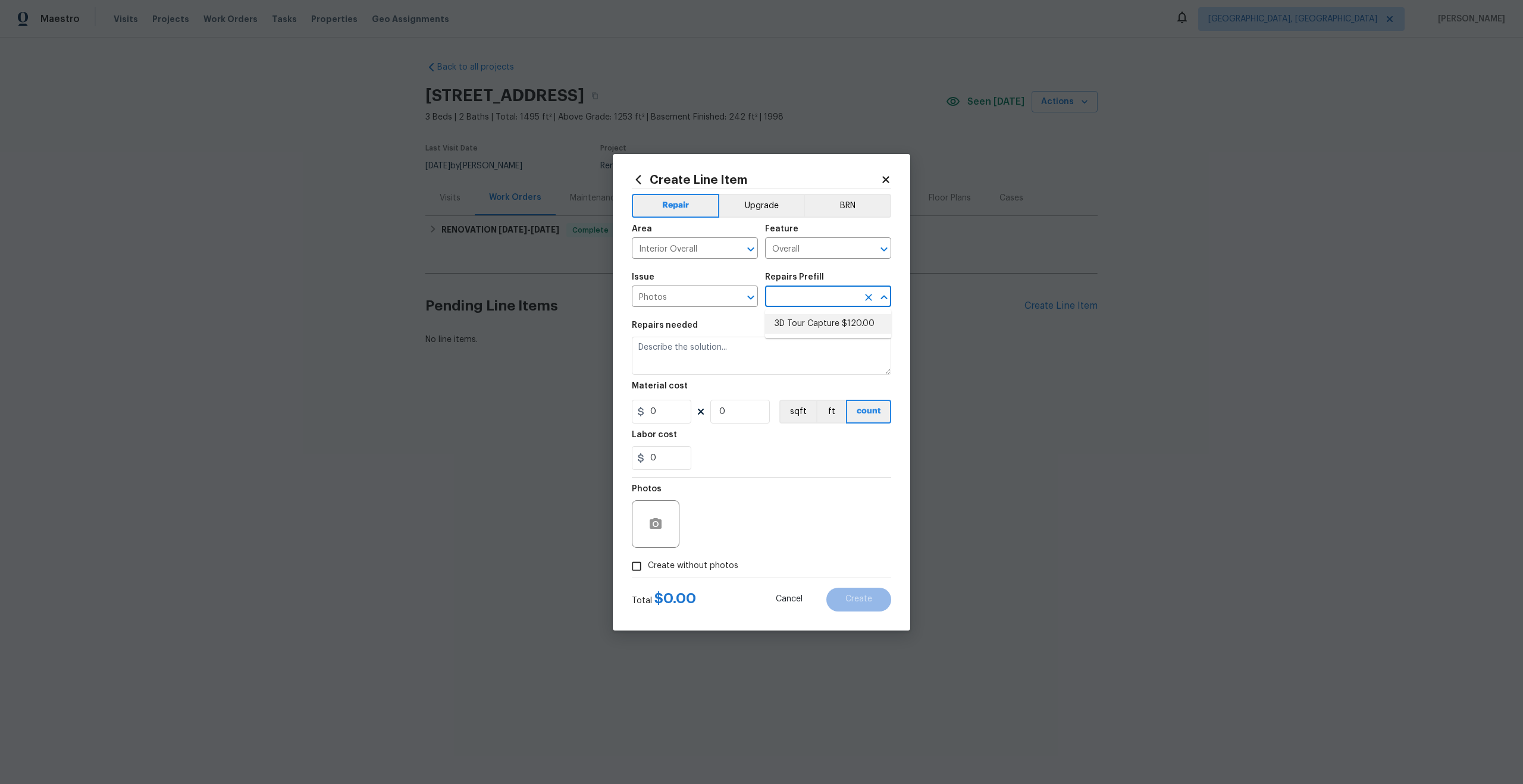
click at [804, 321] on li "3D Tour Capture $120.00" at bounding box center [828, 323] width 126 height 19
type input "3D Tour Capture $120.00"
type textarea "Capture 3D tour of home"
type input "1"
type input "120"
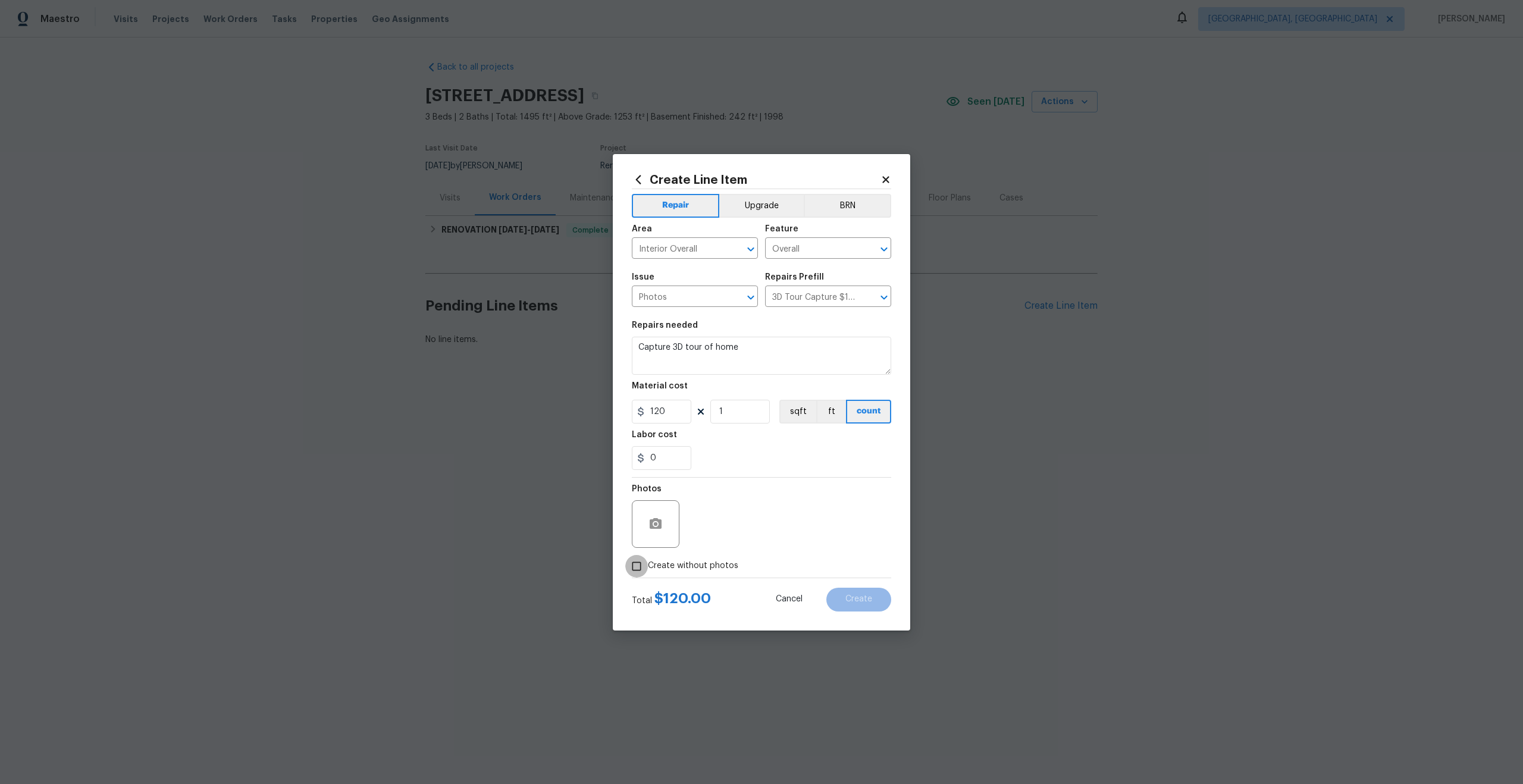
click at [639, 565] on input "Create without photos" at bounding box center [636, 566] width 23 height 23
checkbox input "true"
click at [719, 530] on textarea at bounding box center [790, 524] width 202 height 48
type textarea "."
click at [859, 593] on button "Create" at bounding box center [859, 599] width 65 height 24
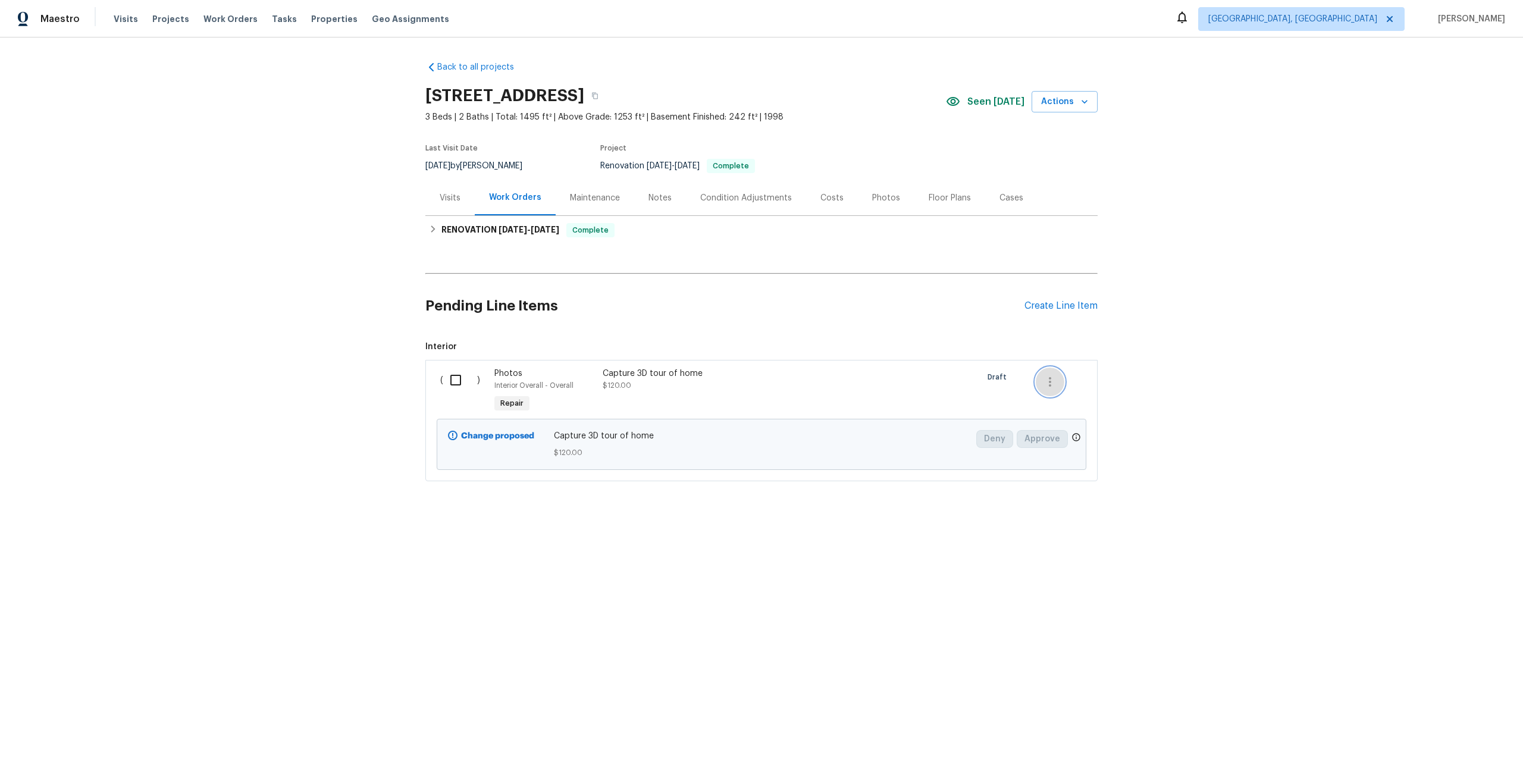
click at [1059, 385] on button "button" at bounding box center [1050, 382] width 28 height 28
click at [977, 276] on div at bounding box center [762, 392] width 1523 height 784
click at [456, 375] on input "checkbox" at bounding box center [460, 380] width 34 height 25
checkbox input "true"
click at [1465, 751] on span "Create Work Order" at bounding box center [1455, 754] width 79 height 15
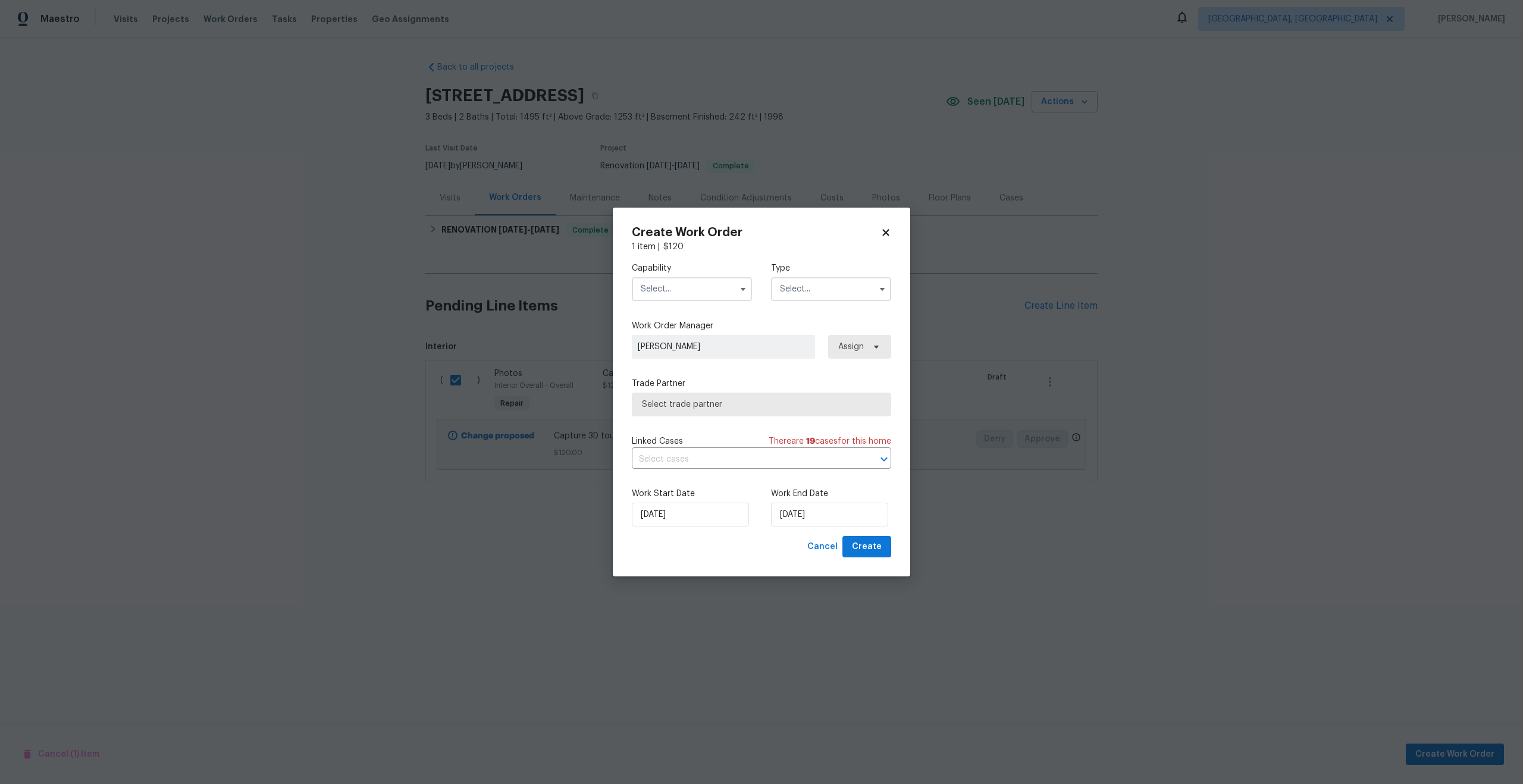
click at [691, 292] on input "text" at bounding box center [692, 289] width 120 height 24
click at [685, 359] on span "Photography" at bounding box center [670, 357] width 51 height 8
type input "Photography"
click at [809, 283] on input "text" at bounding box center [831, 289] width 120 height 24
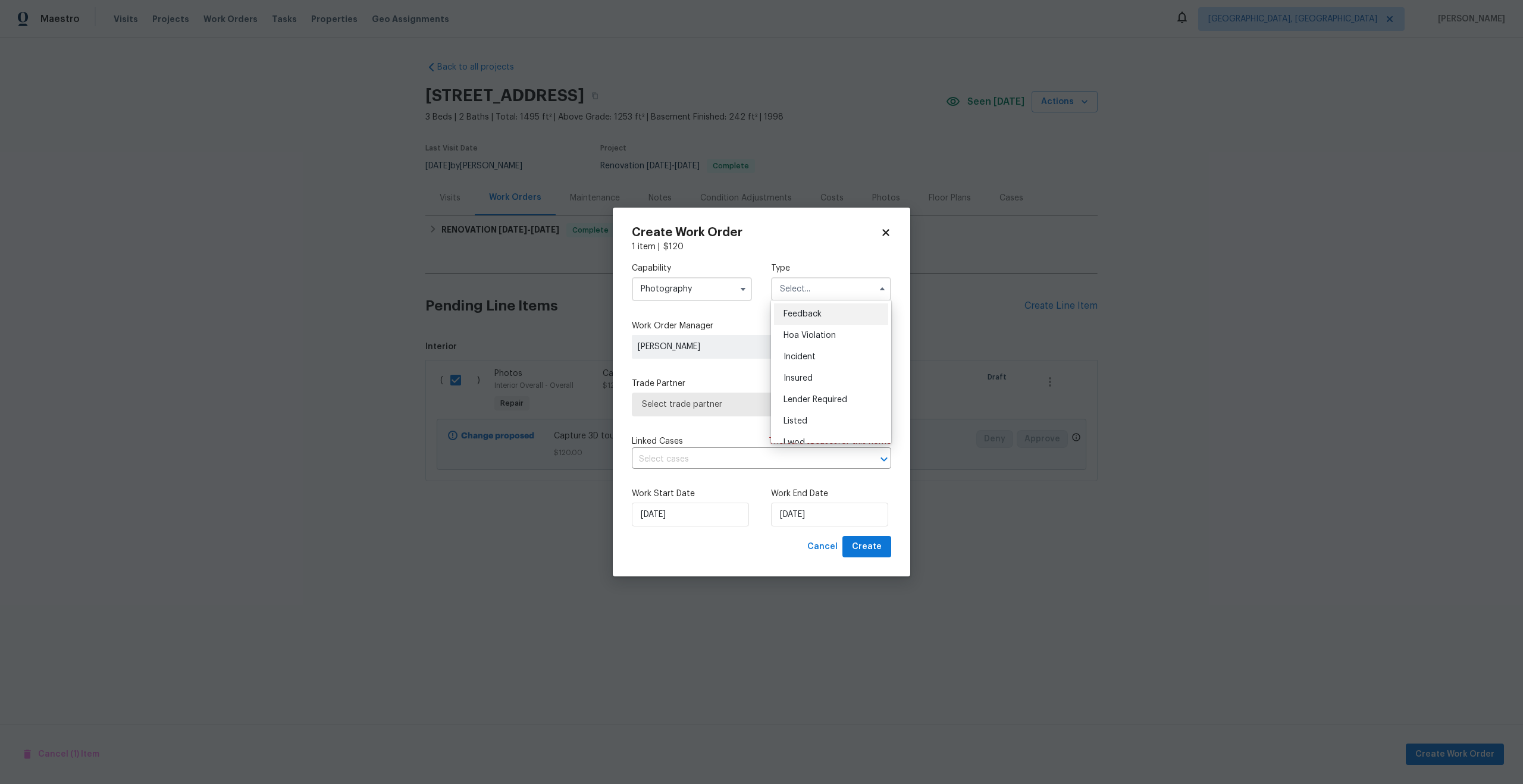
scroll to position [141, 0]
click at [809, 321] on div "Other" at bounding box center [831, 322] width 114 height 21
type input "Other"
click at [727, 400] on span "Select trade partner" at bounding box center [752, 404] width 222 height 12
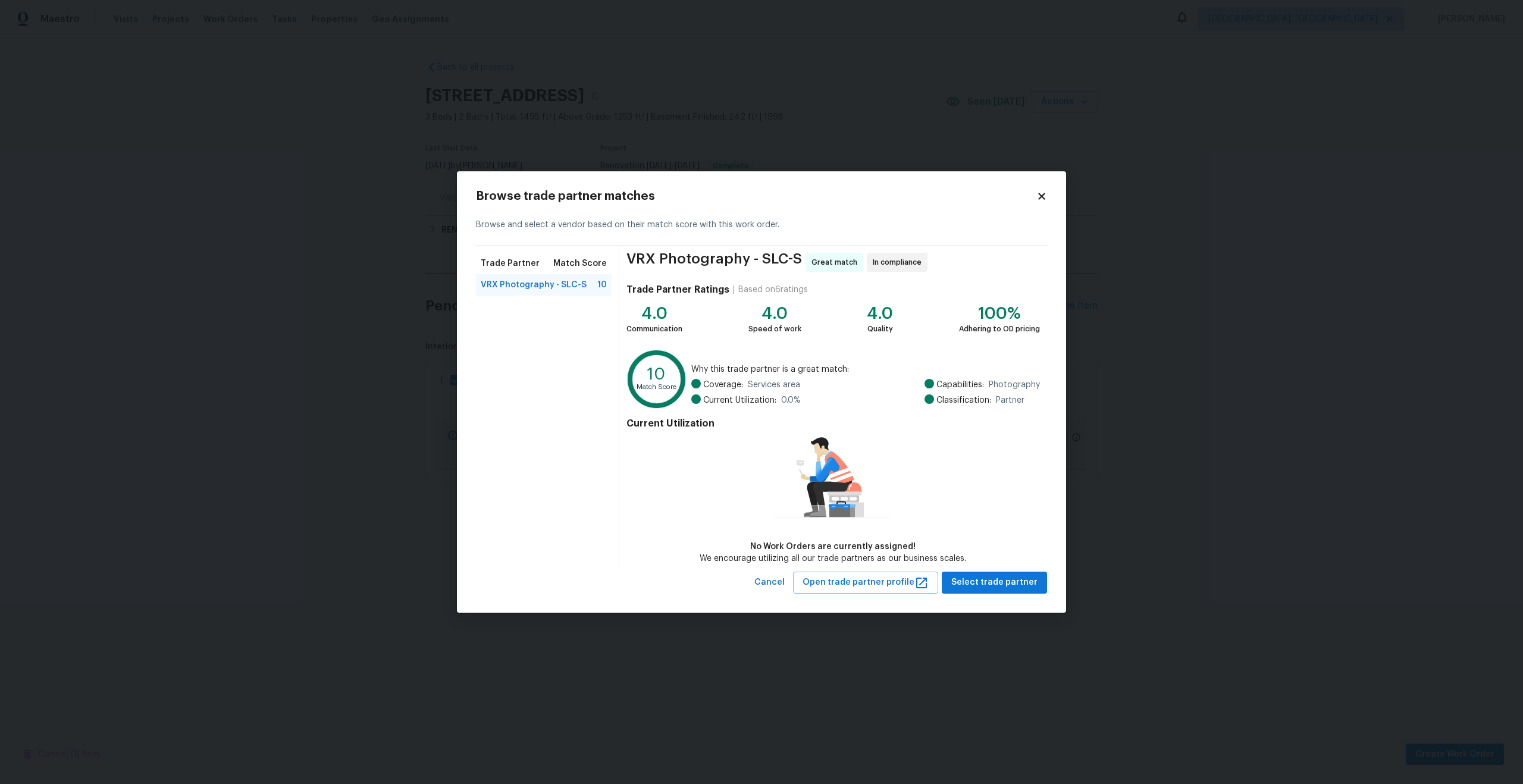
click at [979, 570] on div "VRX Photography - SLC-S Great match In compliance Trade Partner Ratings | Based…" at bounding box center [833, 409] width 428 height 326
click at [979, 571] on button "Select trade partner" at bounding box center [994, 582] width 105 height 22
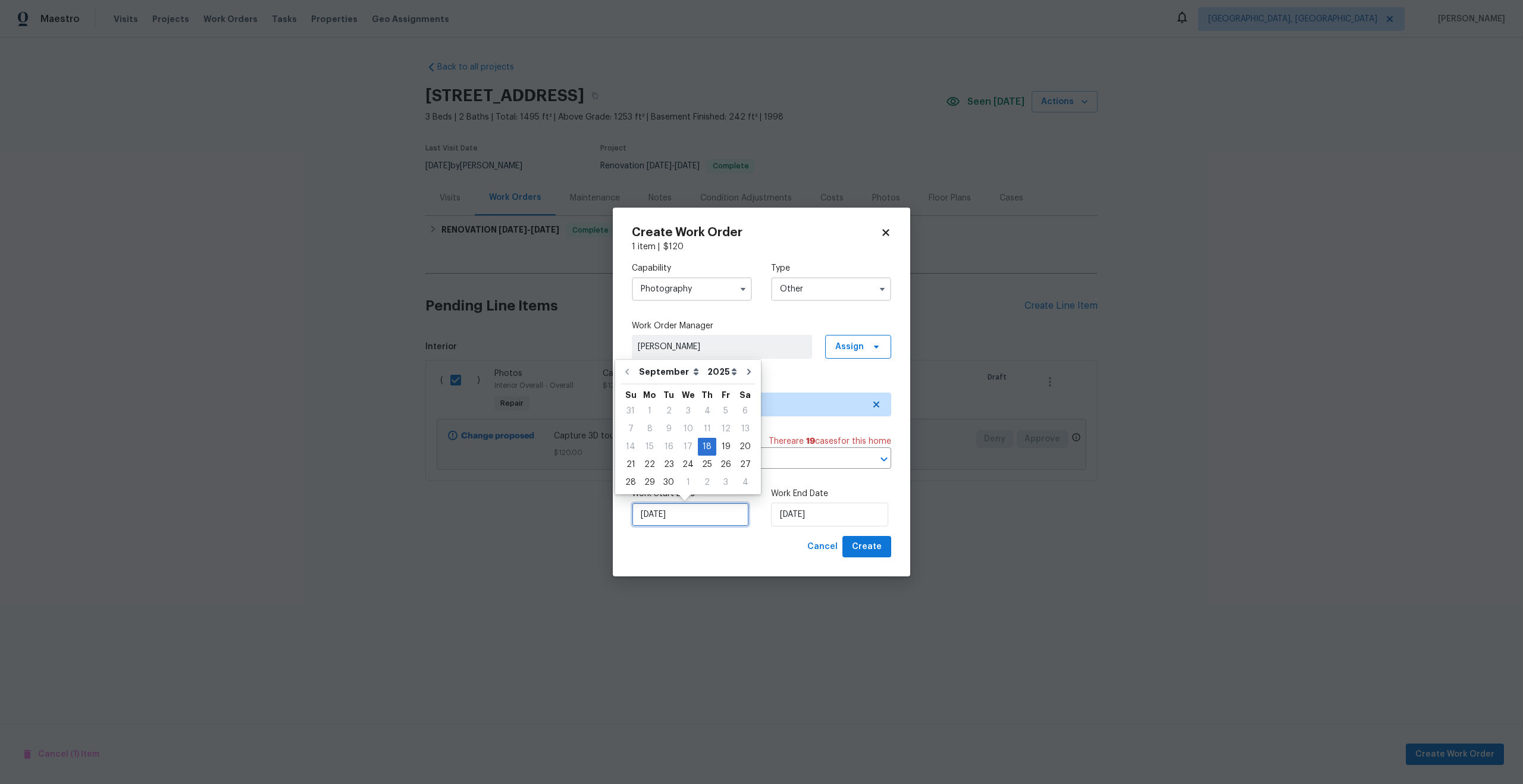
click at [709, 516] on input "[DATE]" at bounding box center [690, 515] width 117 height 24
click at [818, 524] on input "[DATE]" at bounding box center [829, 515] width 117 height 24
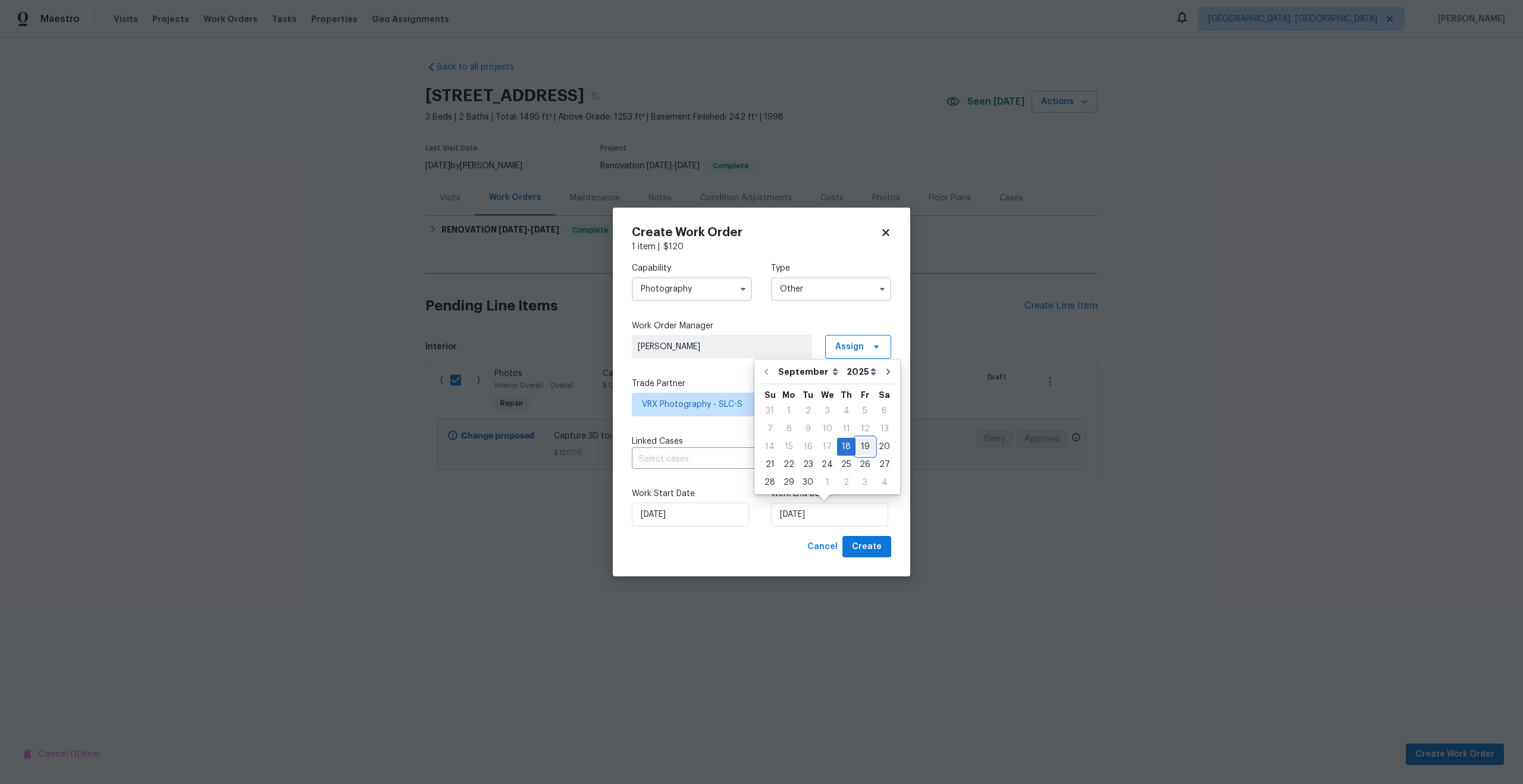
click at [861, 445] on div "19" at bounding box center [865, 447] width 19 height 17
type input "19/09/2025"
click at [870, 562] on div "Create Work Order 1 item | $ 120 Capability Photography Type Other Work Order M…" at bounding box center [761, 392] width 297 height 369
click at [812, 515] on input "19/09/2025" at bounding box center [829, 515] width 117 height 24
click at [864, 448] on div "19" at bounding box center [865, 447] width 19 height 17
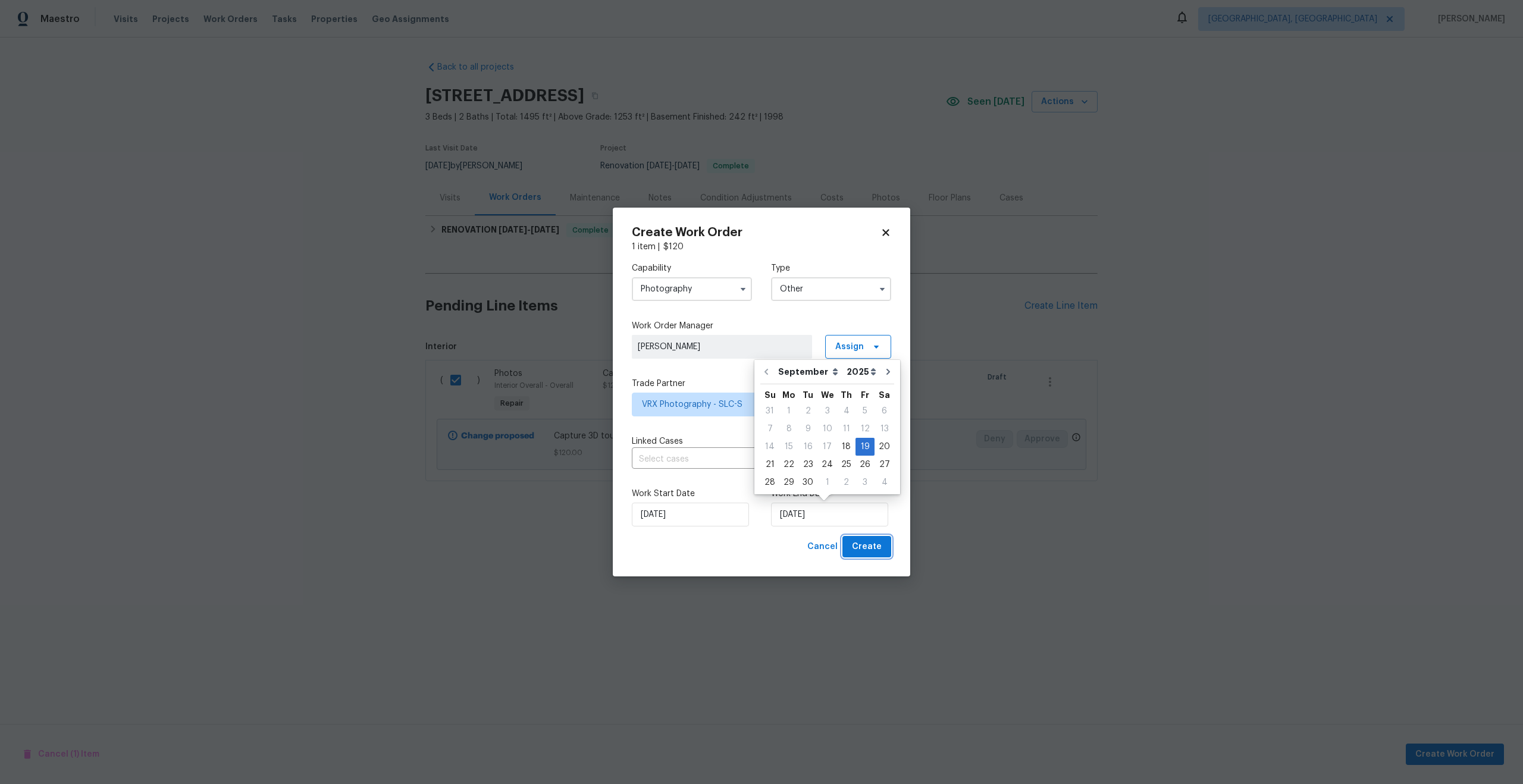
click at [872, 553] on span "Create" at bounding box center [867, 546] width 30 height 15
checkbox input "false"
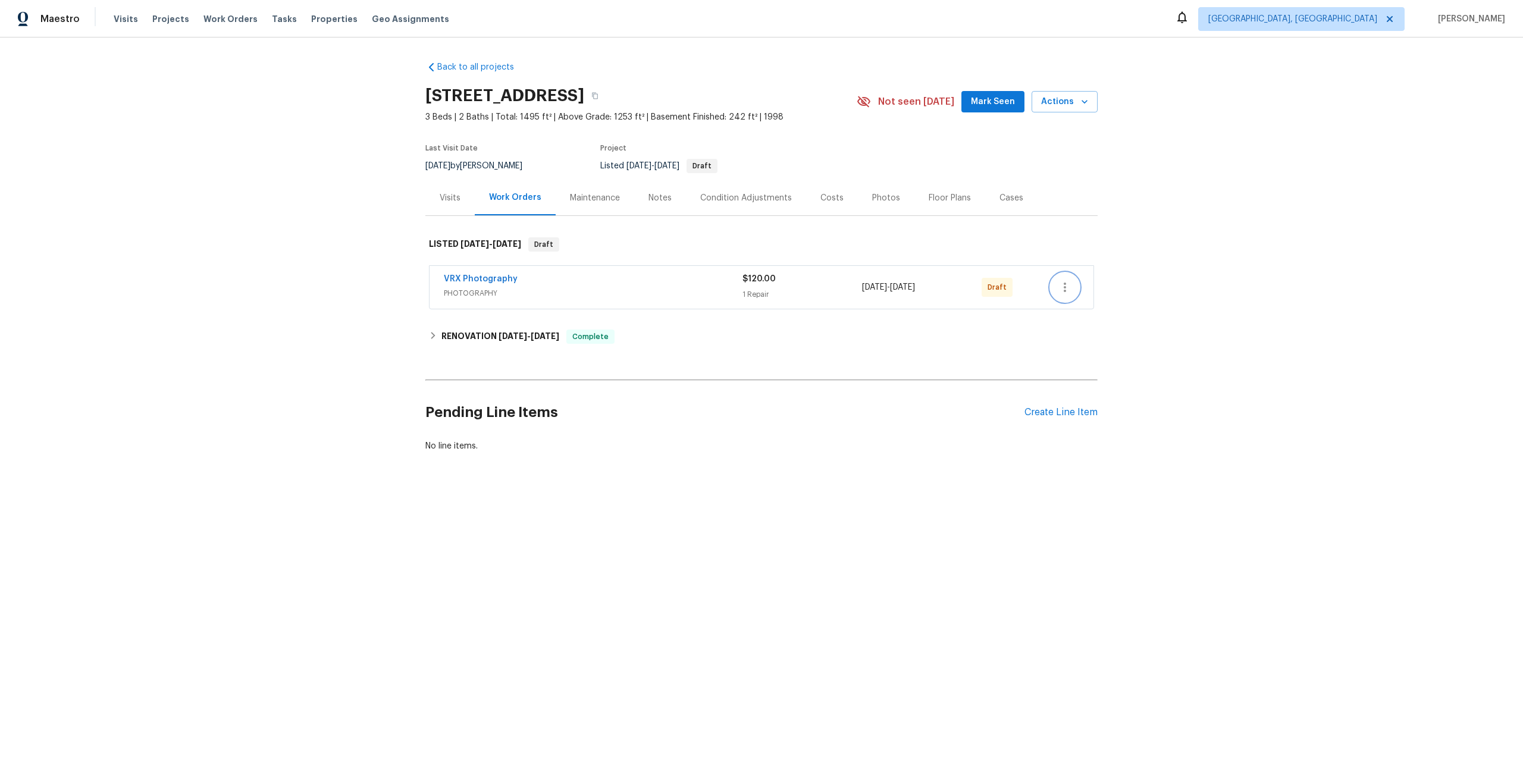
click at [1068, 285] on icon "button" at bounding box center [1065, 287] width 15 height 15
click at [1077, 289] on li "Send to Vendor" at bounding box center [1116, 287] width 132 height 19
click at [549, 280] on div at bounding box center [762, 392] width 1523 height 784
click at [540, 280] on div "VRX Photography" at bounding box center [593, 280] width 298 height 15
click at [494, 334] on h6 "RENOVATION [DATE] - [DATE]" at bounding box center [500, 337] width 118 height 15
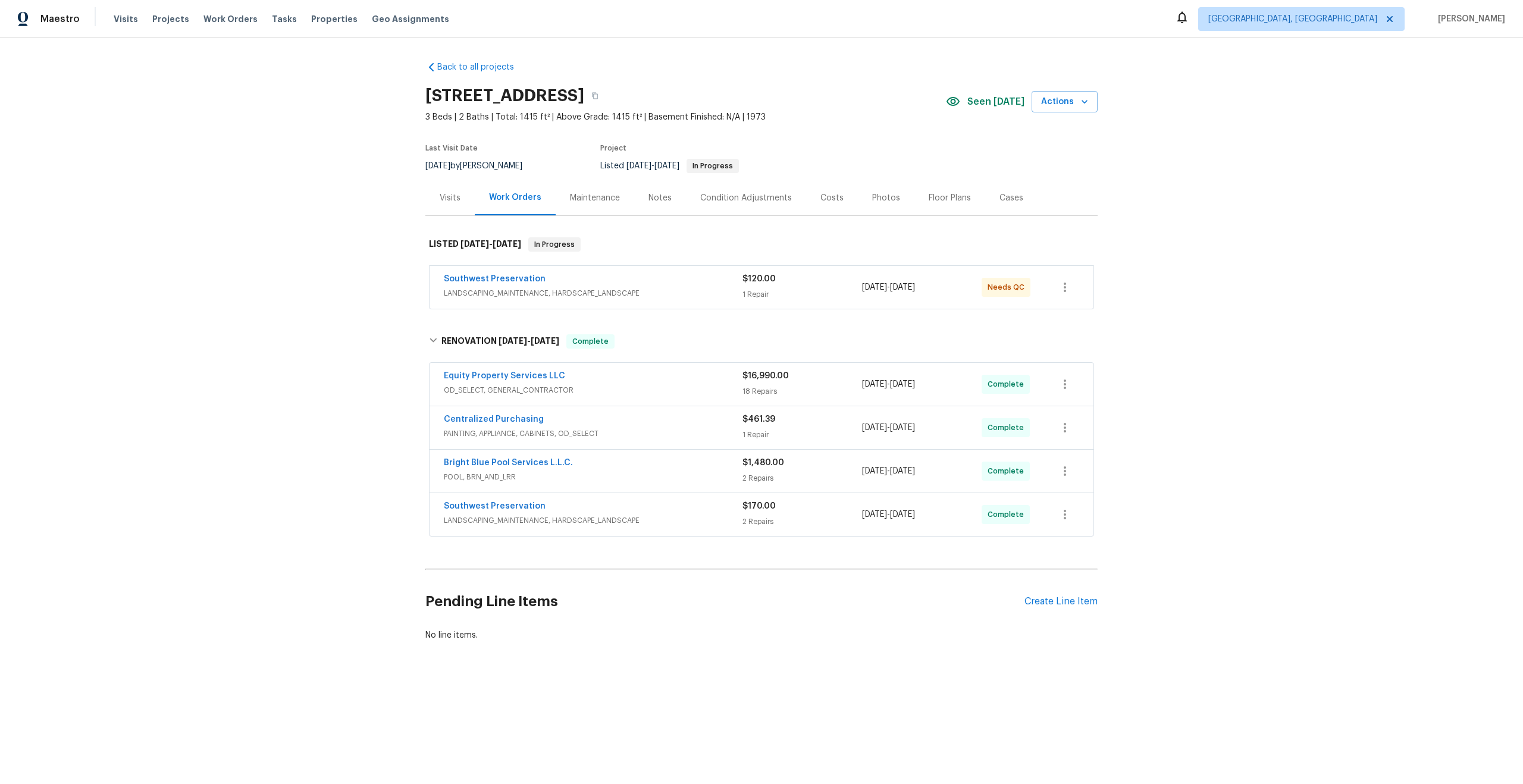
click at [1168, 320] on div "Back to all projects [STREET_ADDRESS] 3 Beds | 2 Baths | Total: 1415 ft² | Abov…" at bounding box center [762, 380] width 1523 height 684
click at [1072, 600] on div "Create Line Item" at bounding box center [1062, 601] width 73 height 11
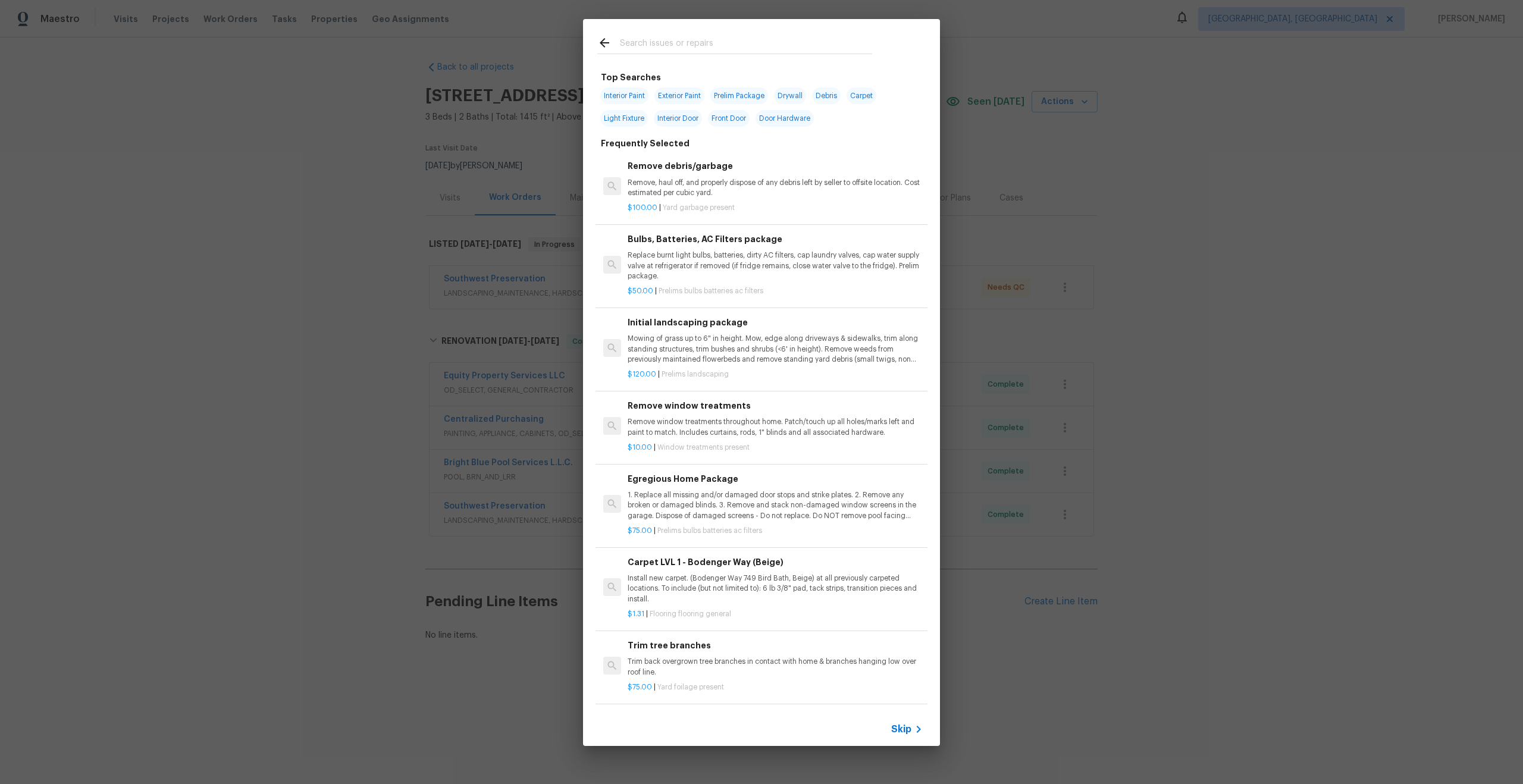
click at [904, 732] on span "Skip" at bounding box center [901, 729] width 20 height 12
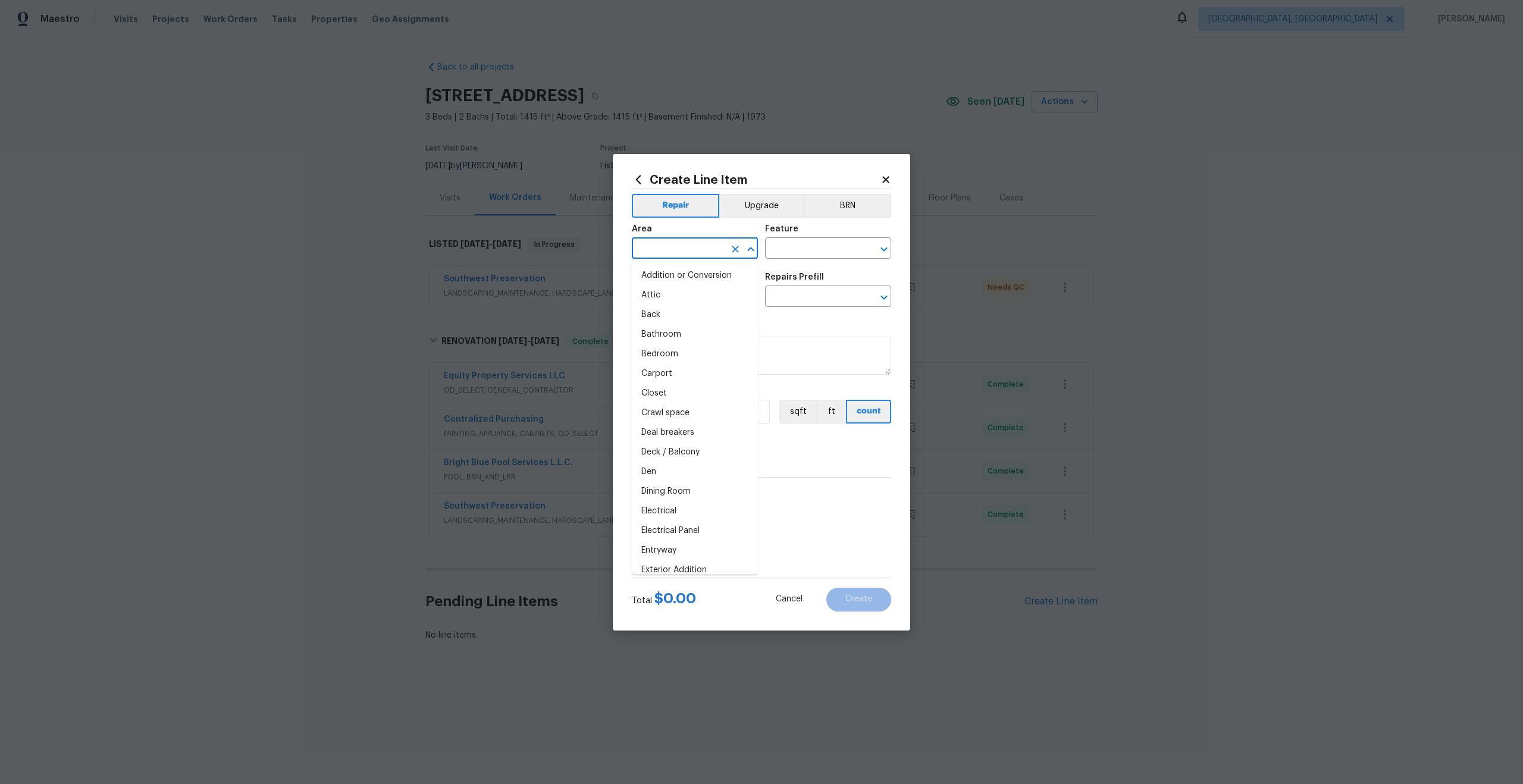
click at [680, 254] on input "text" at bounding box center [678, 249] width 93 height 19
click at [673, 294] on li "Interior Overall" at bounding box center [695, 295] width 126 height 19
type input "Interior Overall"
click at [806, 260] on div "Area Interior Overall ​ Feature ​" at bounding box center [762, 242] width 259 height 48
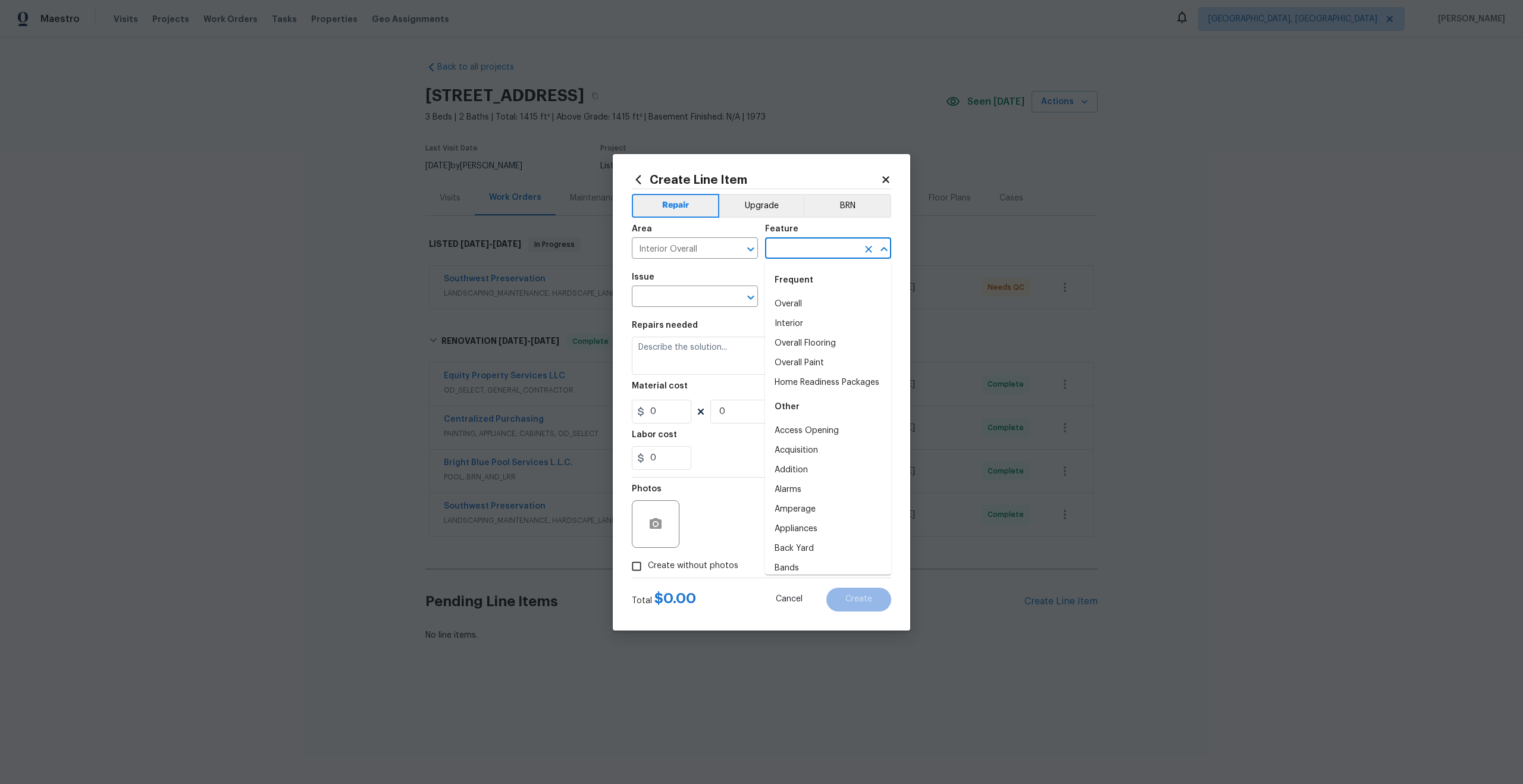
click at [808, 251] on input "text" at bounding box center [811, 249] width 93 height 19
click at [805, 301] on li "Overall" at bounding box center [828, 304] width 126 height 19
type input "Overall"
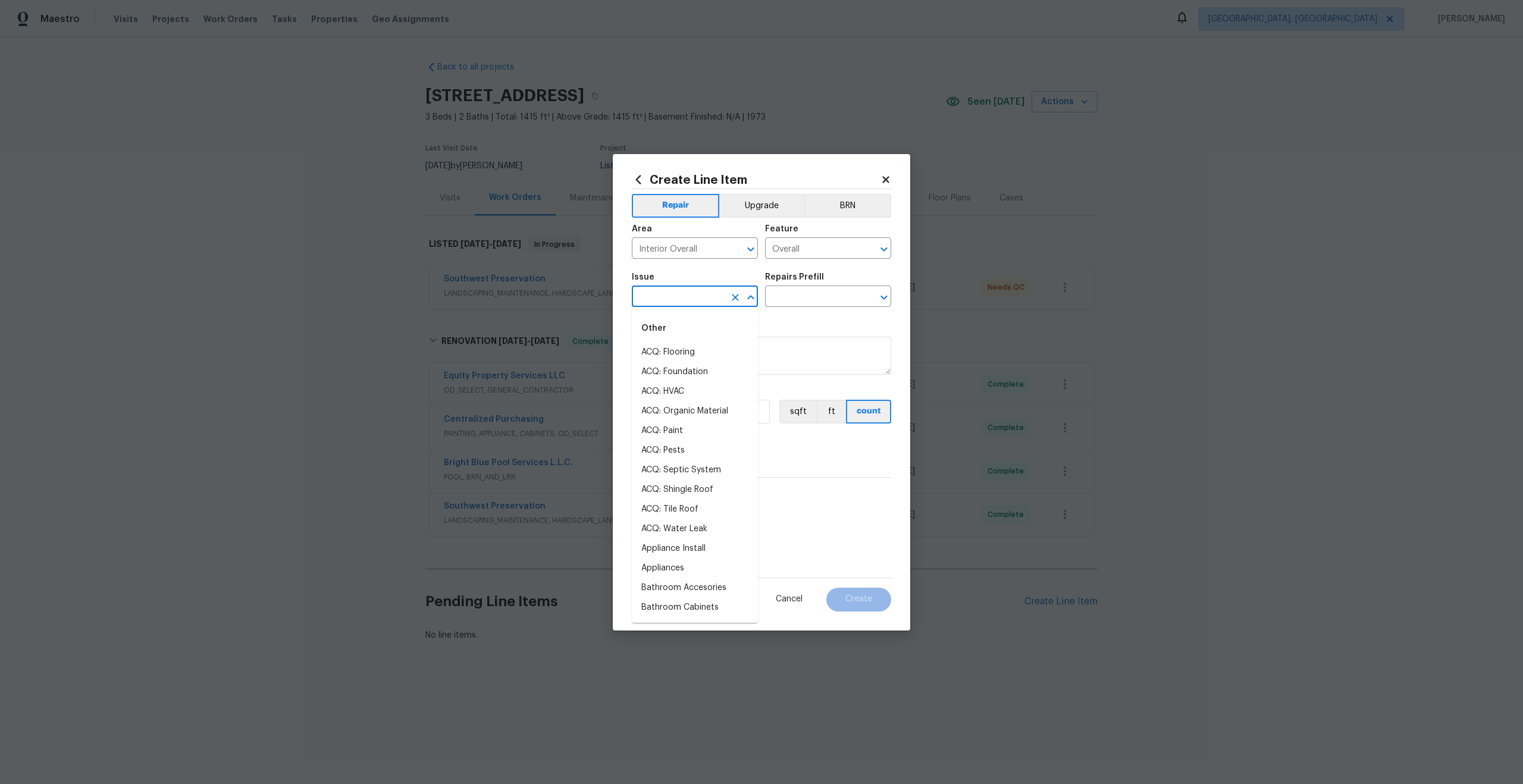
click at [663, 296] on input "text" at bounding box center [678, 297] width 93 height 19
click at [644, 350] on li "Photos" at bounding box center [695, 353] width 126 height 19
type input "Photos"
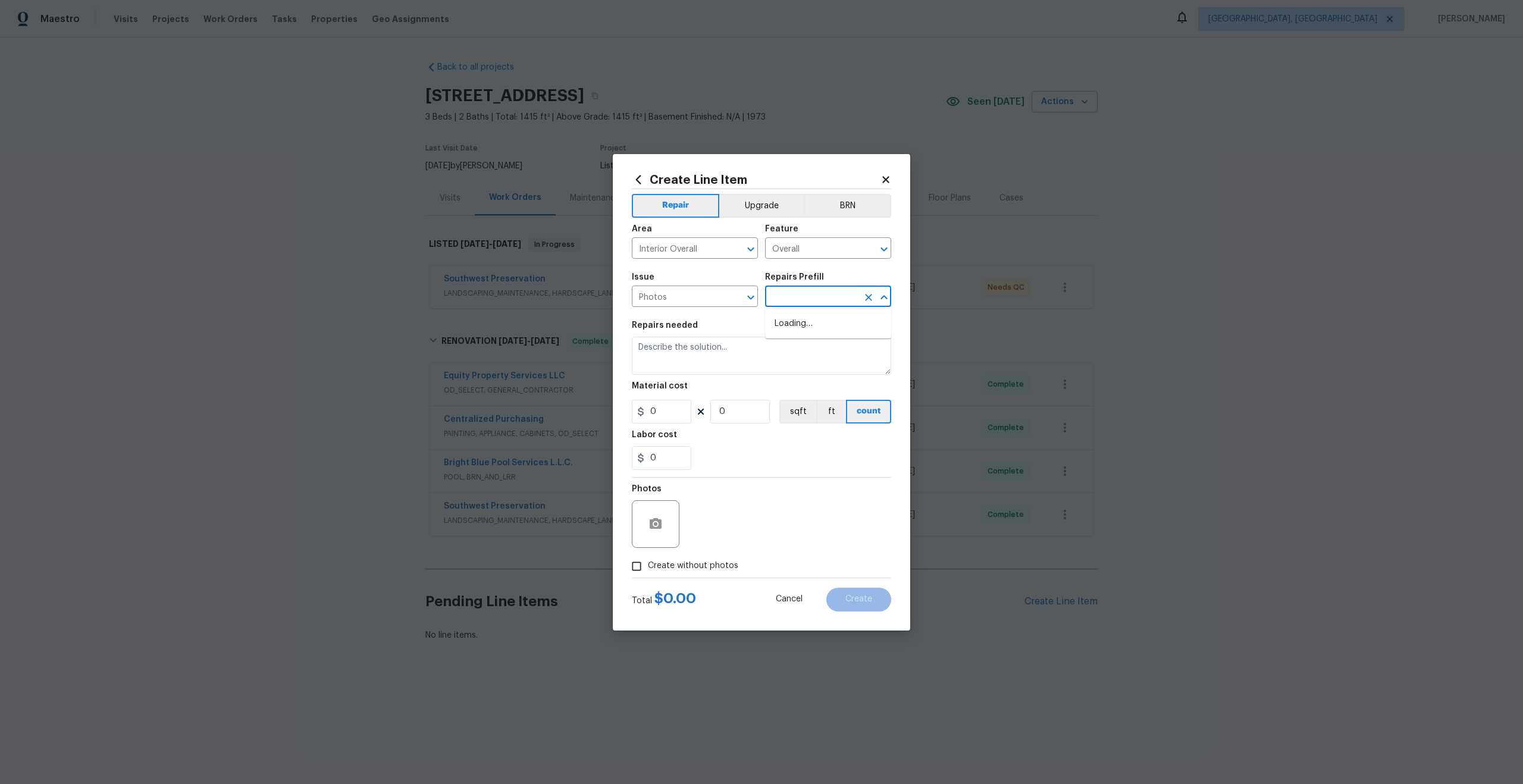
click at [809, 289] on input "text" at bounding box center [811, 297] width 93 height 19
click at [789, 323] on li "3D Tour Capture $120.00" at bounding box center [828, 323] width 126 height 19
type input "3D Tour Capture $120.00"
type textarea "Capture 3D tour of home"
type input "1"
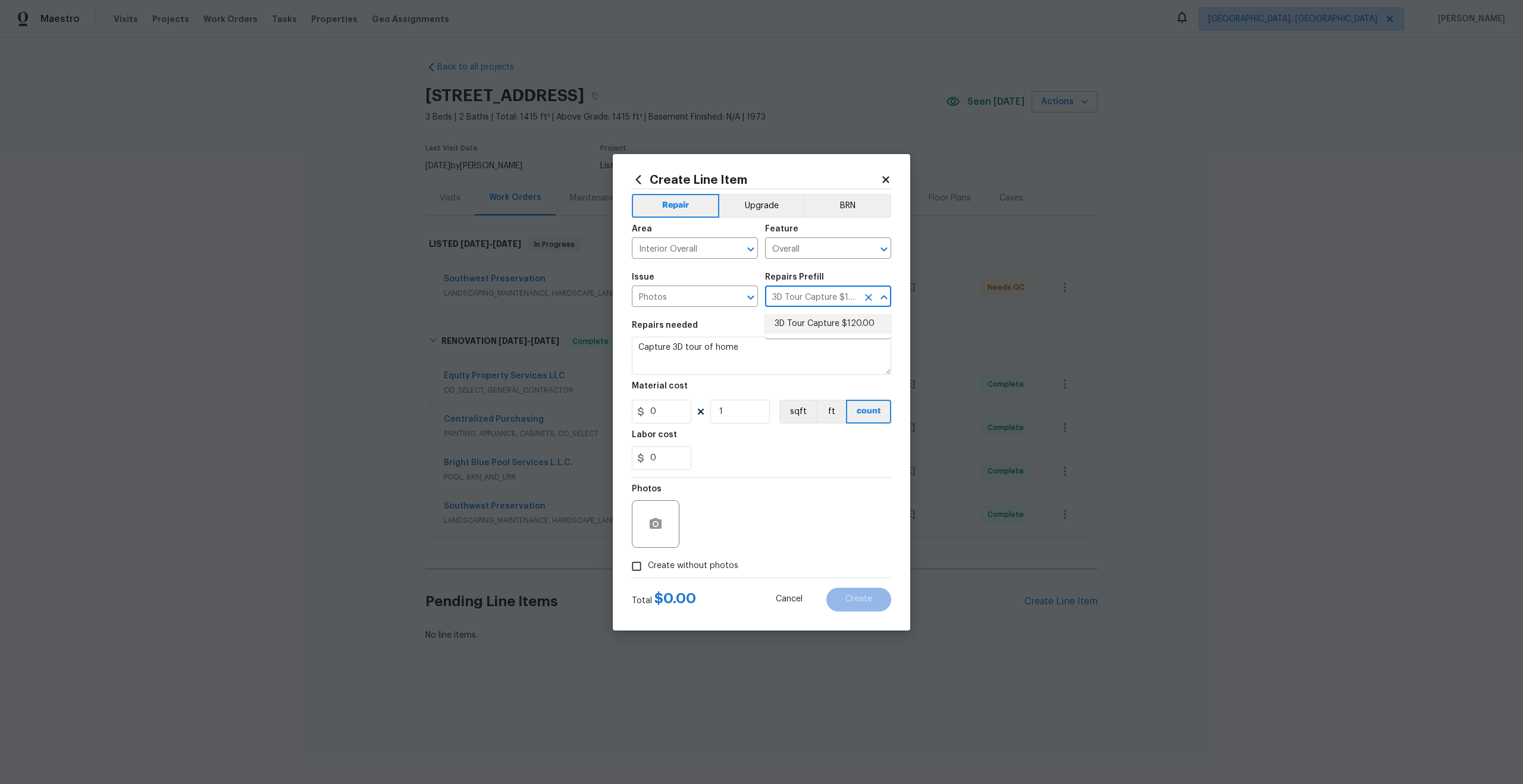
type input "120"
click at [633, 564] on input "Create without photos" at bounding box center [636, 566] width 23 height 23
checkbox input "true"
click at [730, 528] on textarea at bounding box center [790, 524] width 202 height 48
type textarea "."
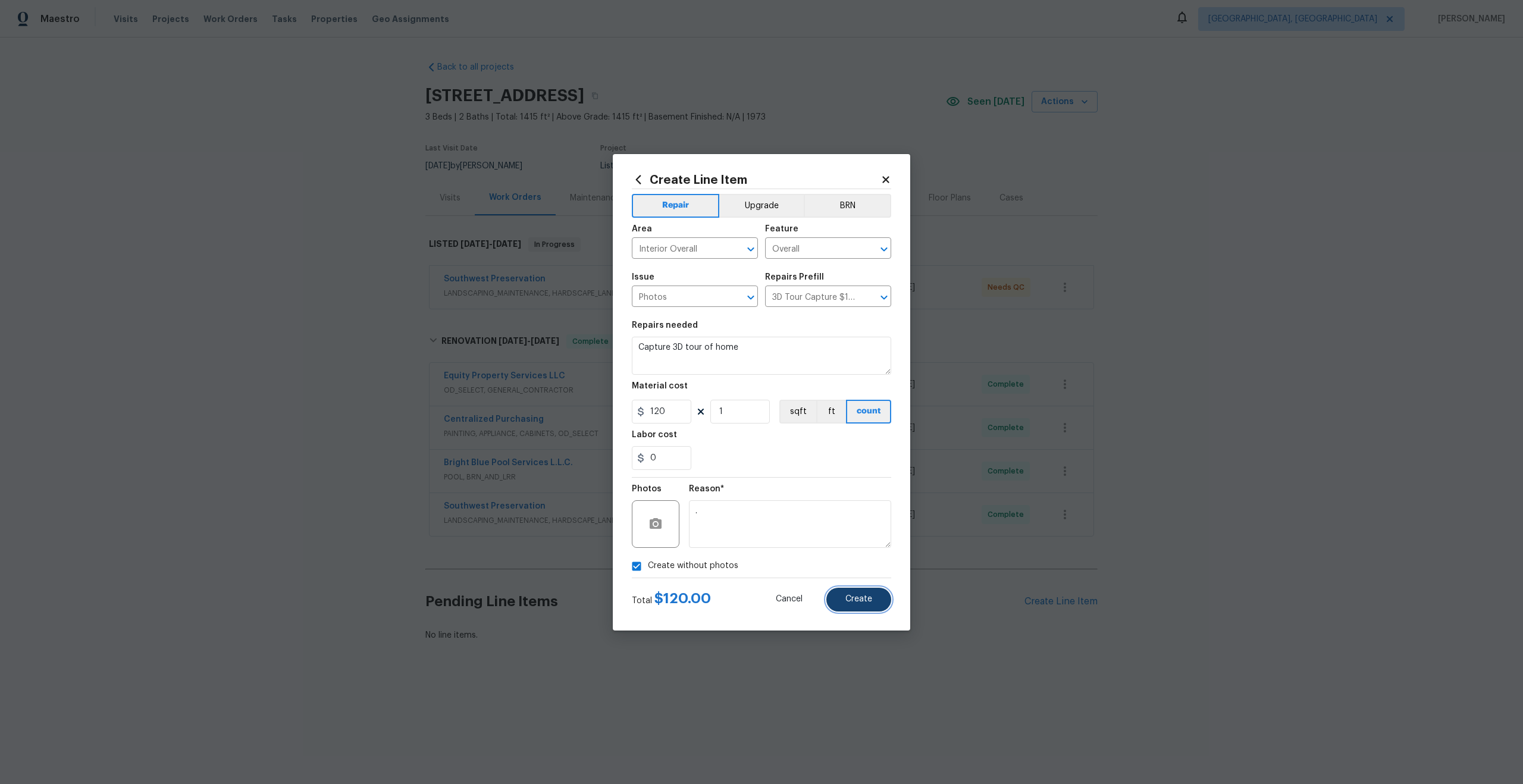
click at [850, 594] on button "Create" at bounding box center [859, 599] width 65 height 24
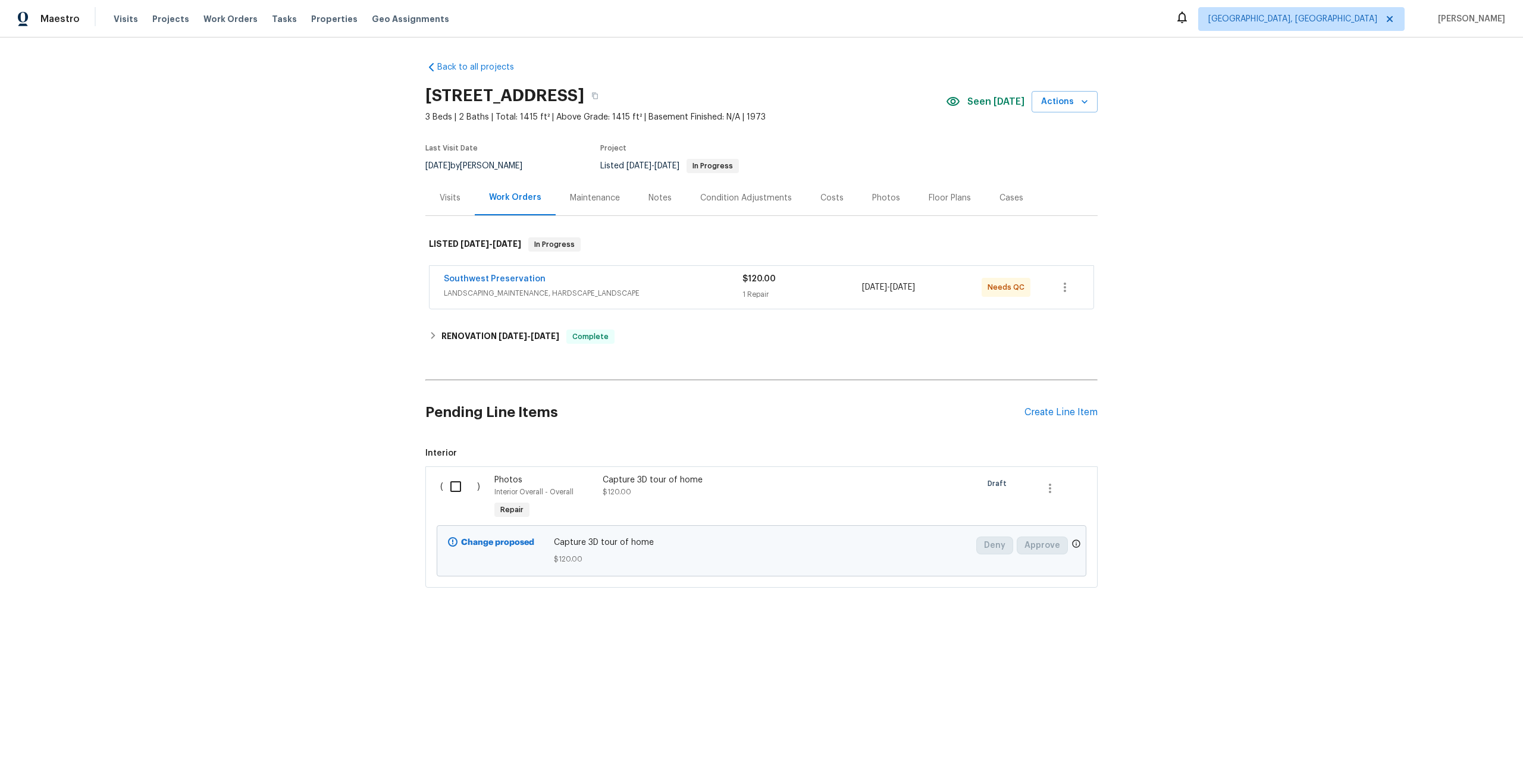
click at [464, 485] on input "checkbox" at bounding box center [460, 486] width 34 height 25
checkbox input "true"
click at [1451, 749] on span "Create Work Order" at bounding box center [1455, 754] width 79 height 15
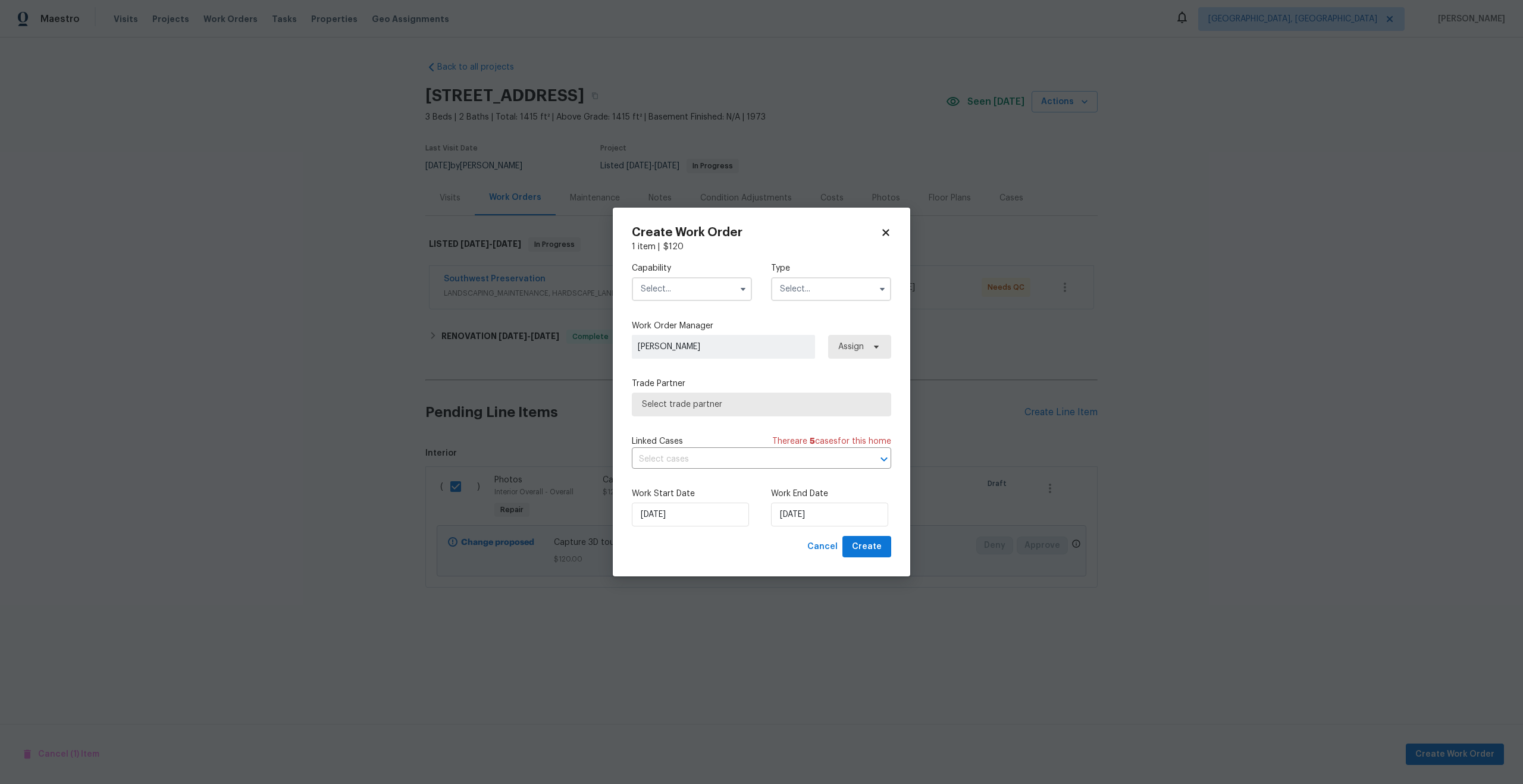
click at [671, 296] on input "text" at bounding box center [692, 289] width 120 height 24
click at [680, 324] on div "Photography" at bounding box center [692, 331] width 114 height 21
type input "Photography"
click at [818, 278] on input "text" at bounding box center [831, 289] width 120 height 24
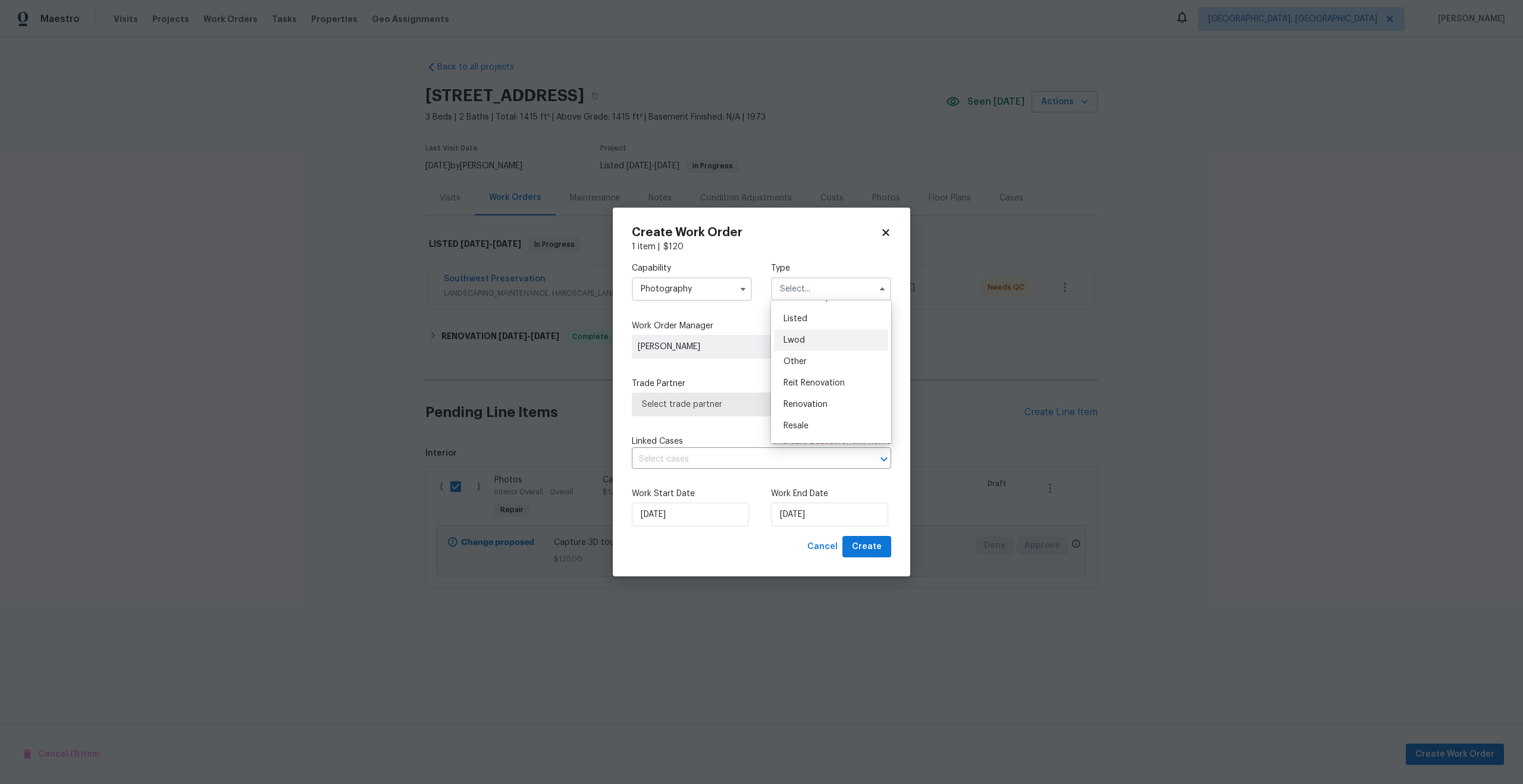
scroll to position [102, 0]
click at [812, 353] on div "Other" at bounding box center [831, 362] width 114 height 21
type input "Other"
click at [721, 404] on span "Select trade partner" at bounding box center [752, 404] width 222 height 12
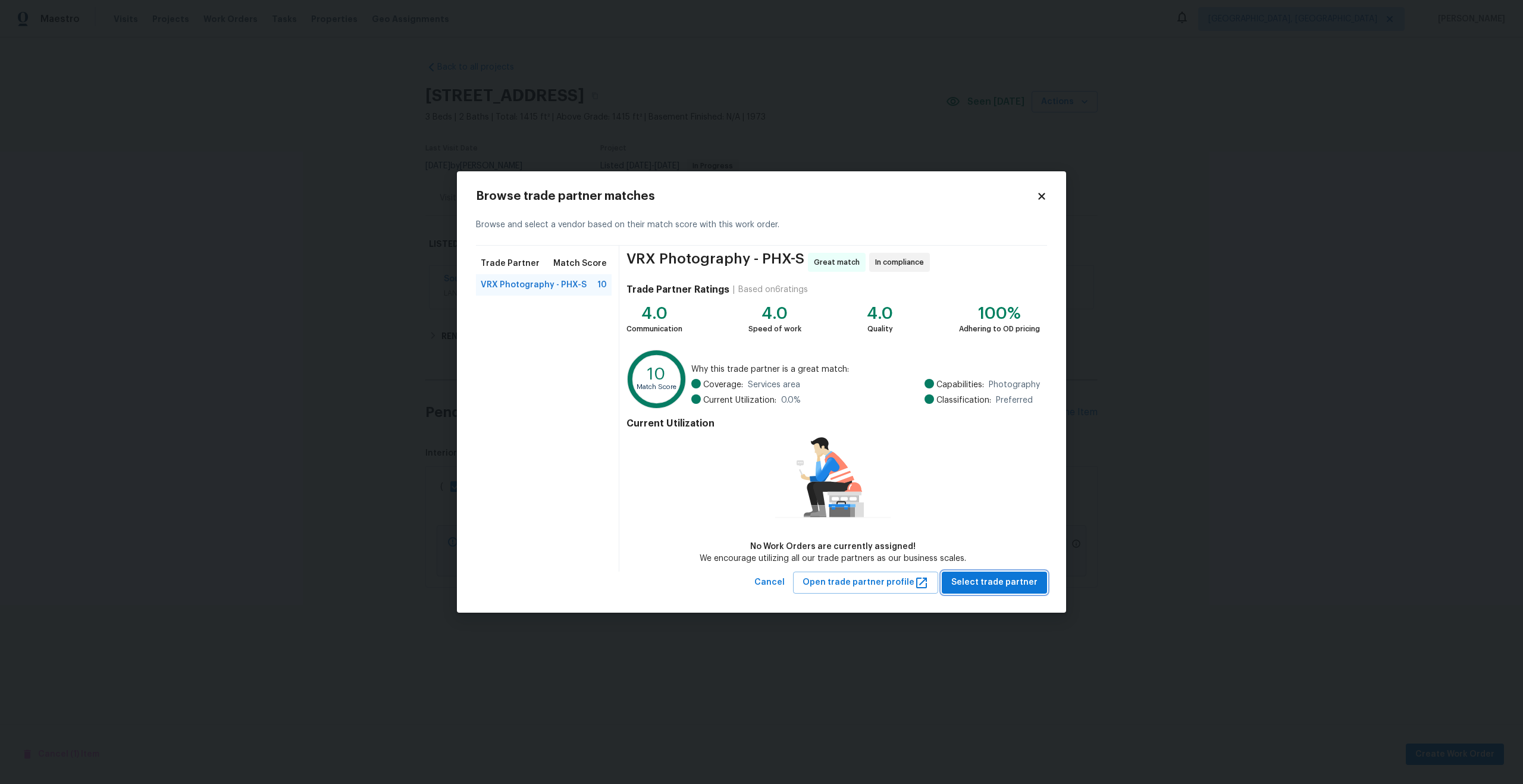
click at [961, 576] on span "Select trade partner" at bounding box center [994, 582] width 87 height 15
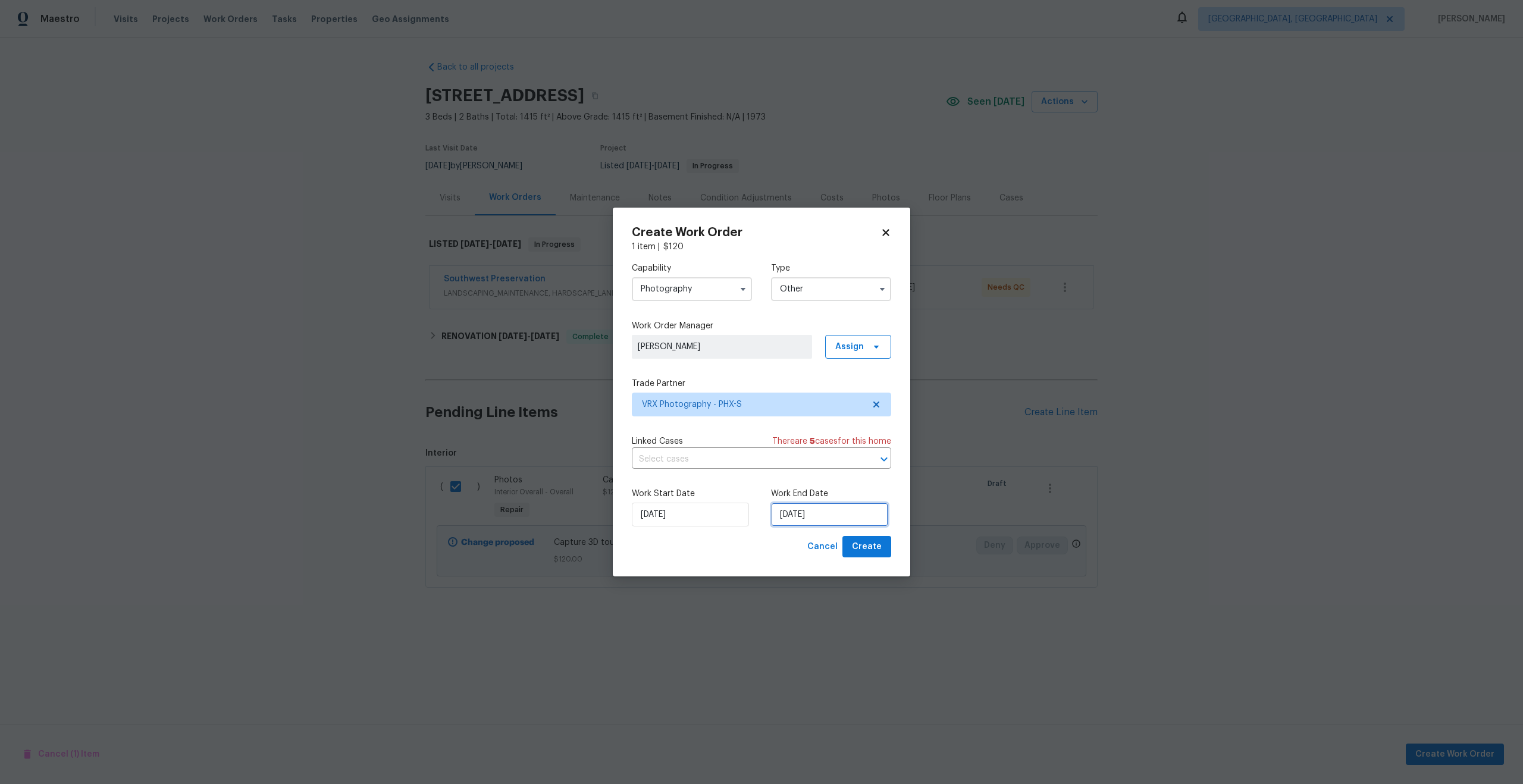
click at [802, 518] on input "[DATE]" at bounding box center [829, 515] width 117 height 24
click at [861, 443] on div "19" at bounding box center [865, 447] width 19 height 17
type input "[DATE]"
click at [873, 549] on span "Create" at bounding box center [867, 546] width 30 height 15
checkbox input "false"
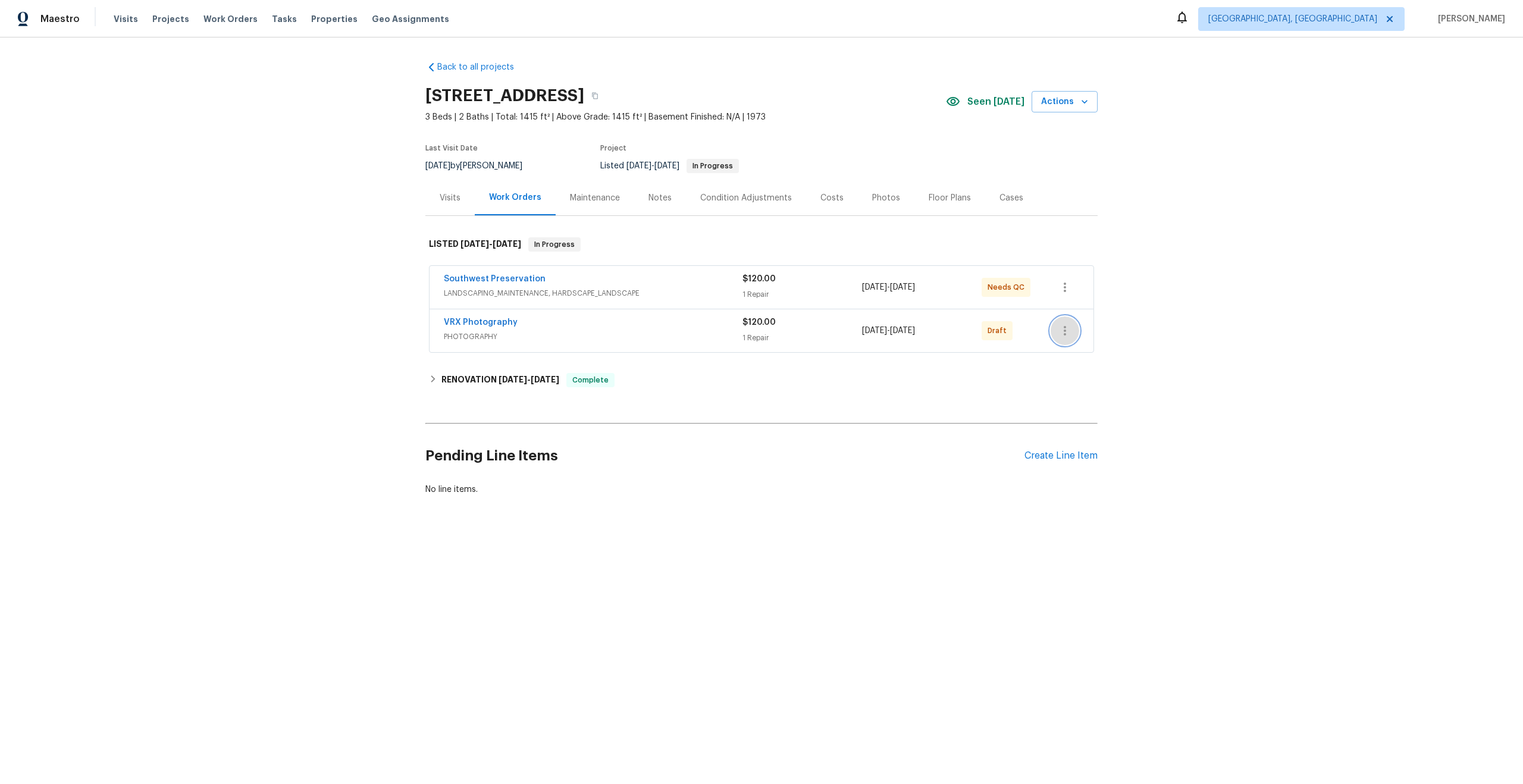
click at [1067, 325] on icon "button" at bounding box center [1065, 330] width 15 height 15
click at [1067, 325] on li "Send to Vendor" at bounding box center [1116, 331] width 132 height 19
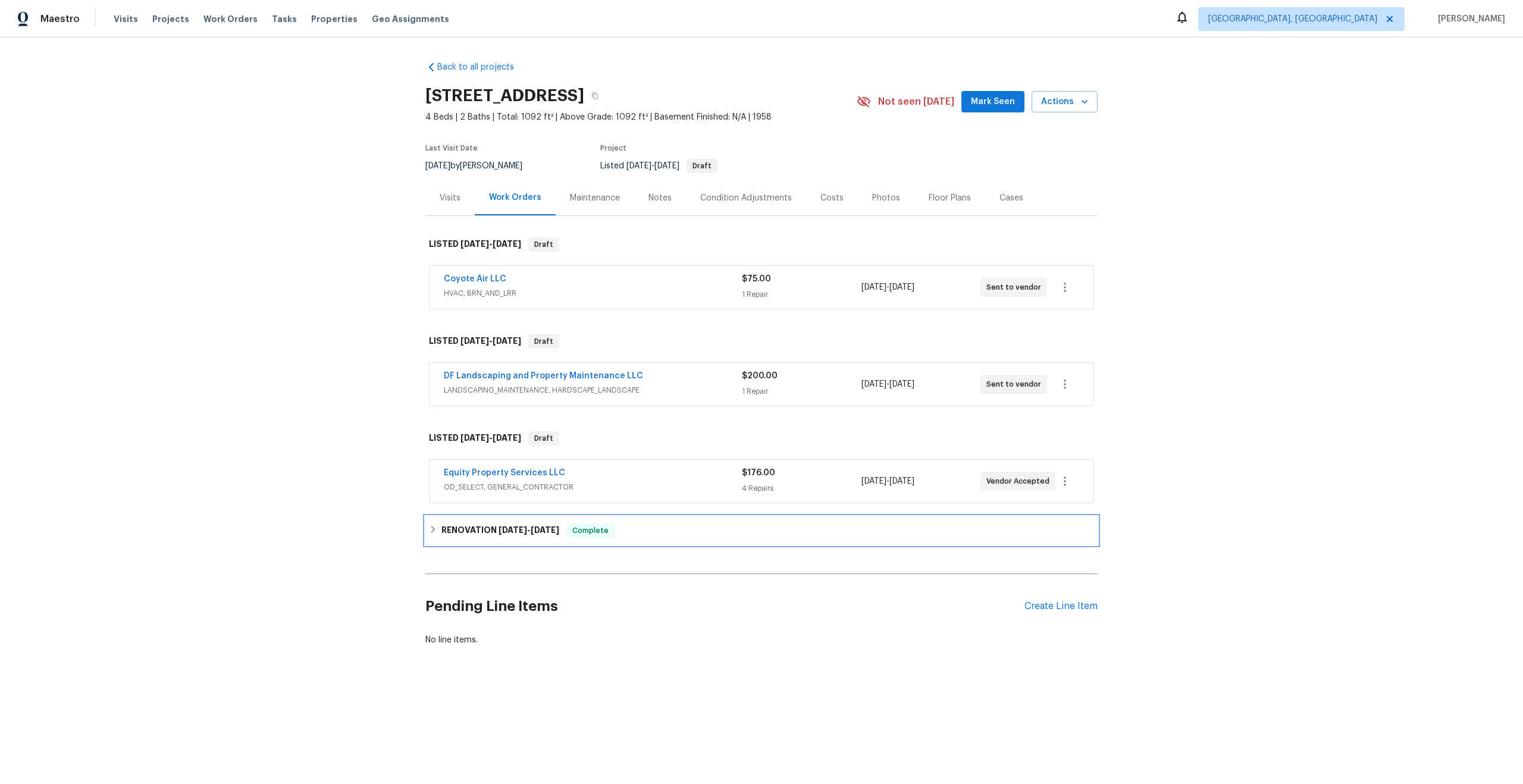
click at [606, 522] on div "RENOVATION [DATE] - [DATE] Complete" at bounding box center [762, 530] width 672 height 28
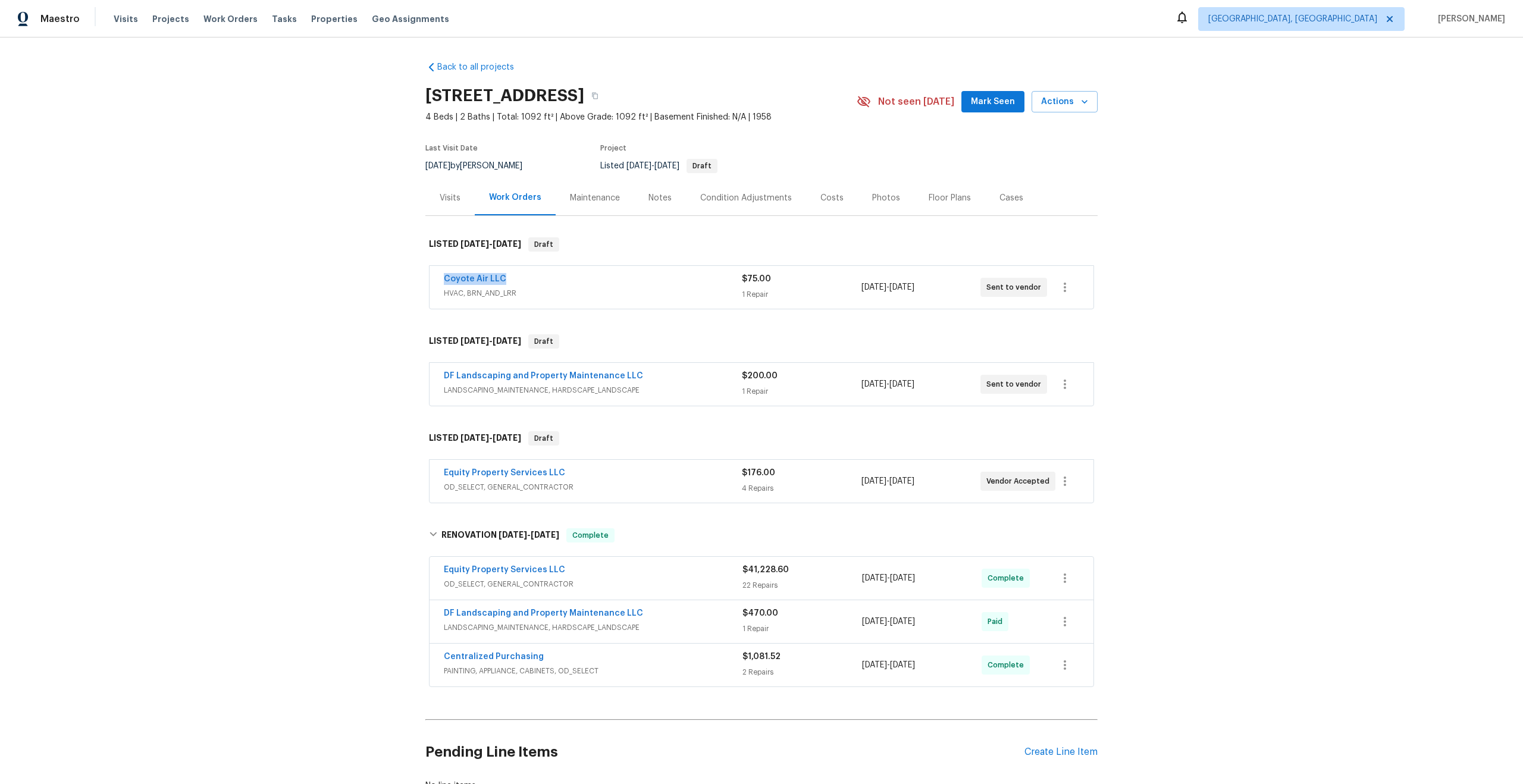
drag, startPoint x: 509, startPoint y: 278, endPoint x: 434, endPoint y: 278, distance: 75.0
click at [434, 278] on div "Coyote Air LLC HVAC, BRN_AND_LRR $75.00 1 Repair [DATE] - [DATE] Sent to vendor" at bounding box center [762, 287] width 664 height 43
copy link "Coyote Air LLC"
drag, startPoint x: 636, startPoint y: 373, endPoint x: 442, endPoint y: 373, distance: 194.0
click at [442, 373] on div "DF Landscaping and Property Maintenance LLC LANDSCAPING_MAINTENANCE, HARDSCAPE_…" at bounding box center [762, 384] width 664 height 43
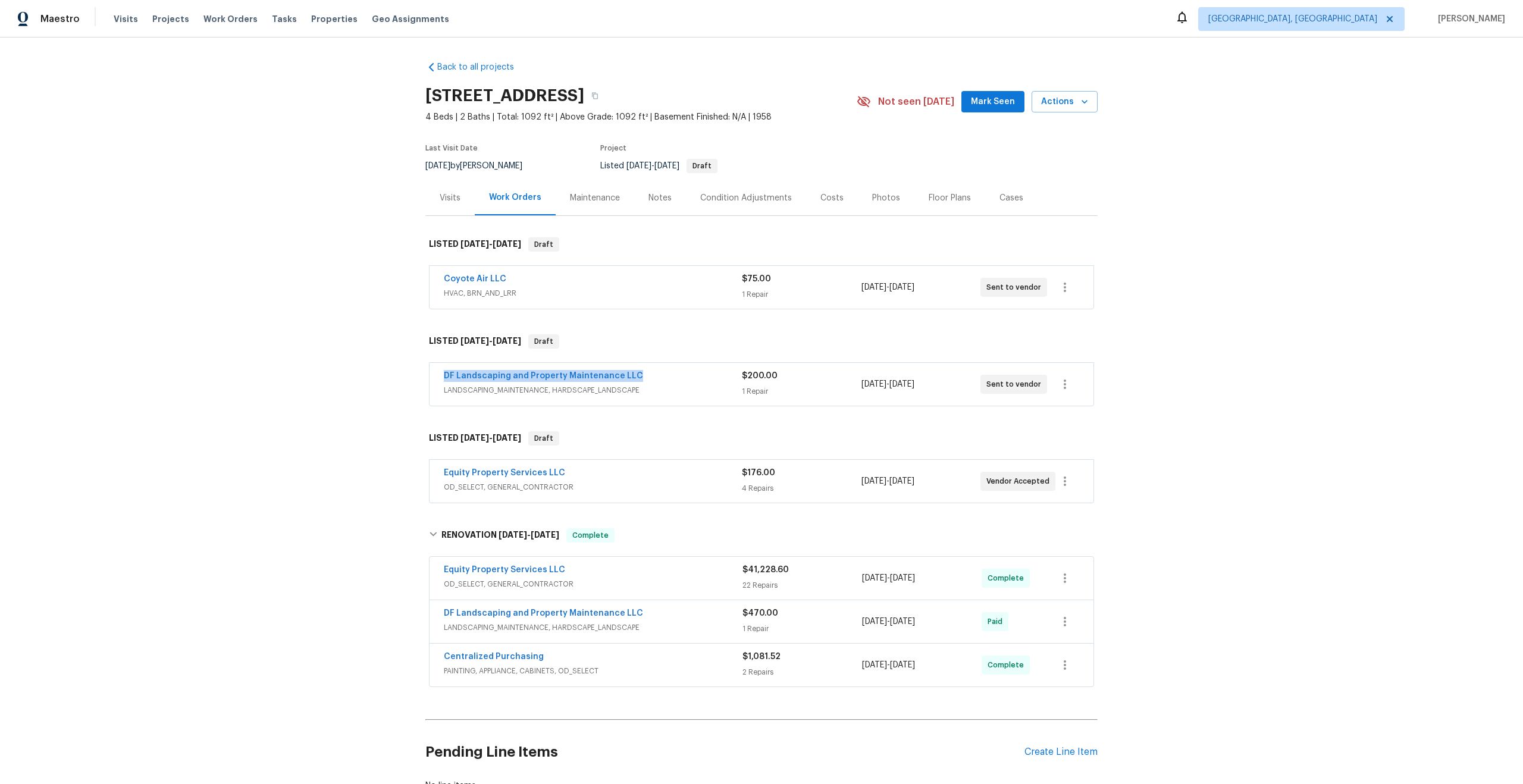
copy link "DF Landscaping and Property Maintenance LLC"
drag, startPoint x: 566, startPoint y: 472, endPoint x: 377, endPoint y: 472, distance: 189.0
click at [377, 472] on div "Back to all projects [STREET_ADDRESS] 4 Beds | 2 Baths | Total: 1092 ft² | Abov…" at bounding box center [762, 411] width 1523 height 747
copy link "Equity Property Services LLC"
click at [599, 95] on icon "button" at bounding box center [595, 96] width 7 height 7
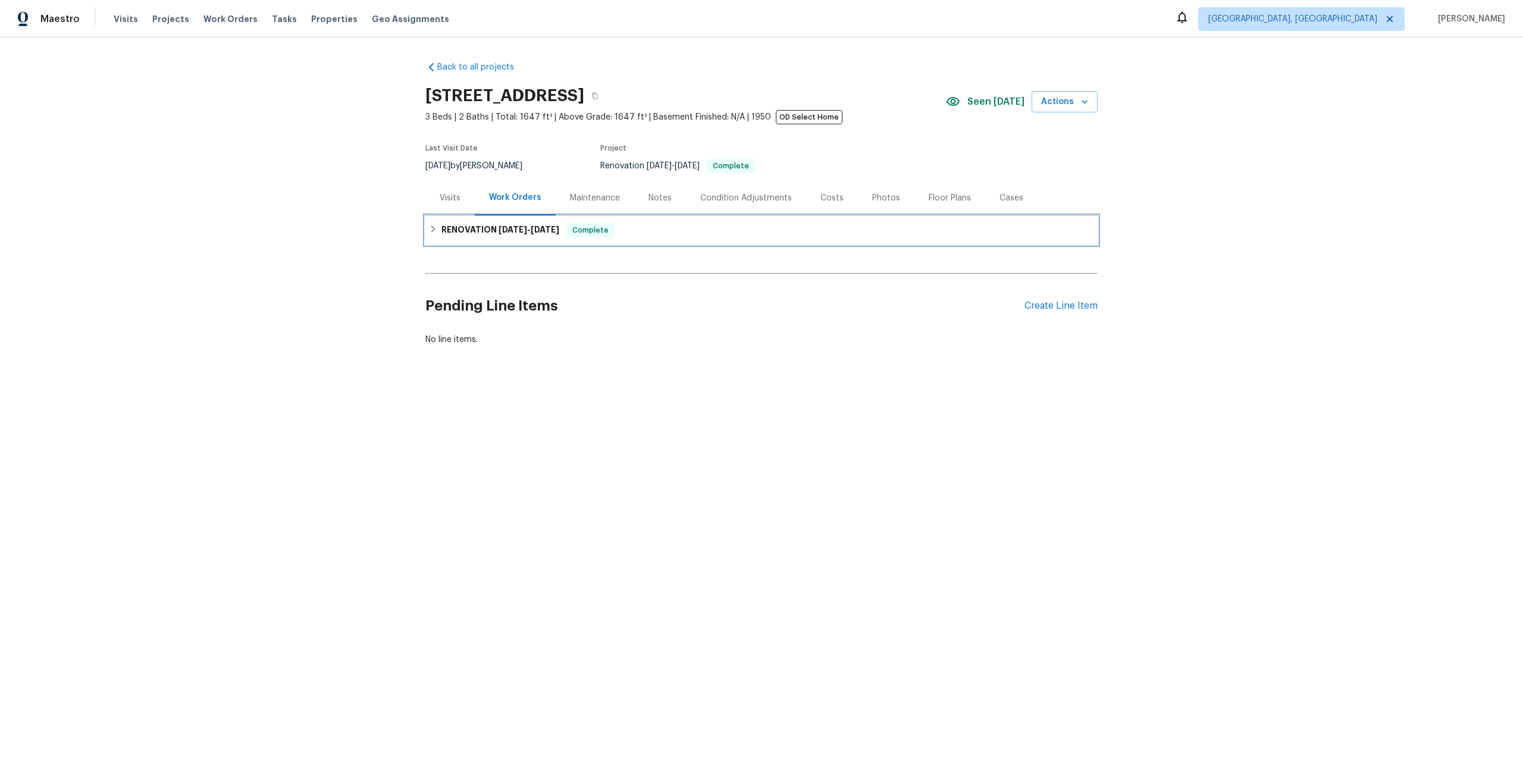
click at [640, 233] on div "RENOVATION [DATE] - [DATE] Complete" at bounding box center [762, 230] width 665 height 15
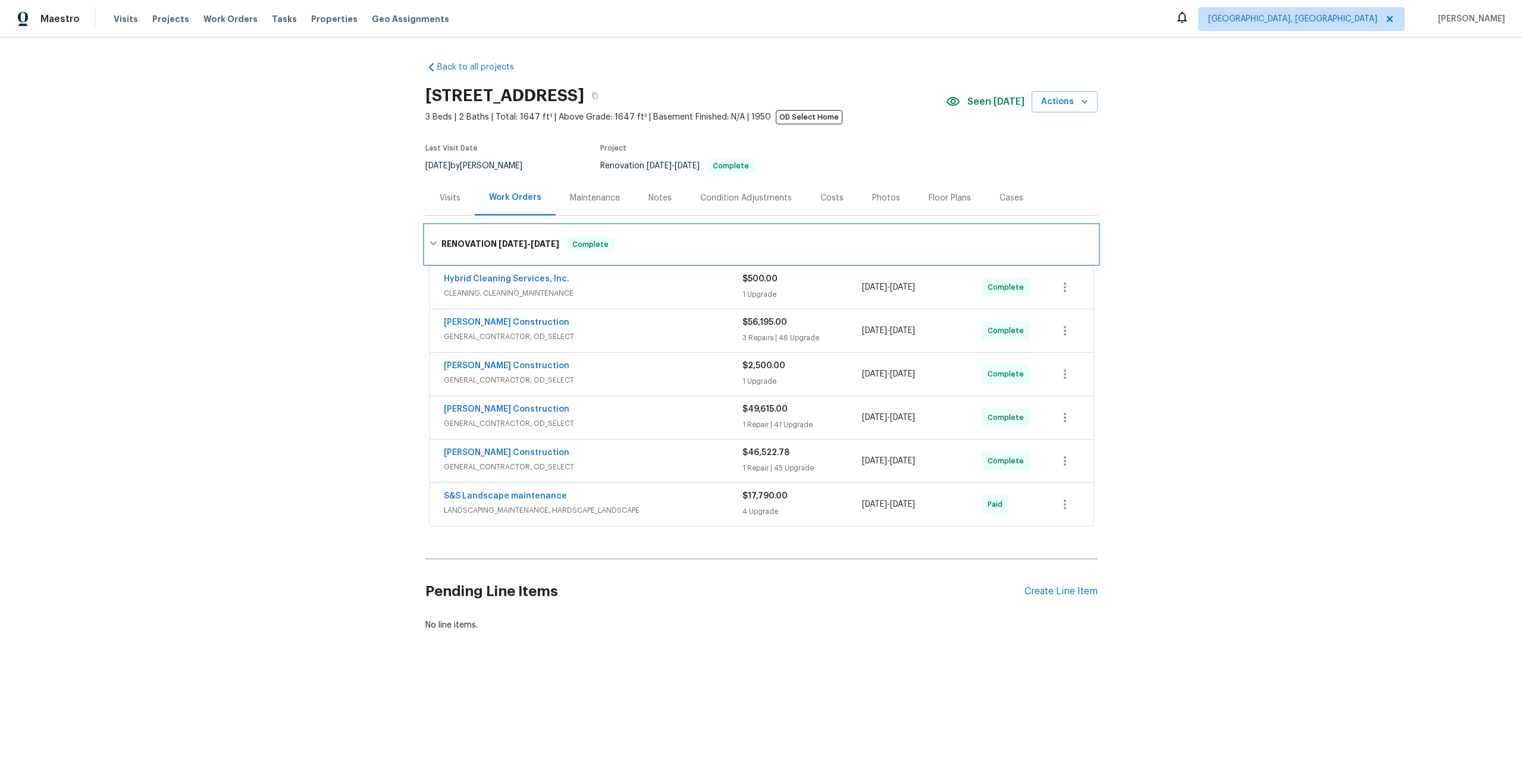
click at [640, 233] on div "RENOVATION [DATE] - [DATE] Complete" at bounding box center [762, 244] width 672 height 38
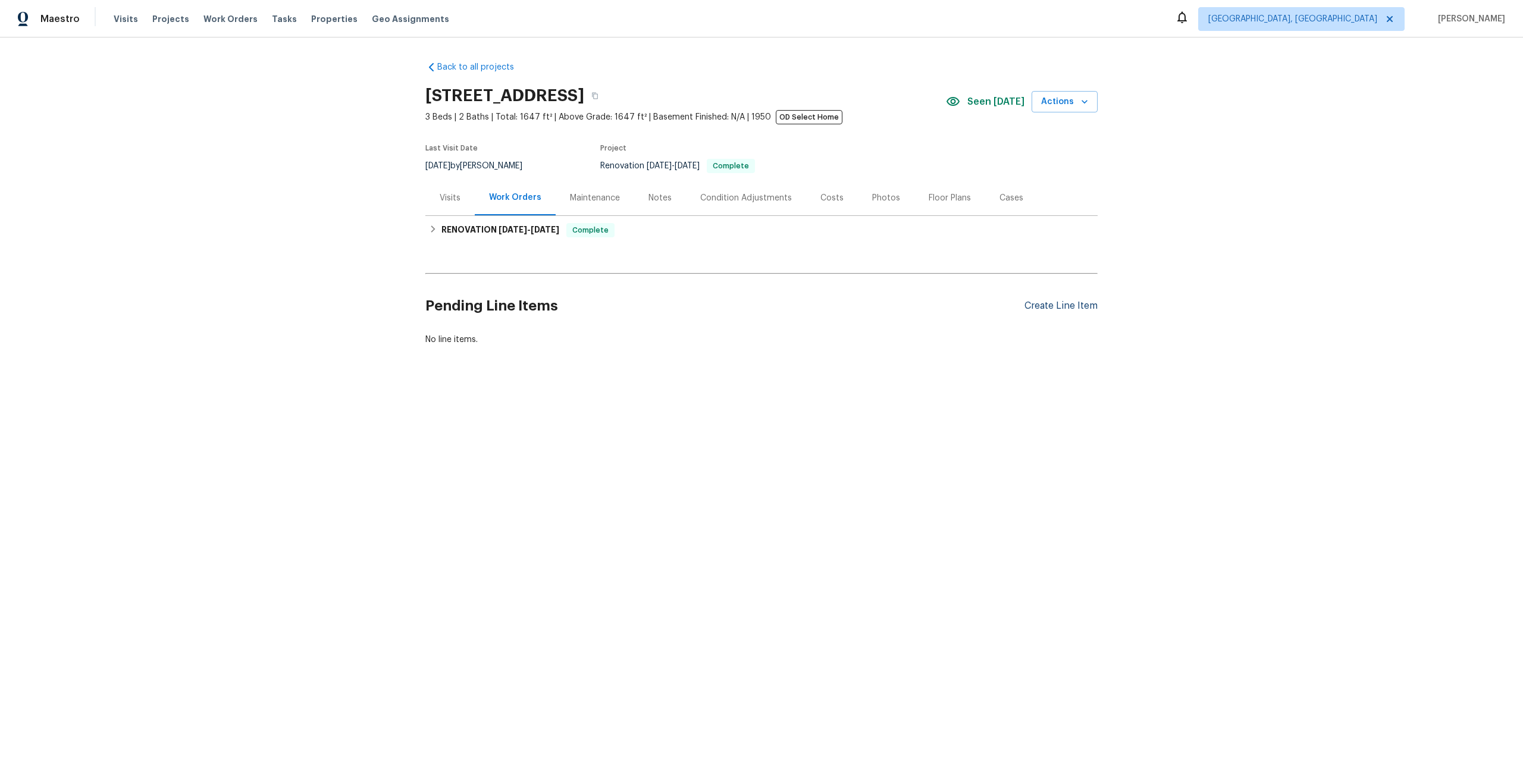
click at [1054, 310] on div "Create Line Item" at bounding box center [1062, 306] width 73 height 11
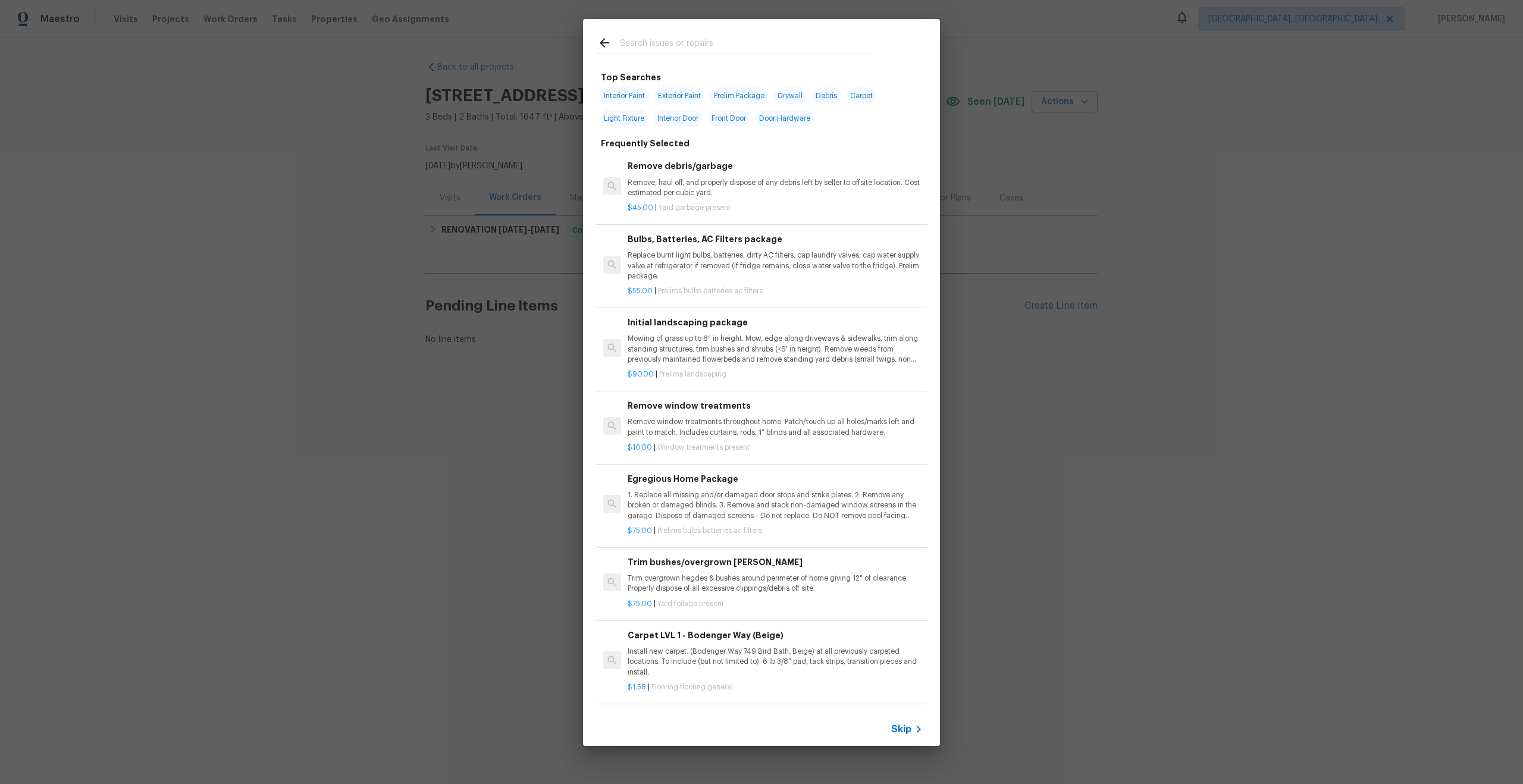
click at [903, 731] on span "Skip" at bounding box center [901, 729] width 20 height 12
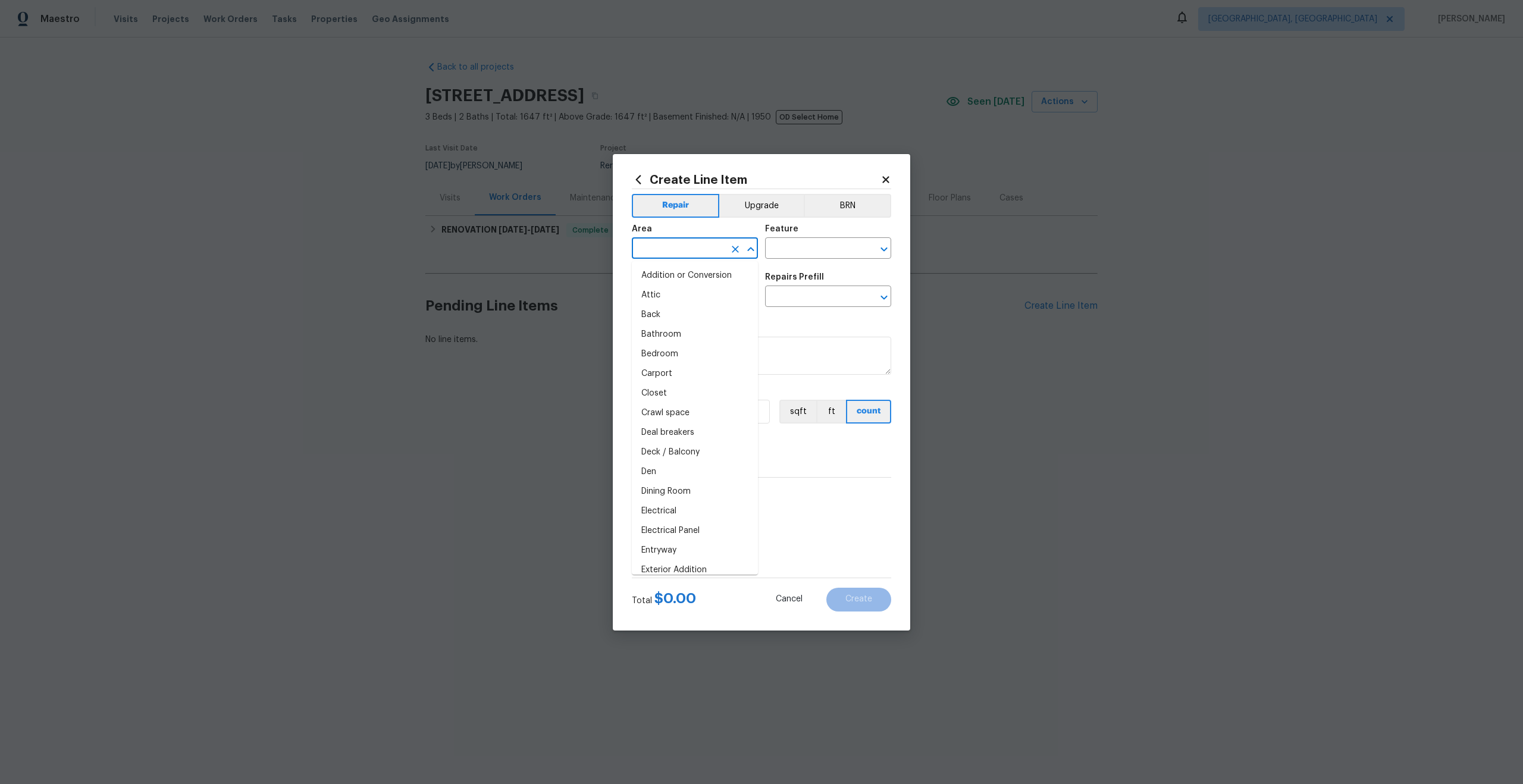
click at [687, 255] on input "text" at bounding box center [678, 249] width 93 height 19
click at [685, 293] on li "Interior Overall" at bounding box center [695, 295] width 126 height 19
type input "Interior Overall"
click at [779, 263] on div "Area Interior Overall ​ Feature ​" at bounding box center [762, 242] width 259 height 48
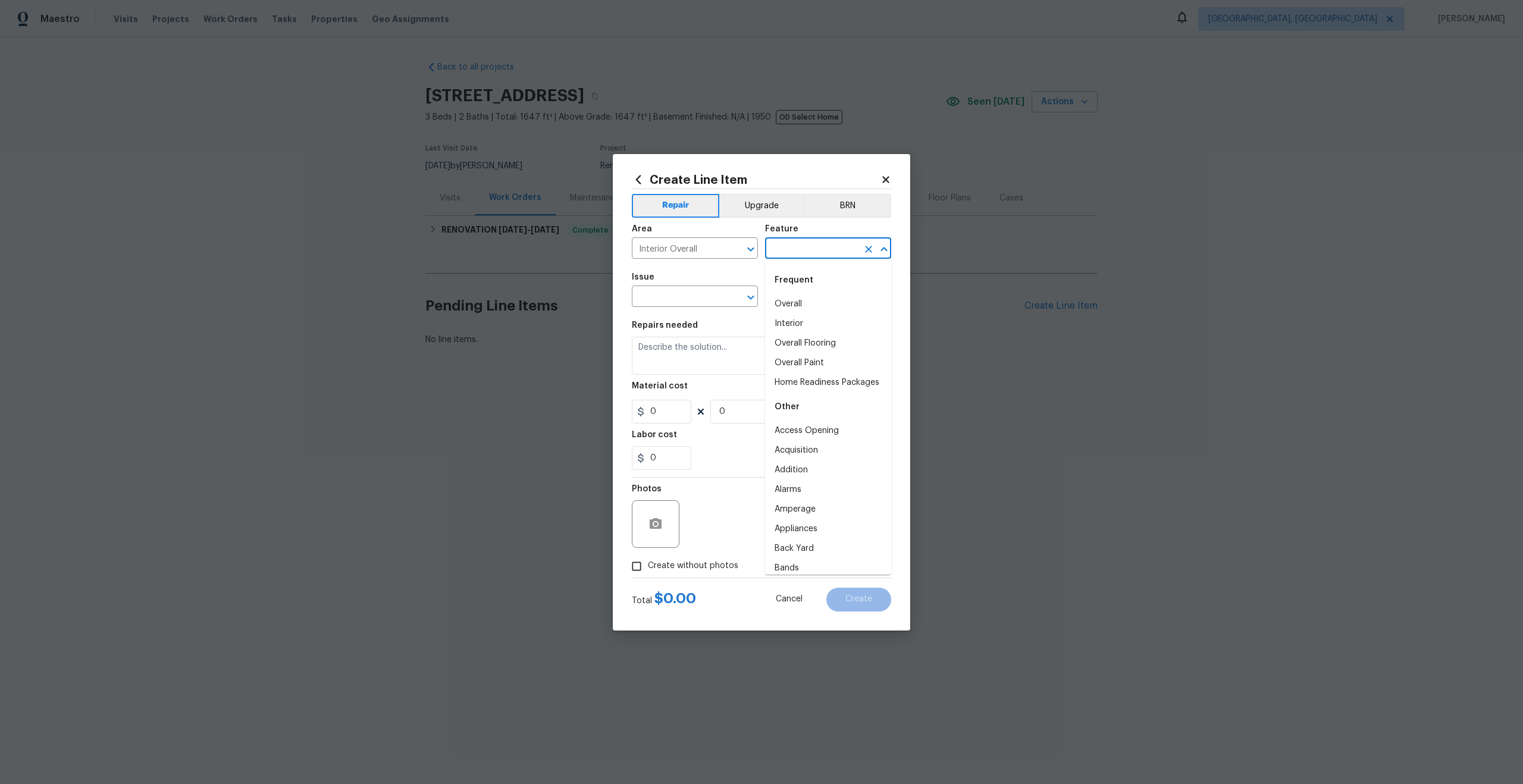
click at [784, 250] on input "text" at bounding box center [811, 249] width 93 height 19
click at [780, 305] on li "Overall" at bounding box center [828, 304] width 126 height 19
type input "Overall"
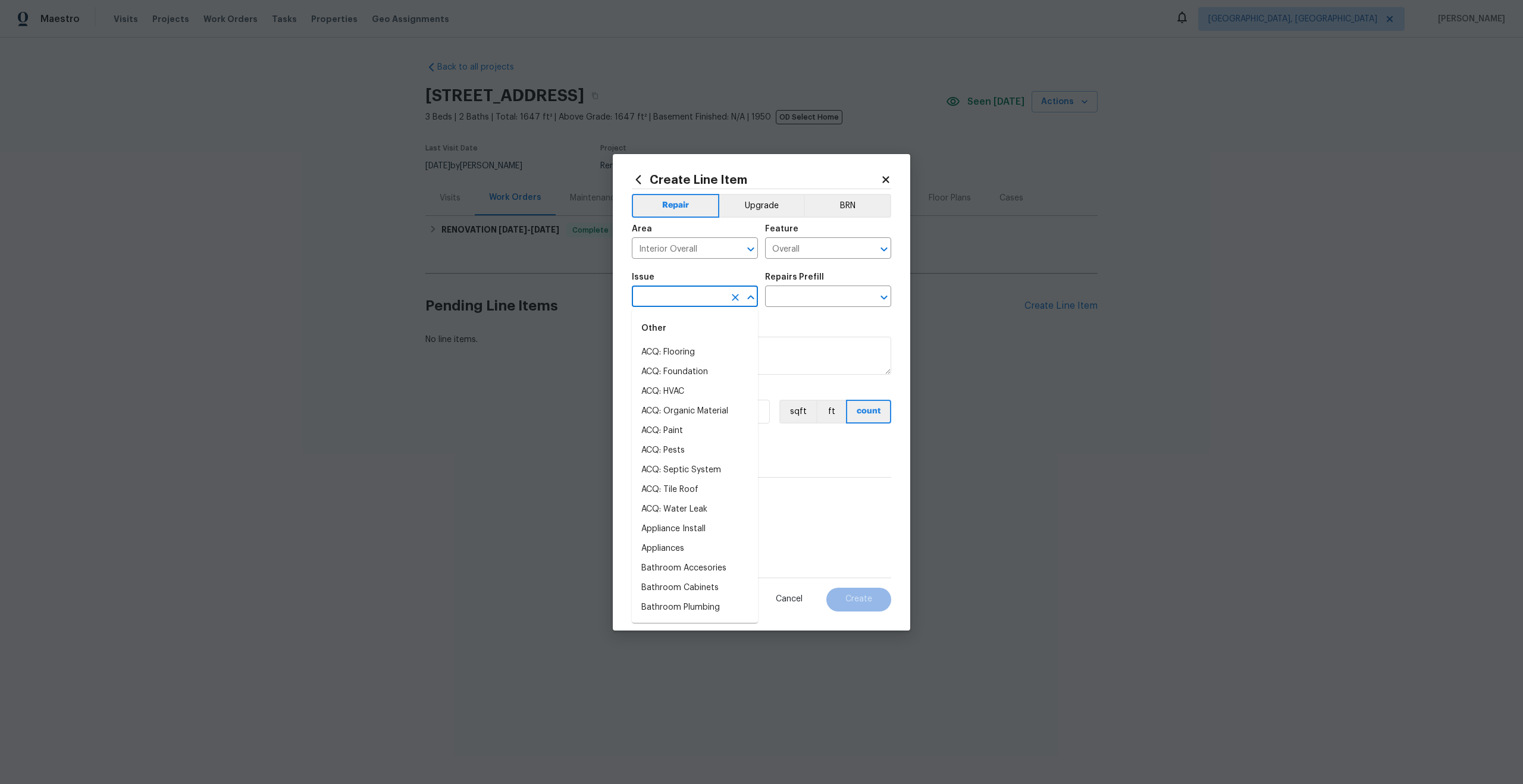
click at [705, 299] on input "text" at bounding box center [678, 297] width 93 height 19
click at [696, 357] on li "Photos" at bounding box center [695, 353] width 126 height 19
type input "Photos"
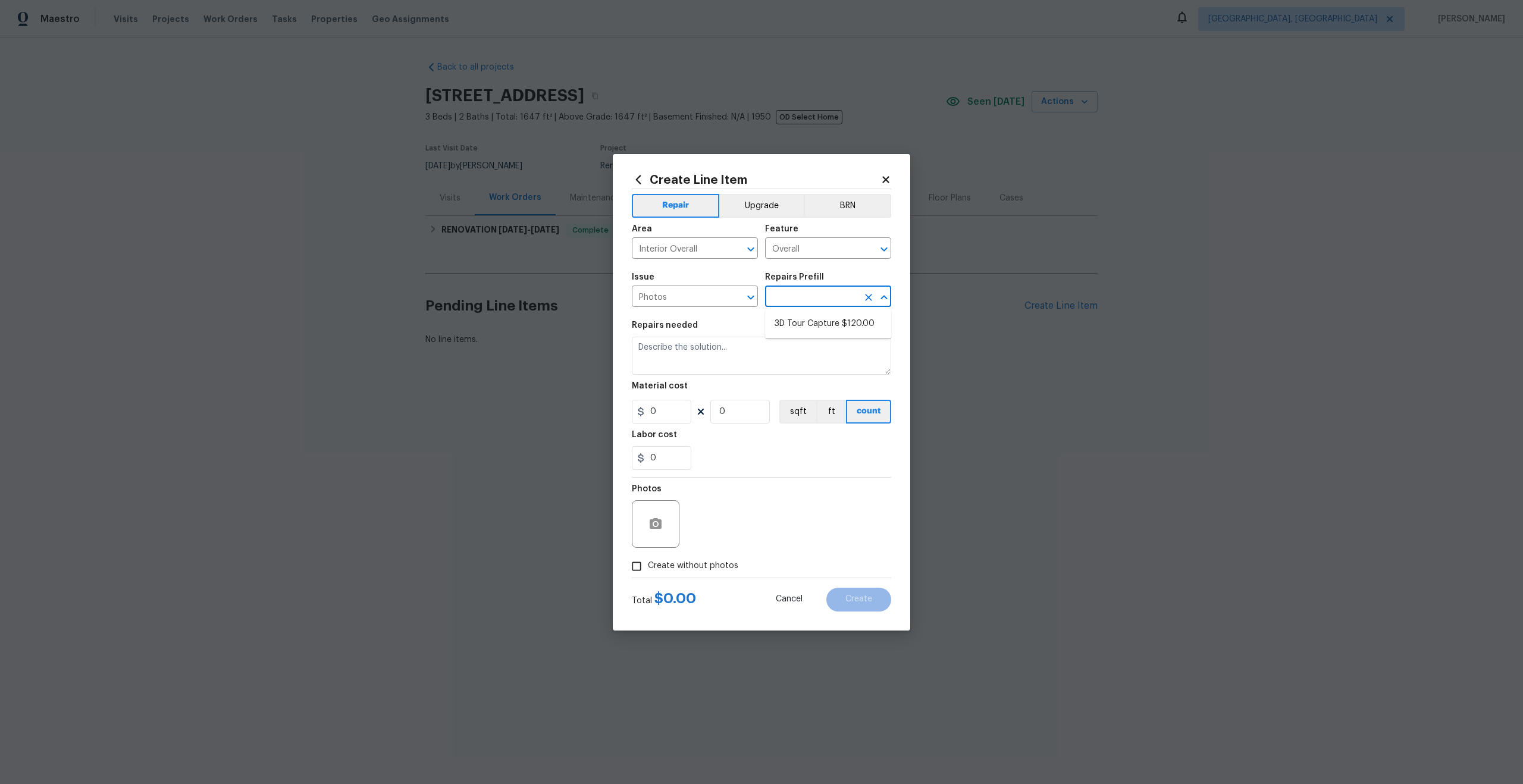
click at [793, 299] on input "text" at bounding box center [811, 297] width 93 height 19
click at [793, 324] on li "3D Tour Capture $120.00" at bounding box center [828, 323] width 126 height 19
type input "3D Tour Capture $120.00"
type textarea "Capture 3D tour of home"
type input "1"
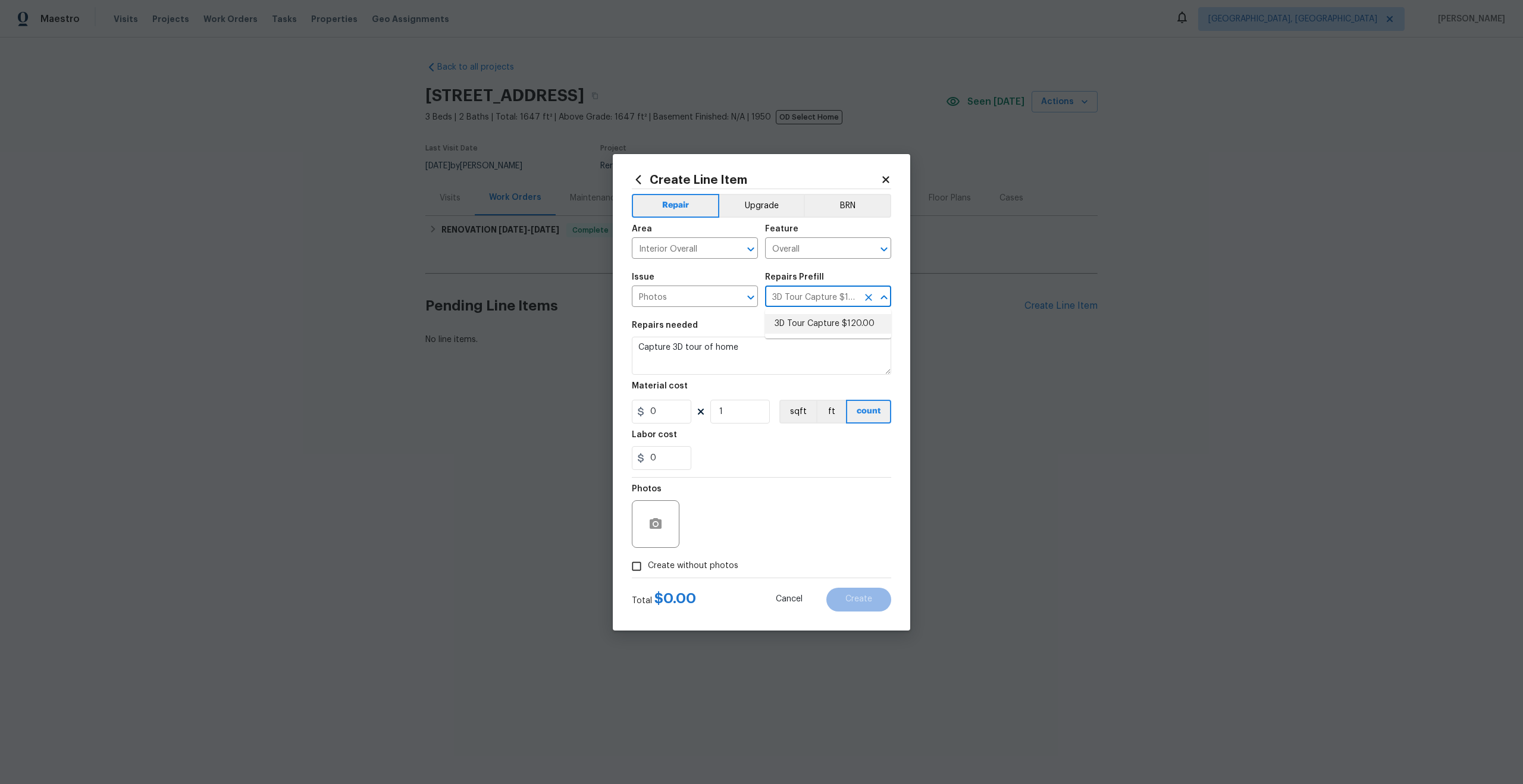
type input "120"
click at [634, 567] on input "Create without photos" at bounding box center [636, 566] width 23 height 23
checkbox input "true"
click at [724, 531] on textarea at bounding box center [790, 524] width 202 height 48
type textarea "."
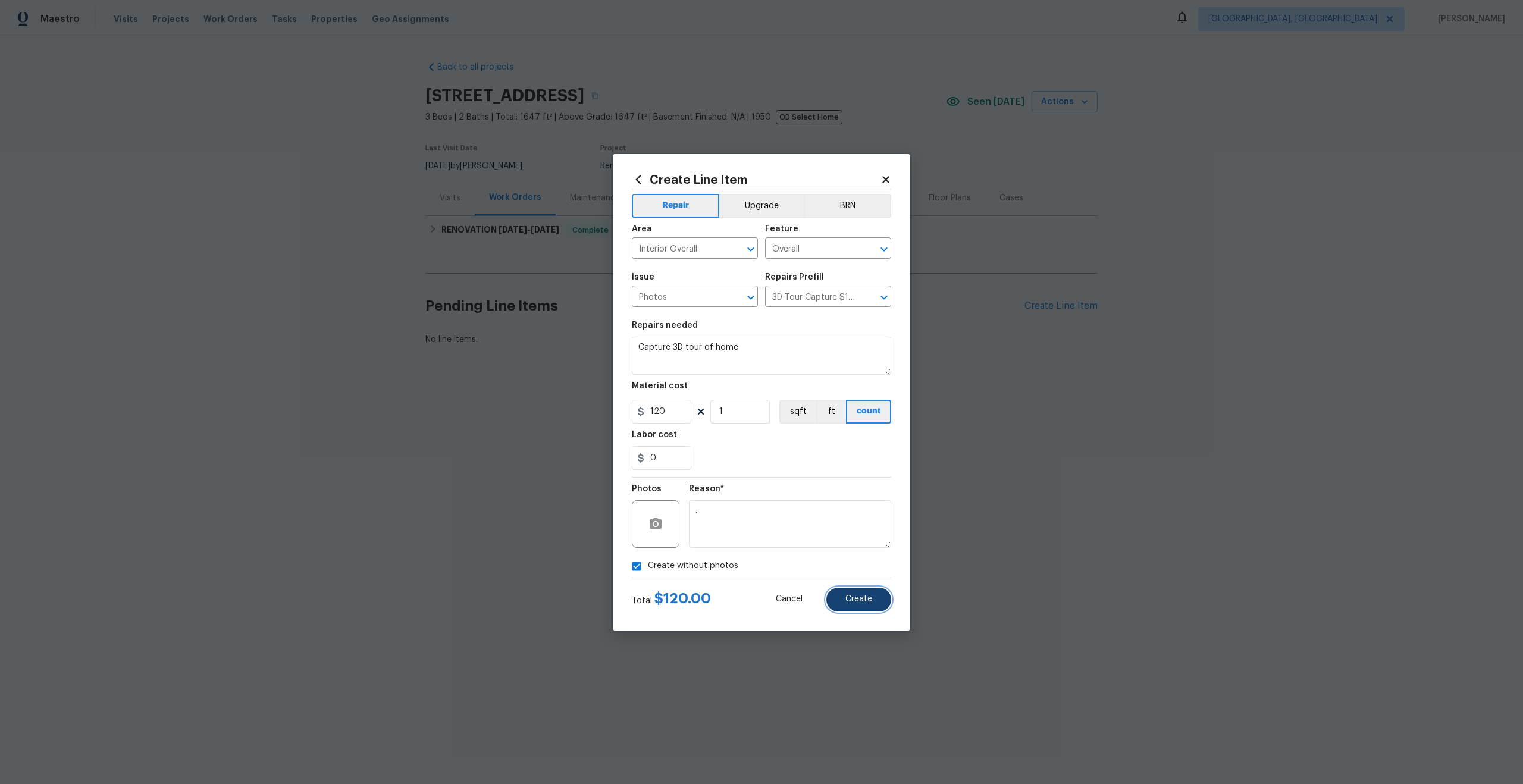
click at [855, 595] on span "Create" at bounding box center [859, 599] width 27 height 9
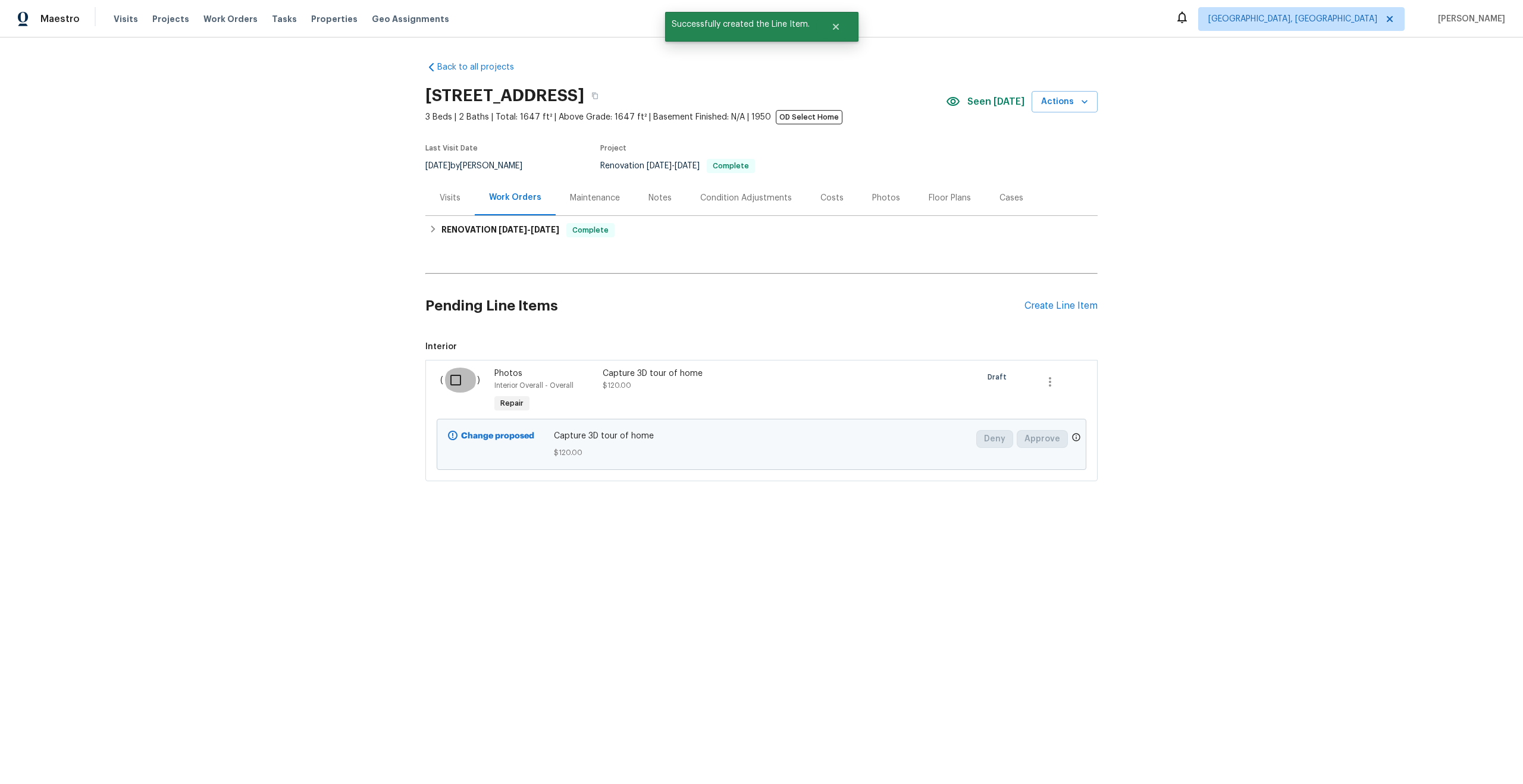
click at [457, 380] on input "checkbox" at bounding box center [460, 380] width 34 height 25
checkbox input "true"
click at [1448, 748] on span "Create Work Order" at bounding box center [1455, 754] width 79 height 15
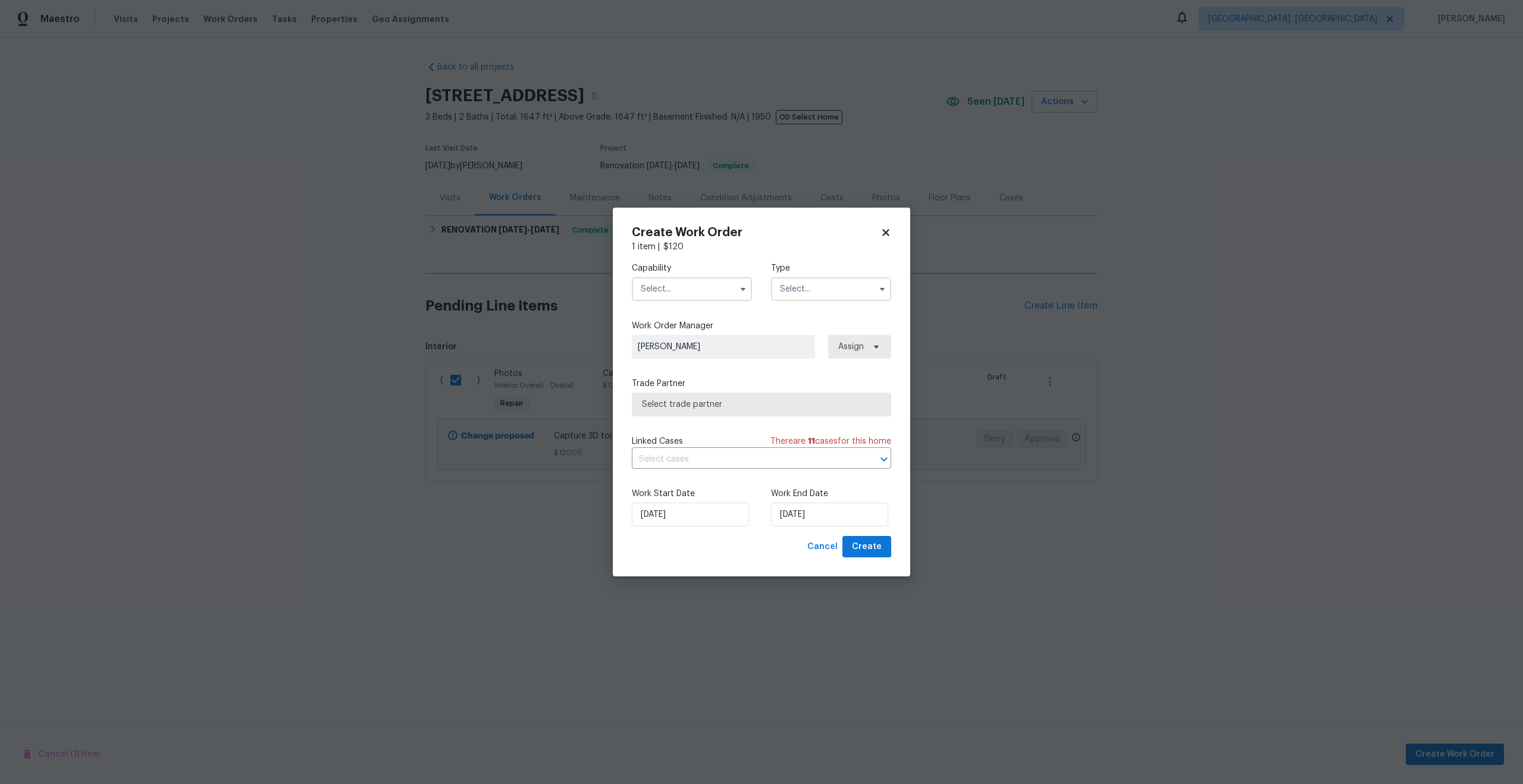
click at [707, 292] on input "text" at bounding box center [692, 289] width 120 height 24
click at [687, 308] on span "Photography" at bounding box center [670, 309] width 51 height 8
type input "Photography"
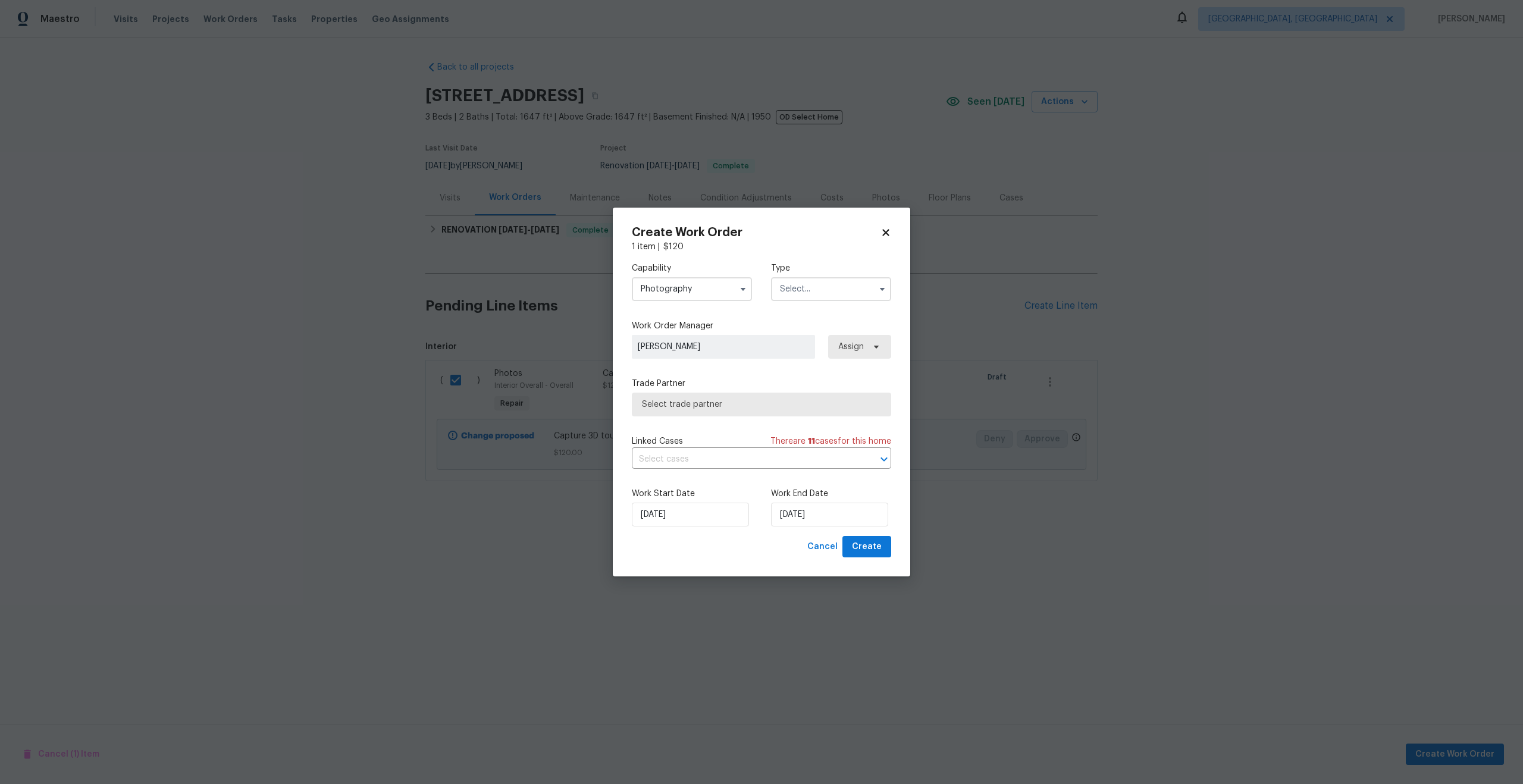
click at [823, 287] on input "text" at bounding box center [831, 289] width 120 height 24
click at [807, 363] on div "Other" at bounding box center [831, 362] width 114 height 21
type input "Other"
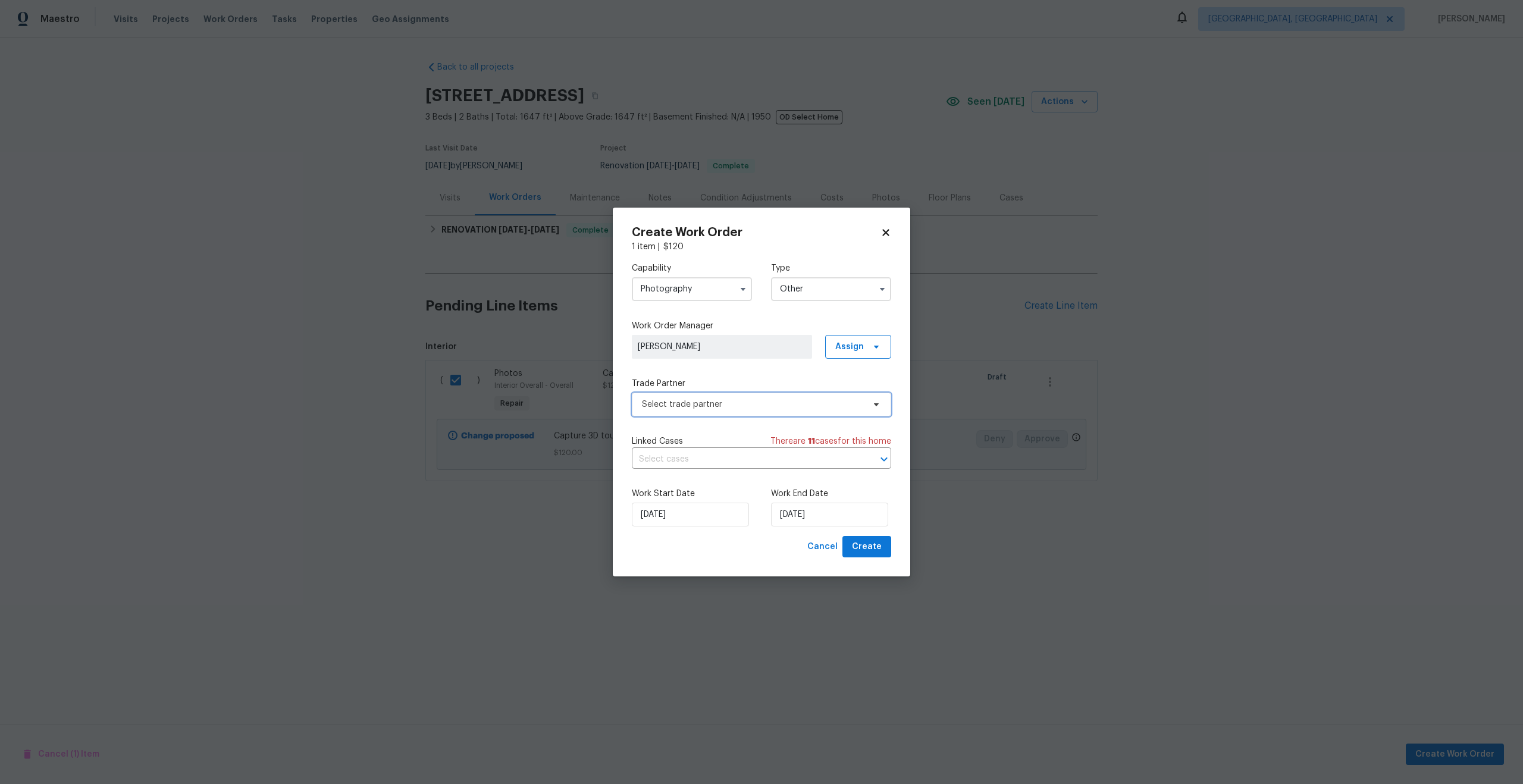
click at [712, 400] on span "Select trade partner" at bounding box center [752, 404] width 222 height 12
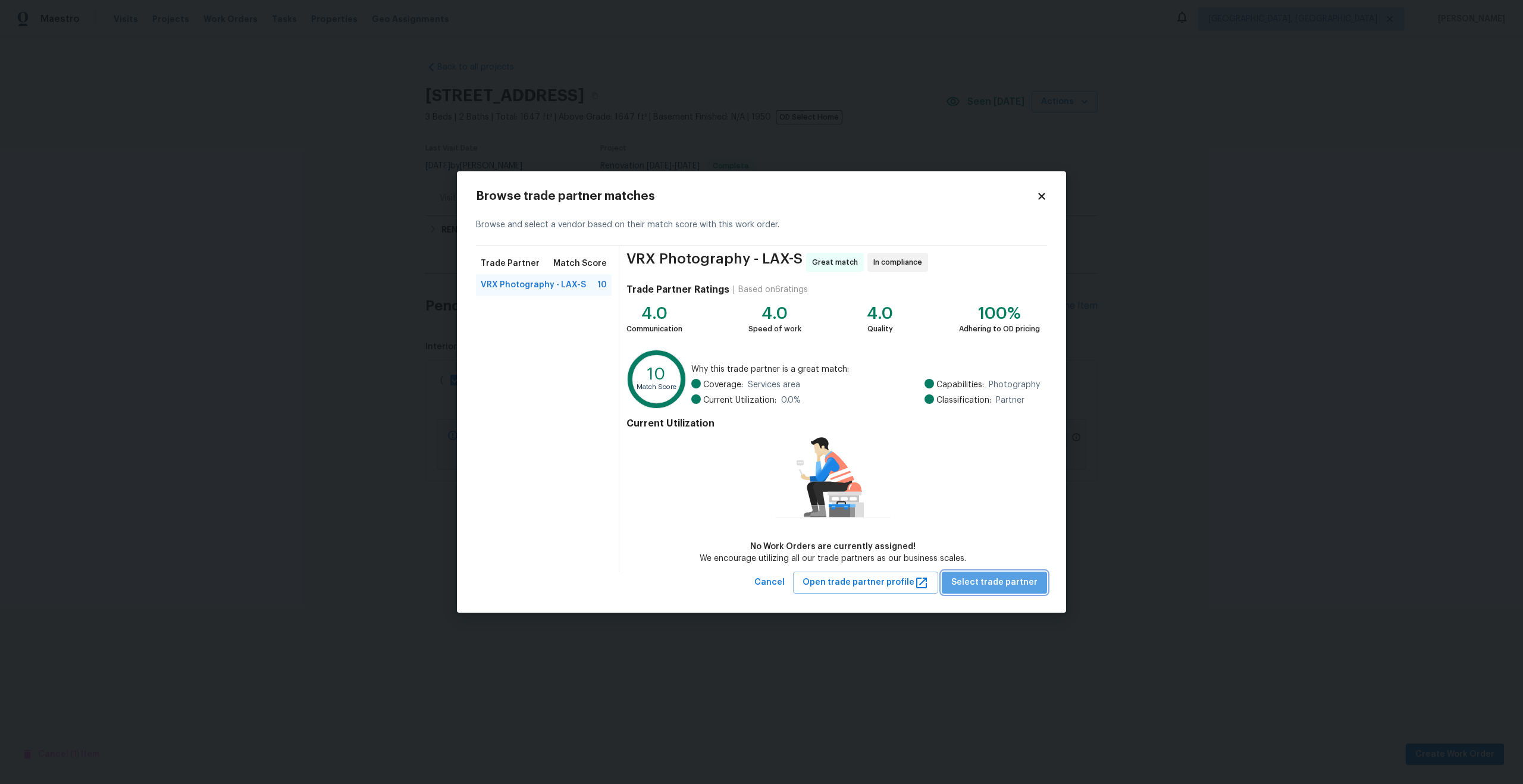
click at [1013, 589] on span "Select trade partner" at bounding box center [994, 582] width 87 height 15
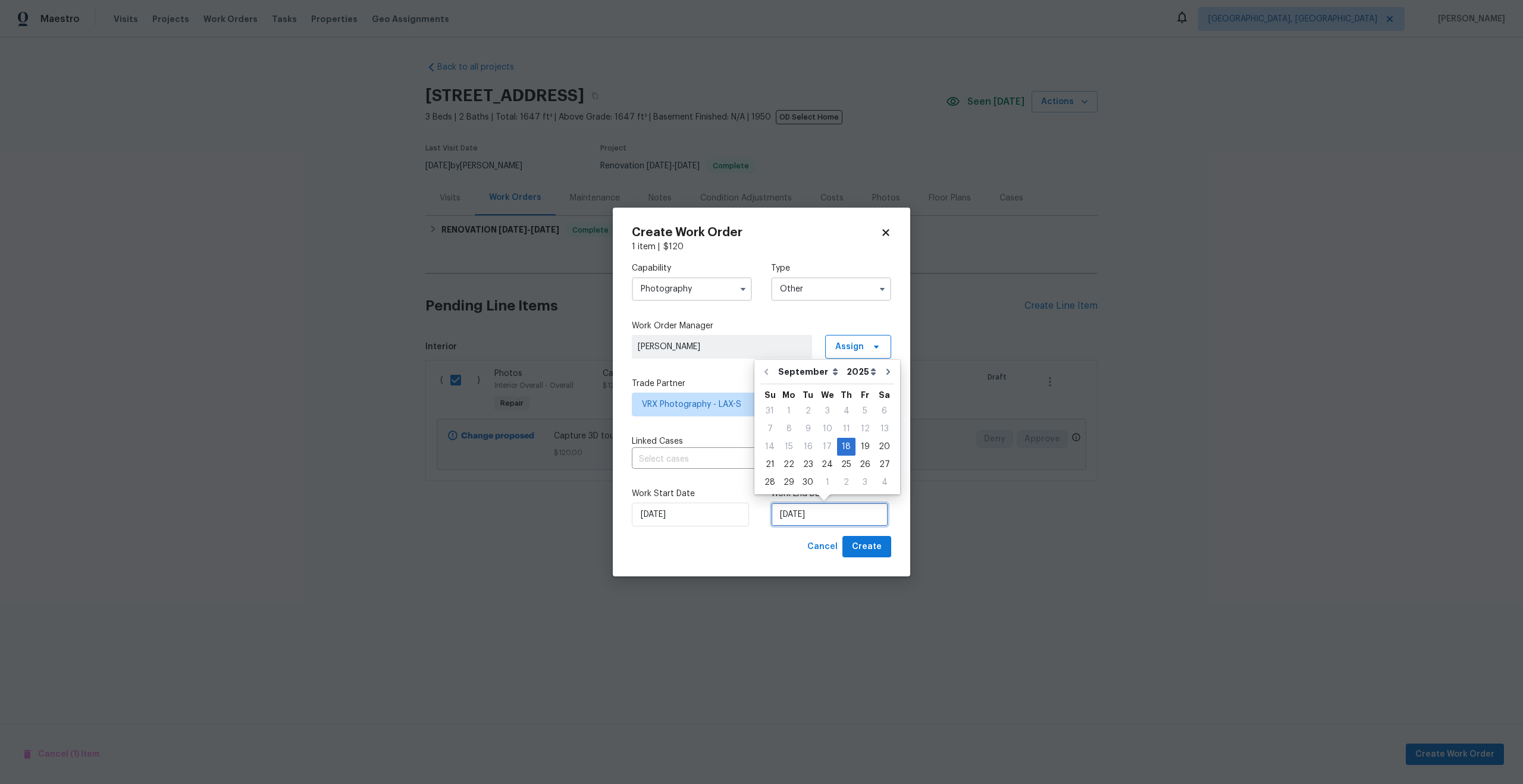
click at [817, 515] on input "18/09/2025" at bounding box center [829, 515] width 117 height 24
click at [862, 448] on div "19" at bounding box center [865, 447] width 19 height 17
type input "19/09/2025"
click at [872, 540] on span "Create" at bounding box center [867, 546] width 30 height 15
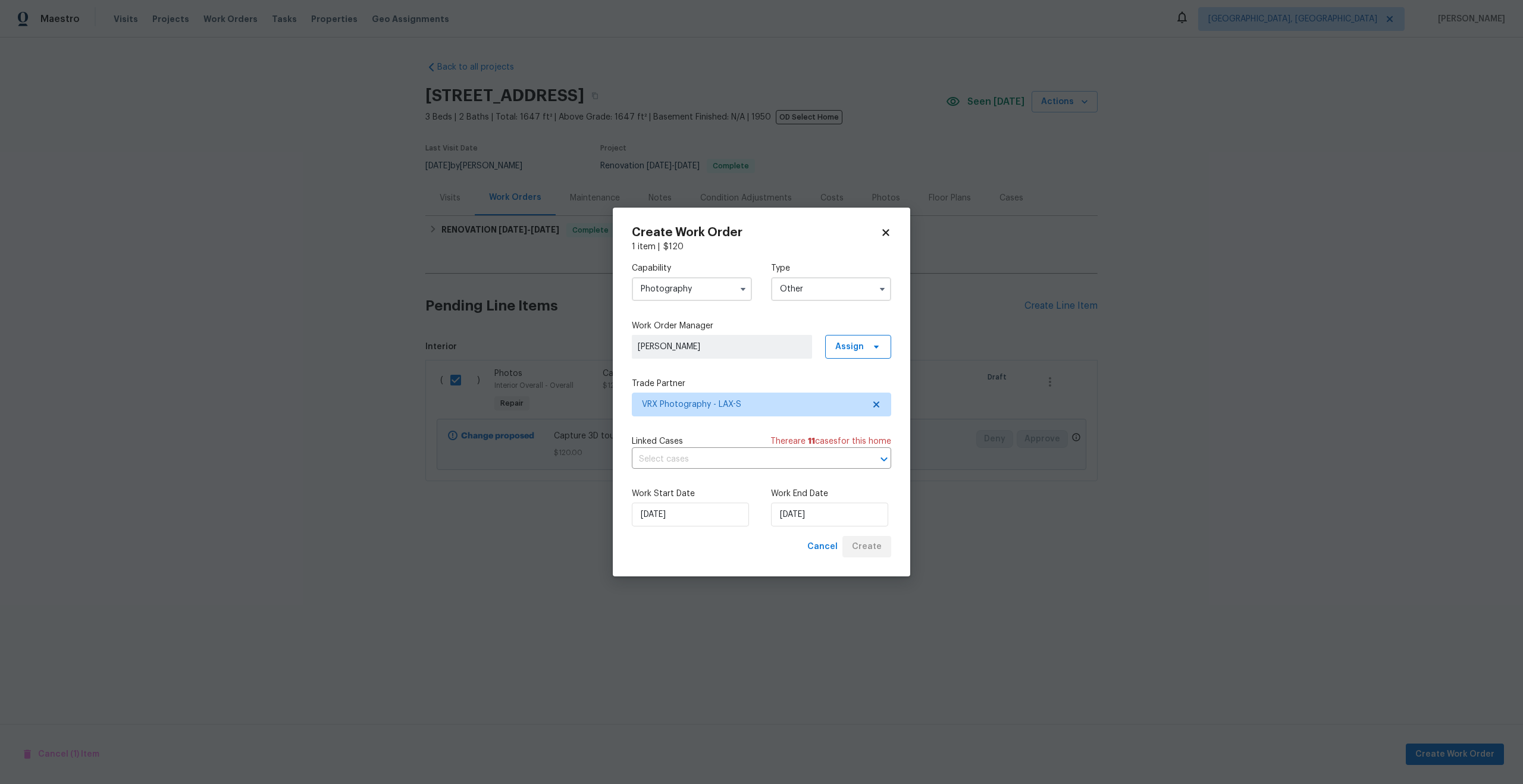
checkbox input "false"
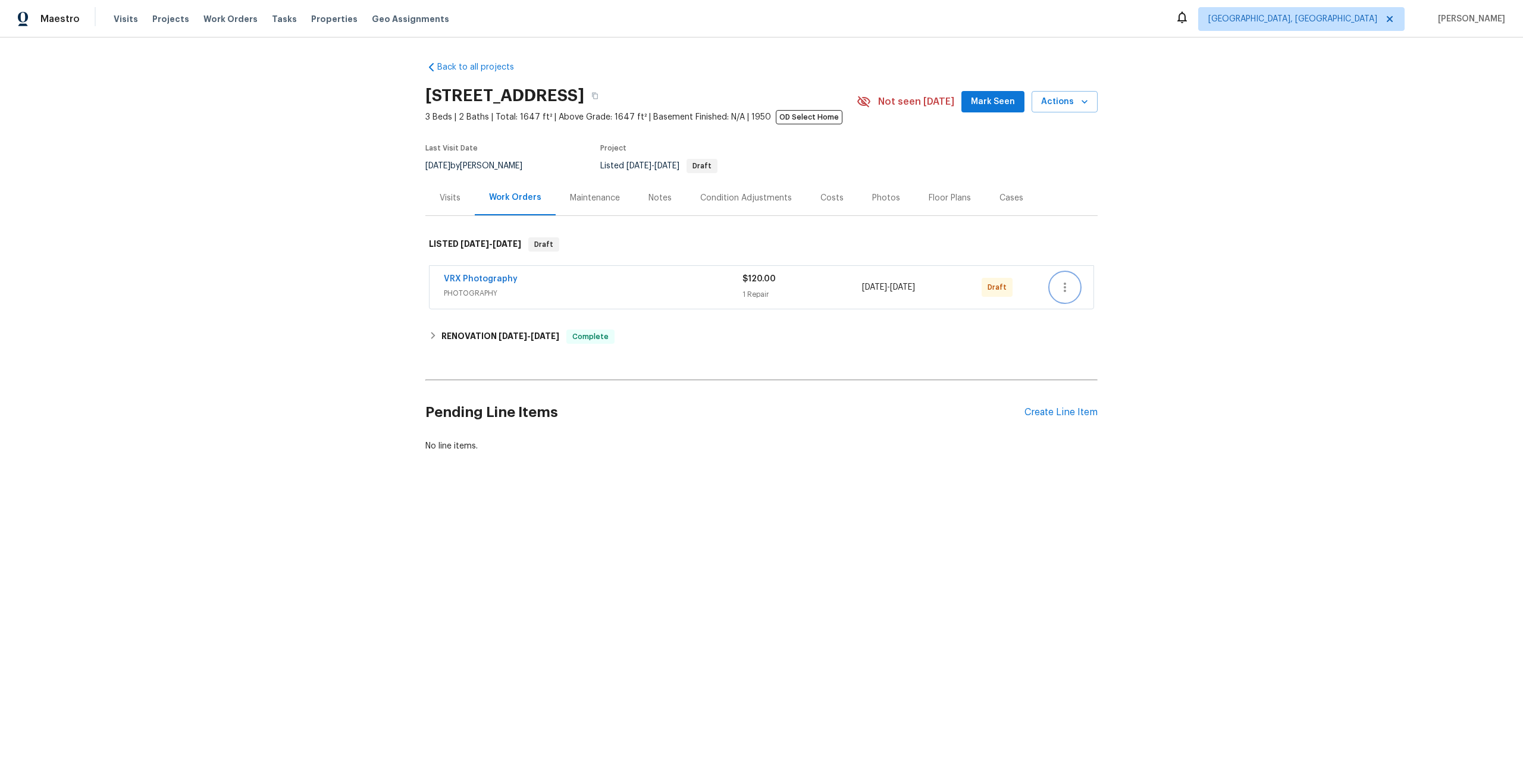
click at [1062, 286] on icon "button" at bounding box center [1065, 287] width 15 height 15
click at [1064, 286] on li "Send to Vendor" at bounding box center [1116, 287] width 132 height 19
click at [852, 414] on div at bounding box center [762, 392] width 1523 height 784
click at [655, 276] on div "No work orders." at bounding box center [762, 271] width 665 height 12
click at [630, 309] on div "LISTED [DATE] - [DATE] Complete" at bounding box center [762, 305] width 665 height 15
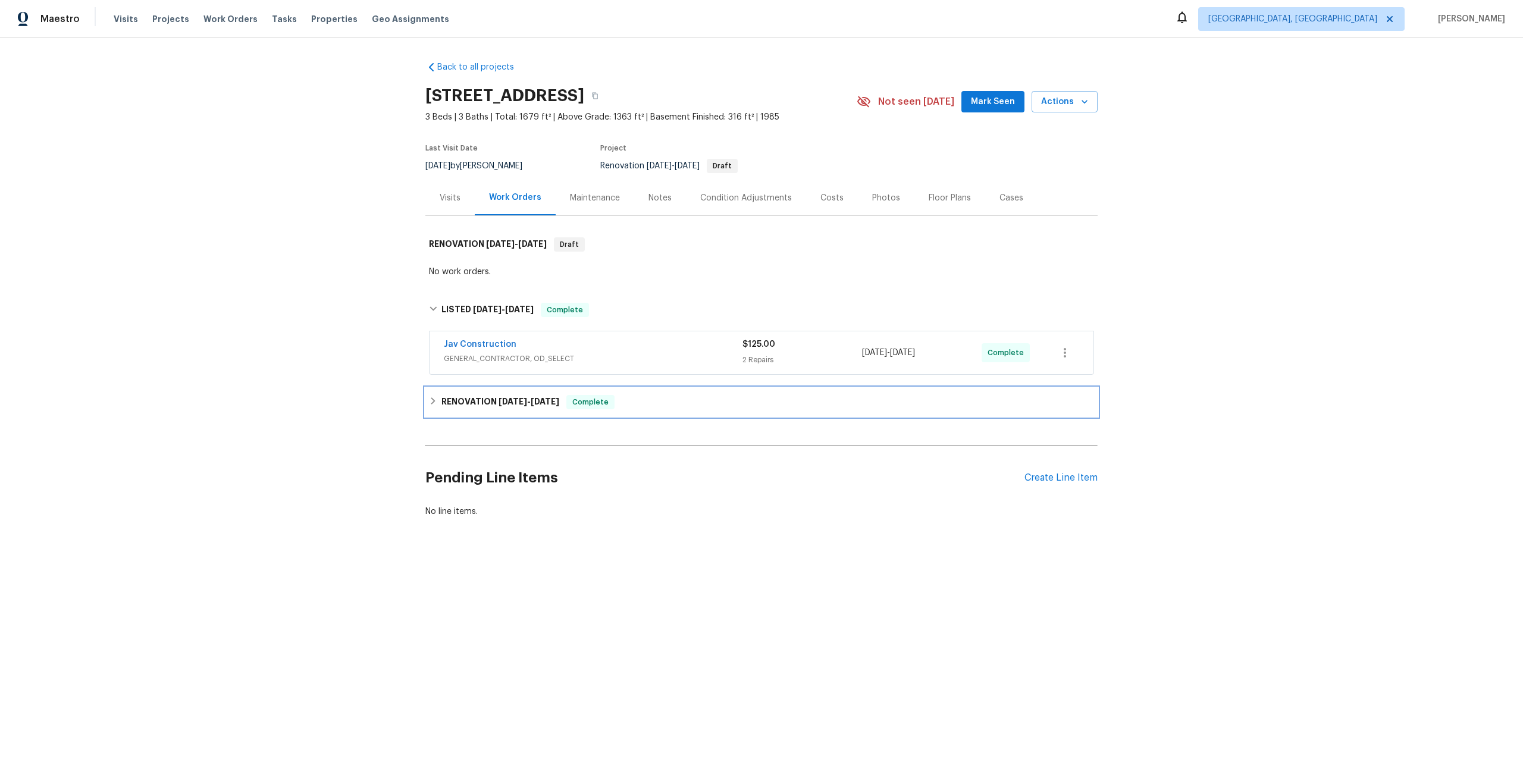
click at [665, 398] on div "RENOVATION [DATE] - [DATE] Complete" at bounding box center [762, 402] width 665 height 15
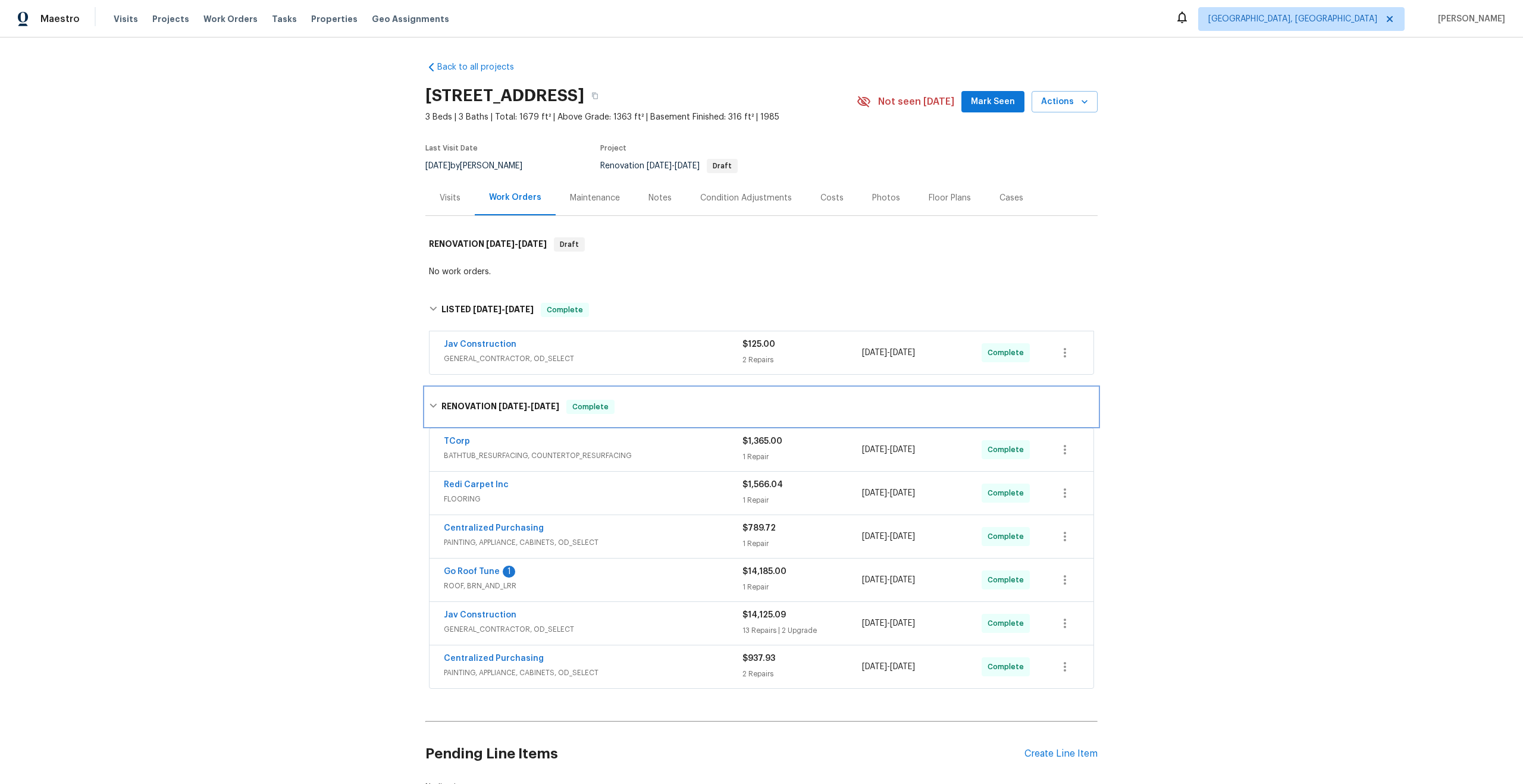
scroll to position [91, 0]
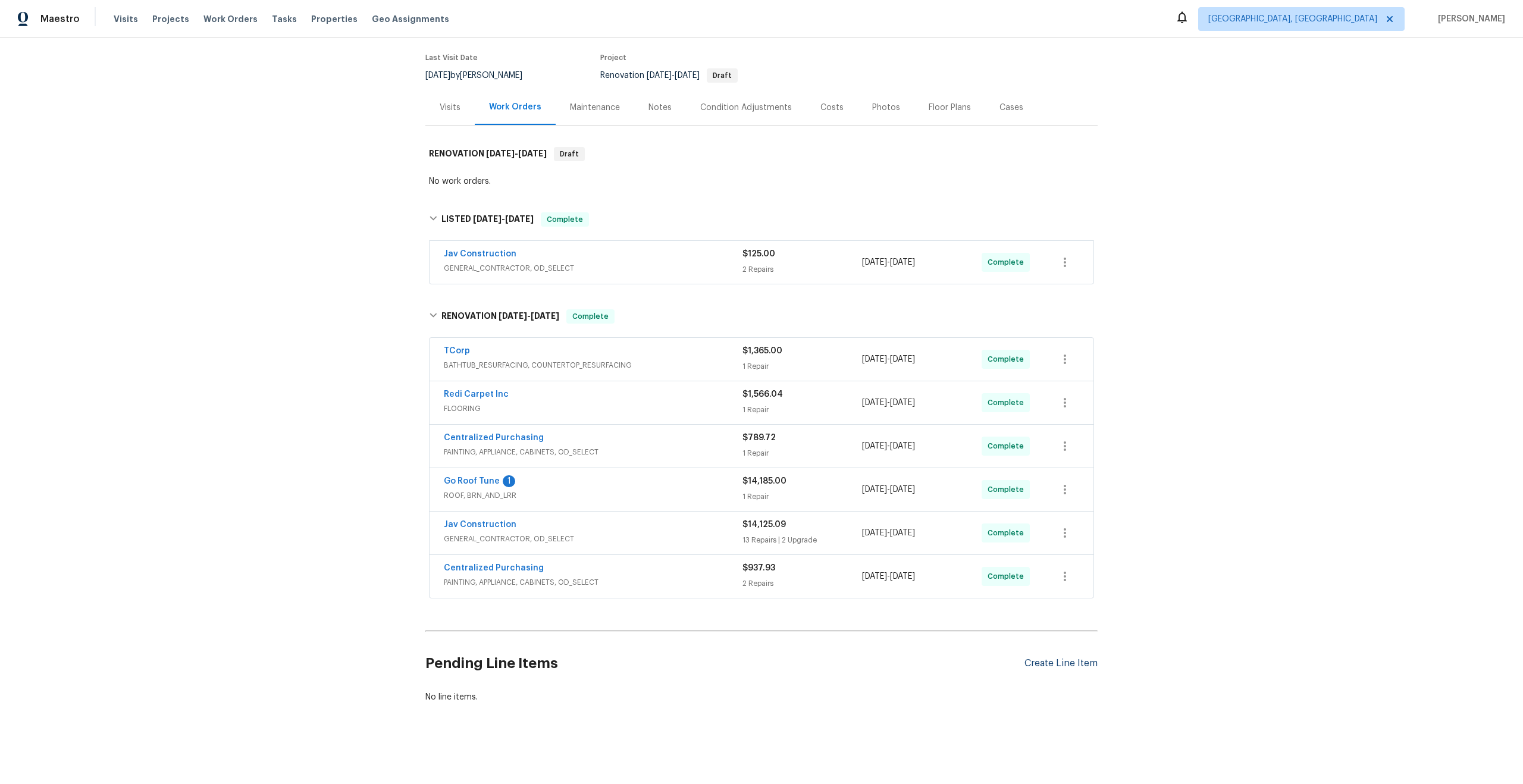
click at [1066, 662] on div "Create Line Item" at bounding box center [1062, 663] width 73 height 11
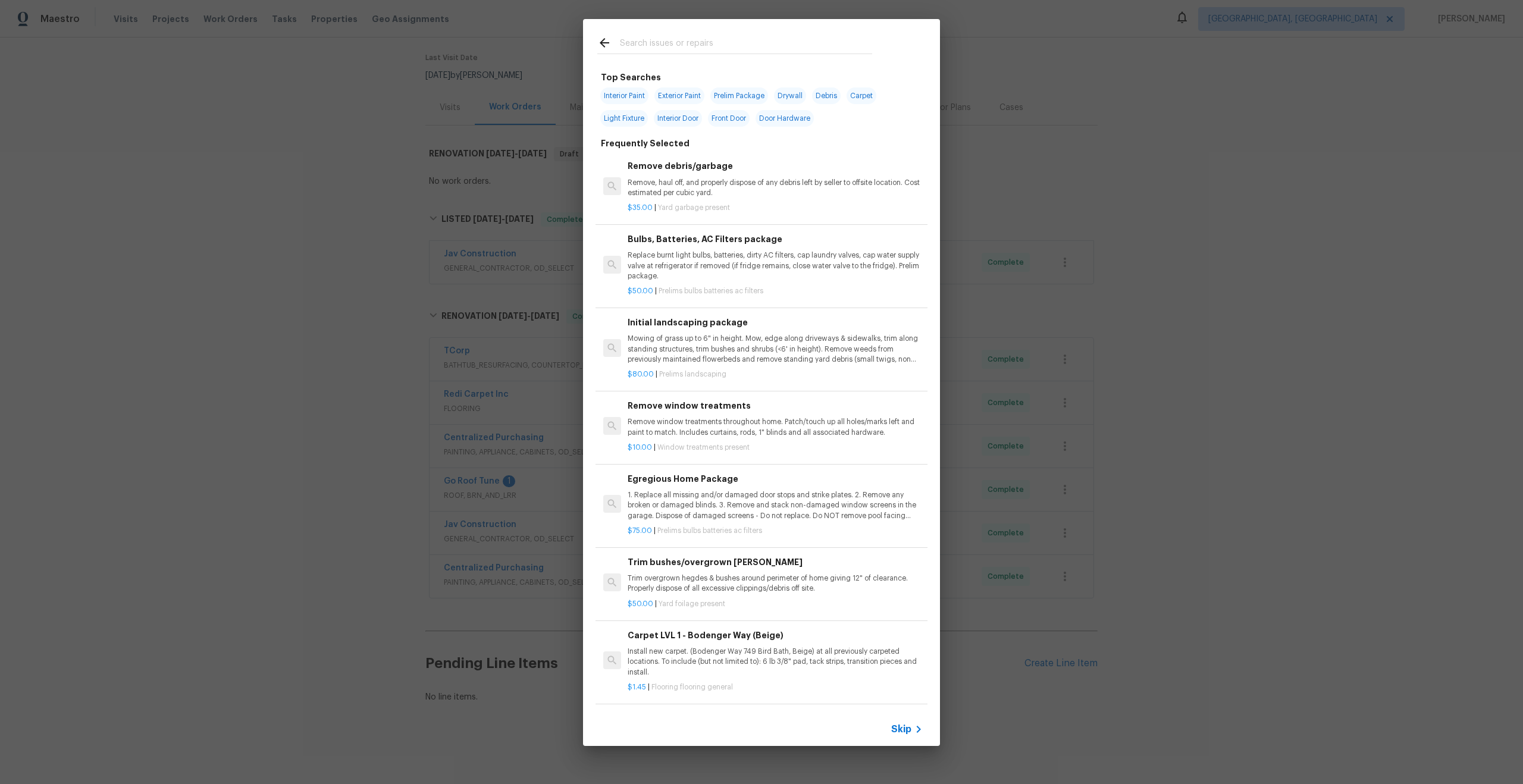
click at [912, 729] on icon at bounding box center [918, 729] width 15 height 15
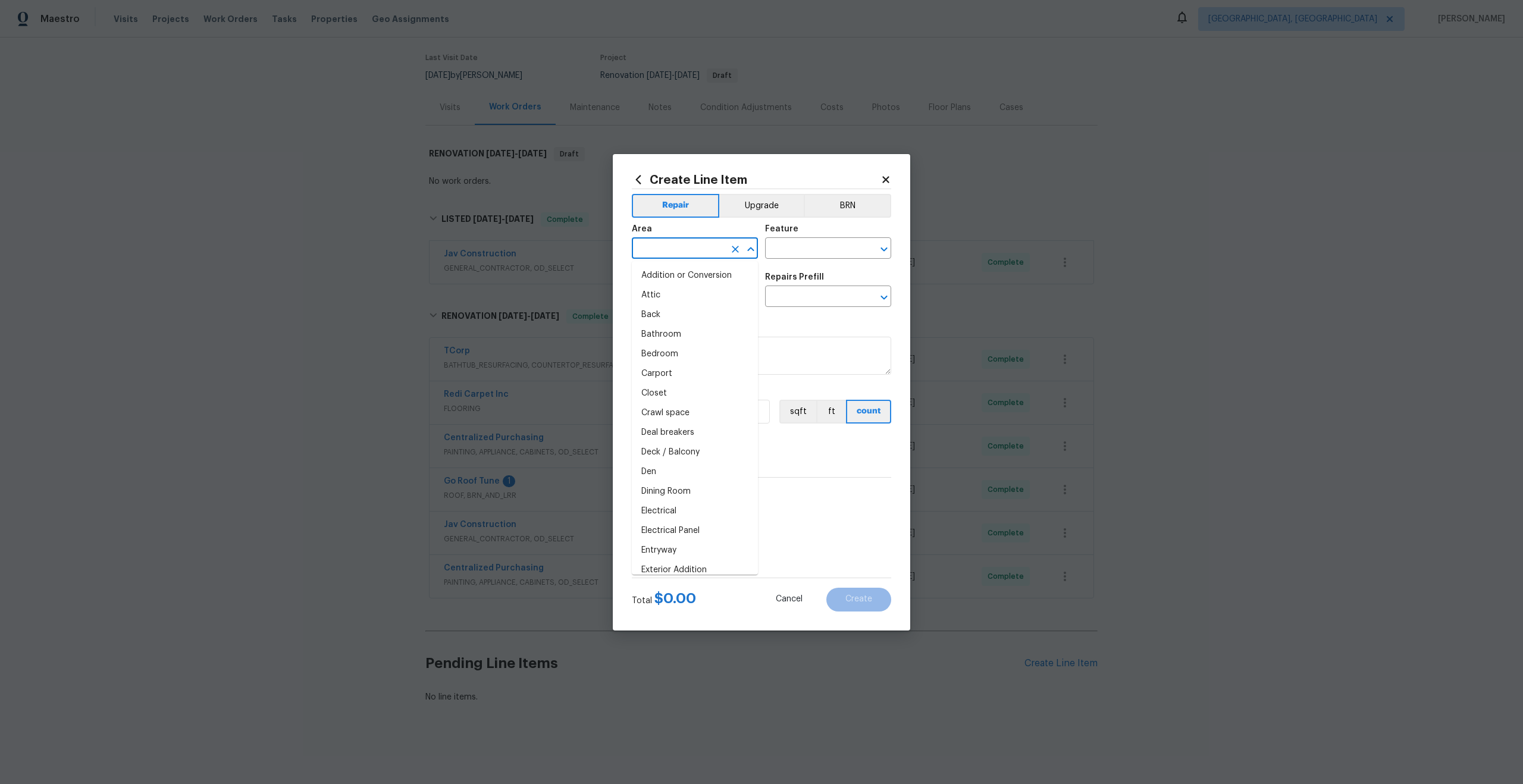
click at [712, 257] on input "text" at bounding box center [678, 249] width 93 height 19
click at [695, 254] on input "text" at bounding box center [678, 249] width 93 height 19
click at [689, 295] on li "Interior Overall" at bounding box center [695, 295] width 126 height 19
type input "Interior Overall"
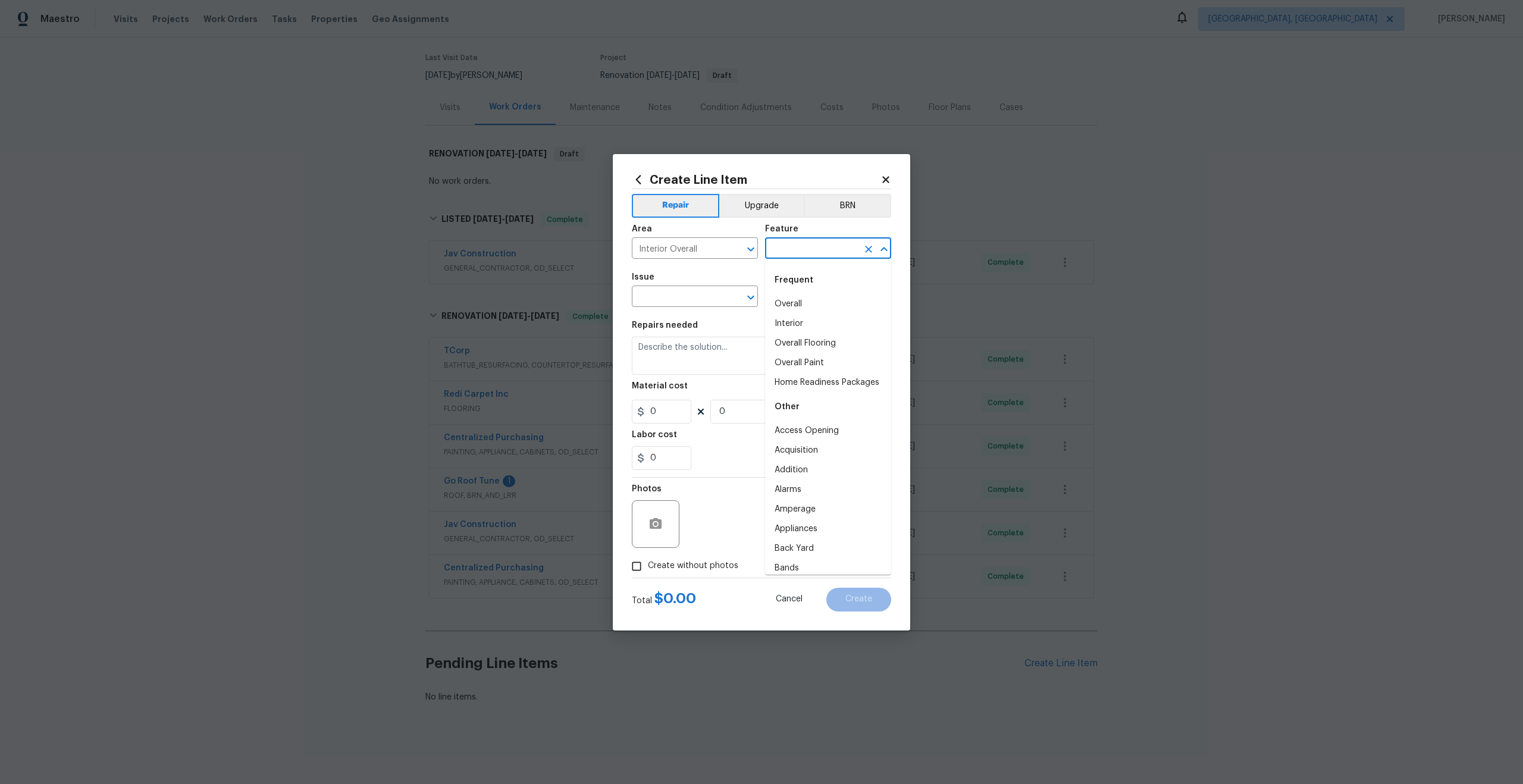
click at [791, 246] on input "text" at bounding box center [811, 249] width 93 height 19
click at [797, 308] on li "Overall" at bounding box center [828, 304] width 126 height 19
type input "Overall"
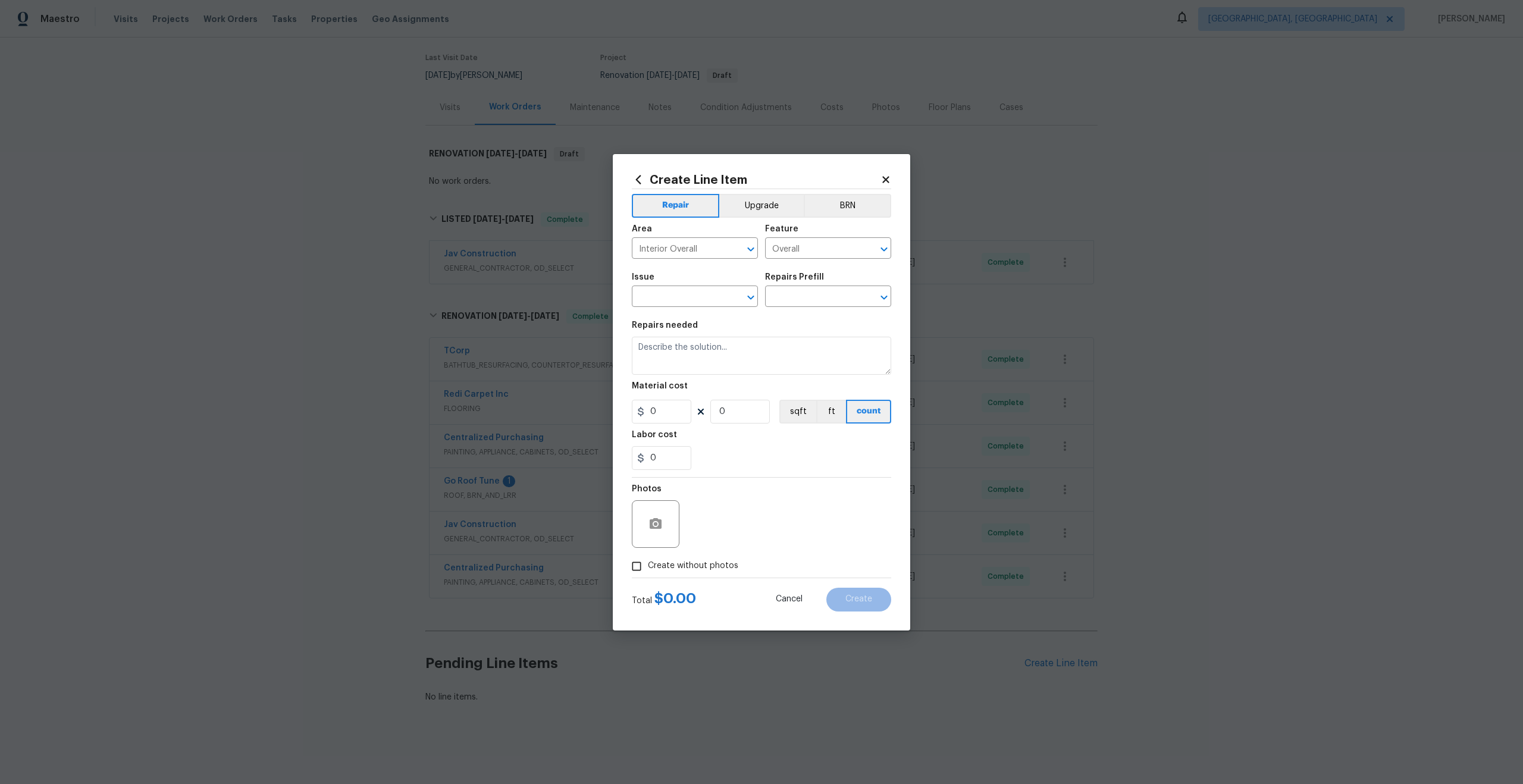
click at [705, 306] on span "Issue ​" at bounding box center [695, 290] width 126 height 48
click at [705, 300] on input "text" at bounding box center [678, 297] width 93 height 19
click at [682, 362] on li "Photos" at bounding box center [695, 353] width 126 height 19
type input "Photos"
click at [789, 288] on input "text" at bounding box center [811, 297] width 93 height 19
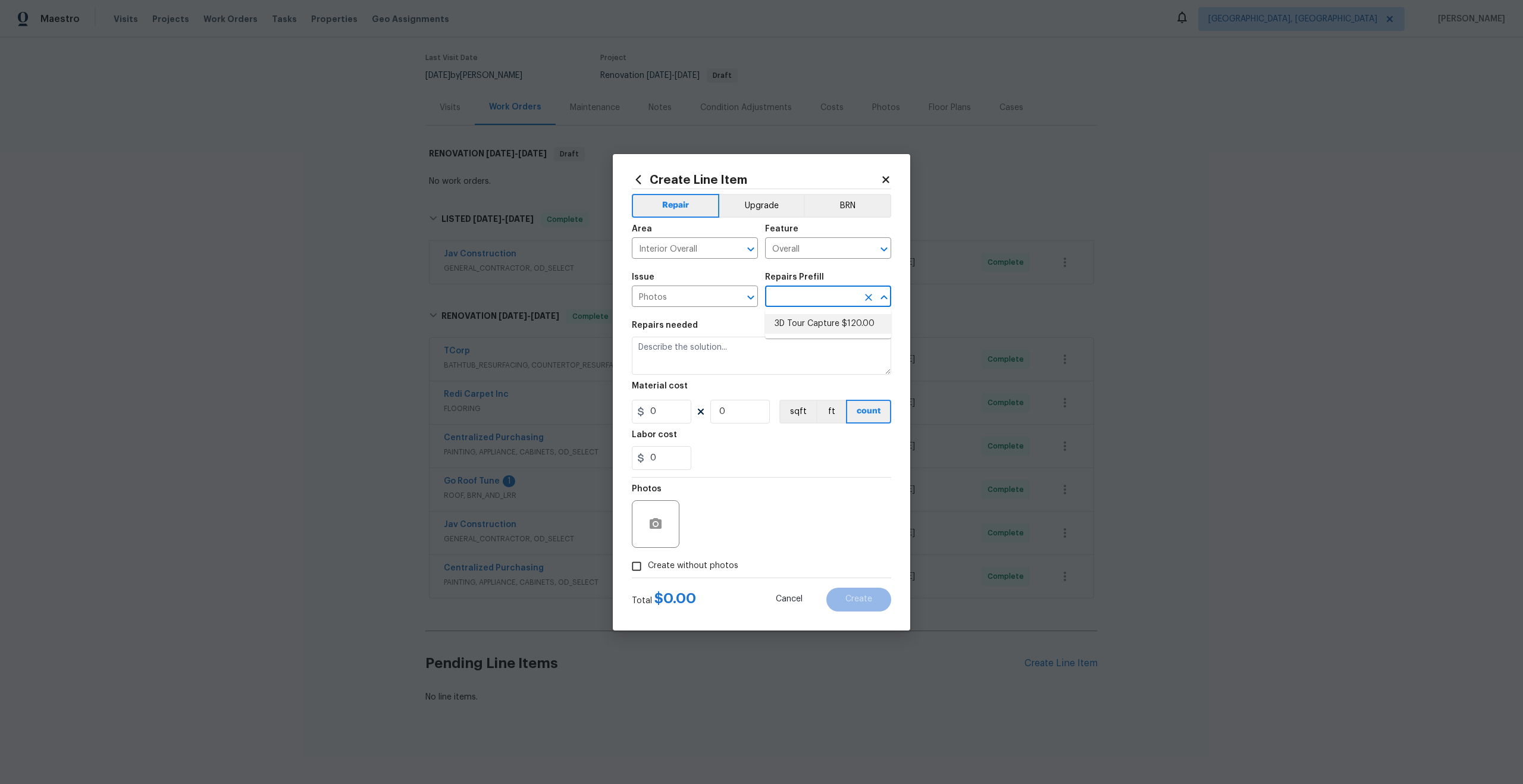
click at [790, 318] on li "3D Tour Capture $120.00" at bounding box center [828, 323] width 126 height 19
type input "3D Tour Capture $120.00"
type textarea "Capture 3D tour of home"
type input "1"
type input "120"
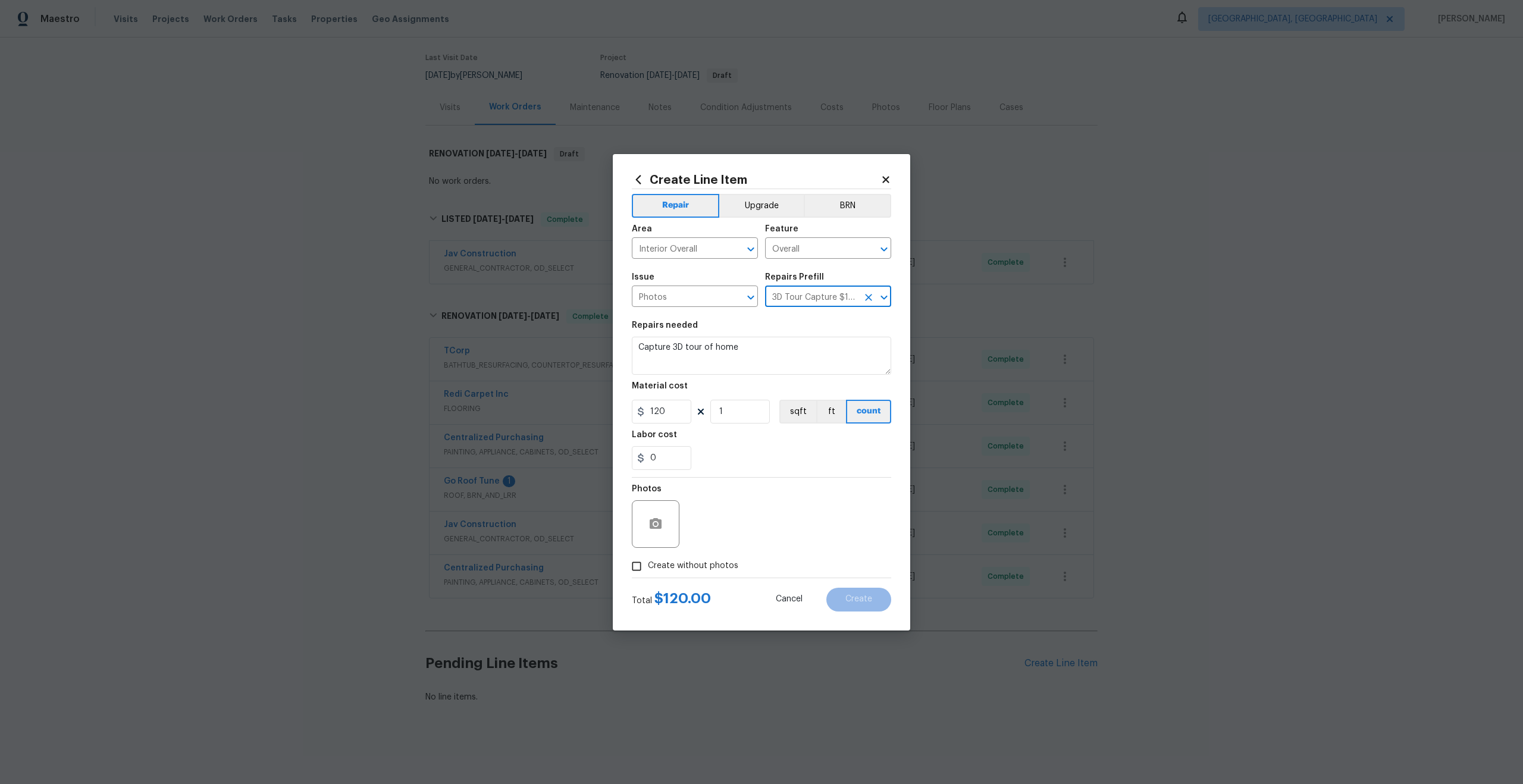
click at [637, 567] on input "Create without photos" at bounding box center [636, 566] width 23 height 23
checkbox input "true"
click at [734, 515] on textarea at bounding box center [790, 524] width 202 height 48
type textarea "."
click at [836, 599] on button "Create" at bounding box center [859, 599] width 65 height 24
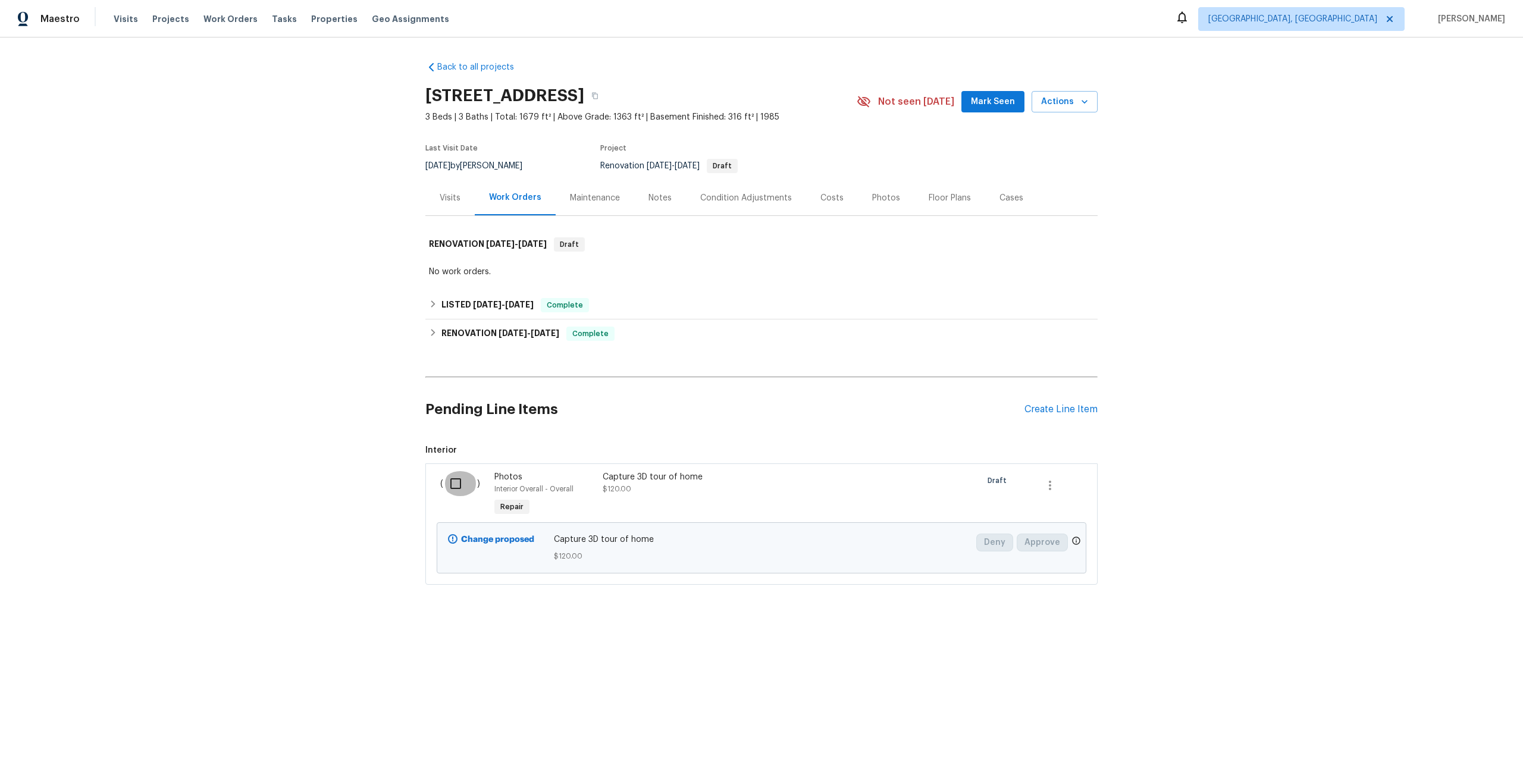
click at [455, 477] on input "checkbox" at bounding box center [460, 483] width 34 height 25
checkbox input "true"
click at [1445, 748] on span "Create Work Order" at bounding box center [1455, 754] width 79 height 15
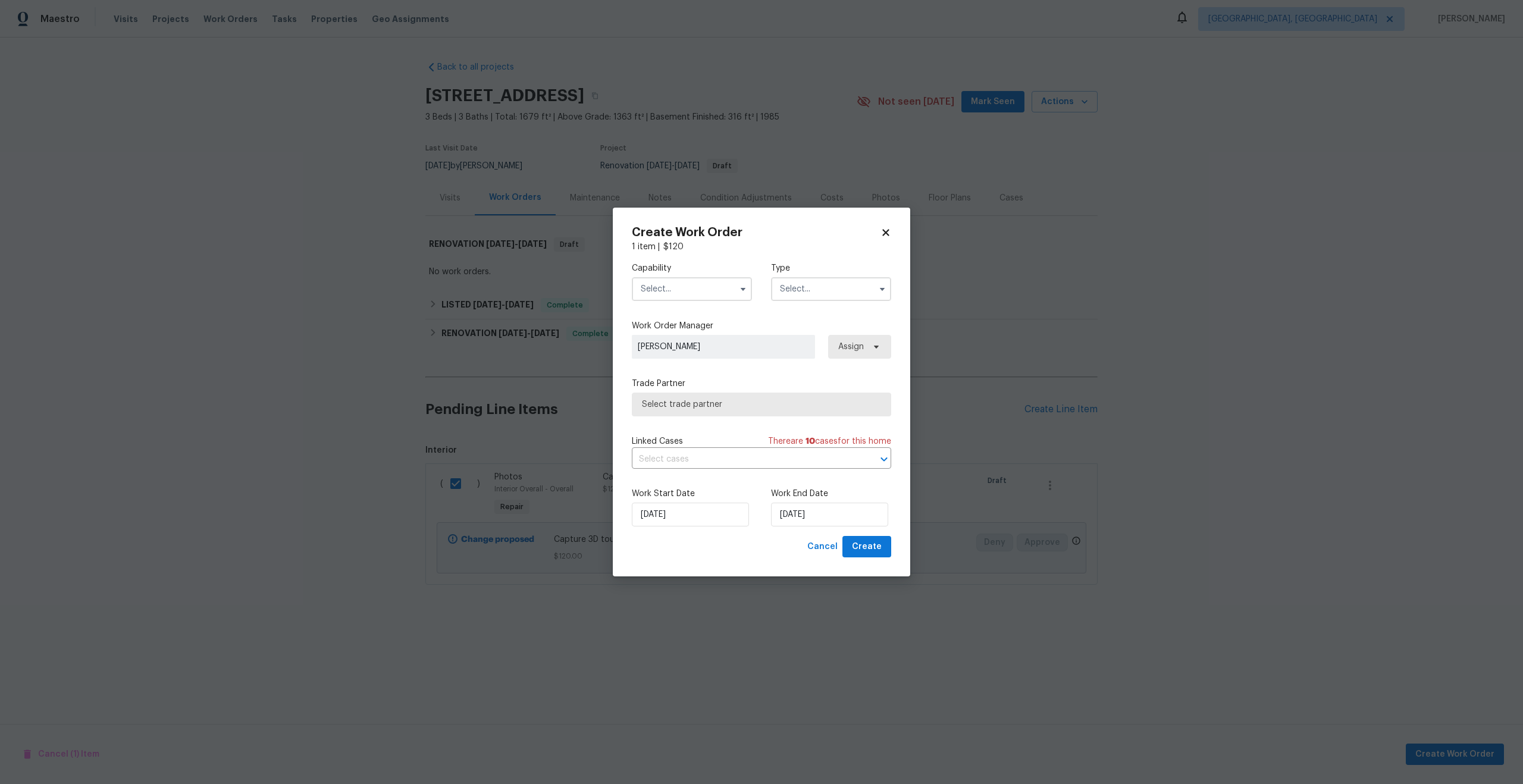
click at [691, 287] on input "text" at bounding box center [692, 289] width 120 height 24
click at [679, 321] on span "Photography" at bounding box center [670, 321] width 51 height 8
type input "Photography"
click at [791, 289] on input "text" at bounding box center [831, 289] width 120 height 24
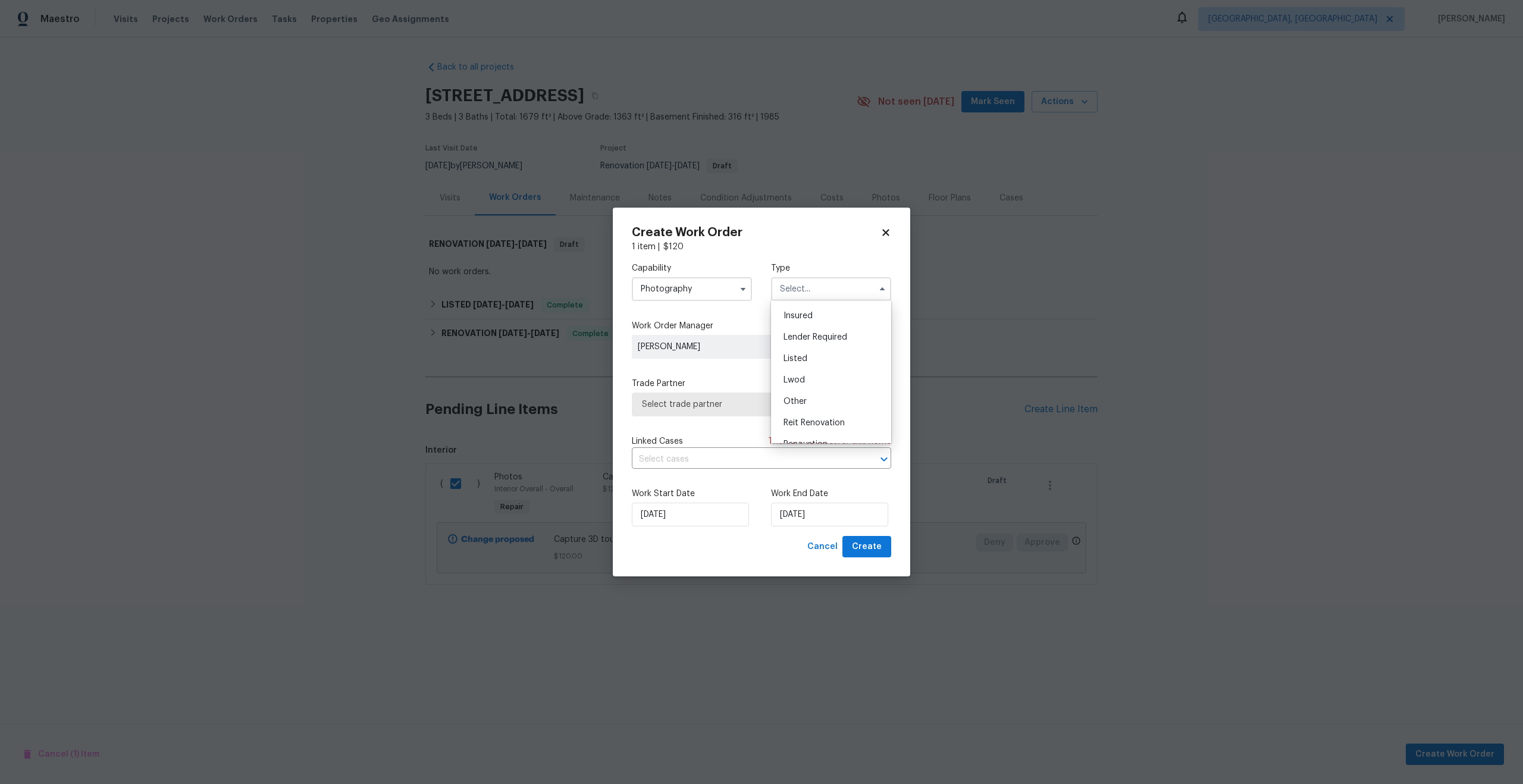
scroll to position [141, 0]
click at [795, 325] on span "Other" at bounding box center [795, 322] width 23 height 8
type input "Other"
click at [733, 402] on span "Select trade partner" at bounding box center [752, 404] width 222 height 12
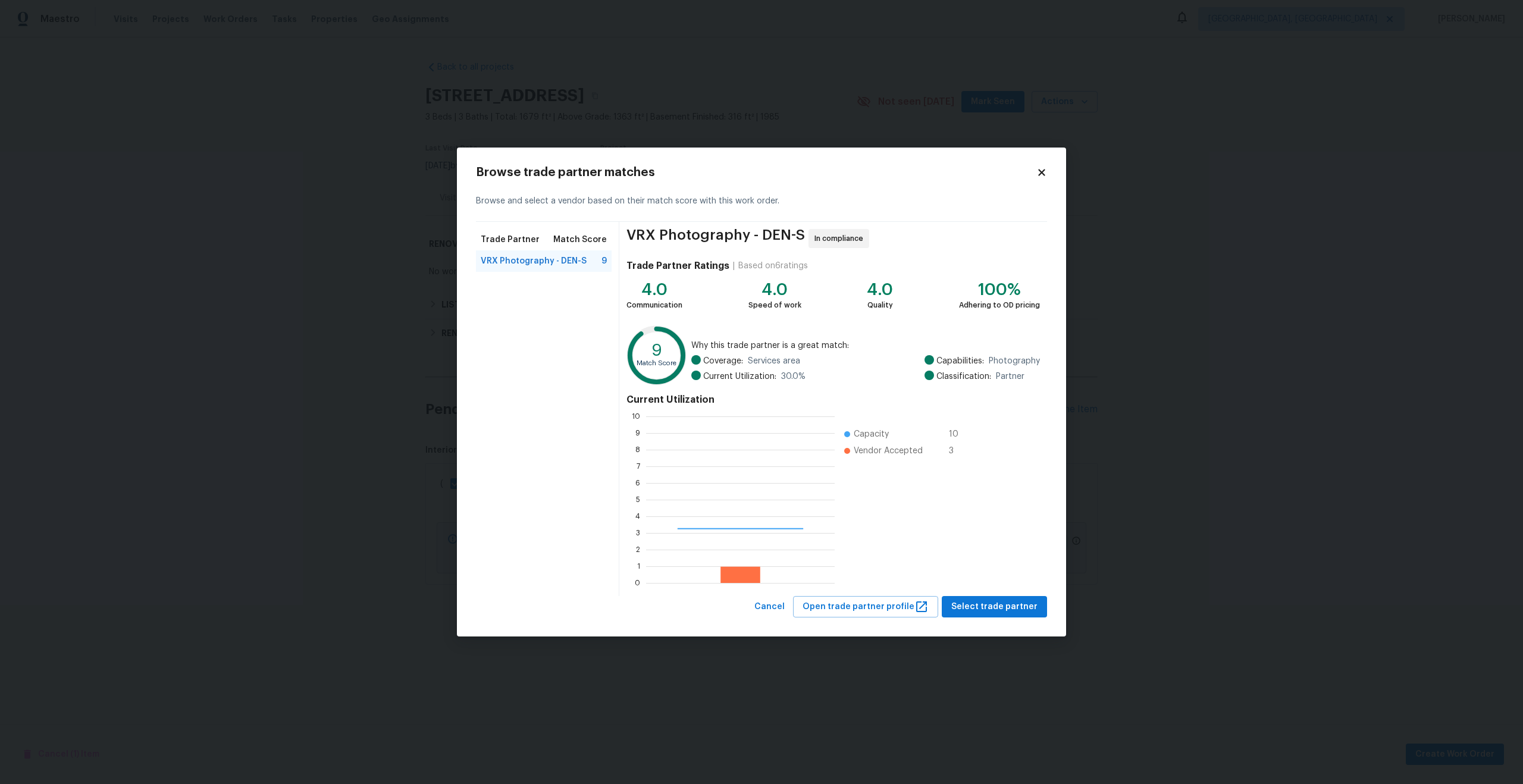
scroll to position [166, 188]
click at [991, 603] on span "Select trade partner" at bounding box center [994, 606] width 87 height 15
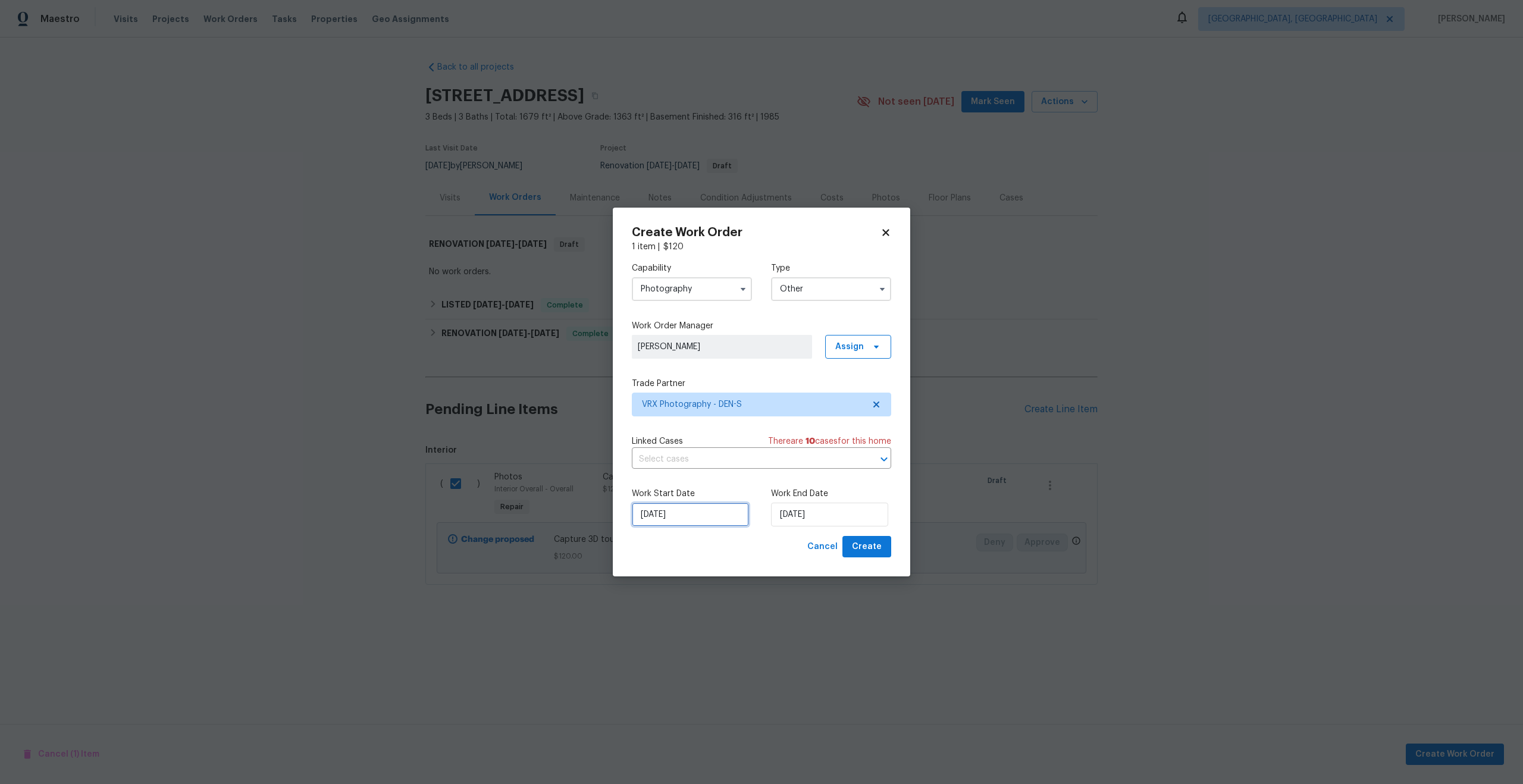
click at [696, 520] on input "[DATE]" at bounding box center [690, 515] width 117 height 24
click at [870, 546] on span "Create" at bounding box center [867, 546] width 30 height 15
click at [818, 513] on input "[DATE]" at bounding box center [829, 515] width 117 height 24
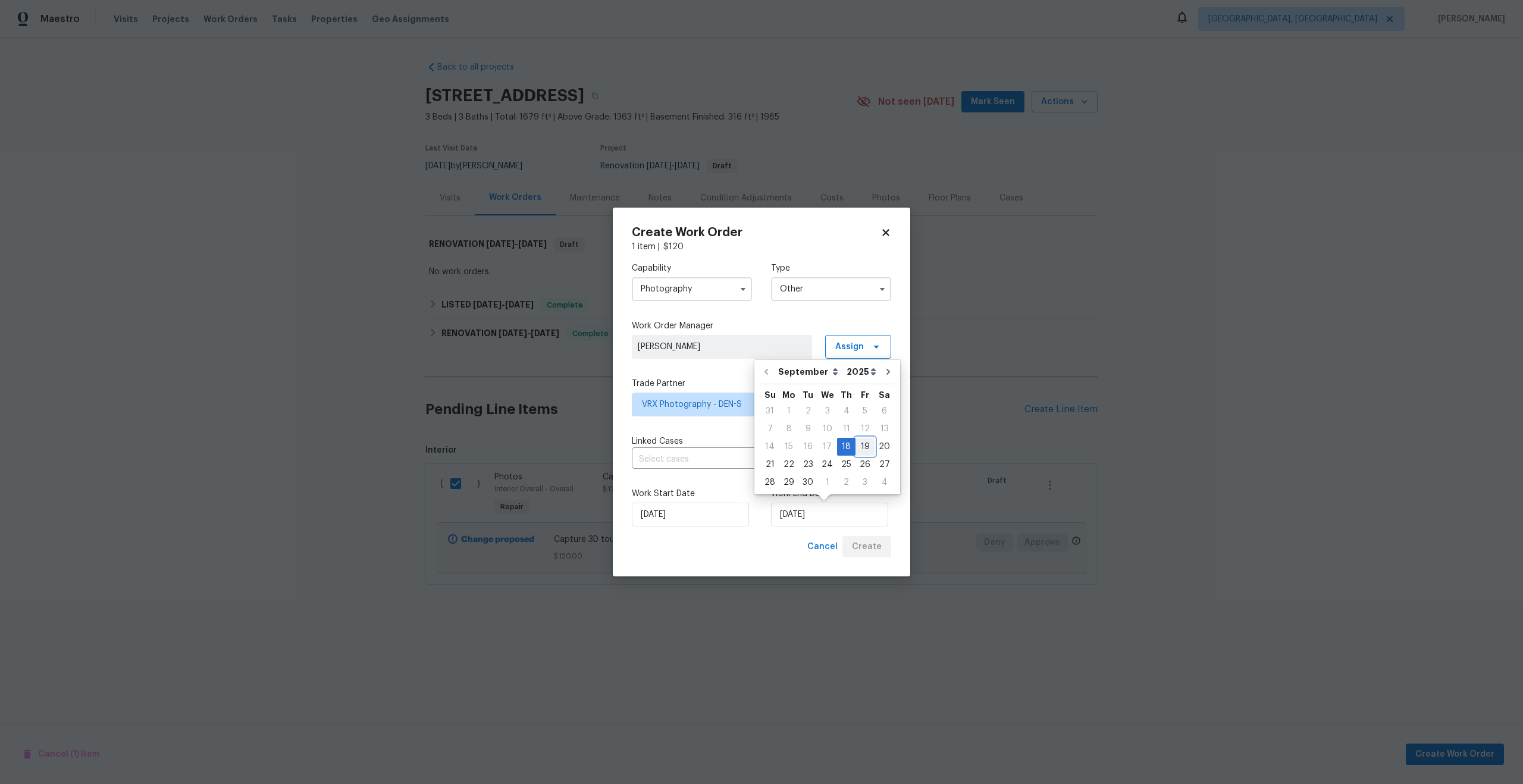
click at [864, 448] on div "19" at bounding box center [865, 447] width 19 height 17
type input "[DATE]"
checkbox input "false"
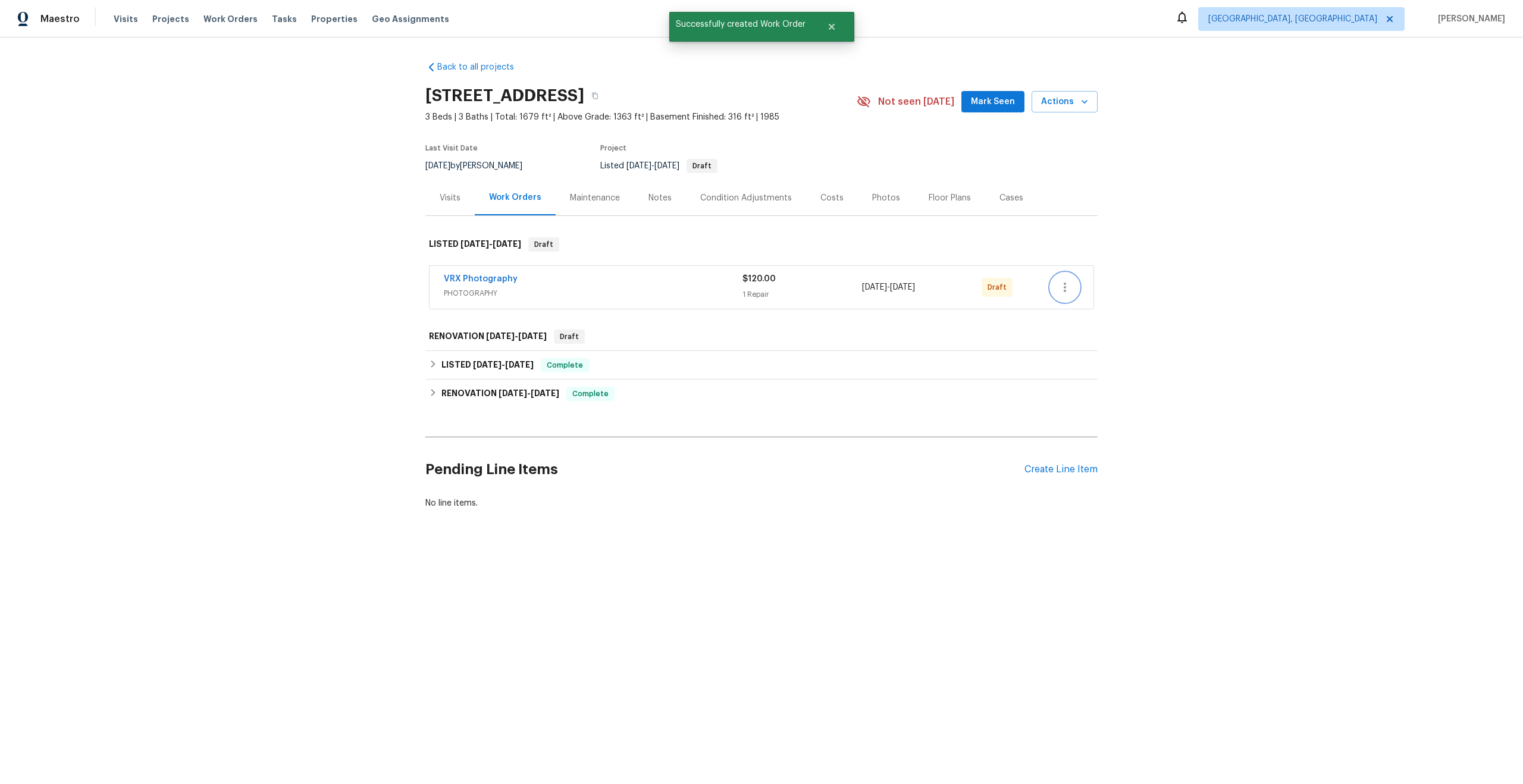
click at [1066, 288] on icon "button" at bounding box center [1065, 287] width 15 height 15
click at [1088, 327] on li "Edit" at bounding box center [1116, 327] width 132 height 19
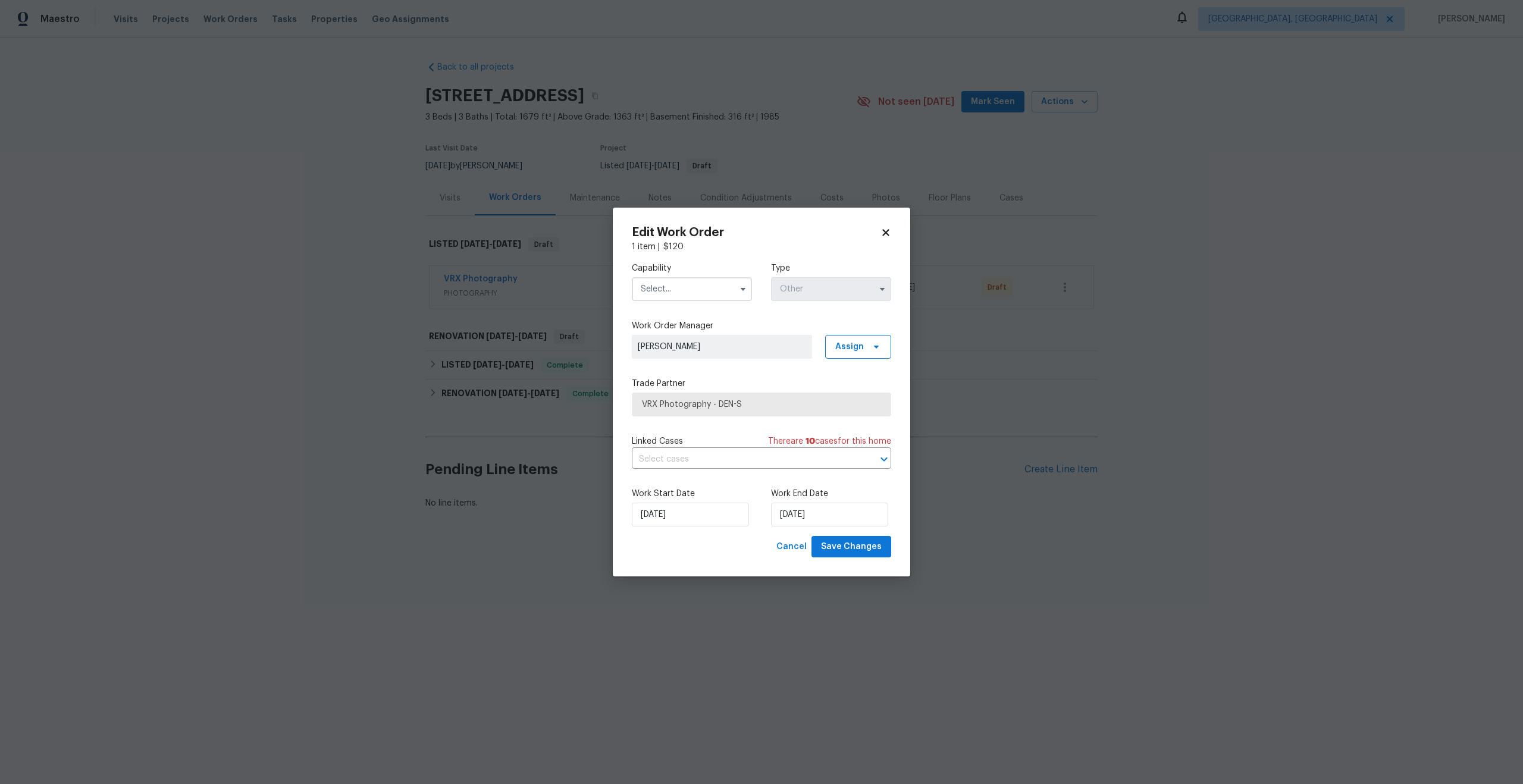
click at [708, 287] on input "text" at bounding box center [692, 289] width 120 height 24
click at [684, 323] on span "Photography" at bounding box center [670, 319] width 51 height 8
type input "Photography"
click at [707, 519] on input "[DATE]" at bounding box center [690, 515] width 117 height 24
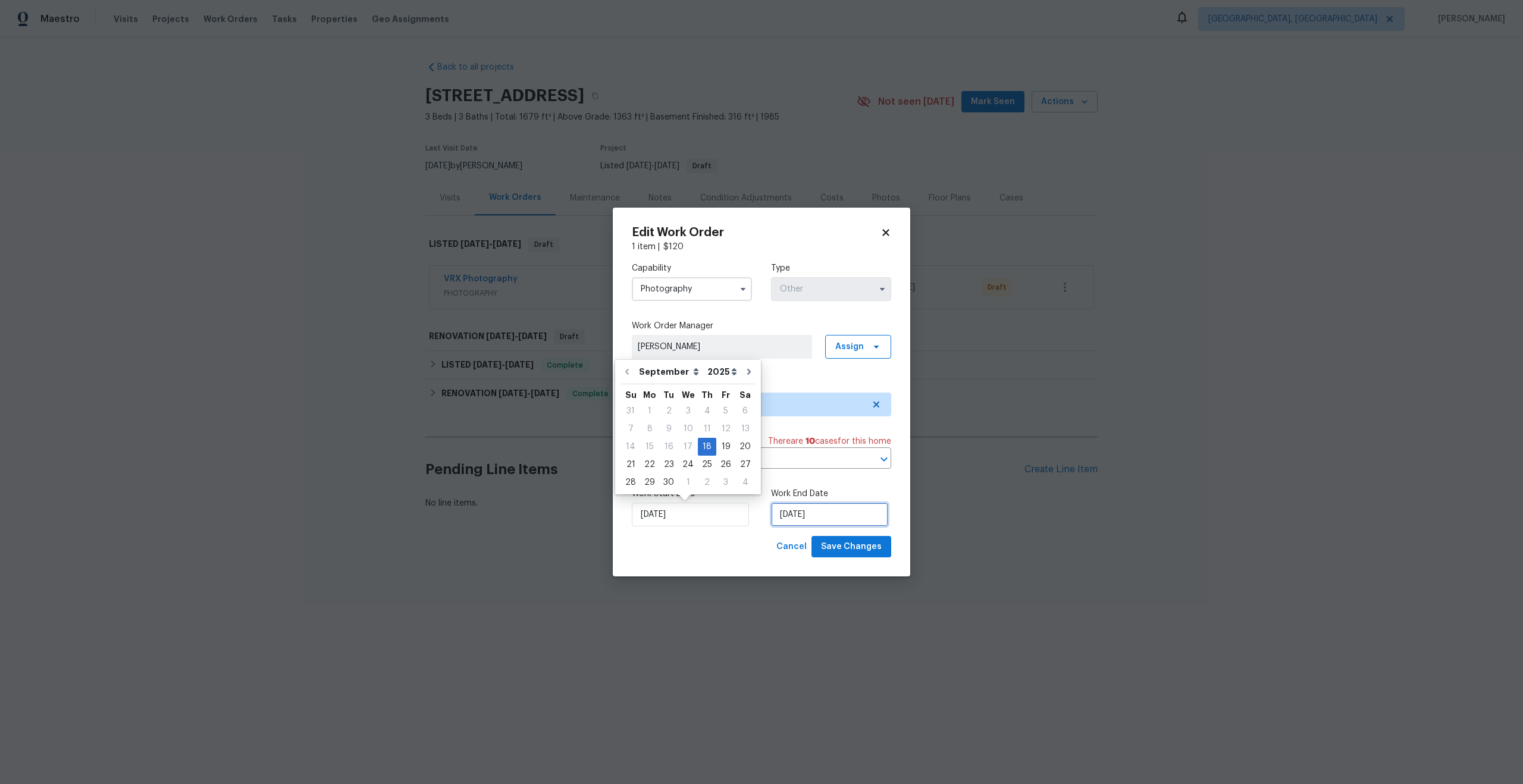
click at [813, 507] on input "18/09/2025" at bounding box center [829, 515] width 117 height 24
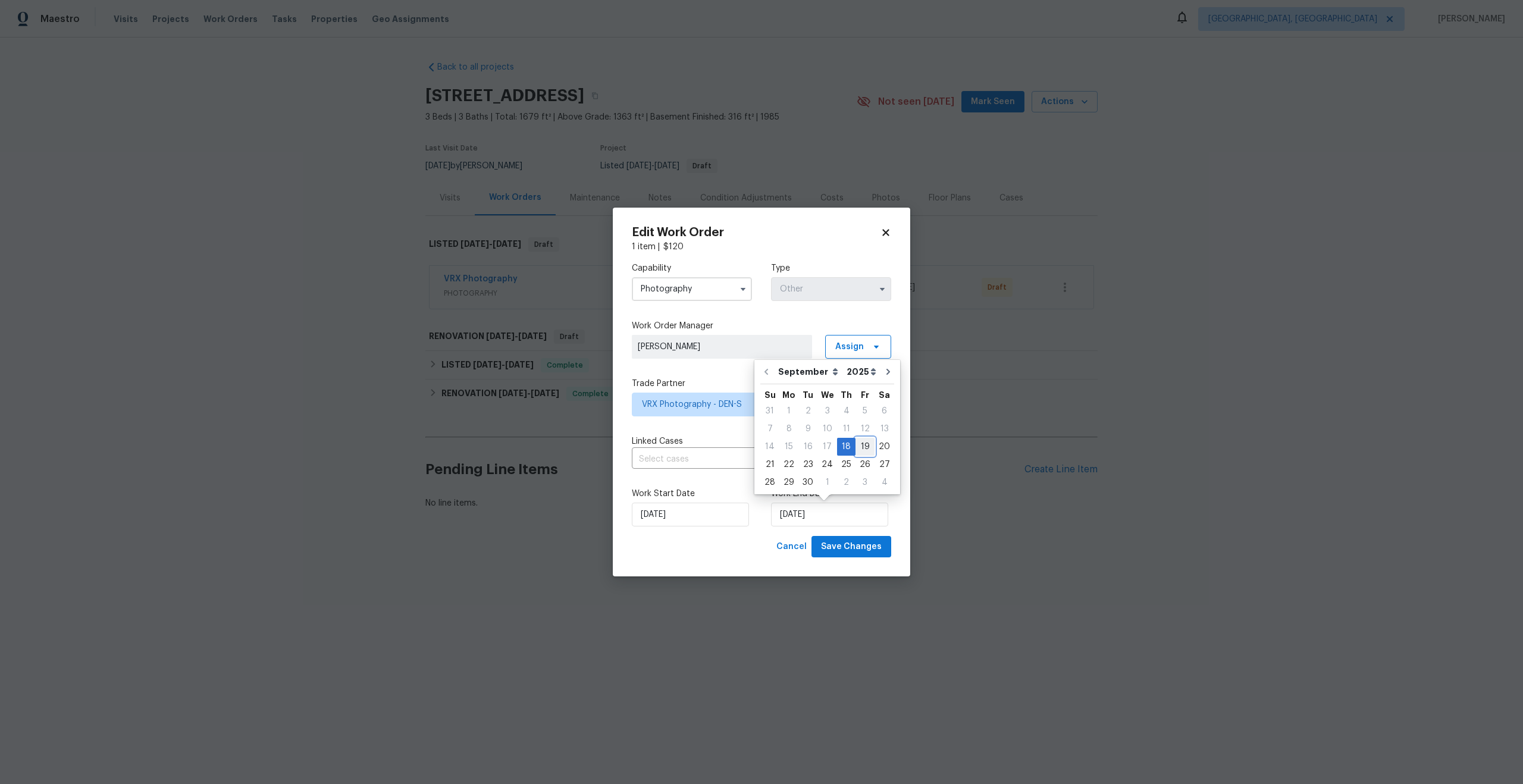
click at [859, 446] on div "19" at bounding box center [865, 447] width 19 height 17
type input "19/09/2025"
click at [861, 552] on span "Save Changes" at bounding box center [852, 546] width 61 height 15
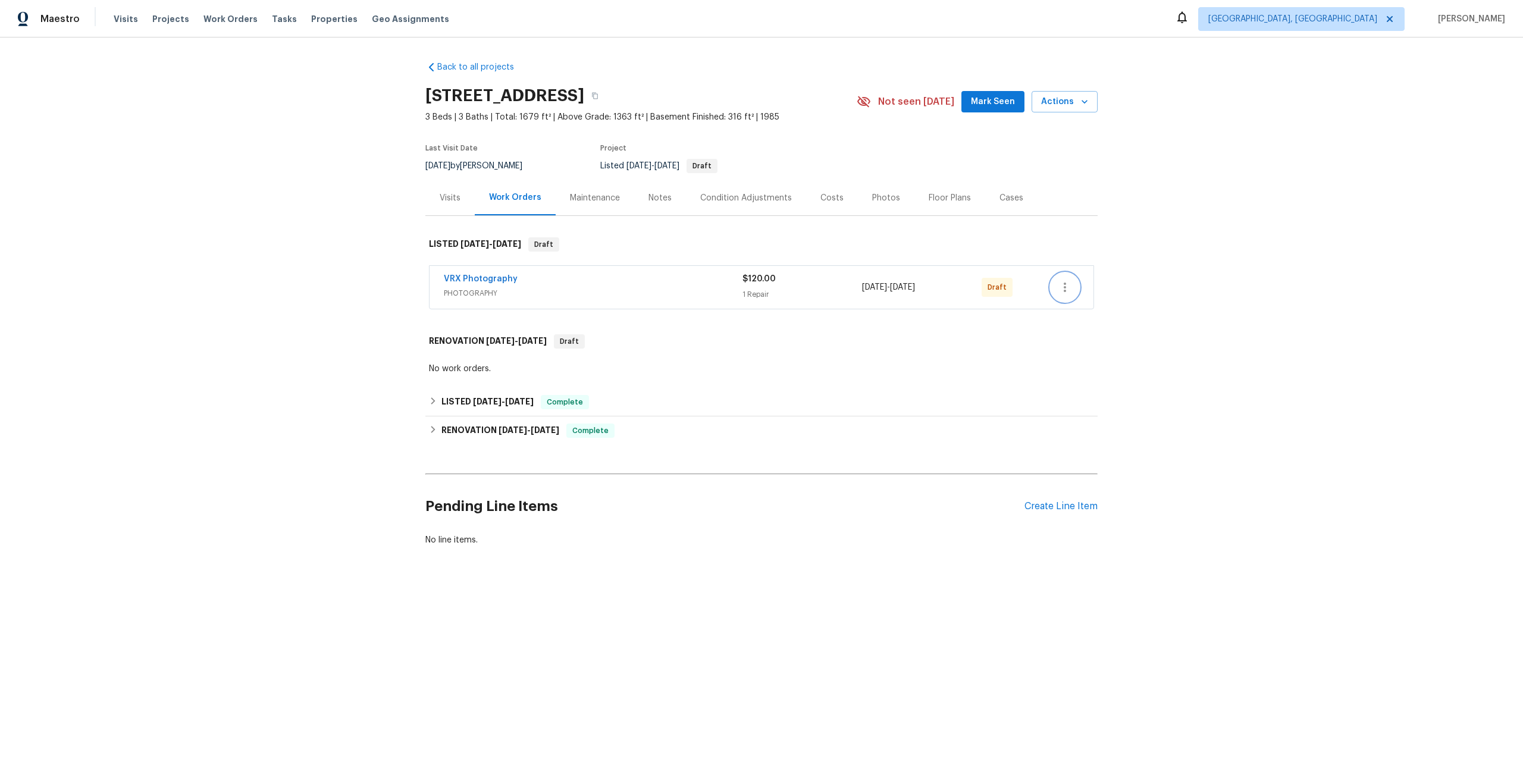
click at [1066, 285] on icon "button" at bounding box center [1065, 287] width 15 height 15
click at [1066, 285] on li "Send to Vendor" at bounding box center [1116, 287] width 132 height 19
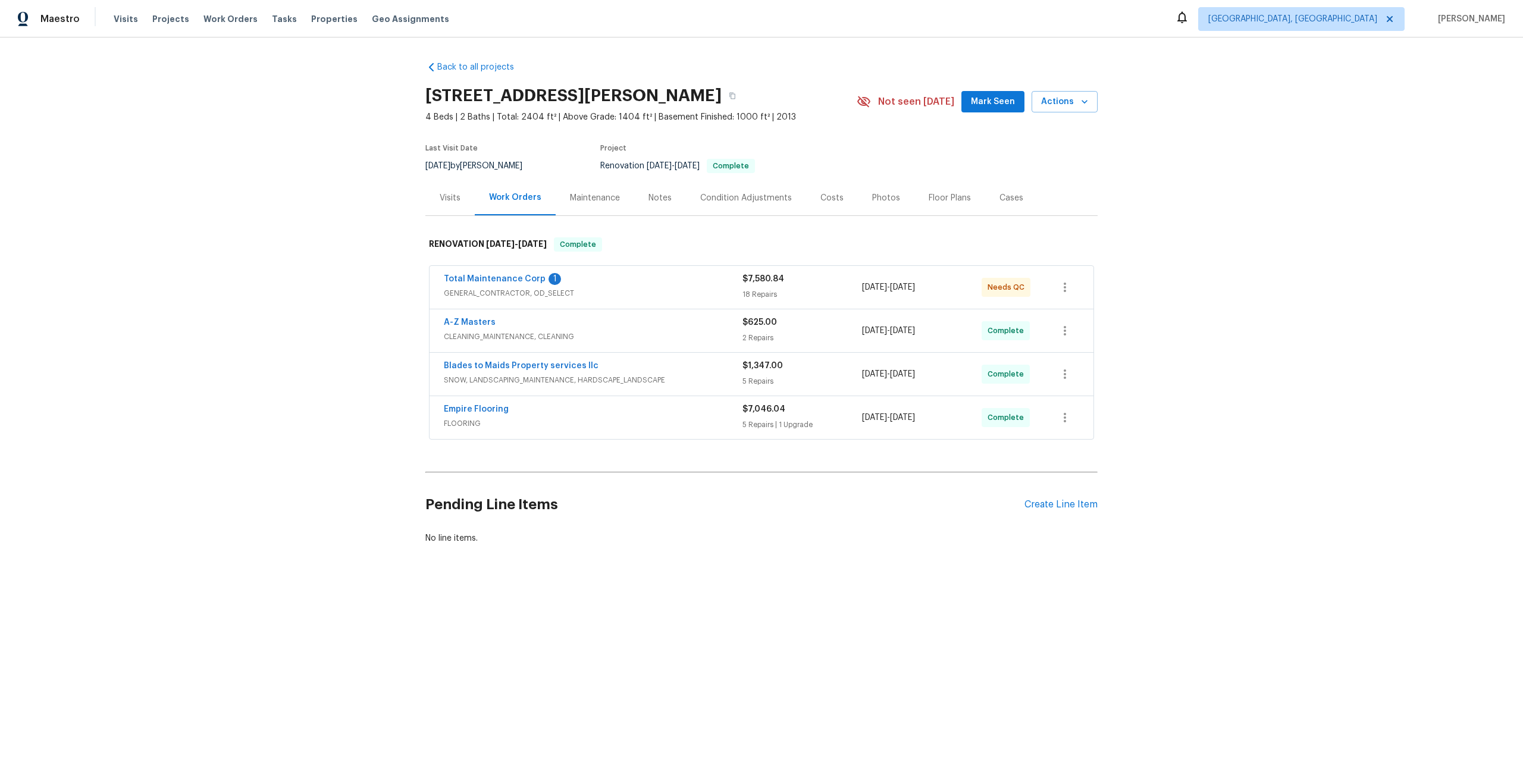
click at [1113, 276] on div "Back to all projects 573 Kayla Ln, Hanover, MN 55341 4 Beds | 2 Baths | Total: …" at bounding box center [762, 331] width 1523 height 587
click at [1071, 498] on div "Pending Line Items Create Line Item" at bounding box center [762, 505] width 672 height 55
click at [1071, 502] on div "Create Line Item" at bounding box center [1062, 504] width 73 height 11
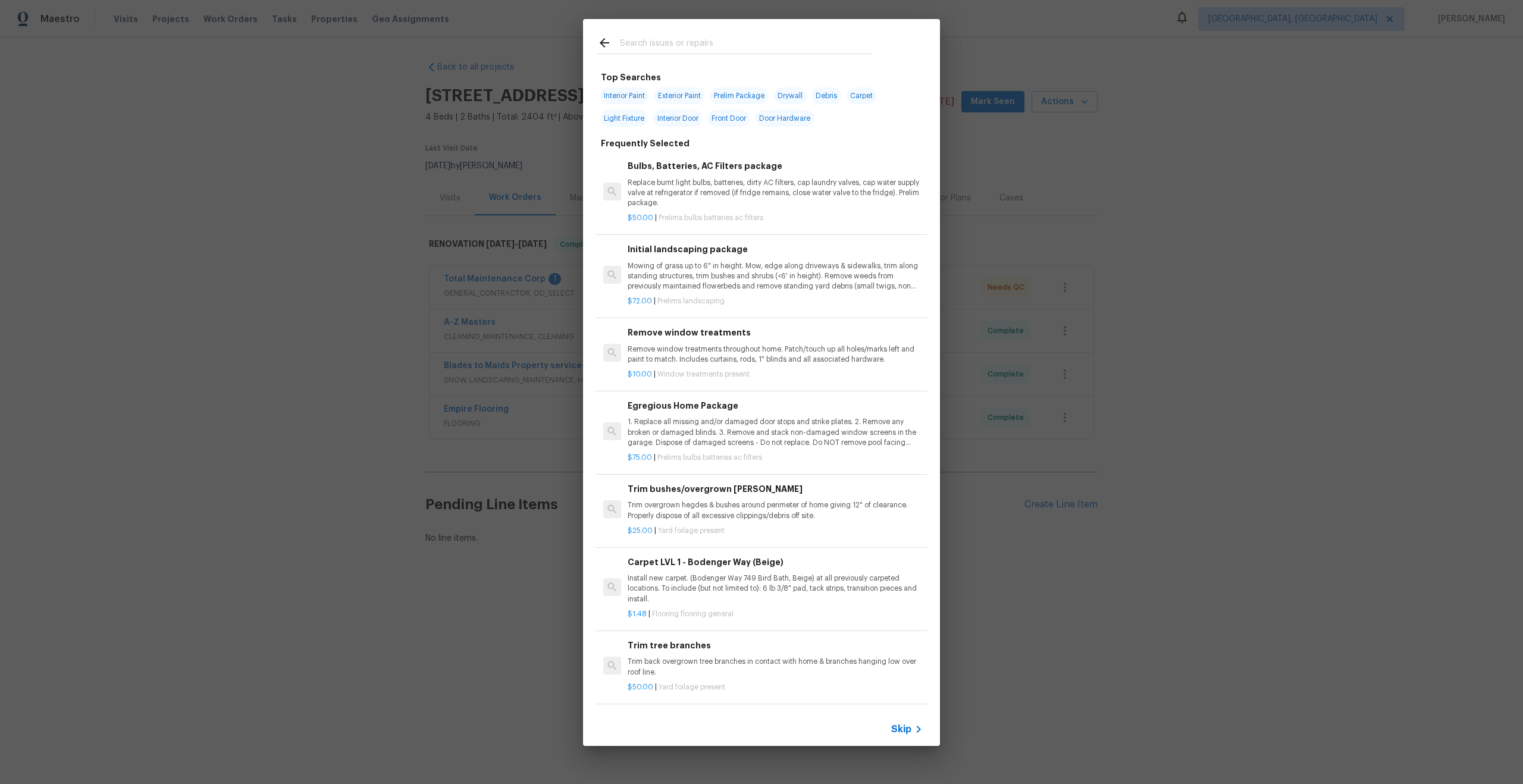
click at [911, 730] on icon at bounding box center [918, 729] width 15 height 15
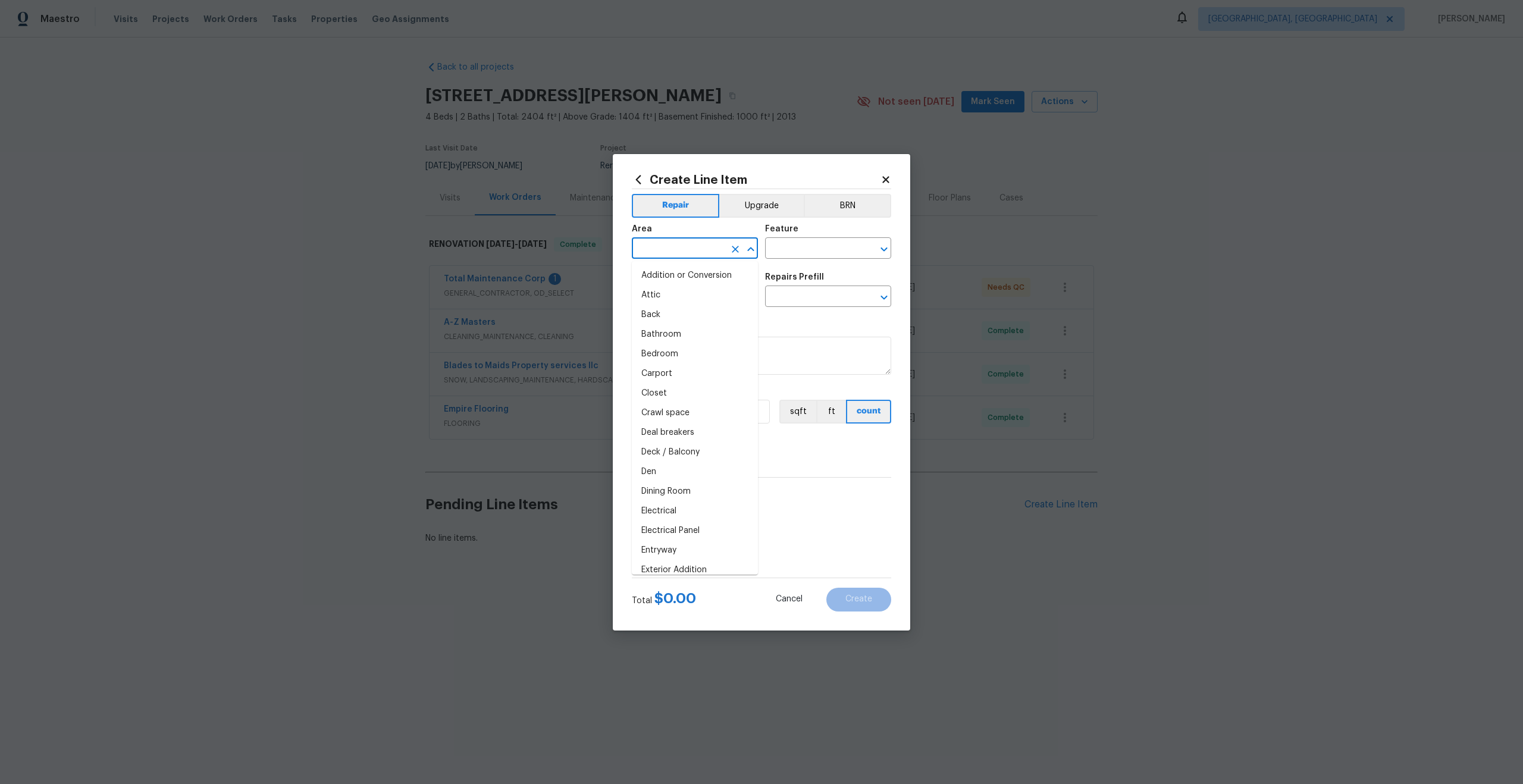
click at [689, 252] on input "text" at bounding box center [678, 249] width 93 height 19
click at [673, 298] on li "Interior Overall" at bounding box center [695, 295] width 126 height 19
type input "Interior Overall"
click at [795, 253] on input "text" at bounding box center [811, 249] width 93 height 19
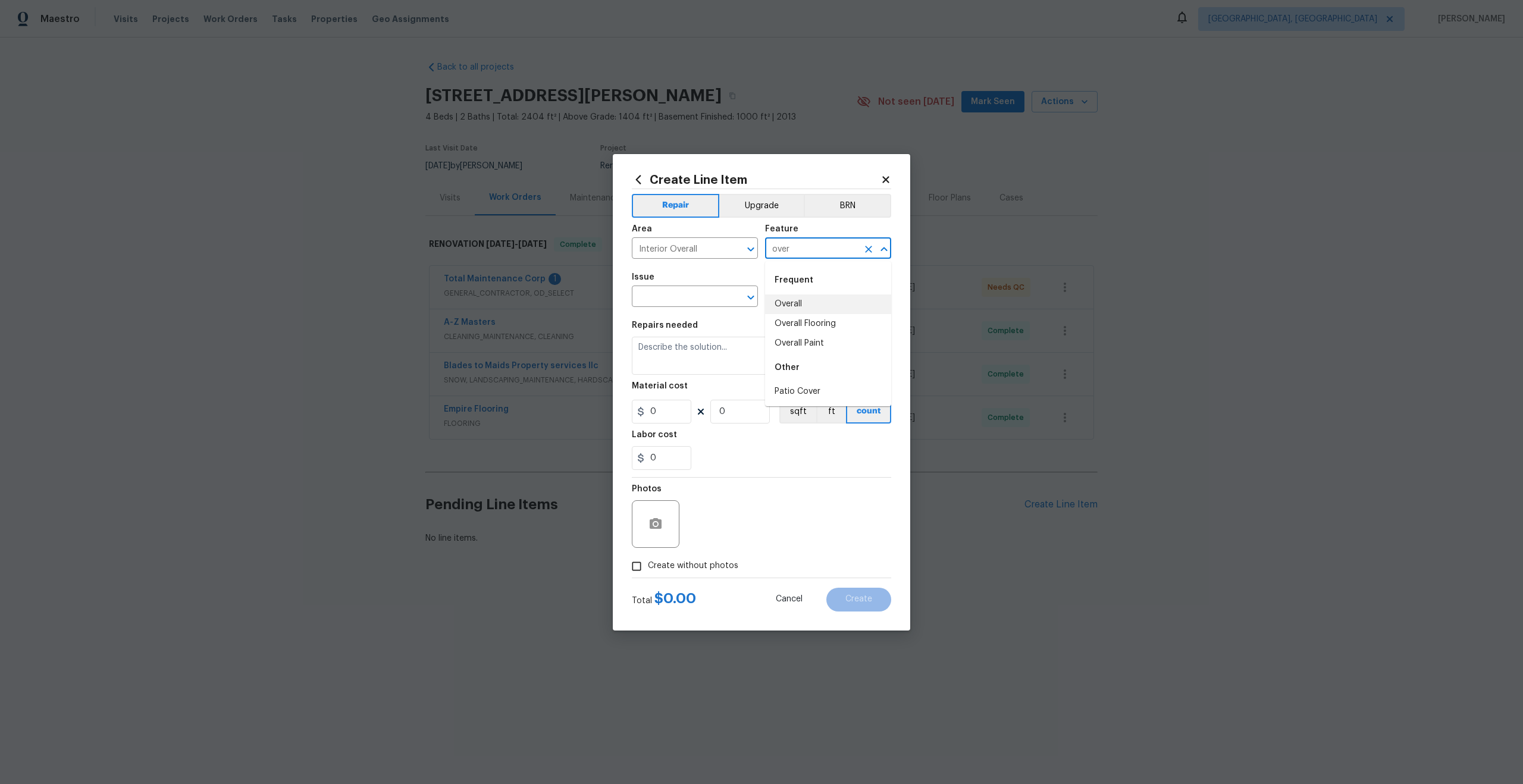
click at [794, 305] on li "Overall" at bounding box center [828, 304] width 126 height 19
type input "Overall"
click at [674, 305] on input "text" at bounding box center [678, 297] width 93 height 19
click at [669, 359] on li "Photos" at bounding box center [695, 353] width 126 height 19
type input "Photos"
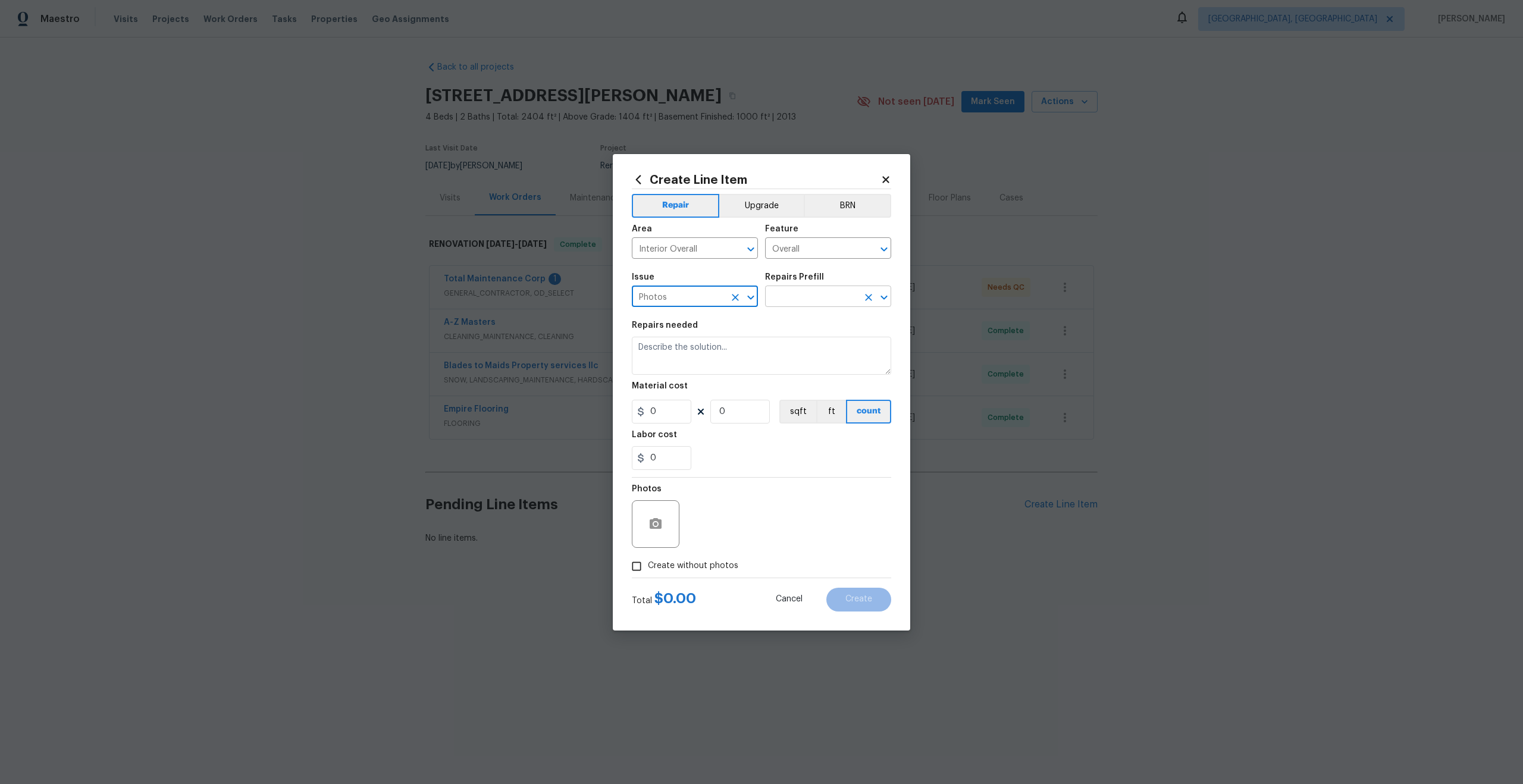
click at [810, 294] on input "text" at bounding box center [811, 297] width 93 height 19
click at [802, 318] on li "3D Tour Capture $120.00" at bounding box center [828, 323] width 126 height 19
type input "3D Tour Capture $120.00"
type textarea "Capture 3D tour of home"
type input "120"
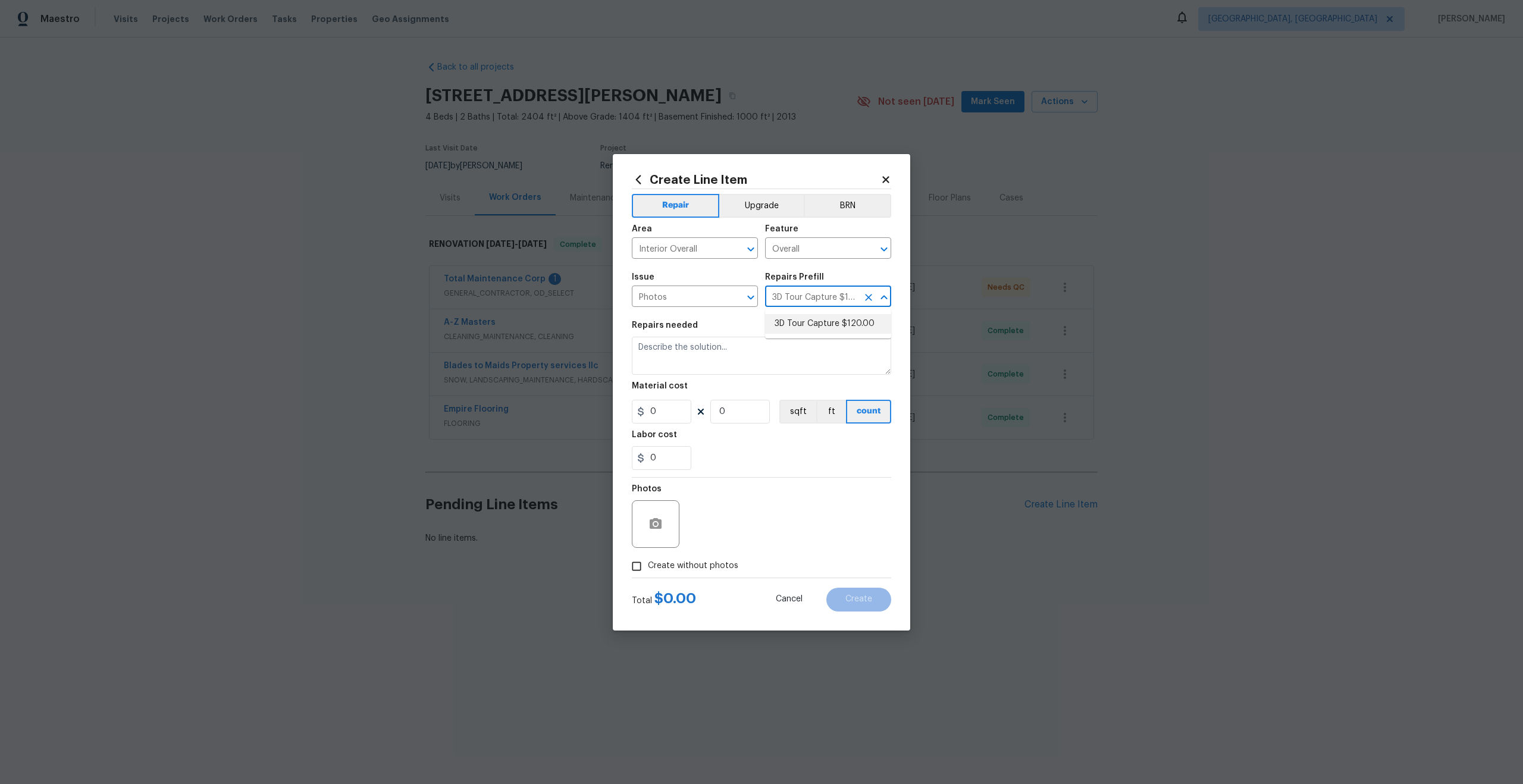
type input "1"
drag, startPoint x: 640, startPoint y: 562, endPoint x: 669, endPoint y: 553, distance: 30.4
click at [640, 562] on input "Create without photos" at bounding box center [636, 566] width 23 height 23
checkbox input "true"
click at [746, 519] on textarea at bounding box center [790, 524] width 202 height 48
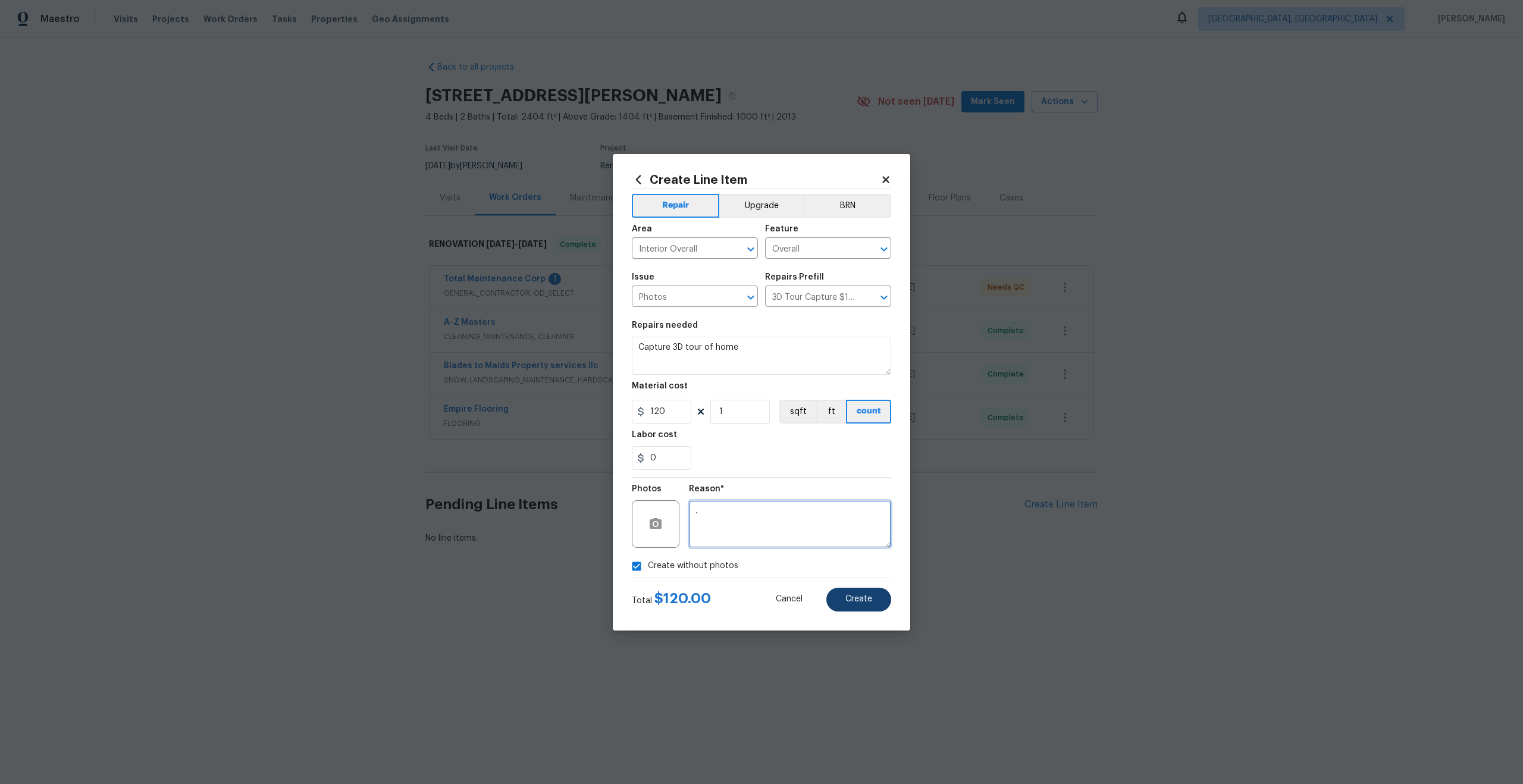
type textarea "."
click at [865, 609] on button "Create" at bounding box center [859, 599] width 65 height 24
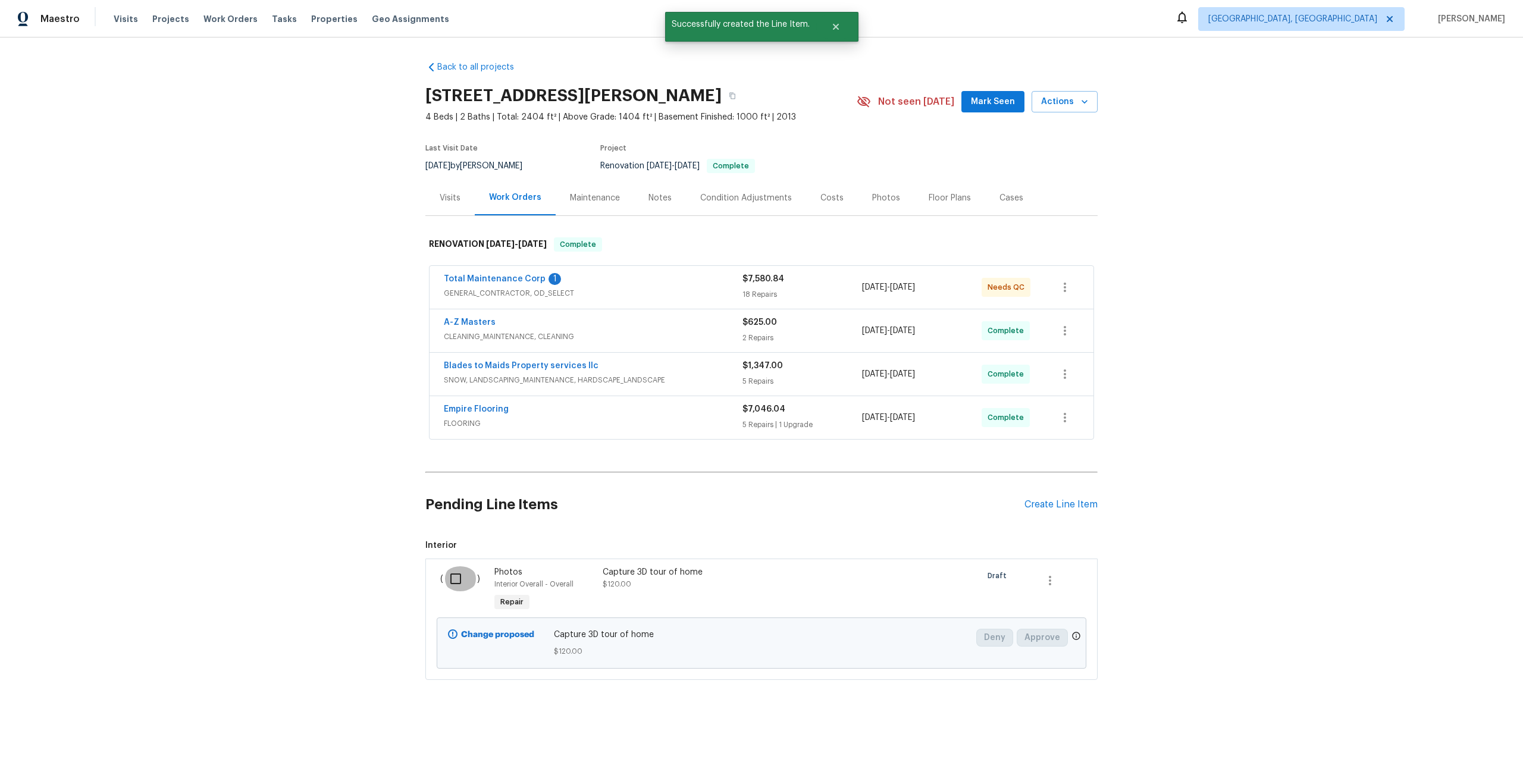
click at [457, 578] on input "checkbox" at bounding box center [460, 578] width 34 height 25
checkbox input "true"
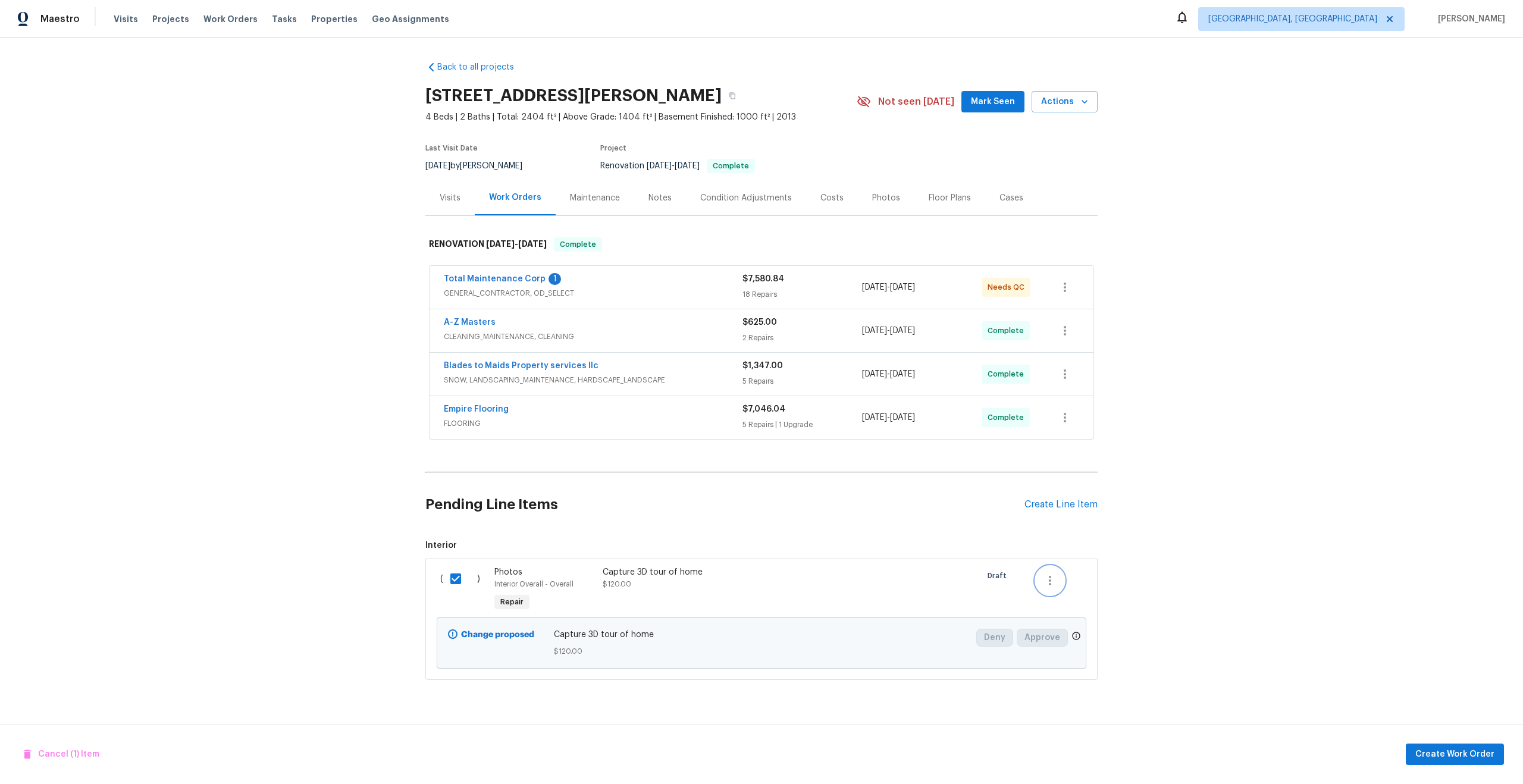
click at [1056, 581] on icon "button" at bounding box center [1050, 580] width 15 height 15
click at [1141, 566] on div at bounding box center [762, 392] width 1523 height 784
click at [1053, 580] on icon "button" at bounding box center [1050, 580] width 15 height 15
click at [1128, 508] on div at bounding box center [762, 392] width 1523 height 784
click at [1443, 761] on button "Create Work Order" at bounding box center [1455, 754] width 98 height 22
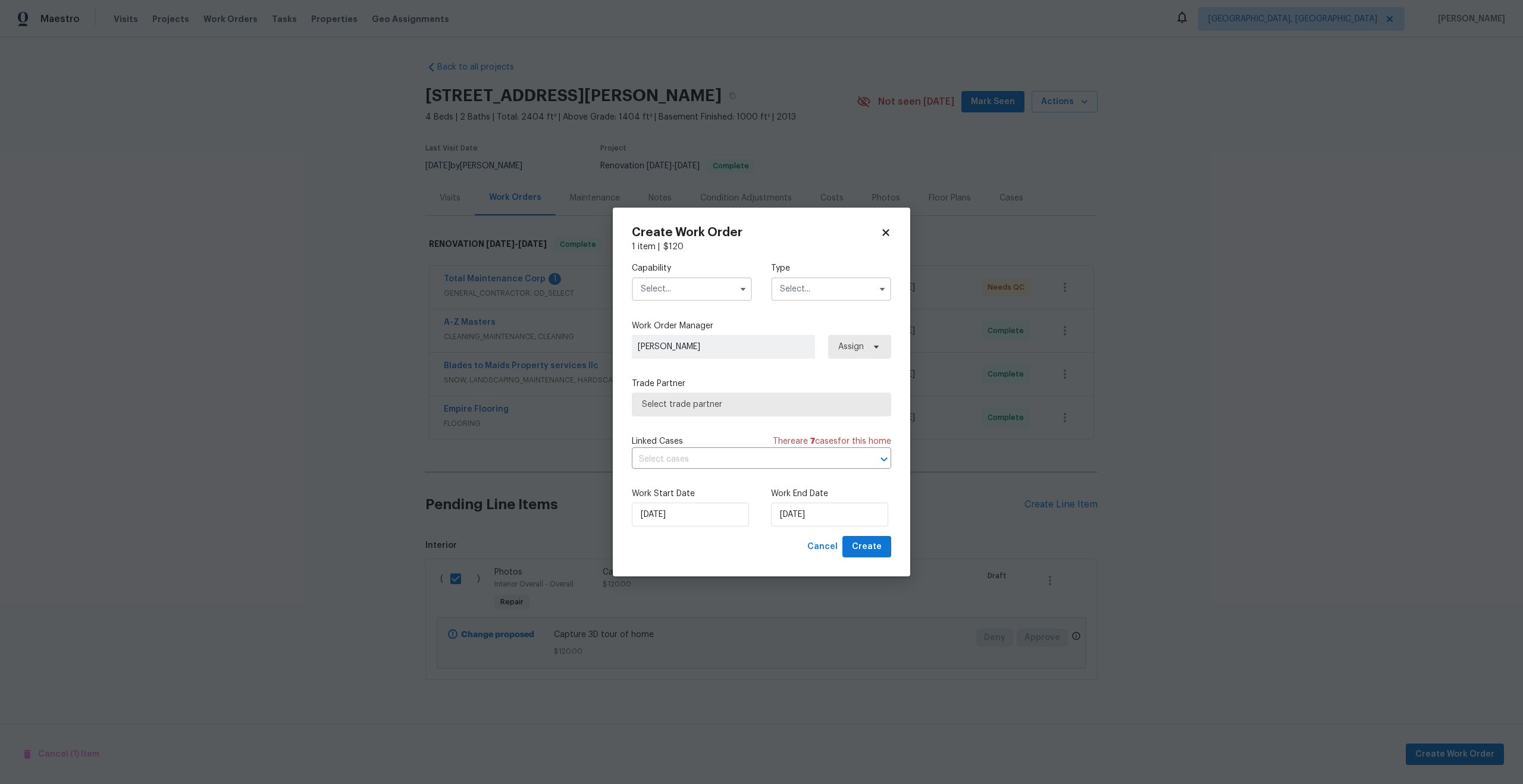
click at [713, 287] on input "text" at bounding box center [692, 289] width 120 height 24
click at [714, 391] on div "Carpet Cleaning" at bounding box center [692, 382] width 114 height 21
type input "Carpet Cleaning"
click at [717, 287] on input "Carpet Cleaning" at bounding box center [692, 289] width 120 height 24
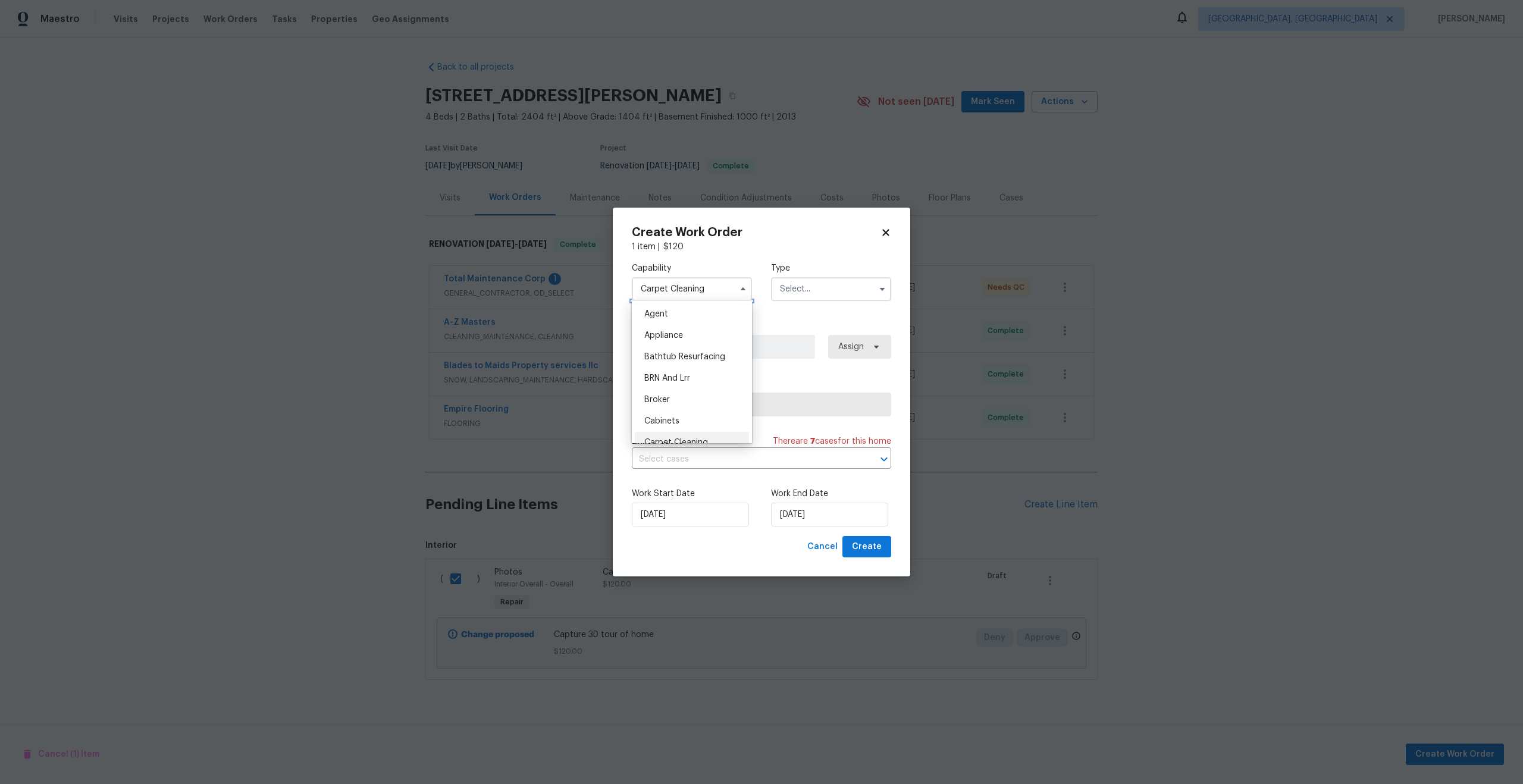
click at [712, 292] on input "Carpet Cleaning" at bounding box center [692, 289] width 120 height 24
drag, startPoint x: 705, startPoint y: 290, endPoint x: 597, endPoint y: 288, distance: 108.0
click at [595, 288] on div "Create Work Order 1 item | $ 120 Capability Carpet Cleaning Type Work Order Man…" at bounding box center [762, 392] width 1523 height 784
click at [692, 253] on div "Capability Carpet Cleaning Type" at bounding box center [762, 281] width 259 height 57
click at [881, 227] on icon at bounding box center [886, 232] width 10 height 10
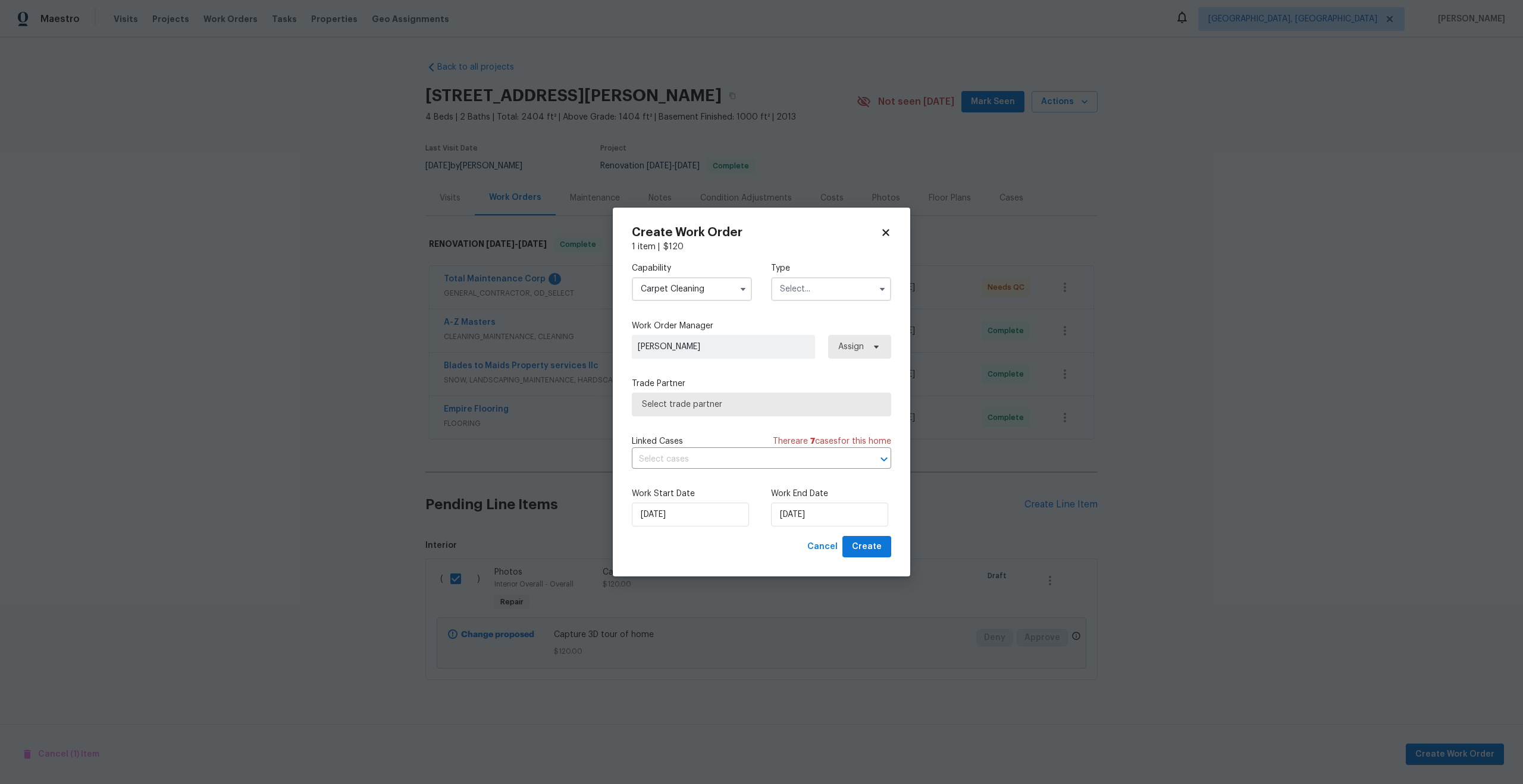
checkbox input "false"
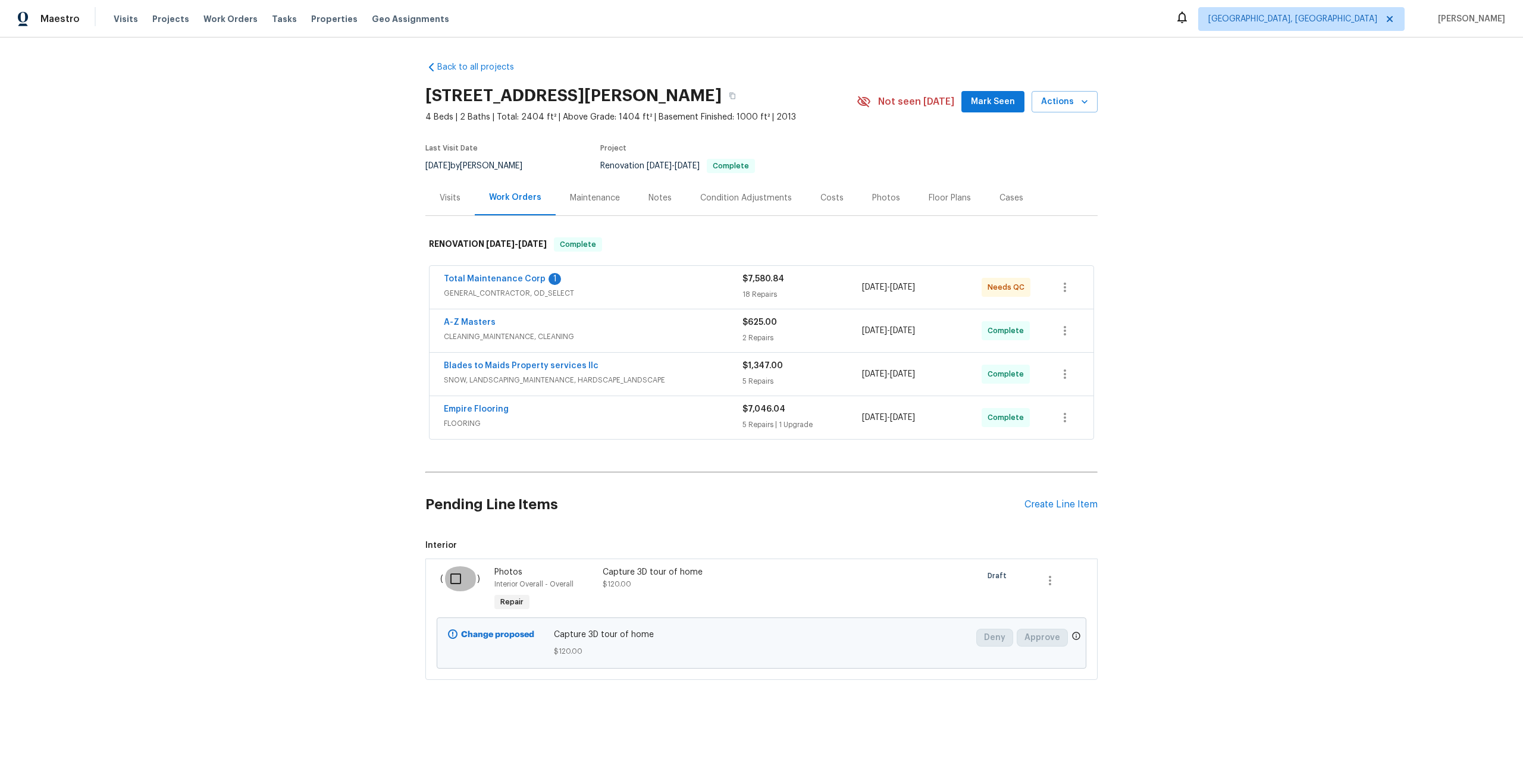
click at [456, 571] on input "checkbox" at bounding box center [460, 578] width 34 height 25
checkbox input "true"
click at [1454, 758] on span "Create Work Order" at bounding box center [1455, 754] width 79 height 15
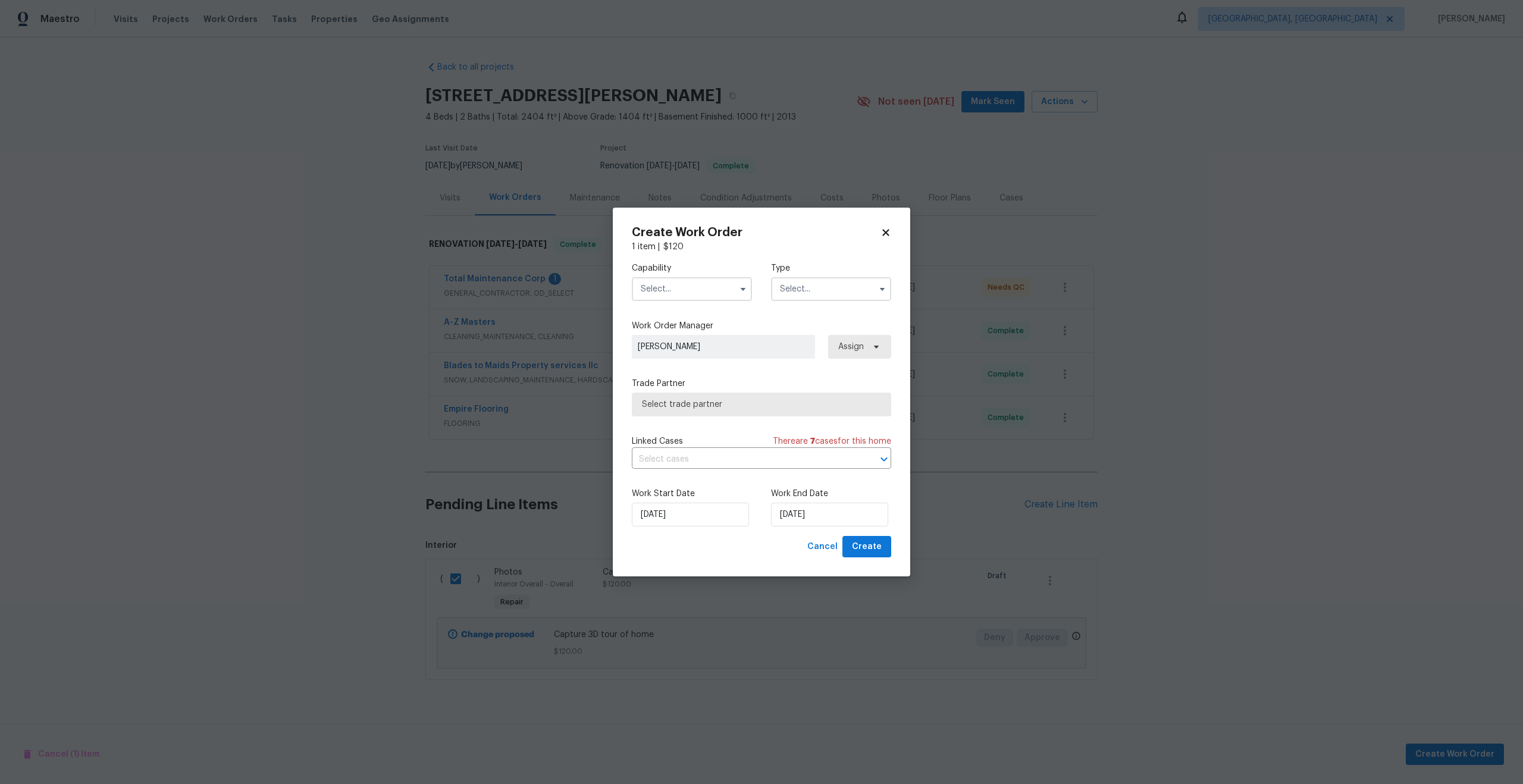
click at [710, 294] on input "text" at bounding box center [692, 289] width 120 height 24
click at [676, 283] on input "text" at bounding box center [692, 289] width 120 height 24
click at [688, 285] on input "text" at bounding box center [692, 289] width 120 height 24
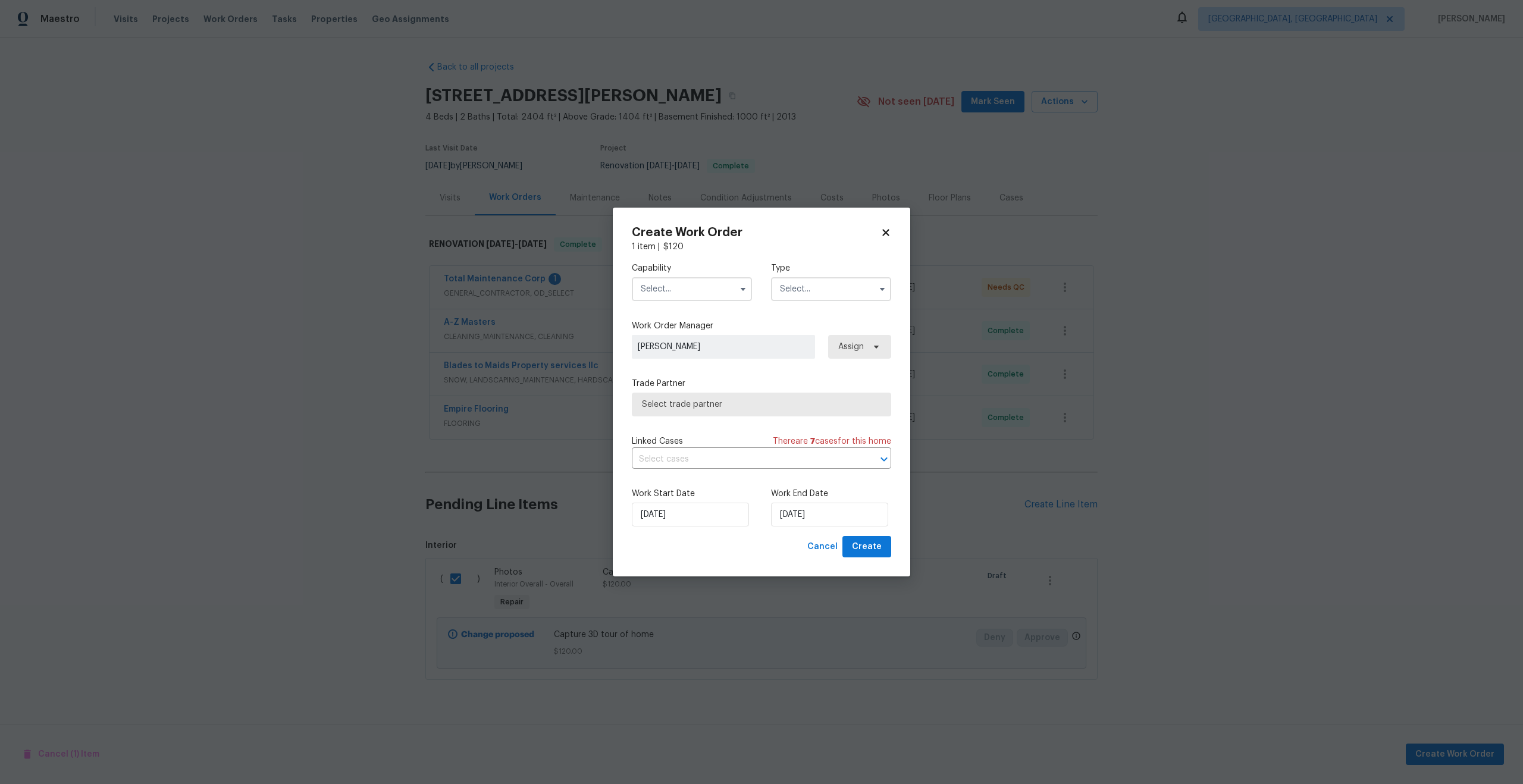
click at [688, 285] on input "text" at bounding box center [692, 289] width 120 height 24
click at [680, 349] on span "Photography" at bounding box center [670, 351] width 51 height 8
type input "Photography"
click at [825, 287] on input "text" at bounding box center [831, 289] width 120 height 24
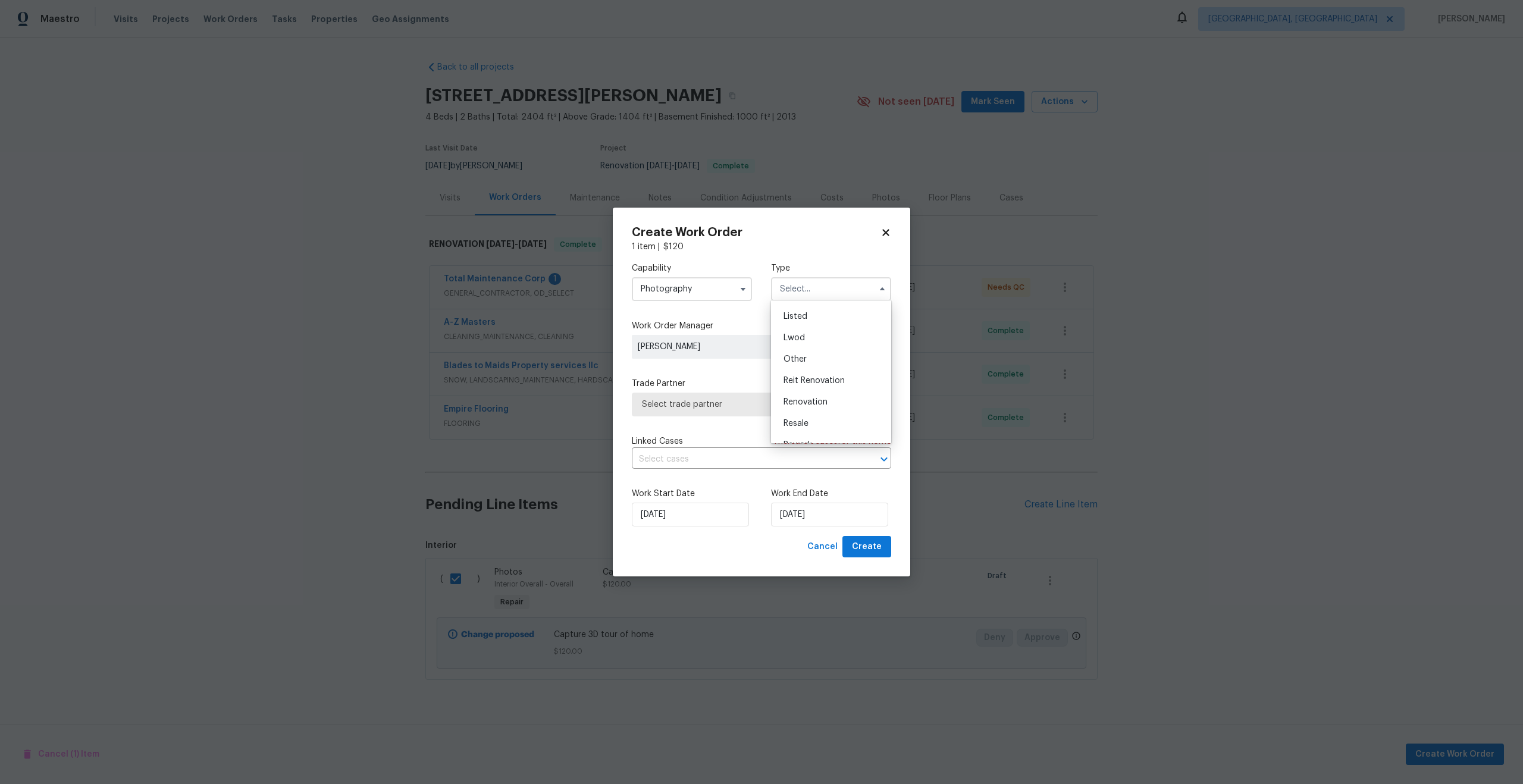
scroll to position [102, 0]
click at [809, 359] on div "Other" at bounding box center [831, 362] width 114 height 21
type input "Other"
click at [748, 406] on span "Select trade partner" at bounding box center [752, 404] width 222 height 12
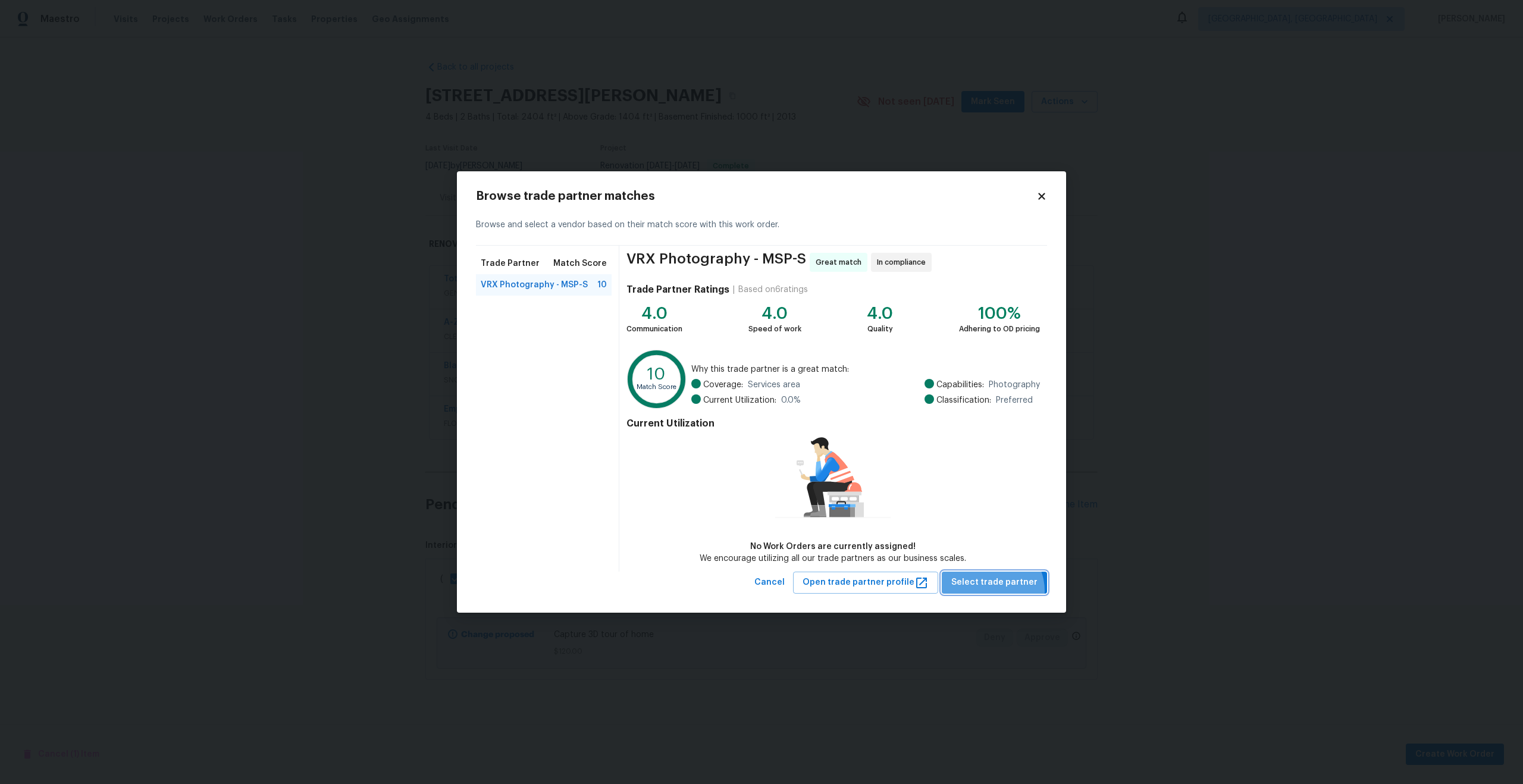
click at [992, 591] on button "Select trade partner" at bounding box center [994, 582] width 105 height 22
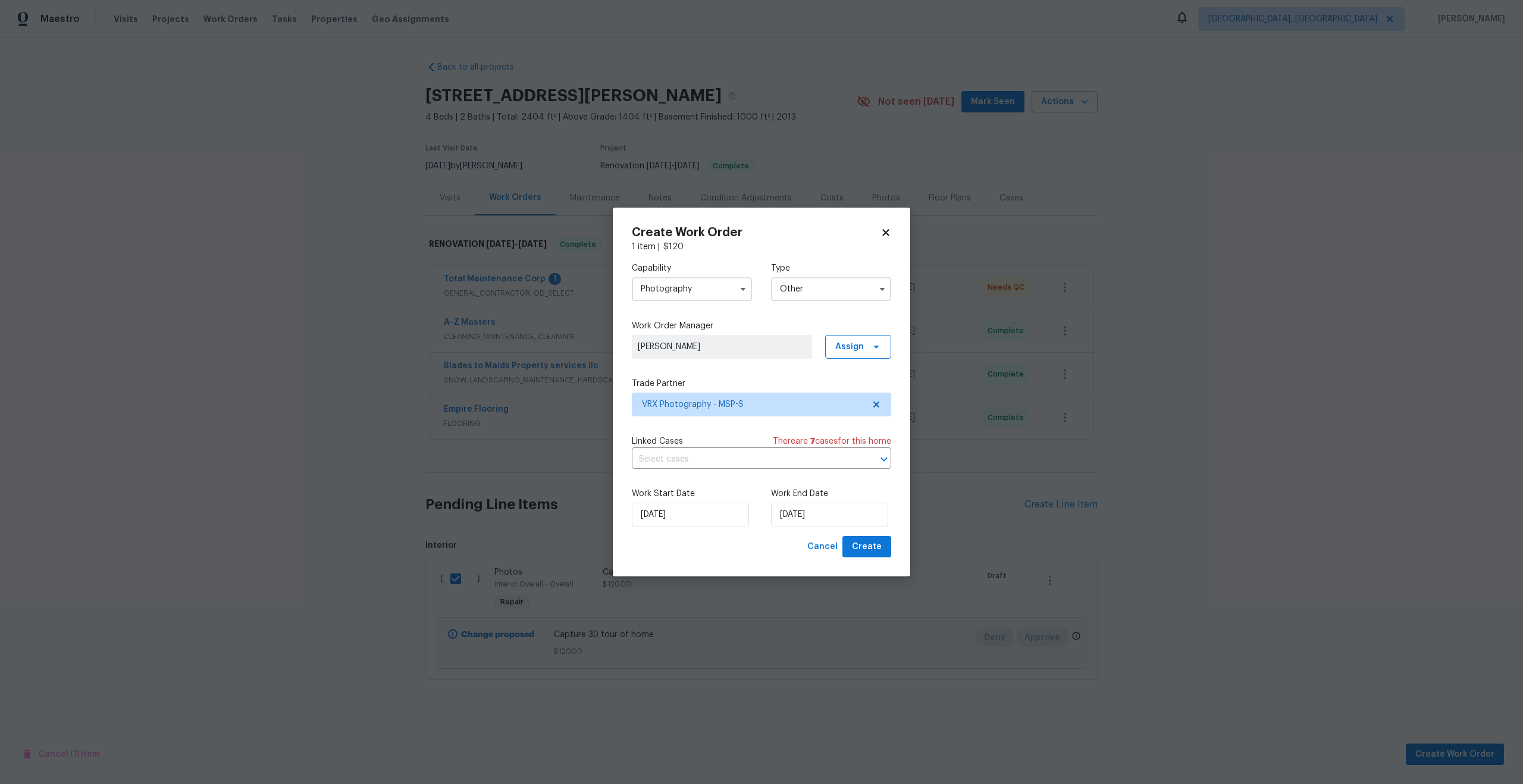
click at [835, 501] on div "Work End Date [DATE]" at bounding box center [831, 507] width 120 height 39
click at [835, 506] on input "[DATE]" at bounding box center [829, 515] width 117 height 24
click at [833, 504] on input "[DATE]" at bounding box center [829, 515] width 117 height 24
click at [843, 447] on div "18" at bounding box center [846, 447] width 19 height 17
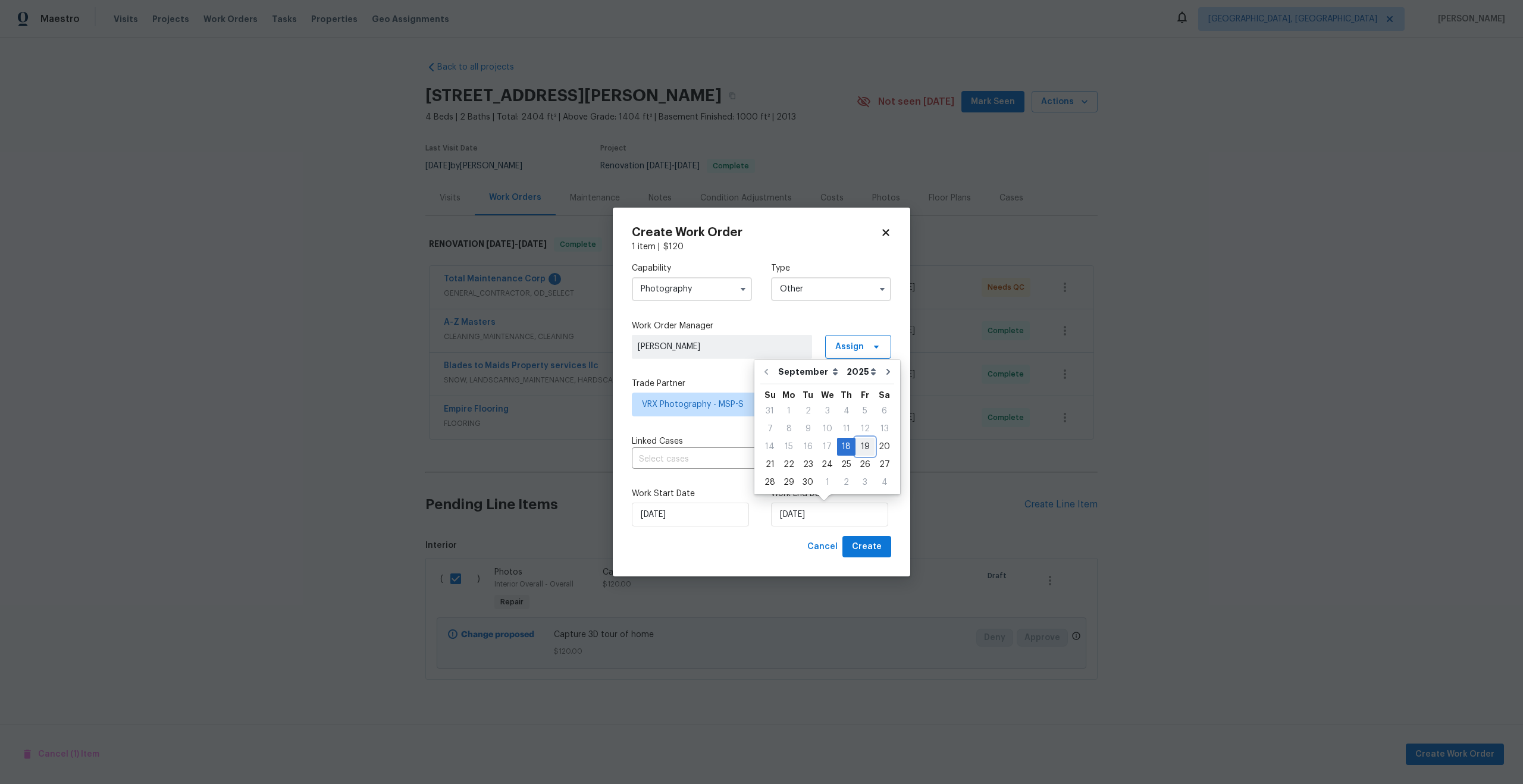
click at [862, 447] on div "19" at bounding box center [865, 447] width 19 height 17
type input "19/09/2025"
click at [854, 519] on input "19/09/2025" at bounding box center [829, 515] width 117 height 24
click at [859, 448] on div "19" at bounding box center [865, 447] width 19 height 17
click at [728, 439] on div "Linked Cases There are 7 case s for this home" at bounding box center [762, 441] width 259 height 12
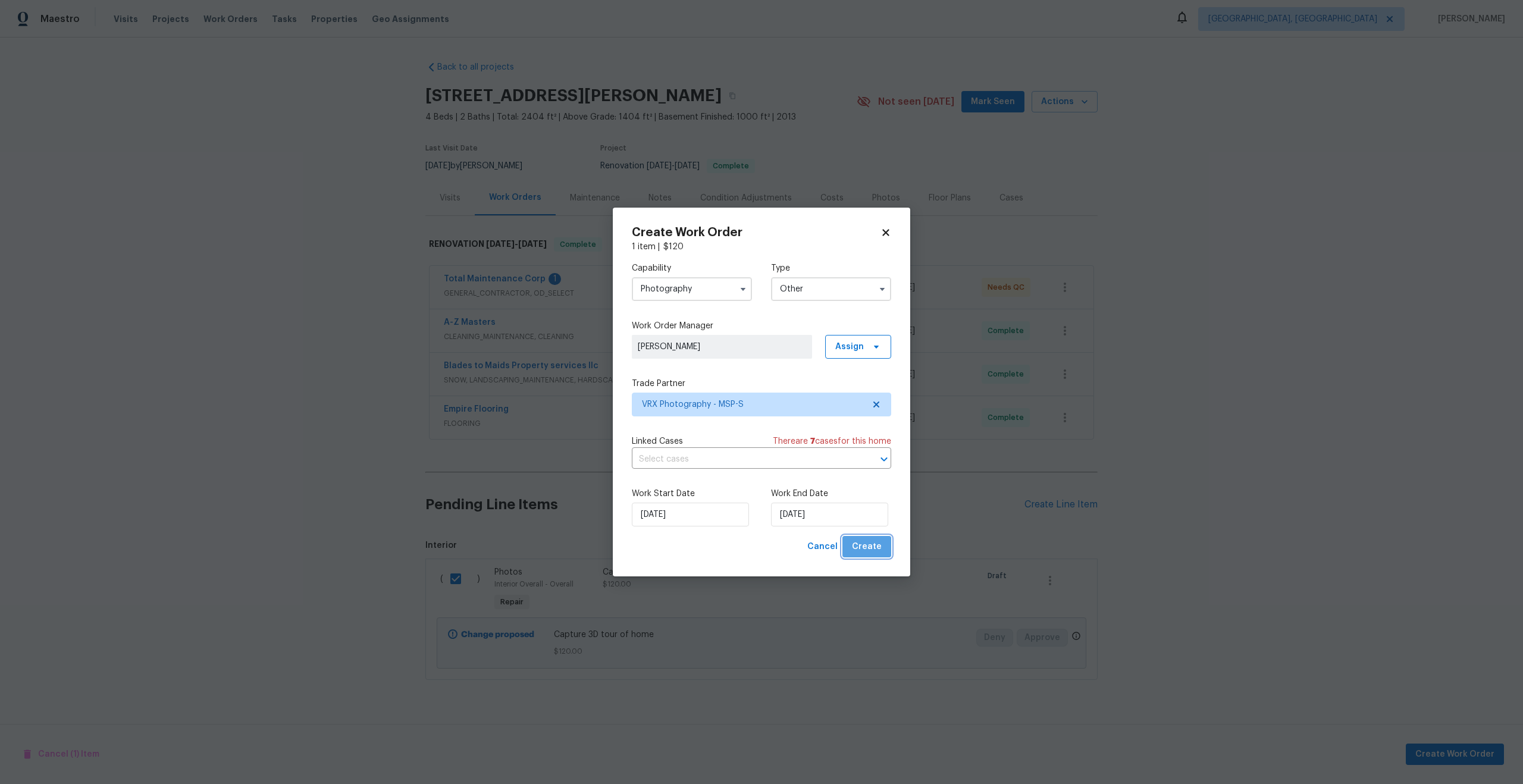
click at [872, 546] on span "Create" at bounding box center [867, 546] width 30 height 15
checkbox input "false"
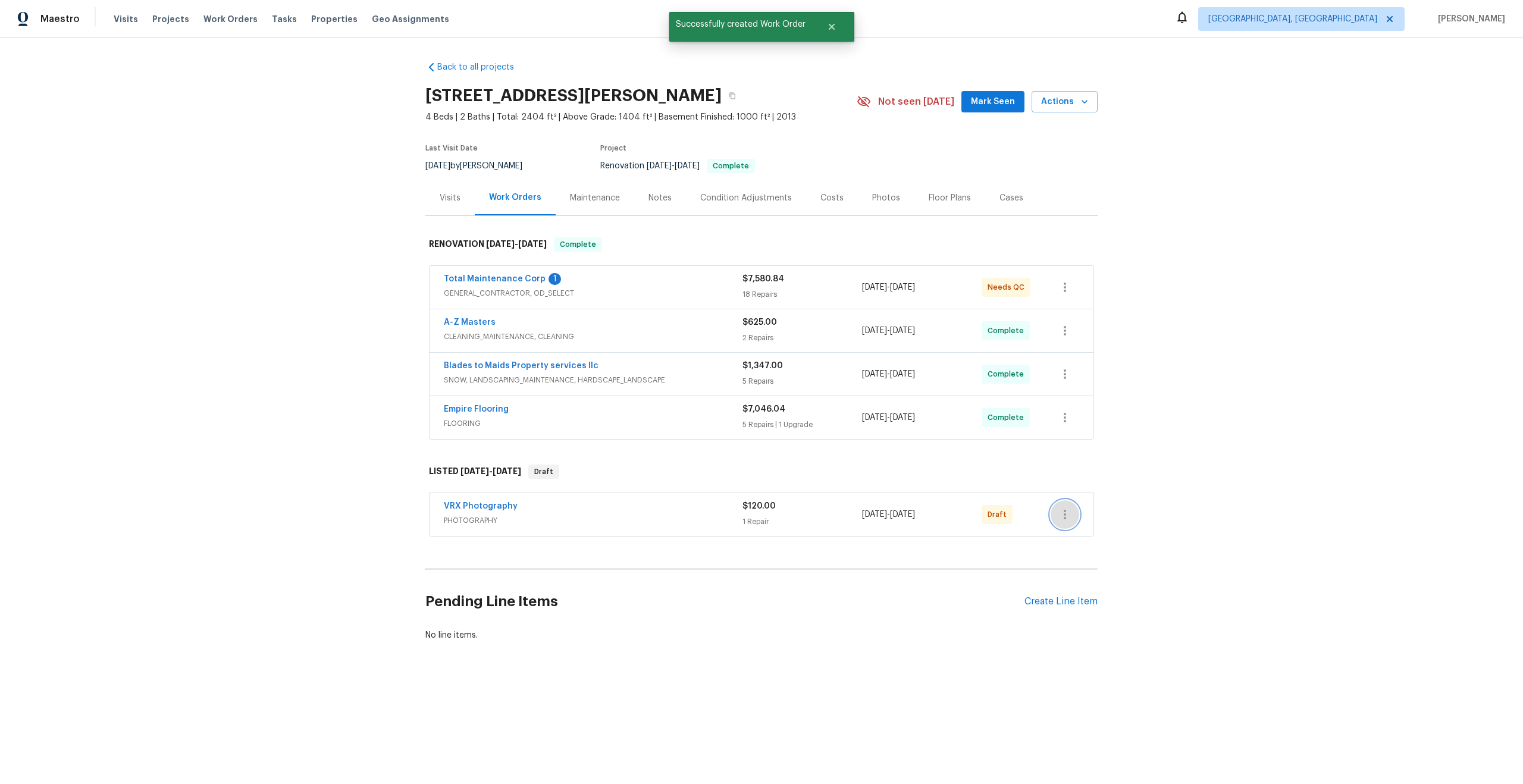
click at [1068, 513] on icon "button" at bounding box center [1065, 514] width 15 height 15
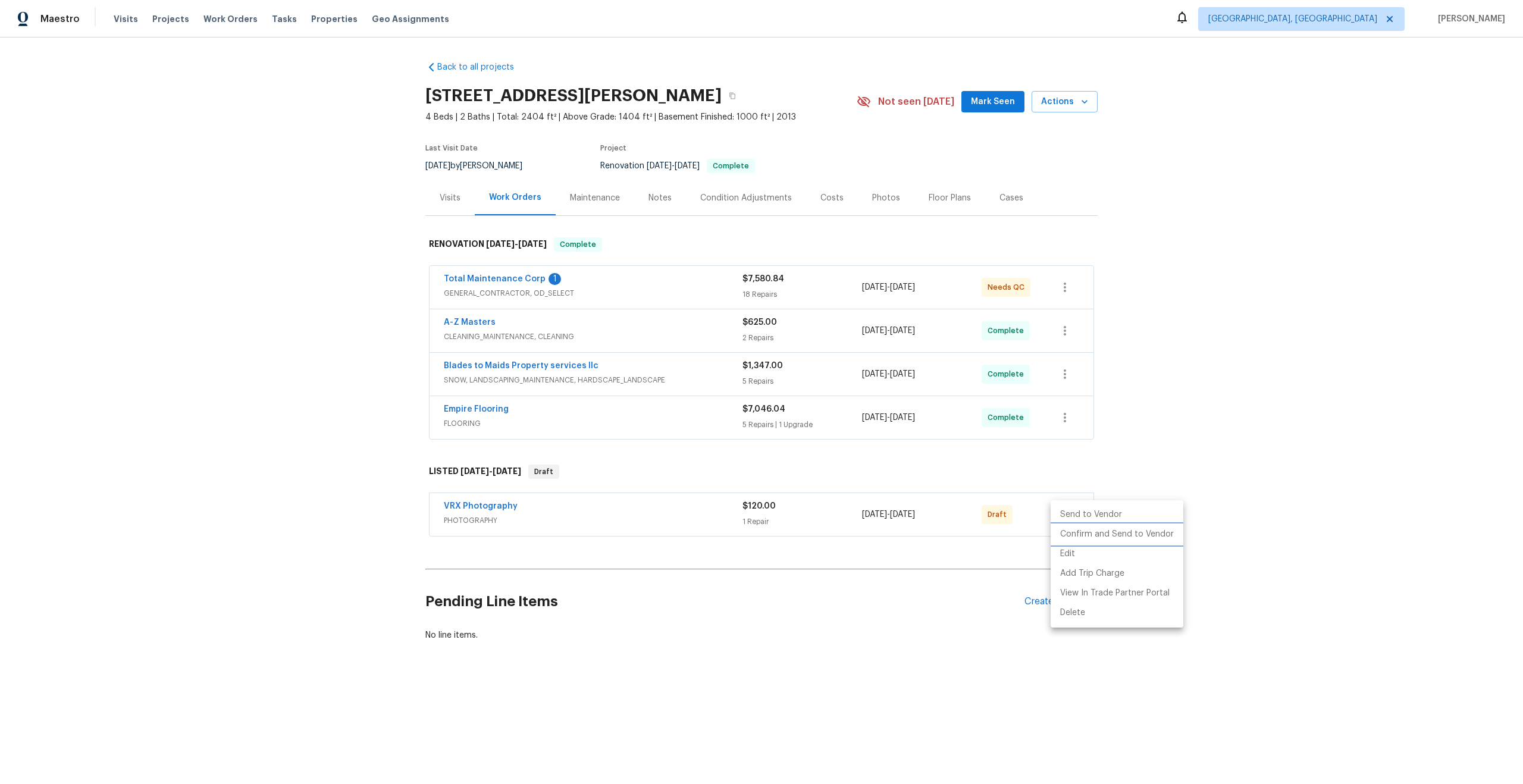
click at [1077, 531] on li "Confirm and Send to Vendor" at bounding box center [1116, 534] width 132 height 19
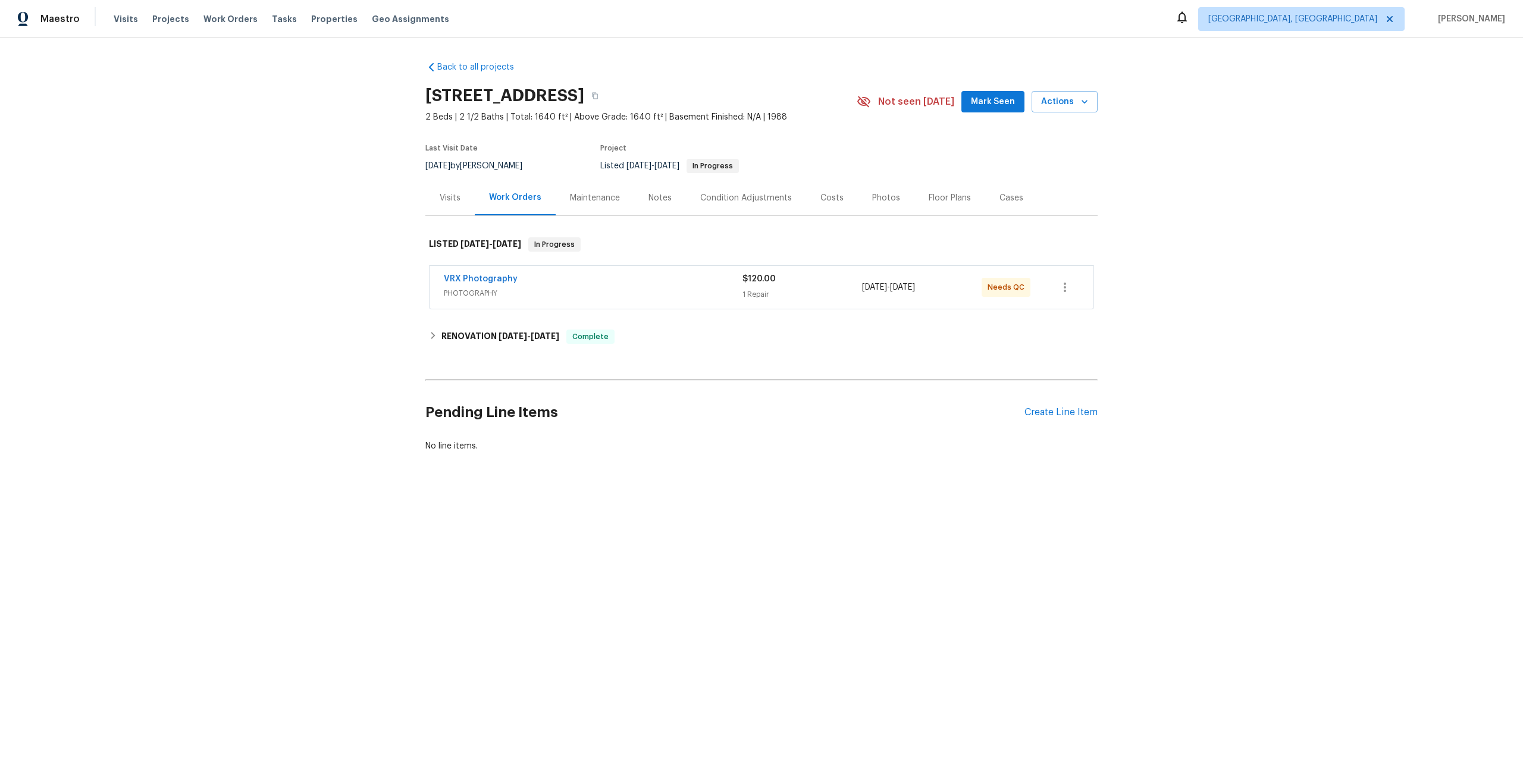
click at [619, 296] on span "PHOTOGRAPHY" at bounding box center [593, 293] width 299 height 12
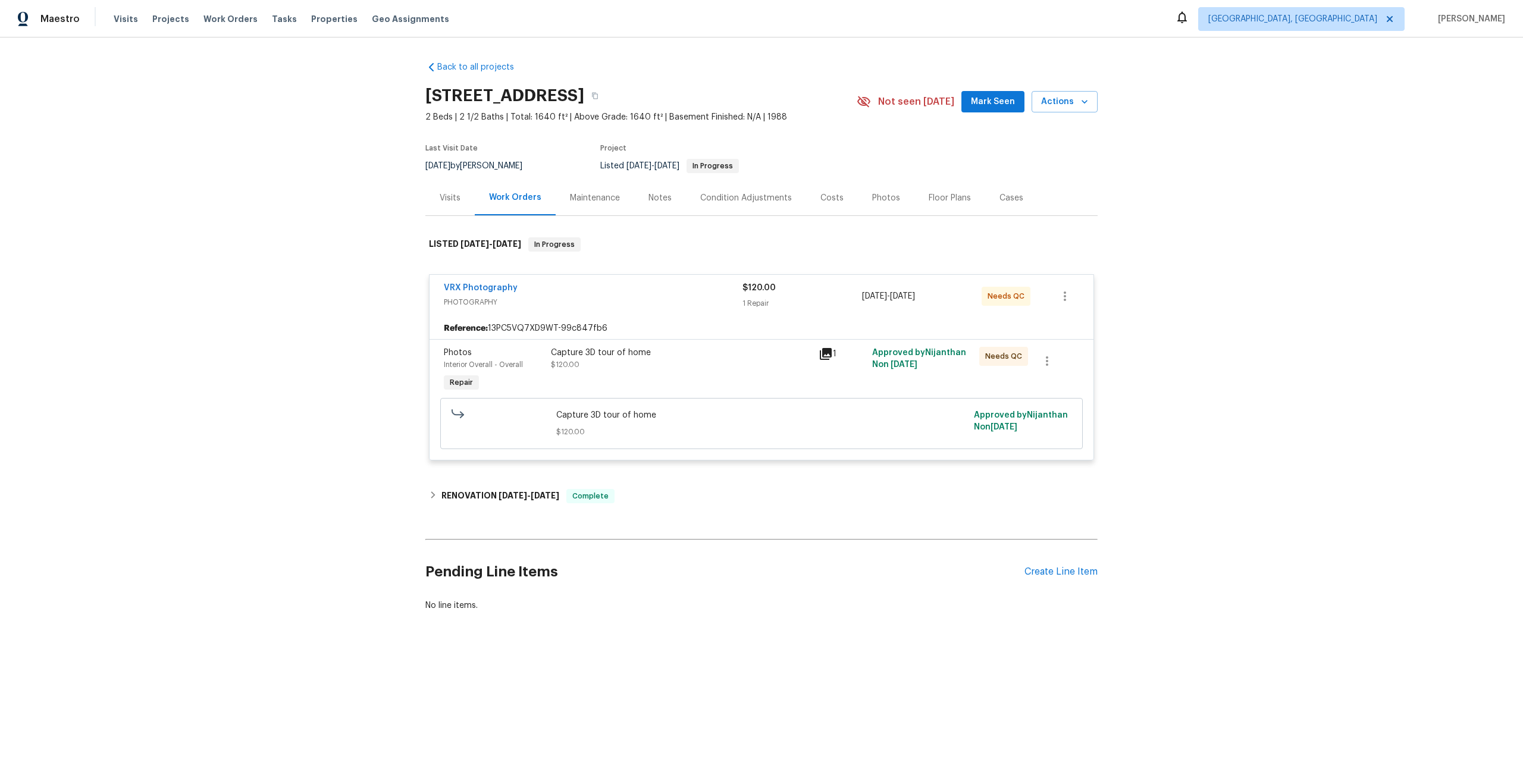
click at [699, 415] on span "Capture 3D tour of home" at bounding box center [762, 415] width 411 height 12
click at [759, 342] on div "Photos Interior Overall - Overall Repair Capture 3D tour of home $120.00 1 Appr…" at bounding box center [762, 399] width 664 height 121
click at [755, 348] on div "Capture 3D tour of home" at bounding box center [681, 353] width 261 height 12
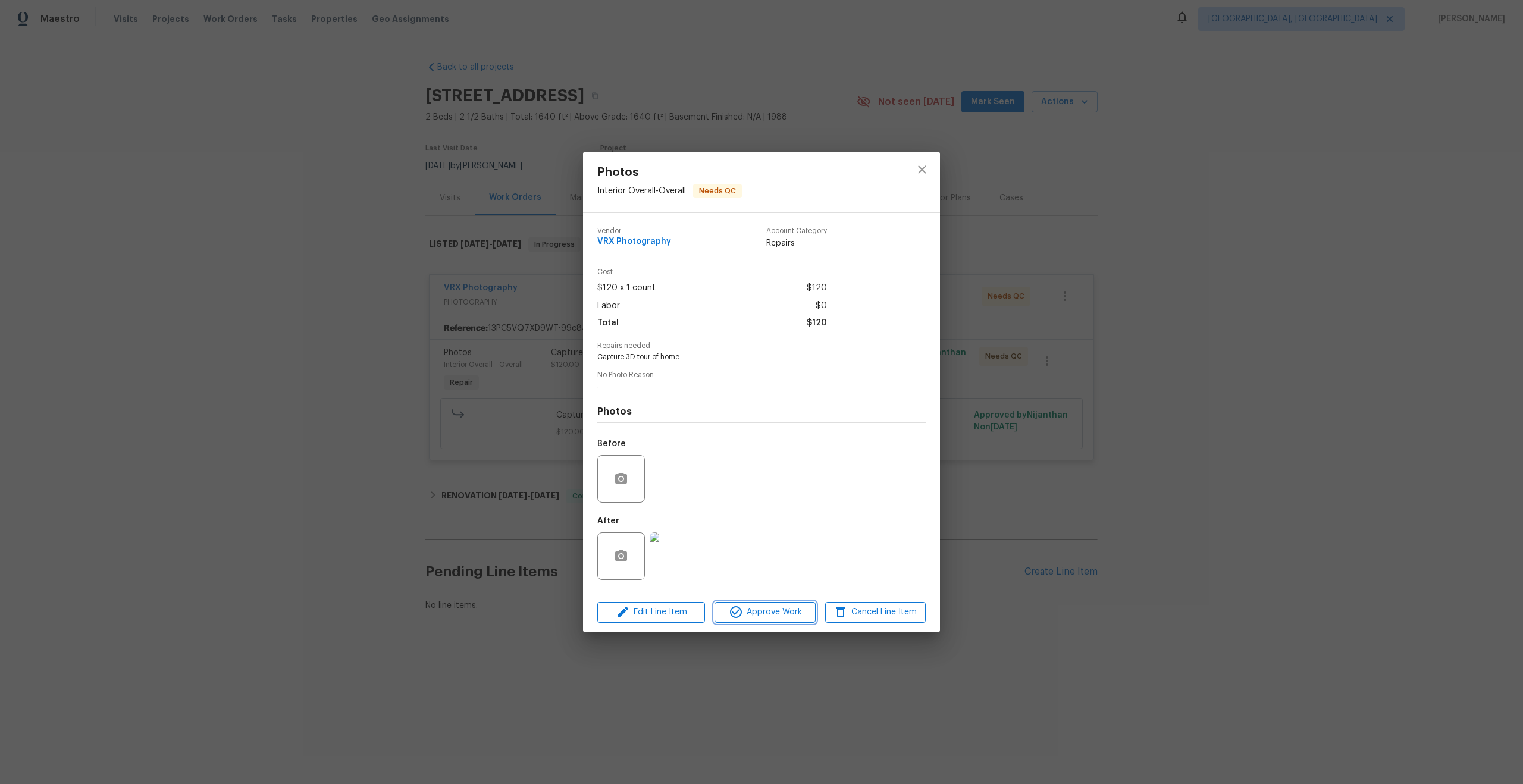
click at [772, 609] on span "Approve Work" at bounding box center [764, 612] width 94 height 15
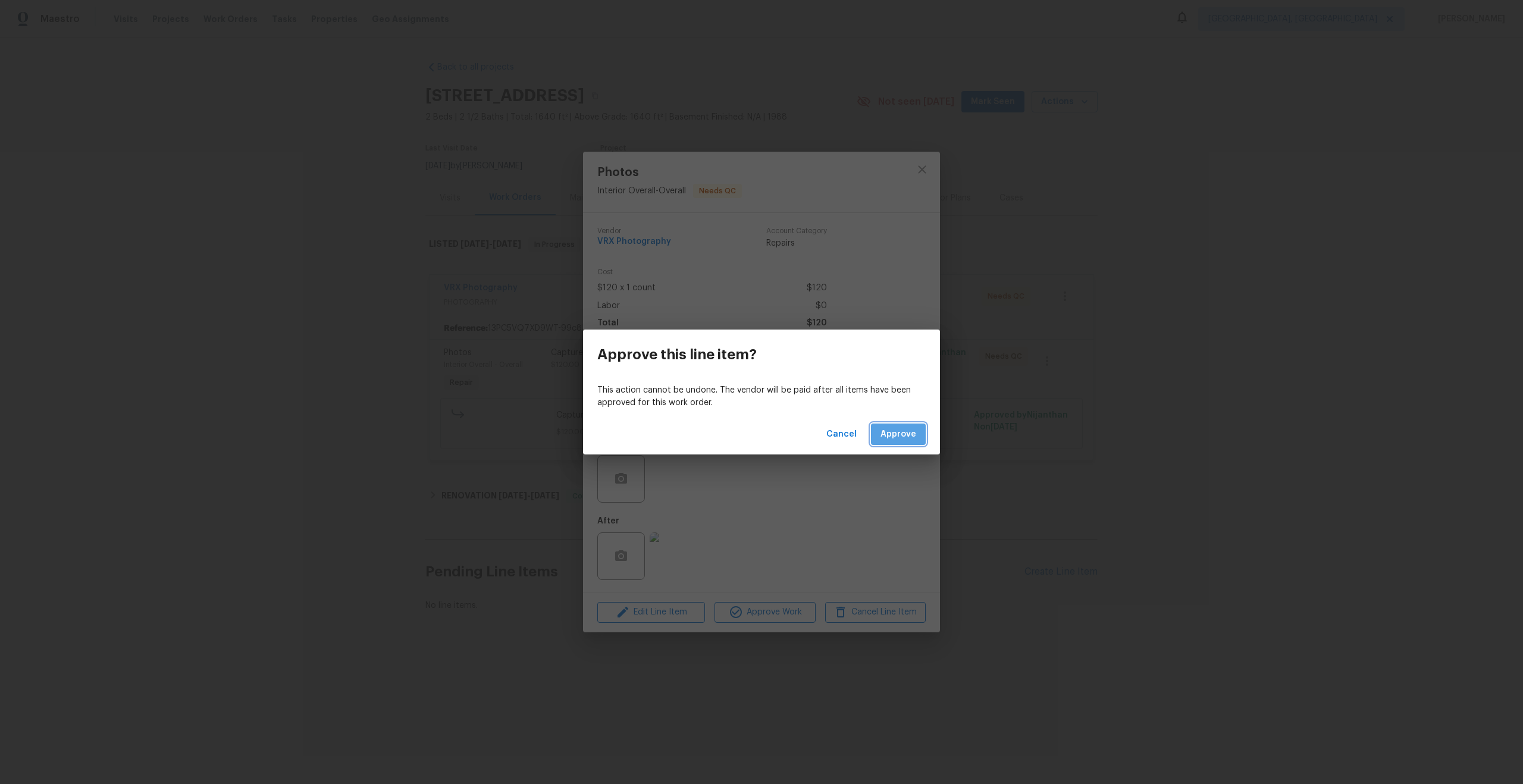
click at [897, 429] on span "Approve" at bounding box center [899, 434] width 36 height 15
